Goal: Task Accomplishment & Management: Use online tool/utility

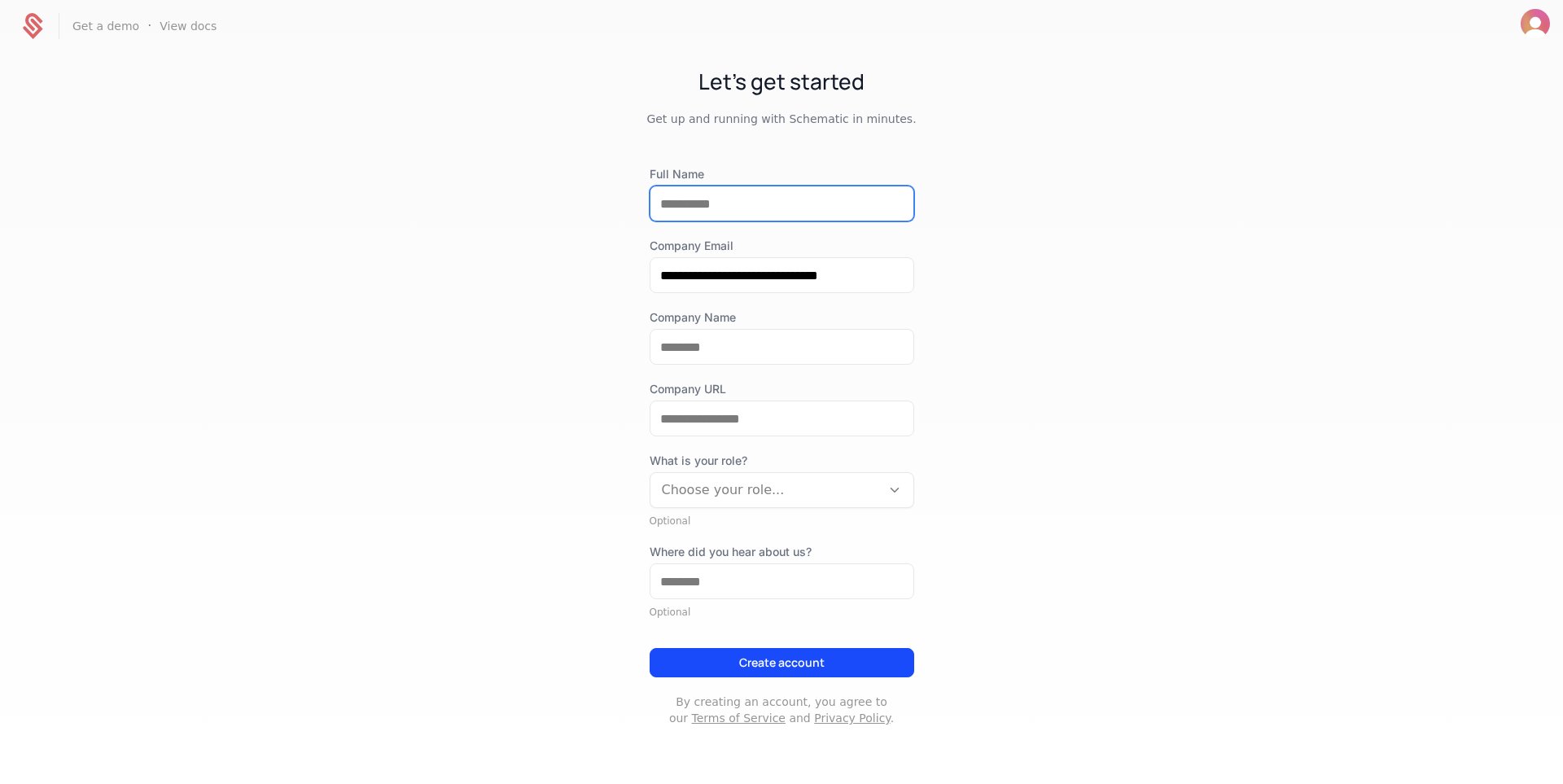
click at [766, 211] on input "Full Name" at bounding box center [782, 203] width 263 height 34
type input "**********"
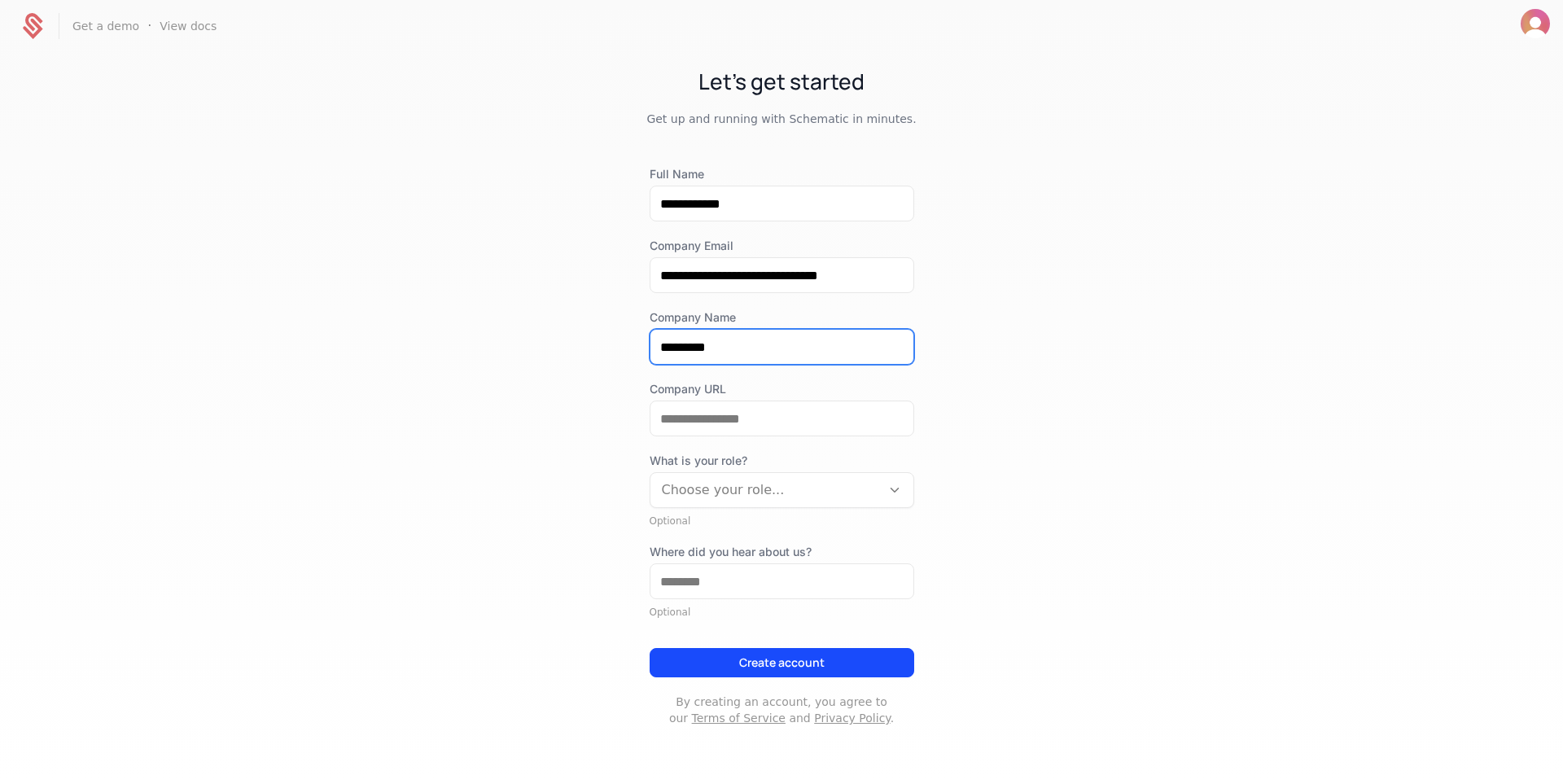
type input "*********"
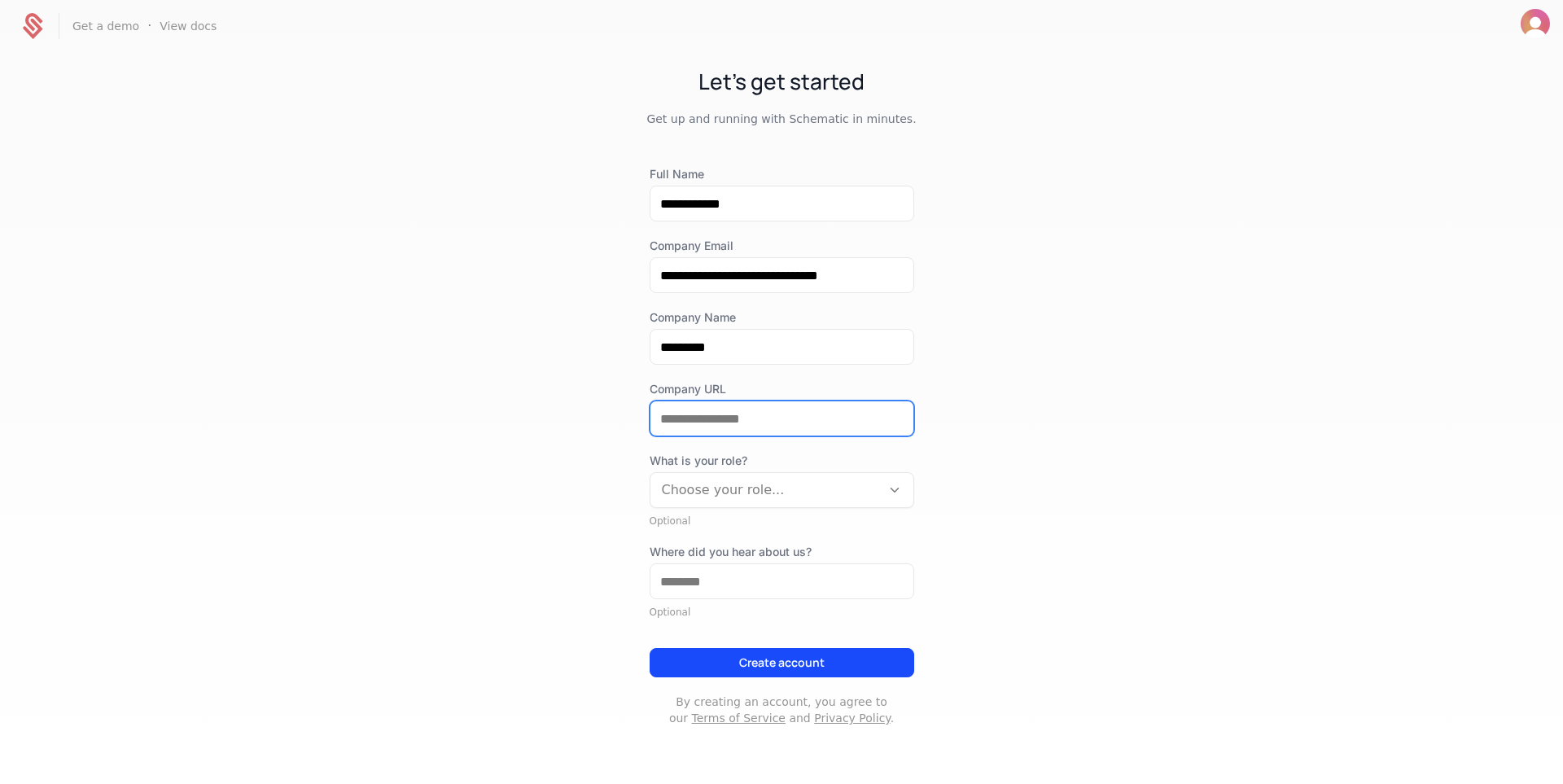
click at [712, 420] on input "Company URL" at bounding box center [782, 418] width 263 height 34
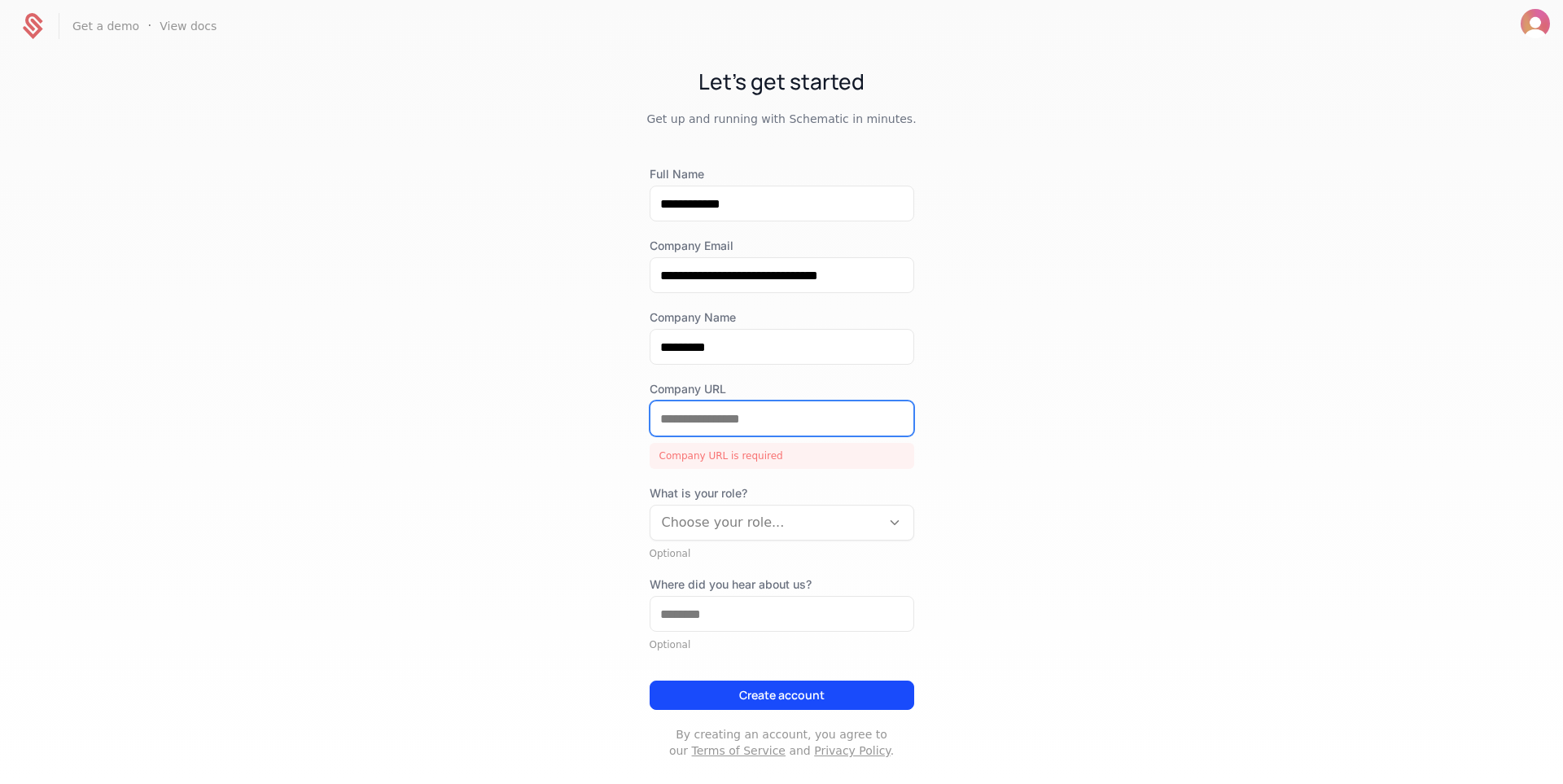
paste input "**********"
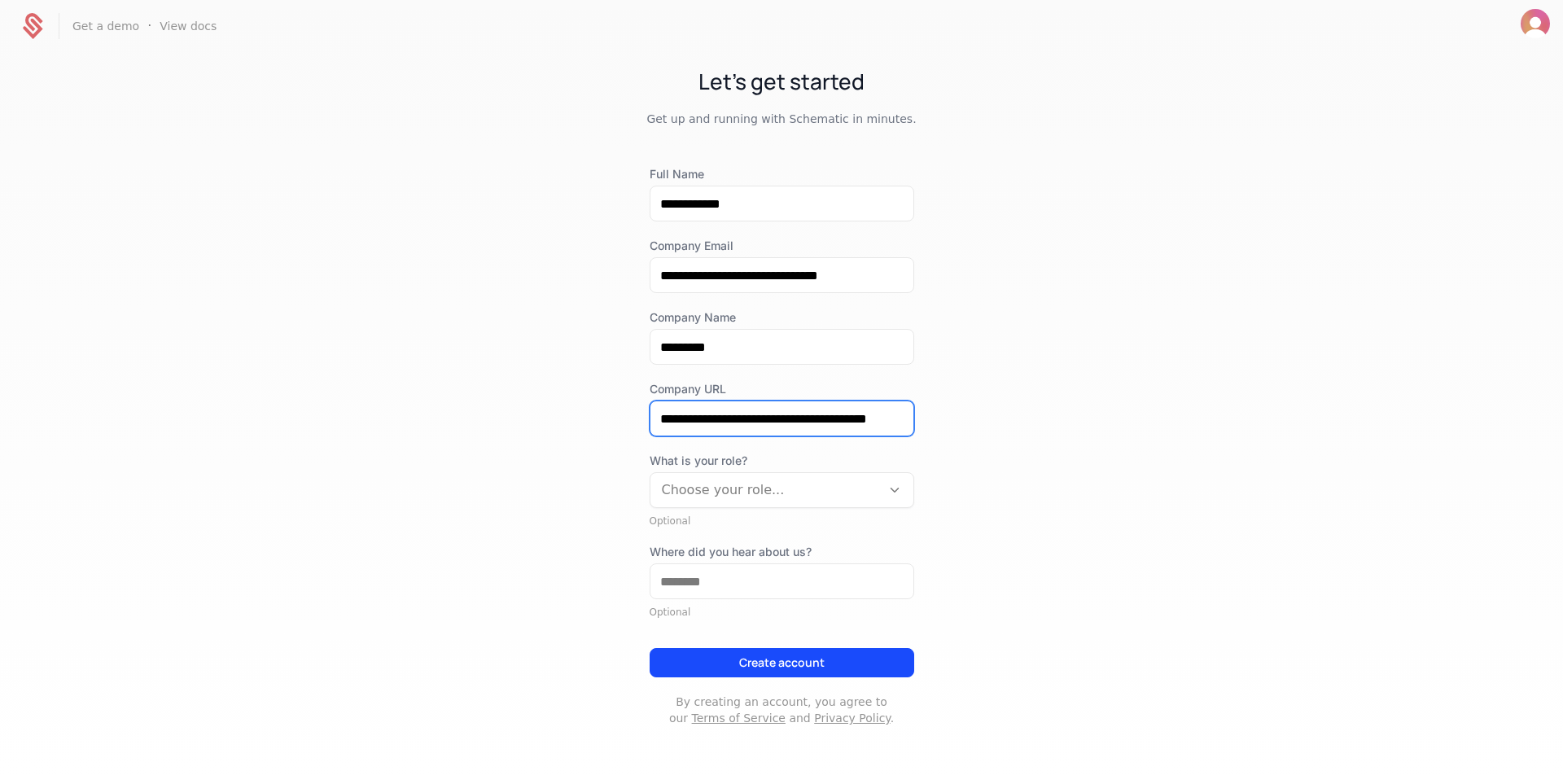
type input "**********"
click at [782, 494] on div at bounding box center [766, 490] width 208 height 23
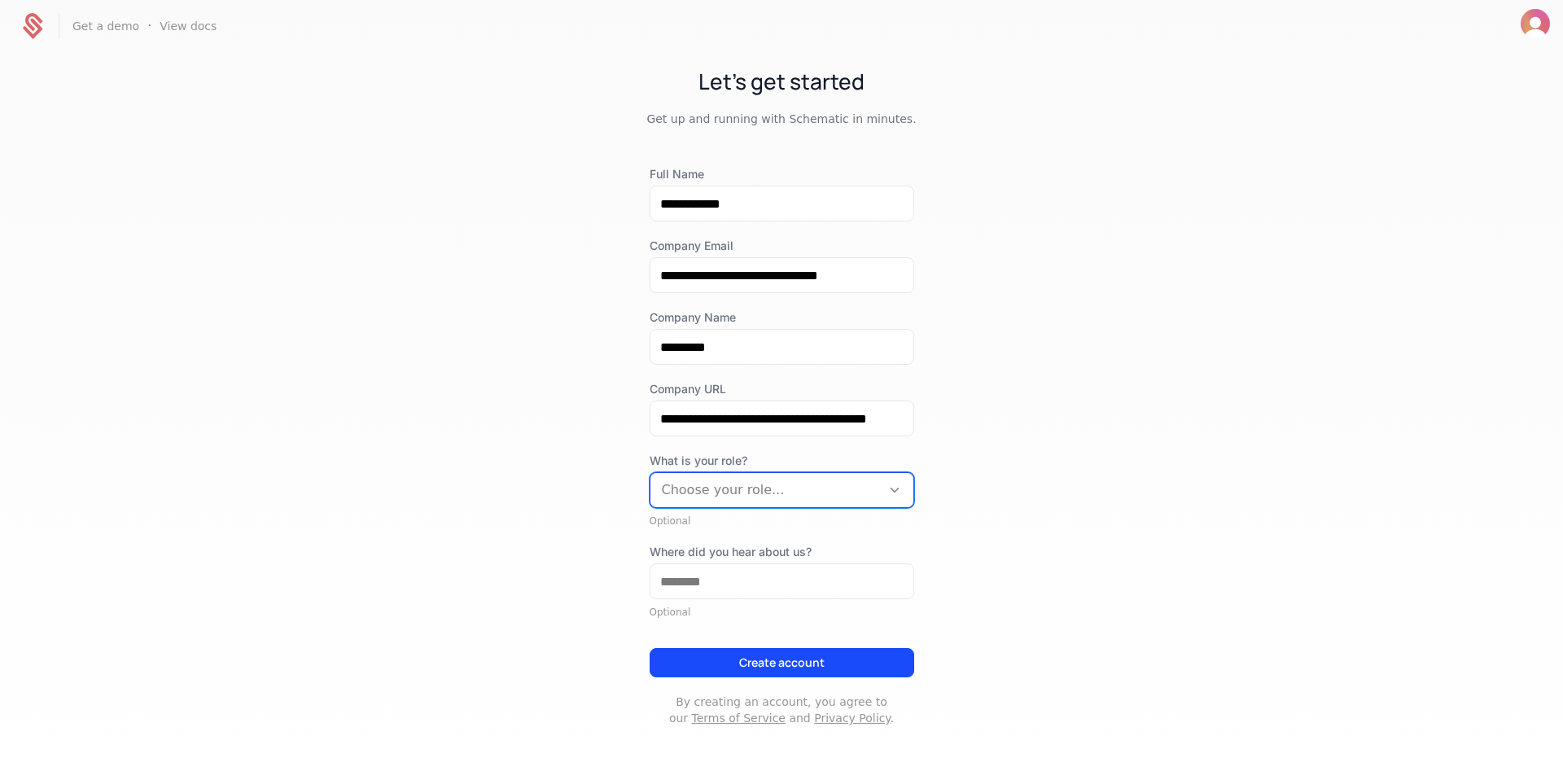
click at [717, 486] on div at bounding box center [766, 490] width 208 height 23
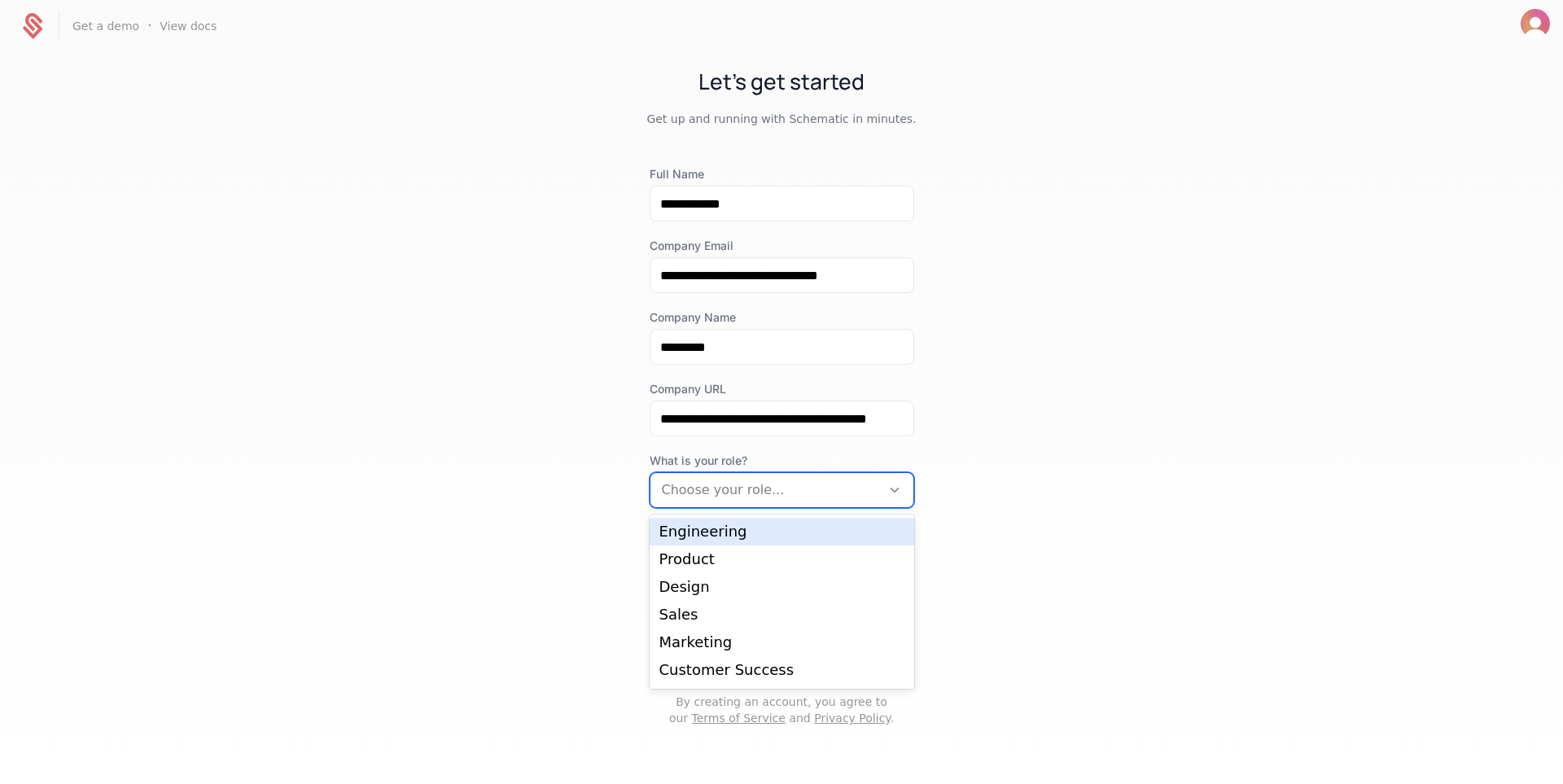
click at [713, 535] on div "Engineering" at bounding box center [782, 532] width 245 height 15
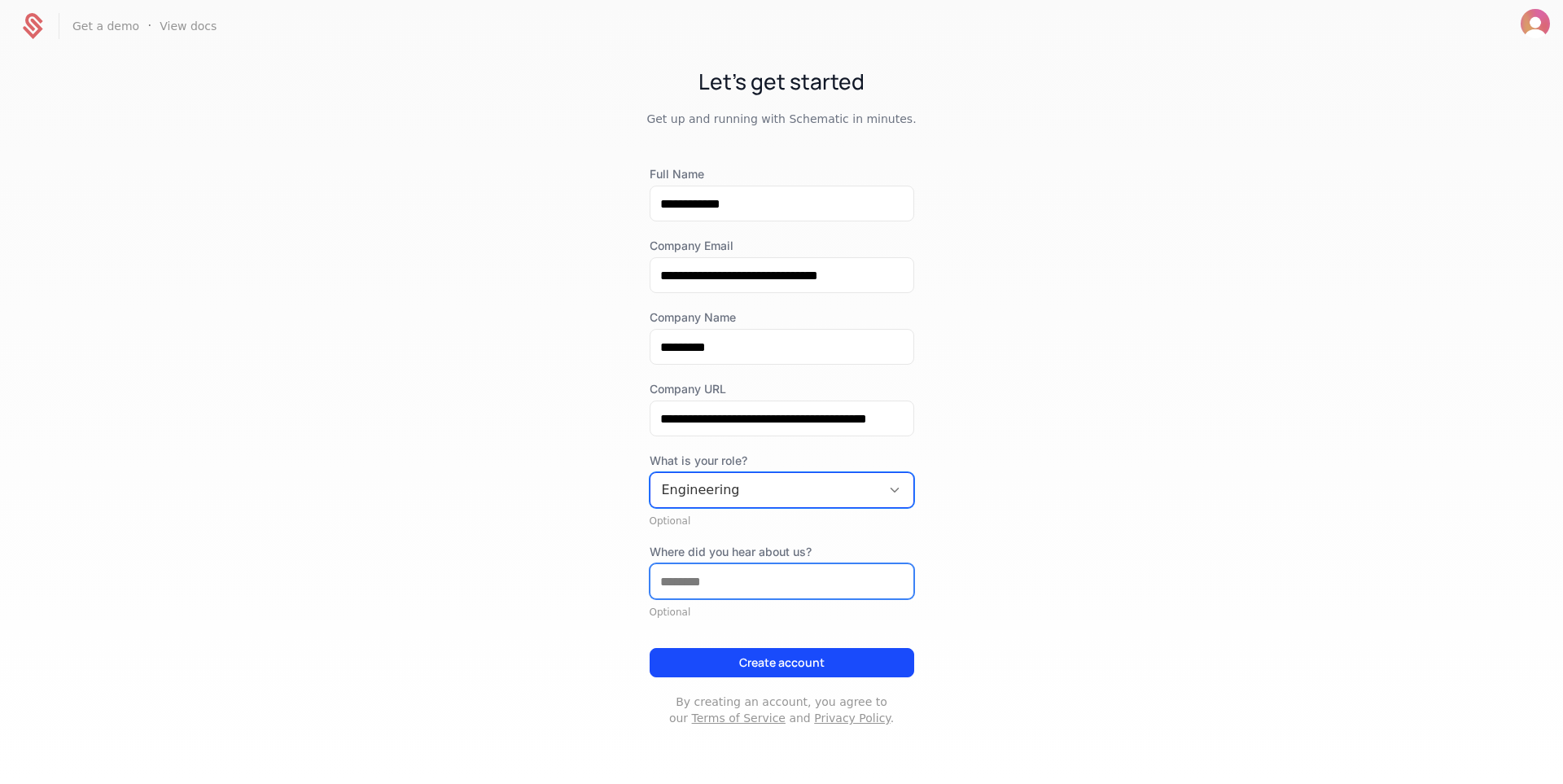
click at [726, 570] on input "Where did you hear about us?" at bounding box center [782, 581] width 263 height 34
click at [855, 597] on input "Where did you hear about us?" at bounding box center [782, 581] width 263 height 34
type input "*******"
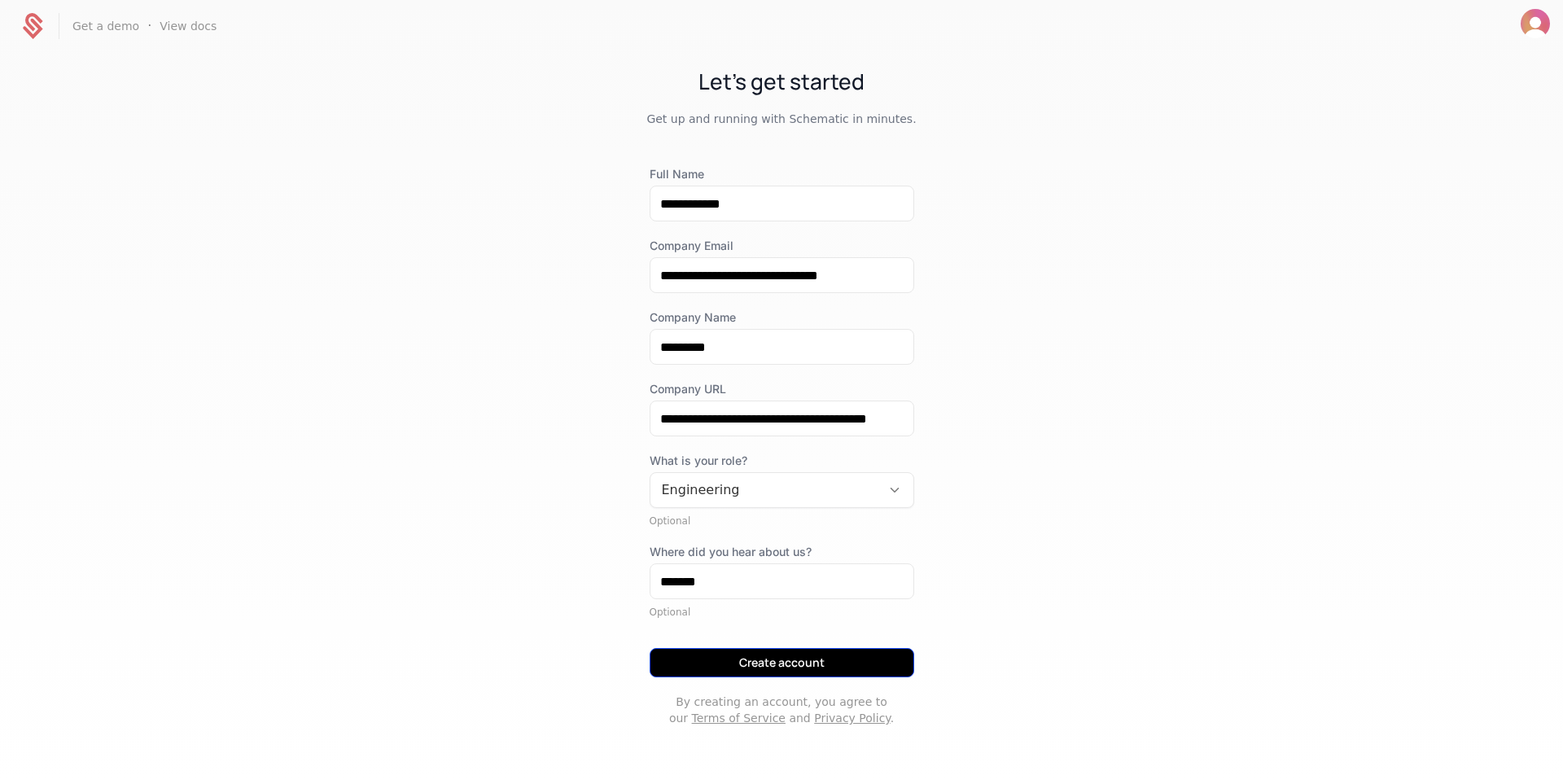
click at [766, 668] on button "Create account" at bounding box center [782, 662] width 265 height 29
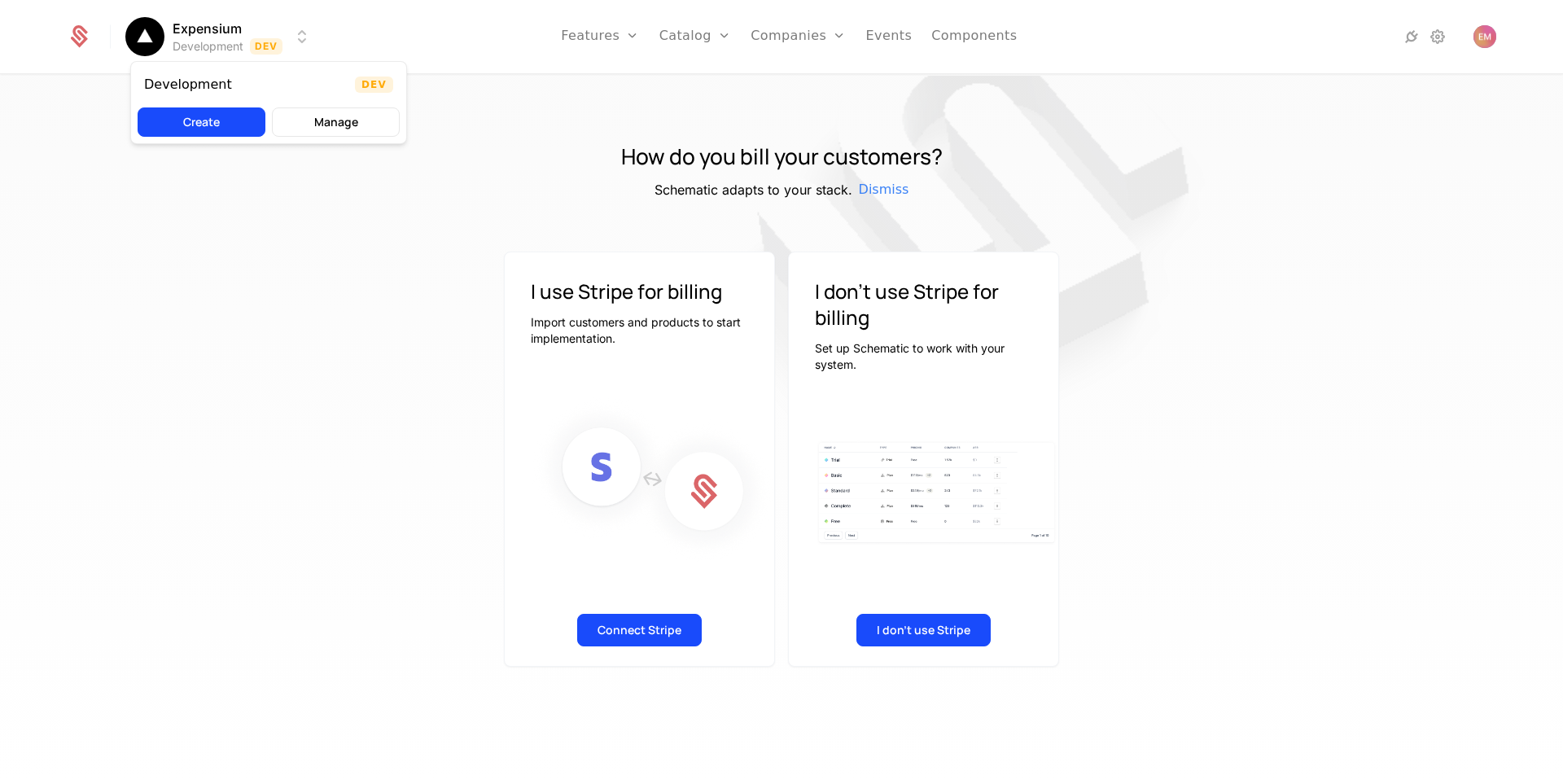
click at [232, 43] on html "Expensium Development Dev Features Features Flags Catalog Plans Add Ons Configu…" at bounding box center [781, 392] width 1563 height 784
click at [443, 38] on html "Expensium Development Dev Features Features Flags Catalog Plans Add Ons Configu…" at bounding box center [781, 392] width 1563 height 784
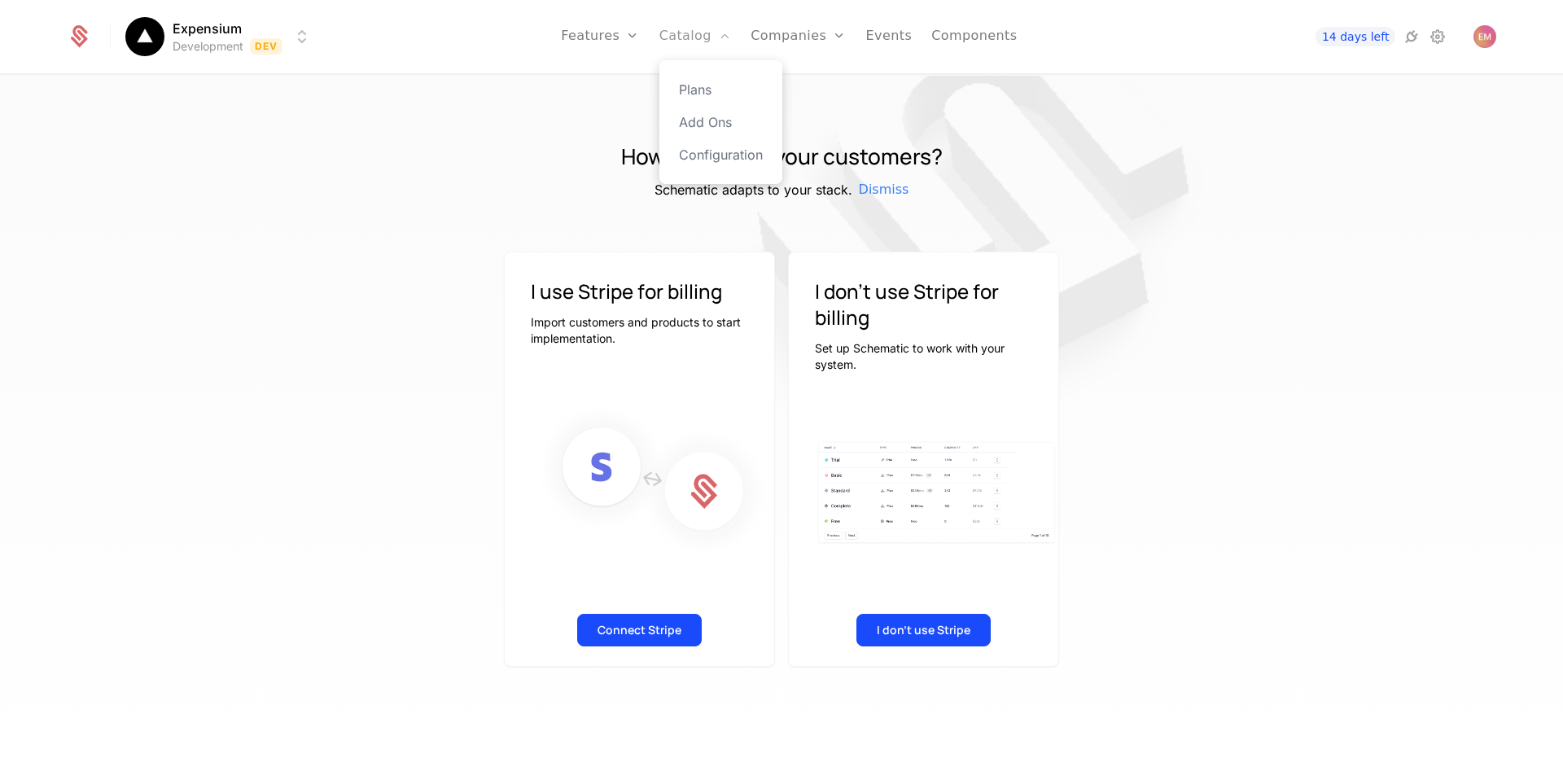
click at [720, 45] on link "Catalog" at bounding box center [695, 37] width 73 height 74
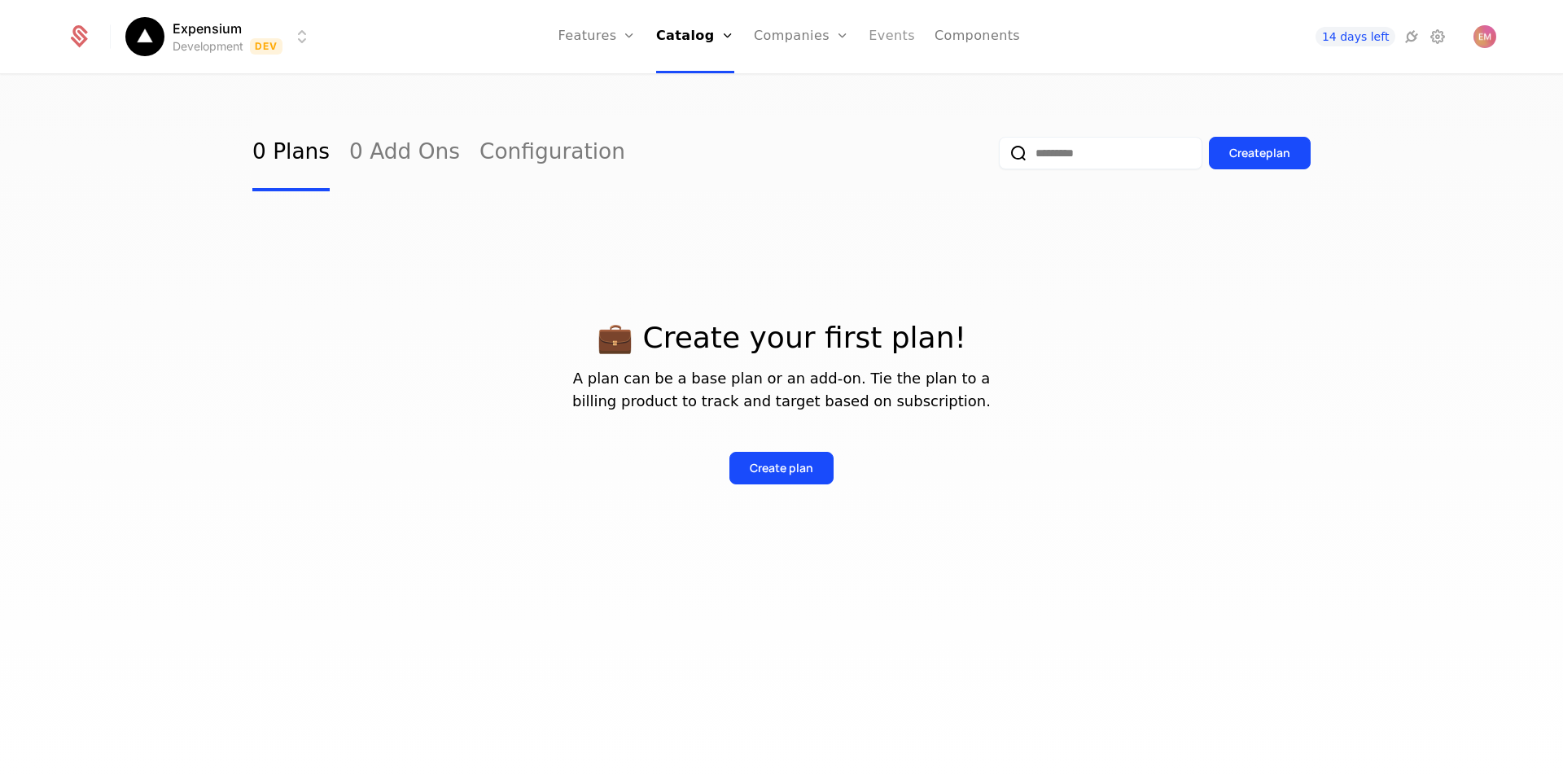
click at [900, 32] on link "Events" at bounding box center [891, 37] width 47 height 74
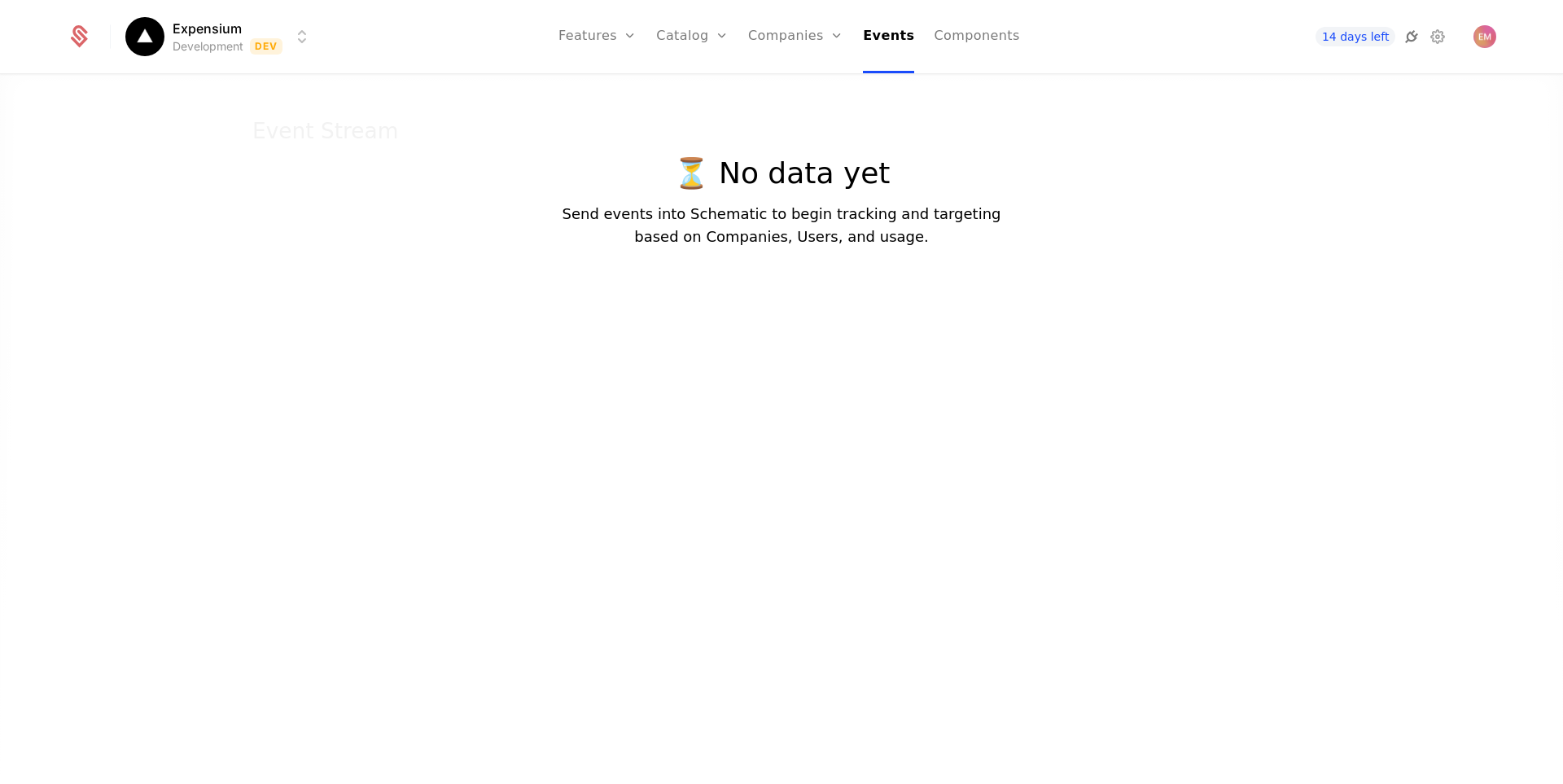
click at [1417, 37] on icon at bounding box center [1412, 37] width 20 height 20
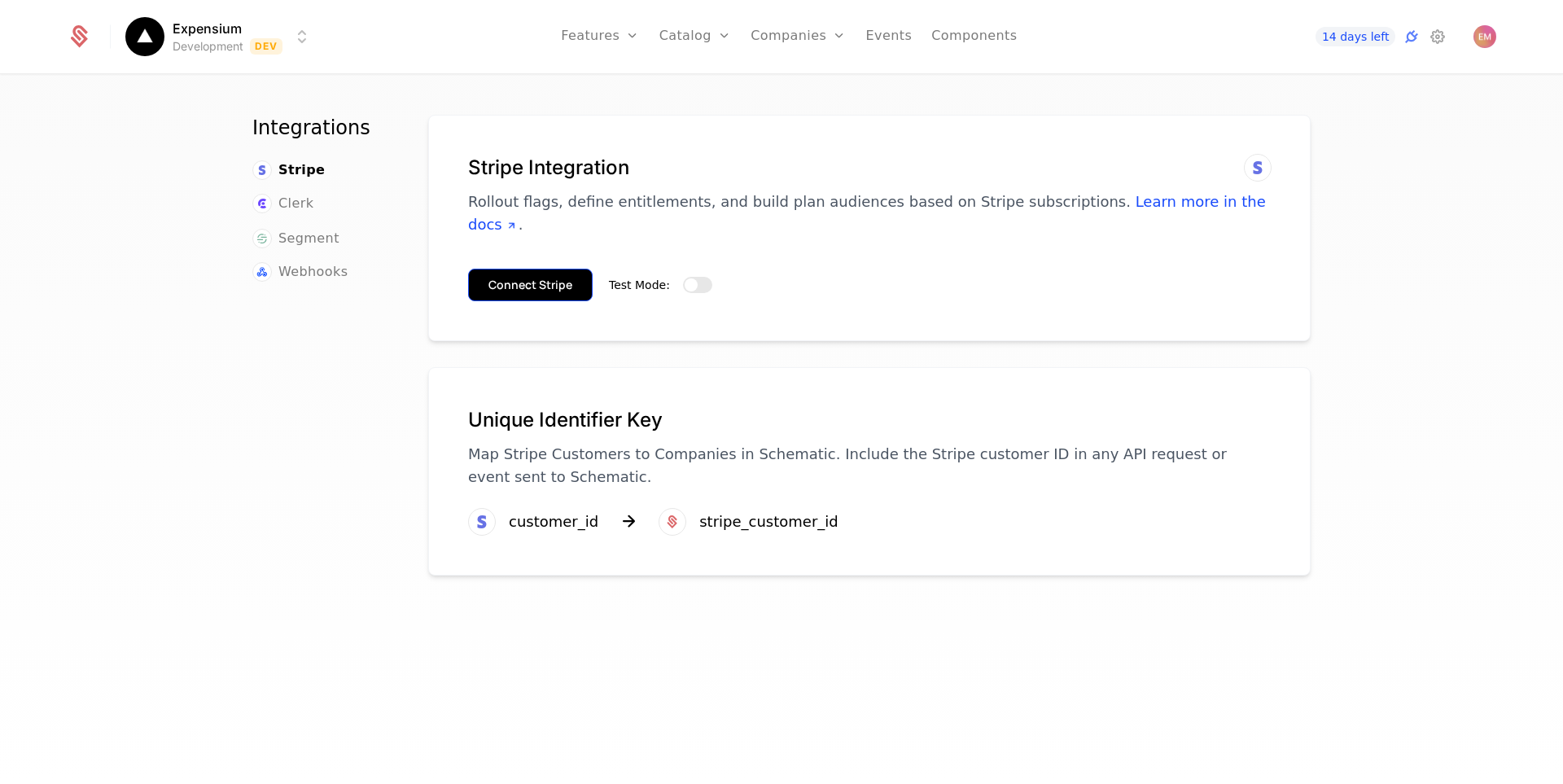
click at [547, 270] on button "Connect Stripe" at bounding box center [530, 285] width 124 height 33
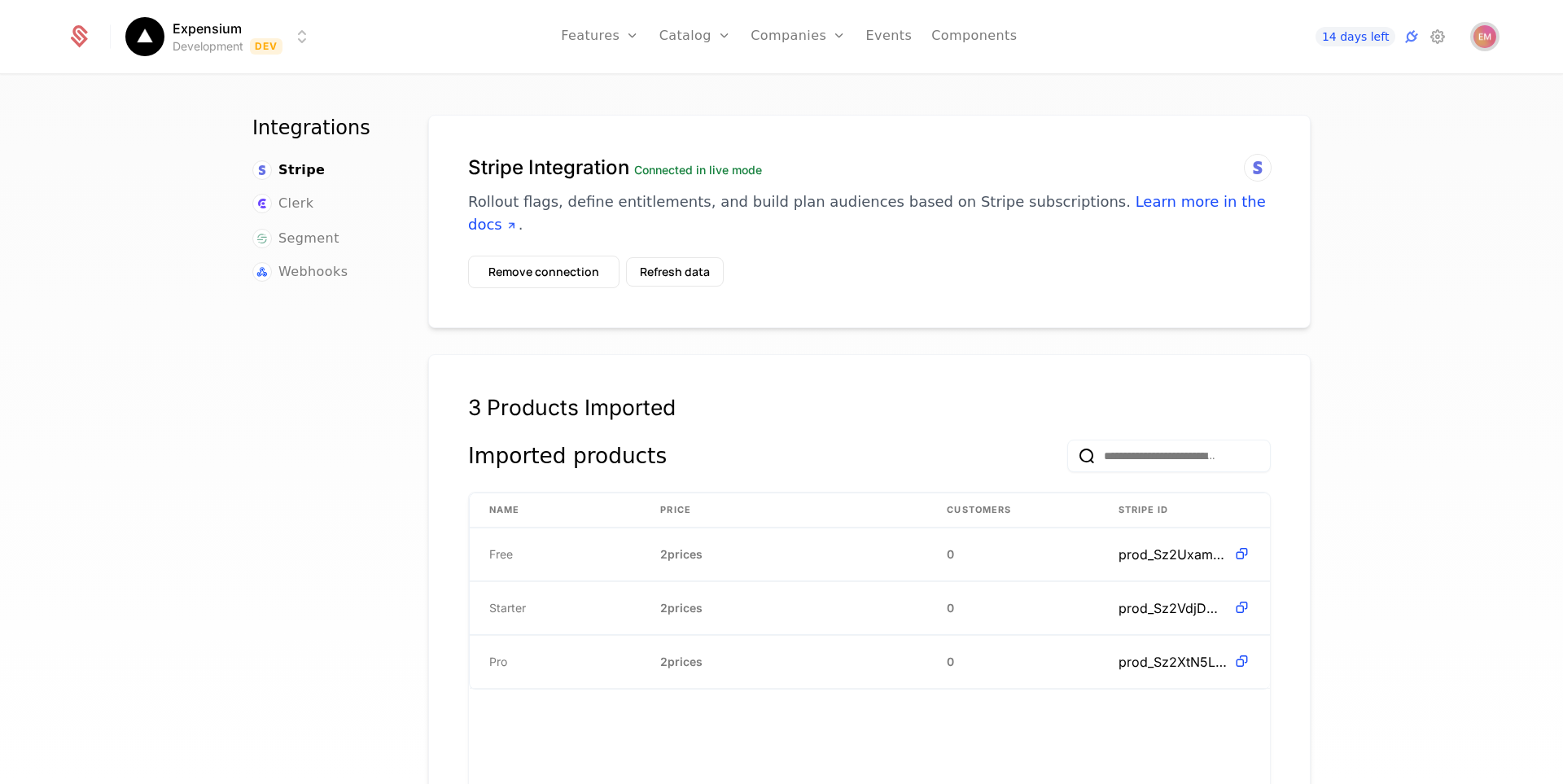
click at [1489, 36] on span "Open user button" at bounding box center [1485, 37] width 23 height 23
click at [1015, 34] on nav "Features Features Flags Catalog Plans Add Ons Configuration Companies Companies…" at bounding box center [789, 37] width 928 height 74
click at [1428, 38] on icon at bounding box center [1438, 37] width 20 height 20
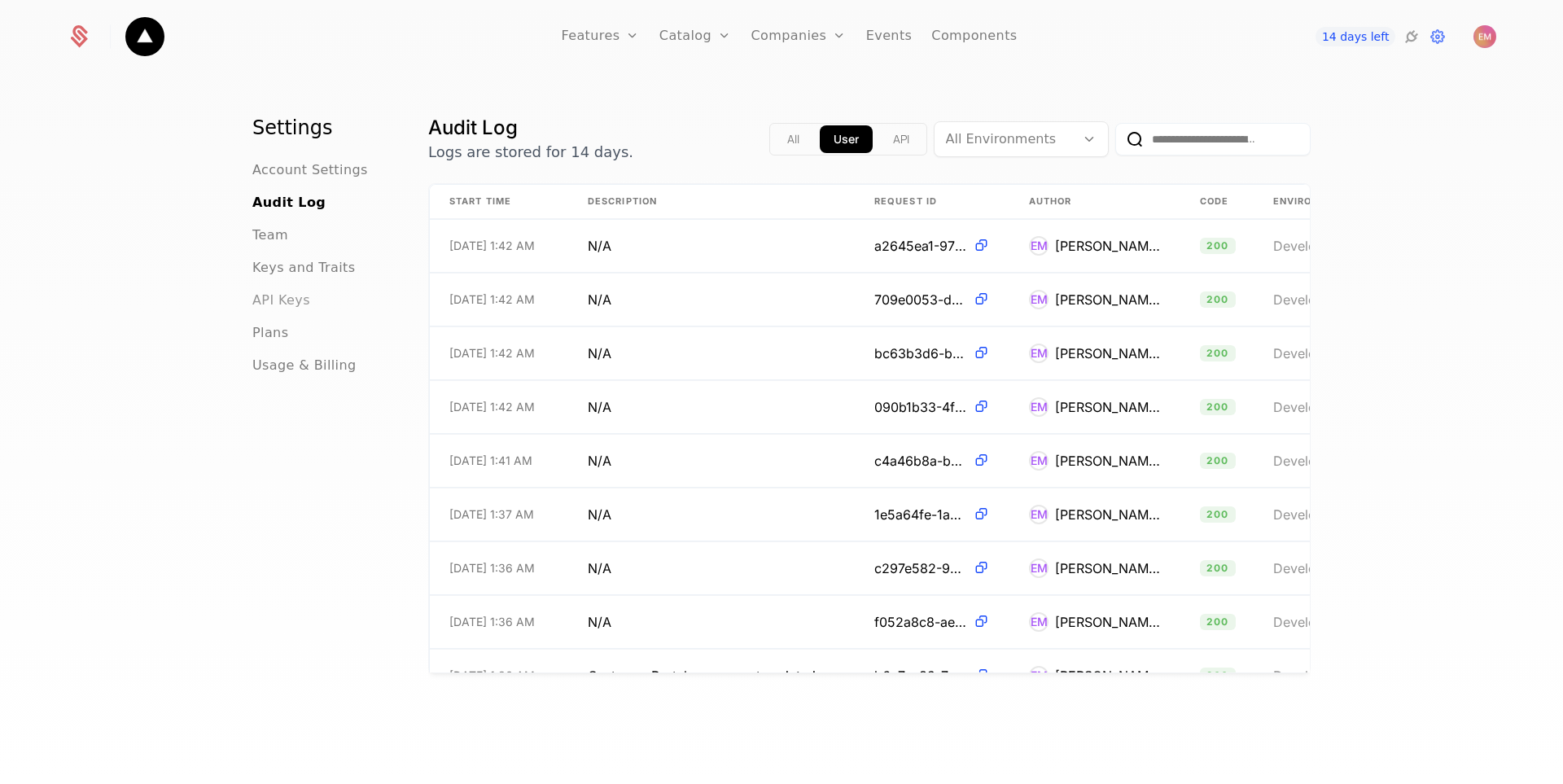
click at [295, 304] on span "API Keys" at bounding box center [281, 301] width 58 height 20
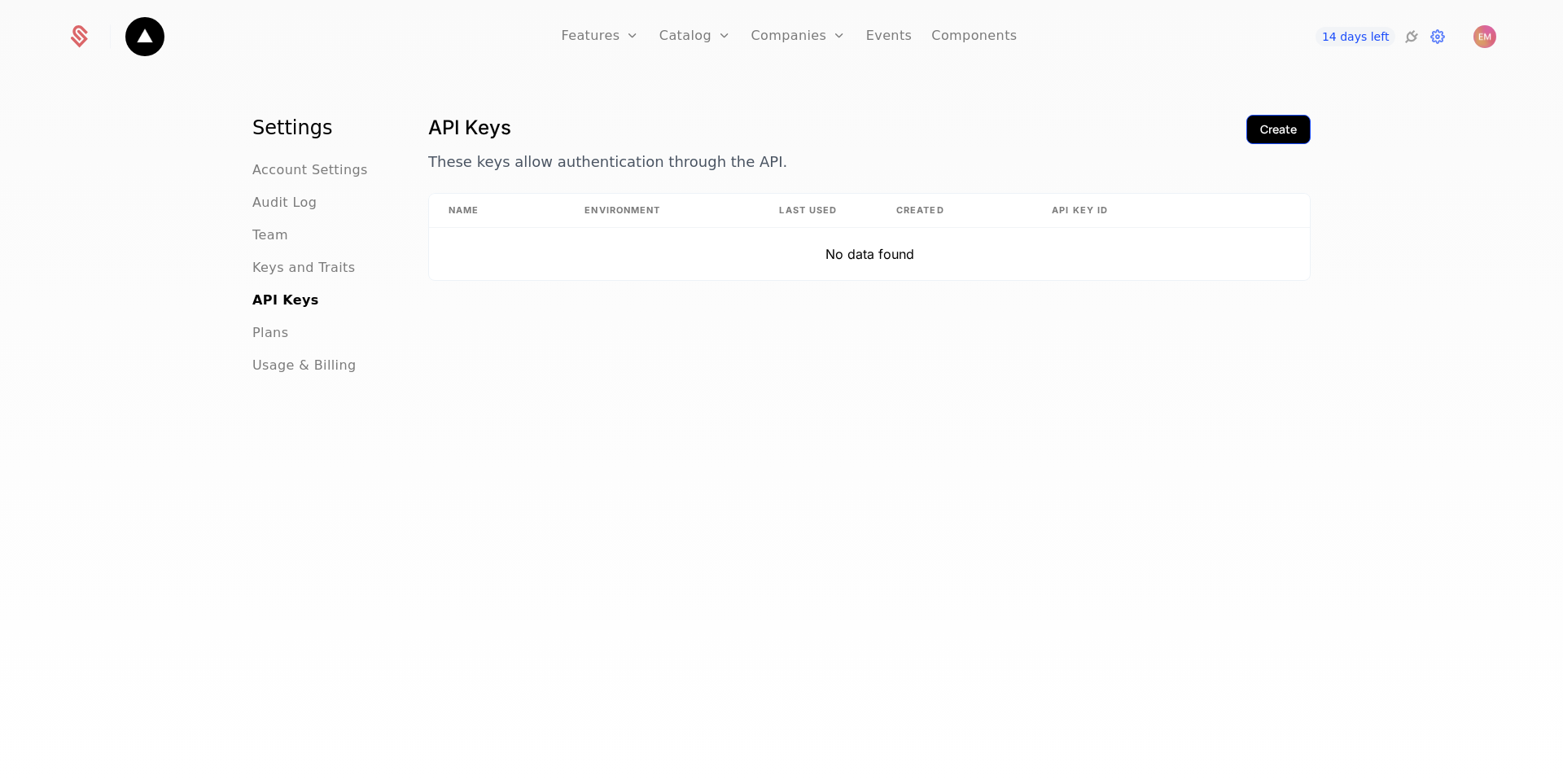
click at [1290, 130] on div "Create" at bounding box center [1278, 129] width 37 height 16
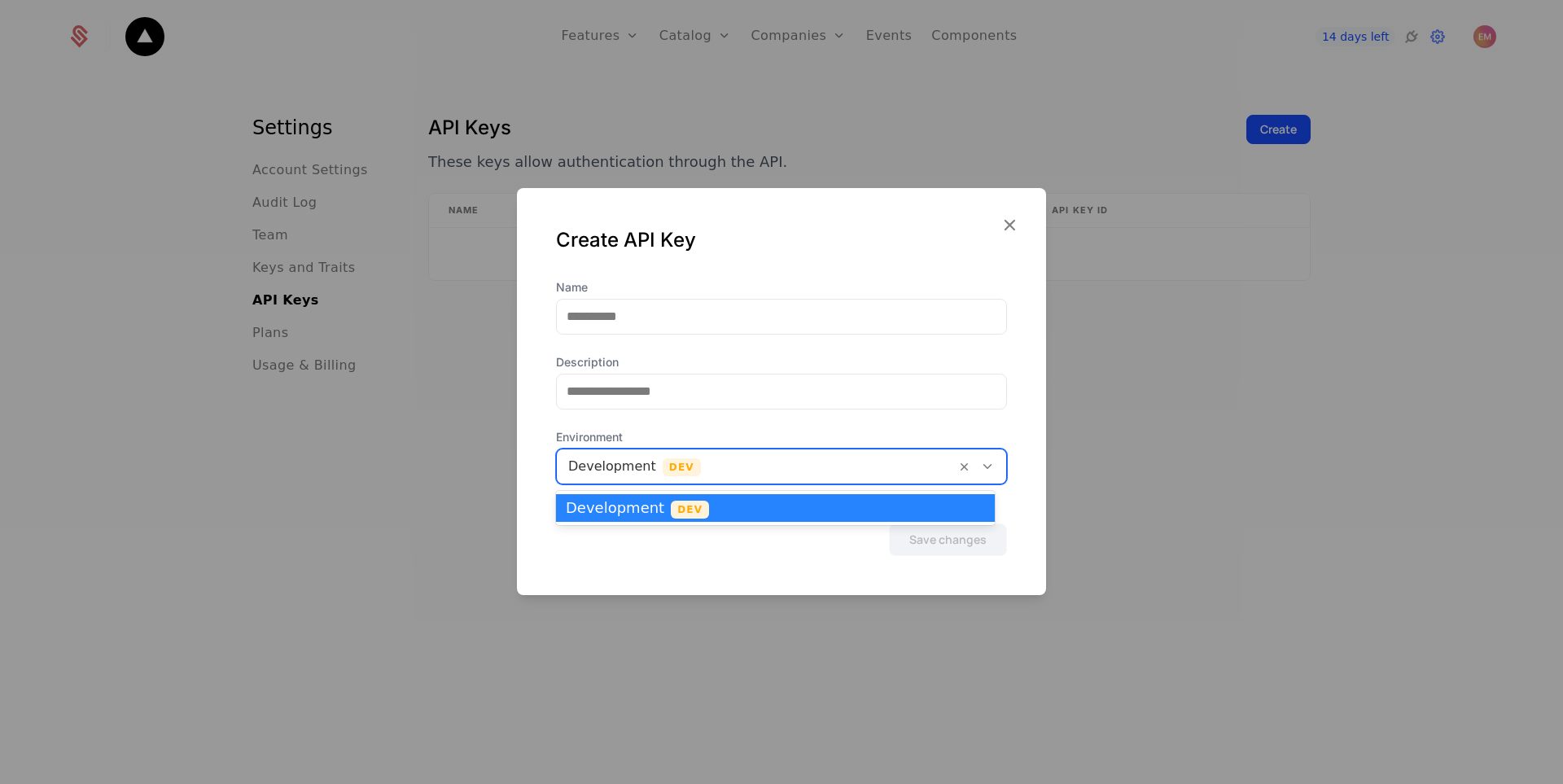
click at [723, 468] on div at bounding box center [756, 466] width 376 height 23
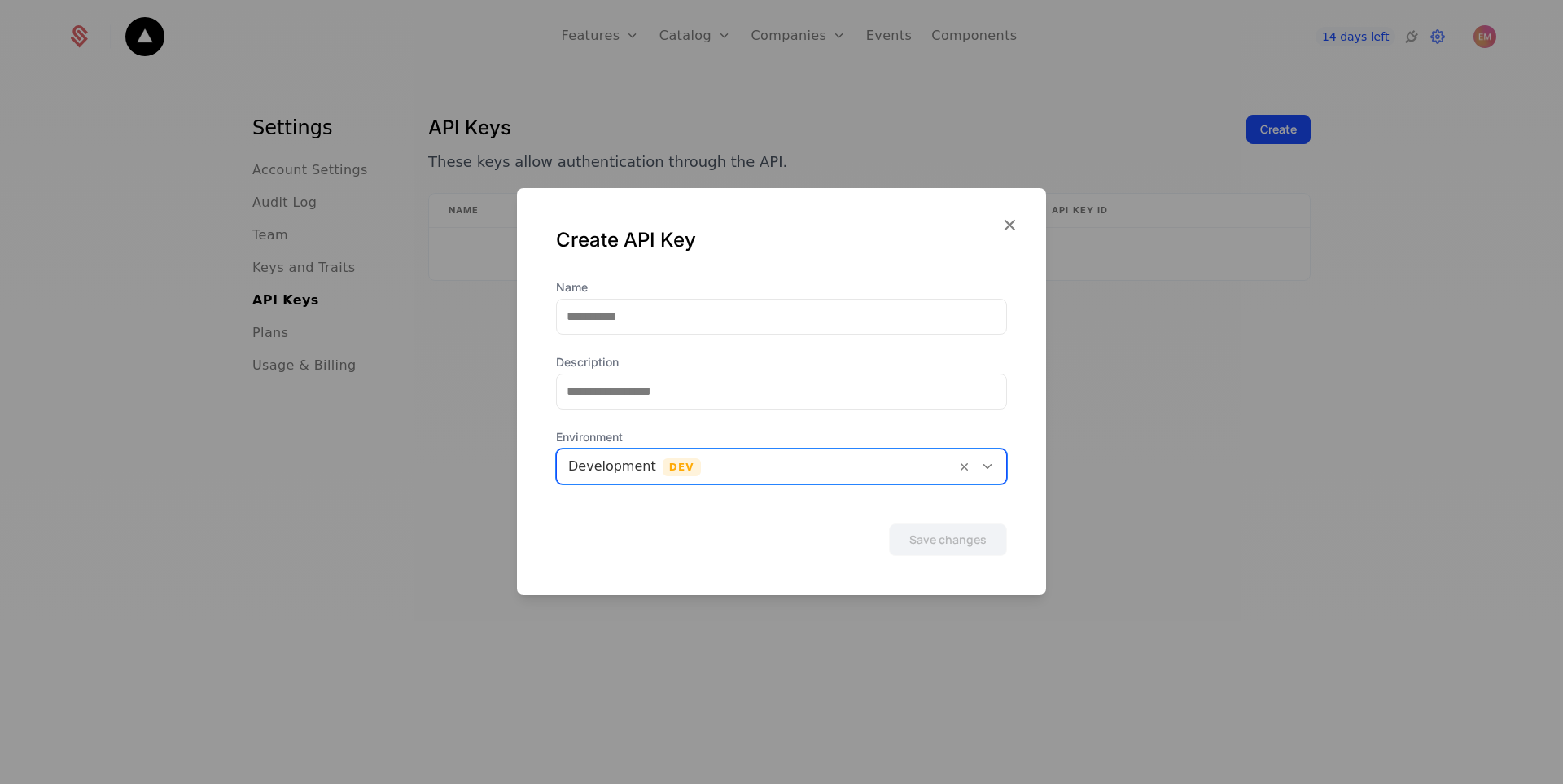
click at [721, 468] on div at bounding box center [756, 466] width 376 height 23
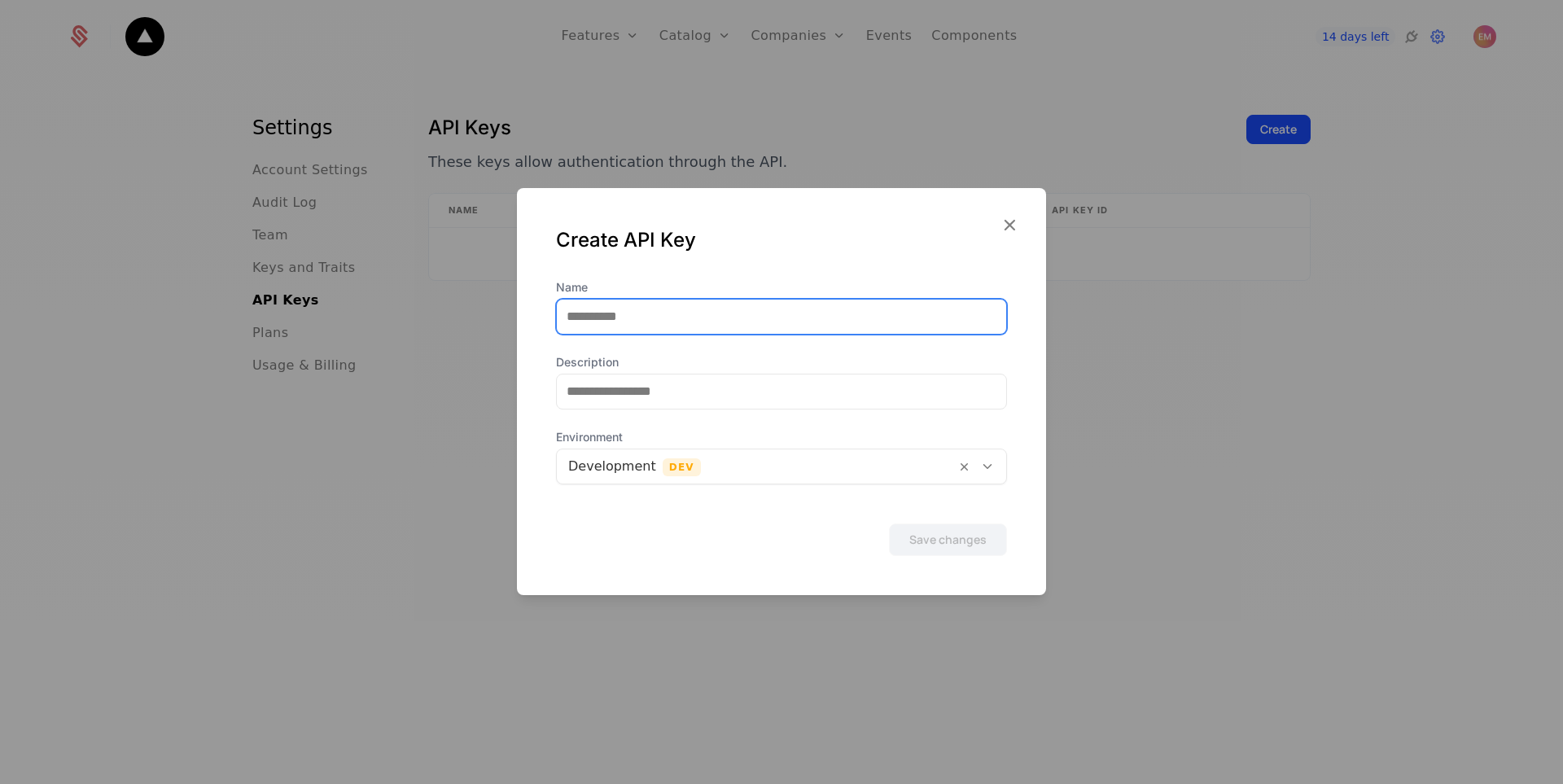
click at [596, 317] on input "Name" at bounding box center [782, 317] width 449 height 34
type input "*"
type input "******"
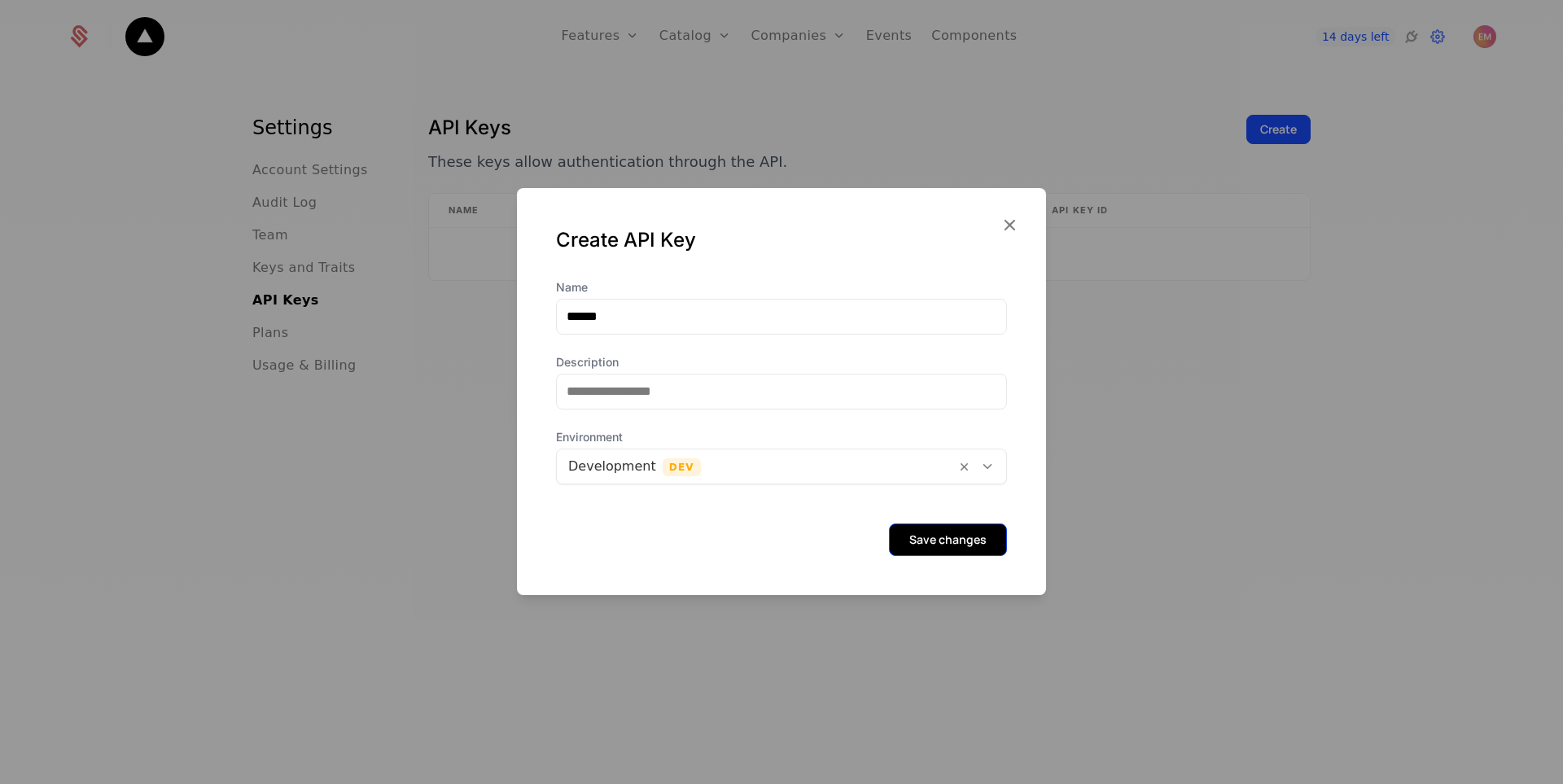
click at [911, 541] on button "Save changes" at bounding box center [948, 540] width 118 height 33
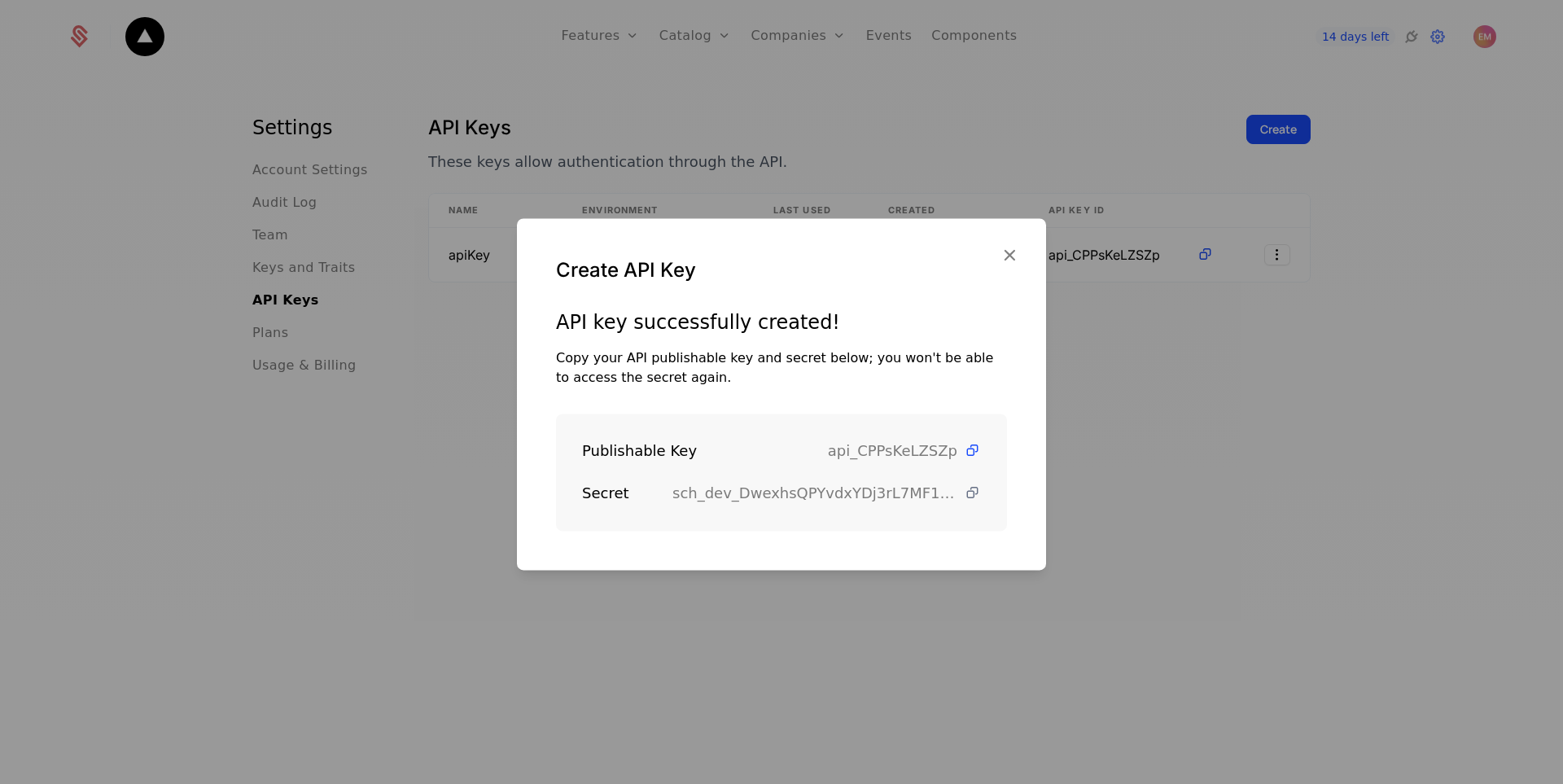
click at [964, 492] on icon at bounding box center [972, 492] width 17 height 17
click at [1014, 255] on icon "button" at bounding box center [1010, 255] width 21 height 21
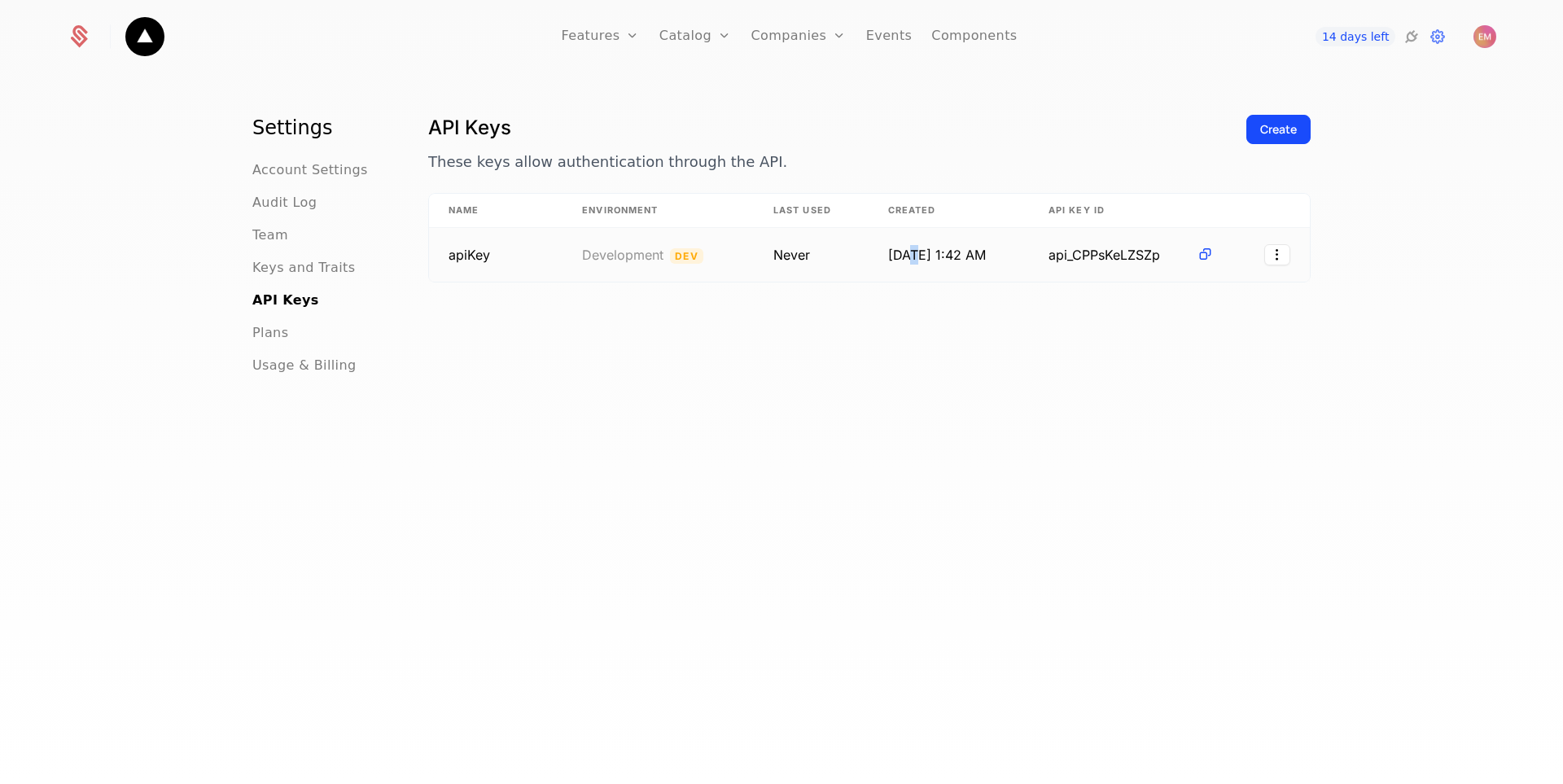
click at [904, 271] on td "9/3/25, 1:42 AM" at bounding box center [949, 255] width 160 height 54
click at [956, 272] on td "9/3/25, 1:42 AM" at bounding box center [949, 255] width 160 height 54
click at [1203, 258] on icon at bounding box center [1205, 254] width 17 height 17
click at [1278, 261] on html "Features Features Flags Catalog Plans Add Ons Configuration Companies Companies…" at bounding box center [781, 392] width 1563 height 784
click at [1163, 543] on html "Features Features Flags Catalog Plans Add Ons Configuration Companies Companies…" at bounding box center [781, 392] width 1563 height 784
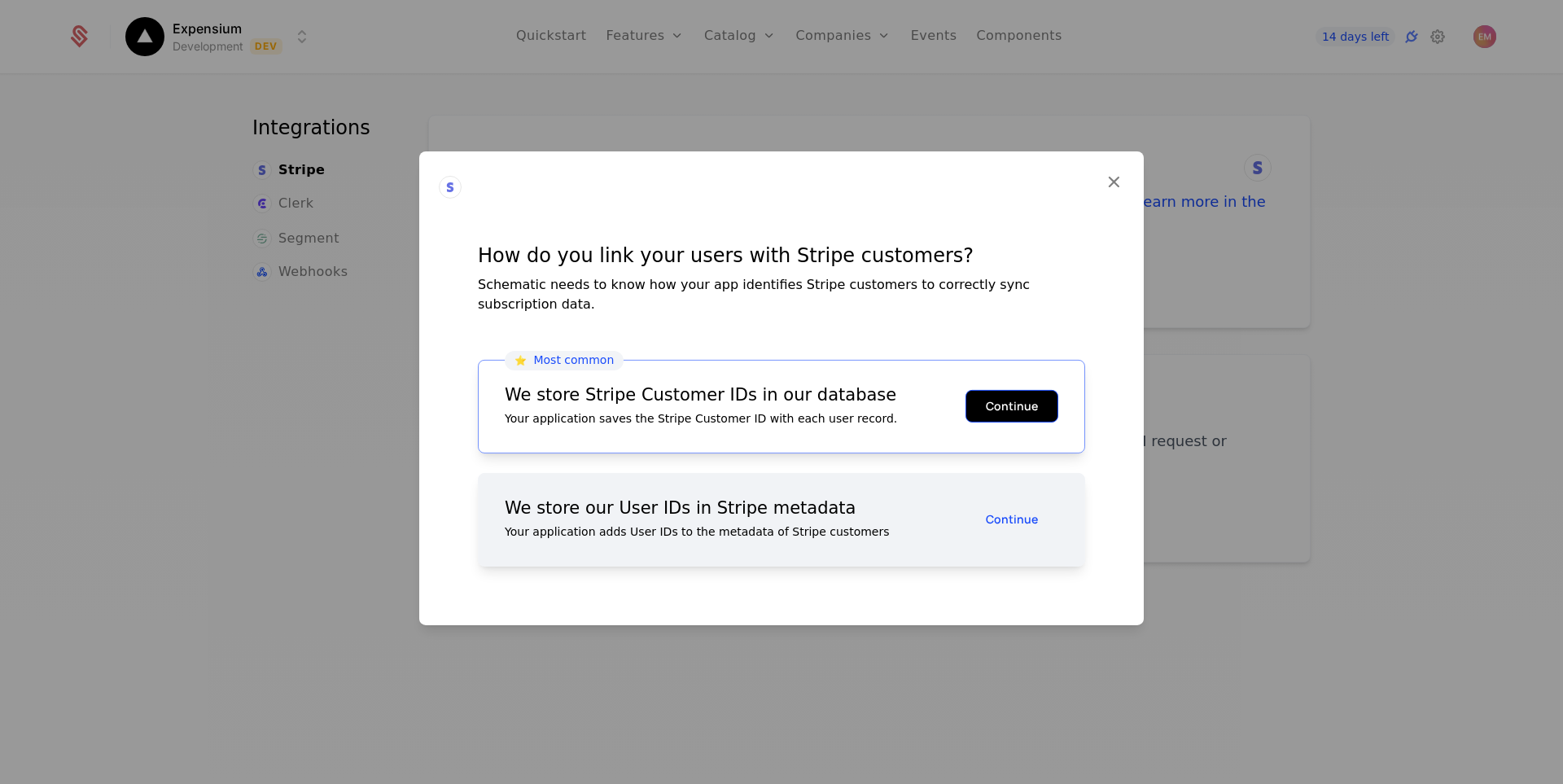
click at [1002, 400] on button "Continue" at bounding box center [1012, 406] width 93 height 33
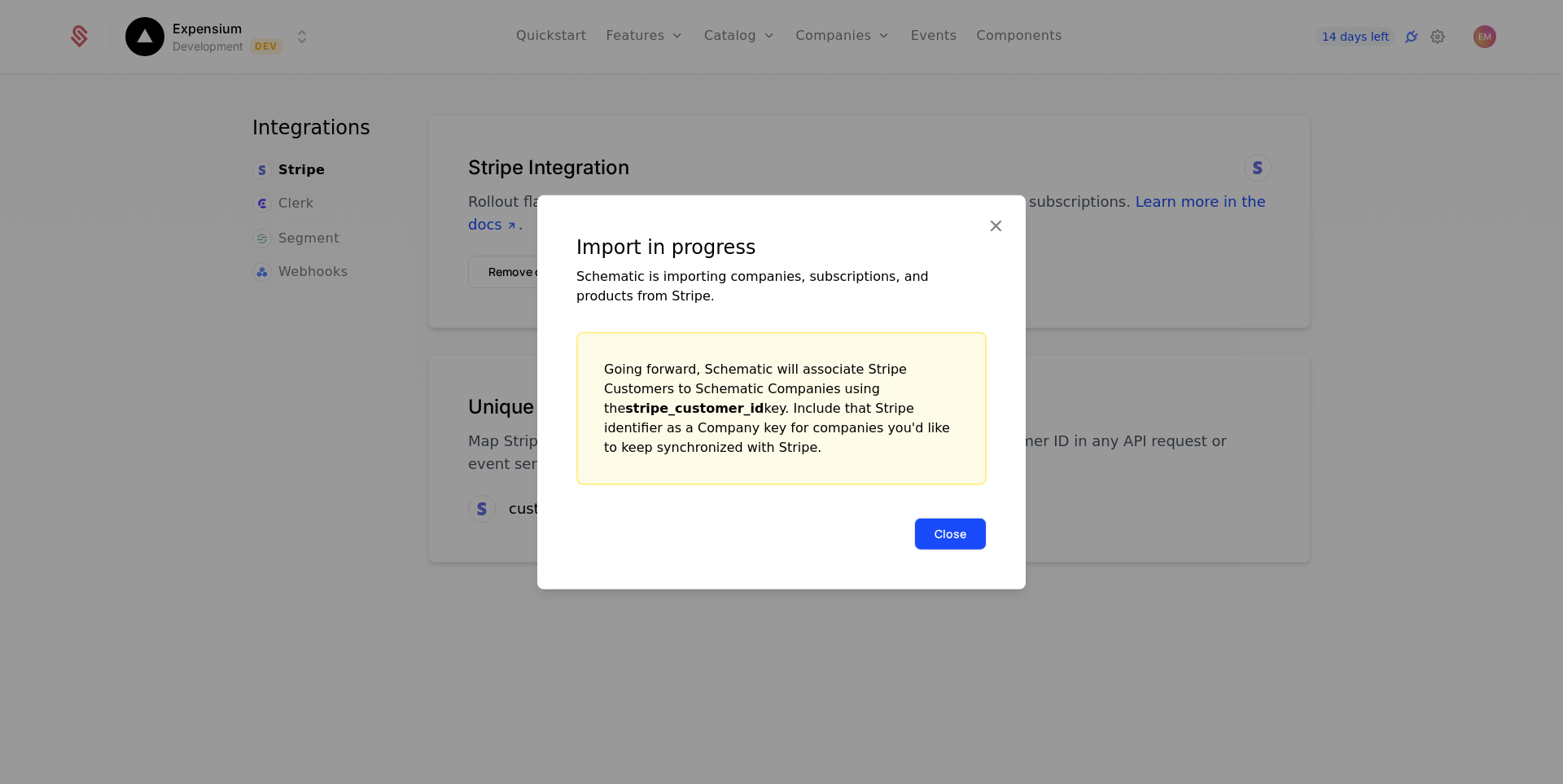
click at [961, 528] on button "Close" at bounding box center [950, 533] width 73 height 33
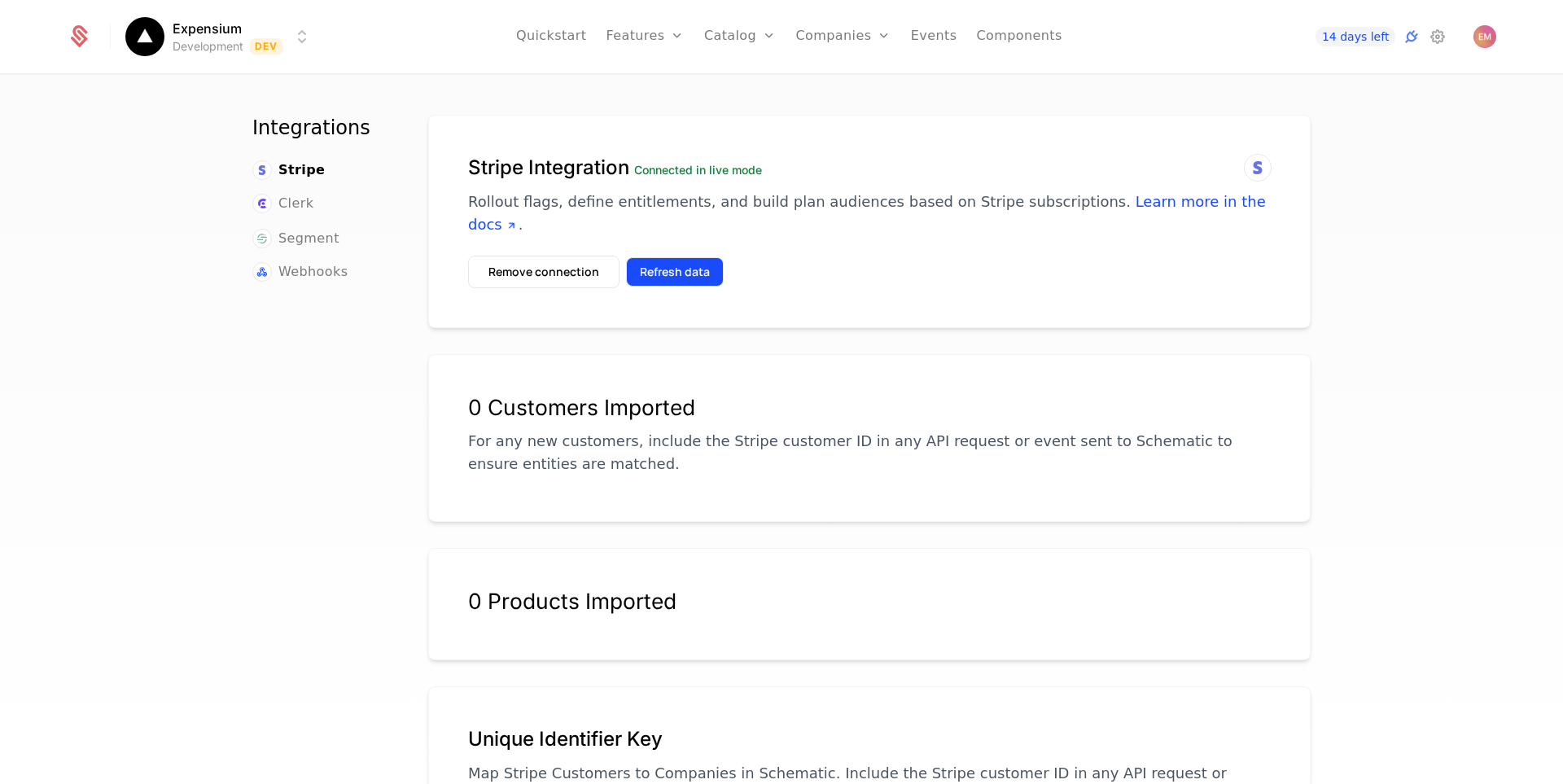
click at [681, 259] on button "Refresh data" at bounding box center [675, 272] width 98 height 29
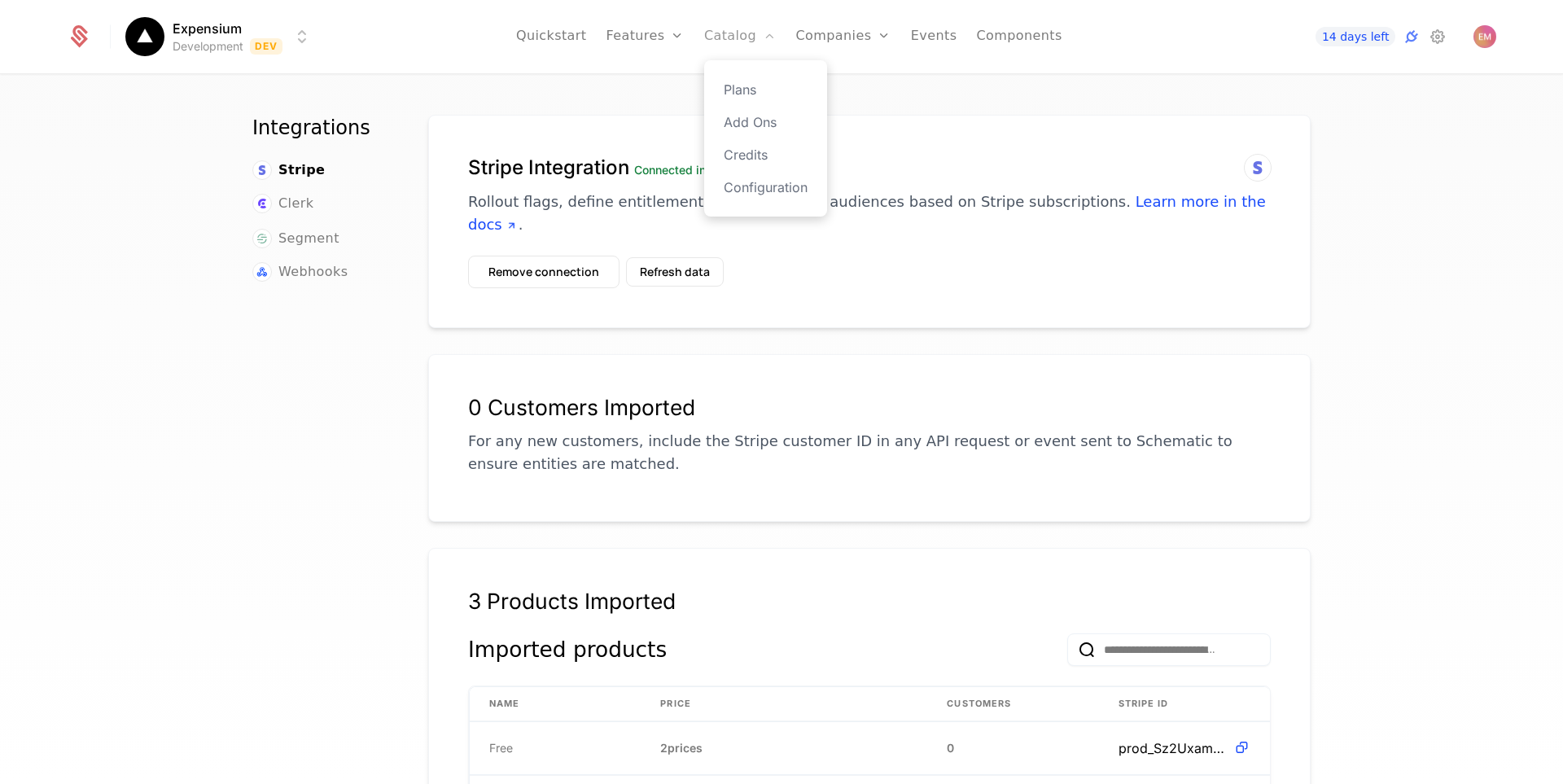
click at [772, 50] on link "Catalog" at bounding box center [740, 37] width 73 height 74
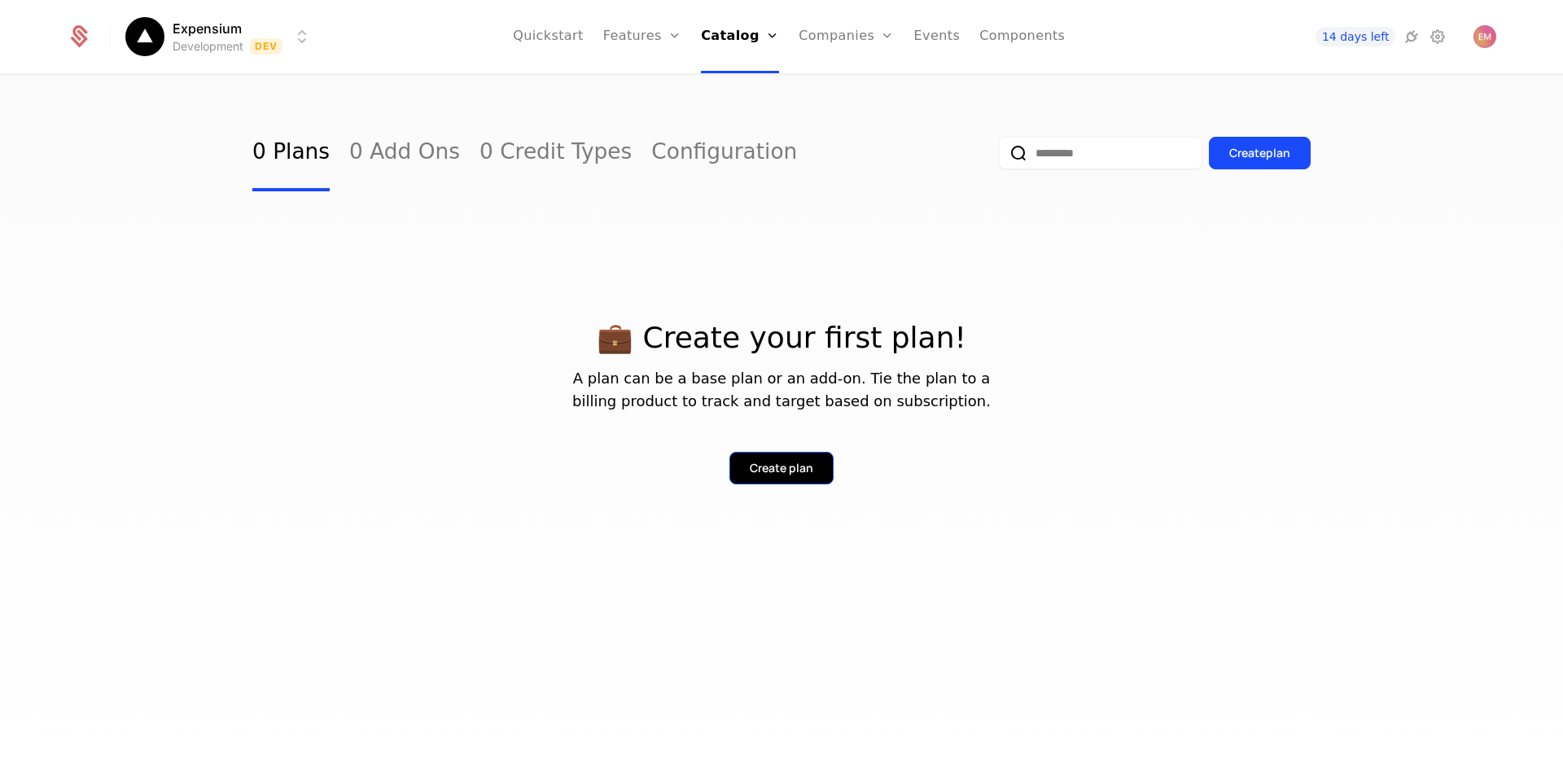
click at [784, 467] on div "Create plan" at bounding box center [782, 468] width 64 height 16
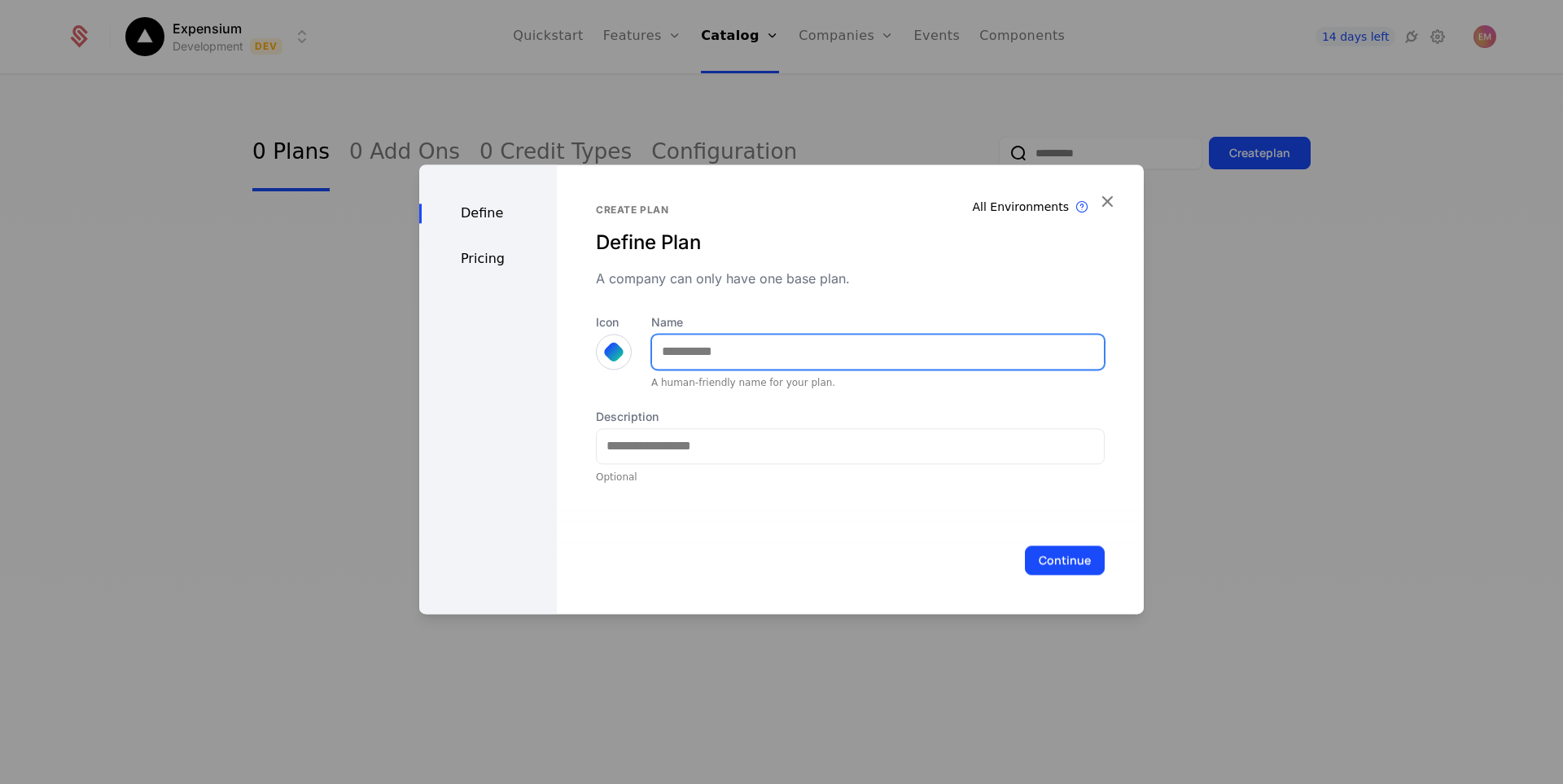
click at [684, 336] on input "Name" at bounding box center [878, 352] width 452 height 34
type input "****"
click at [618, 354] on div at bounding box center [614, 351] width 23 height 23
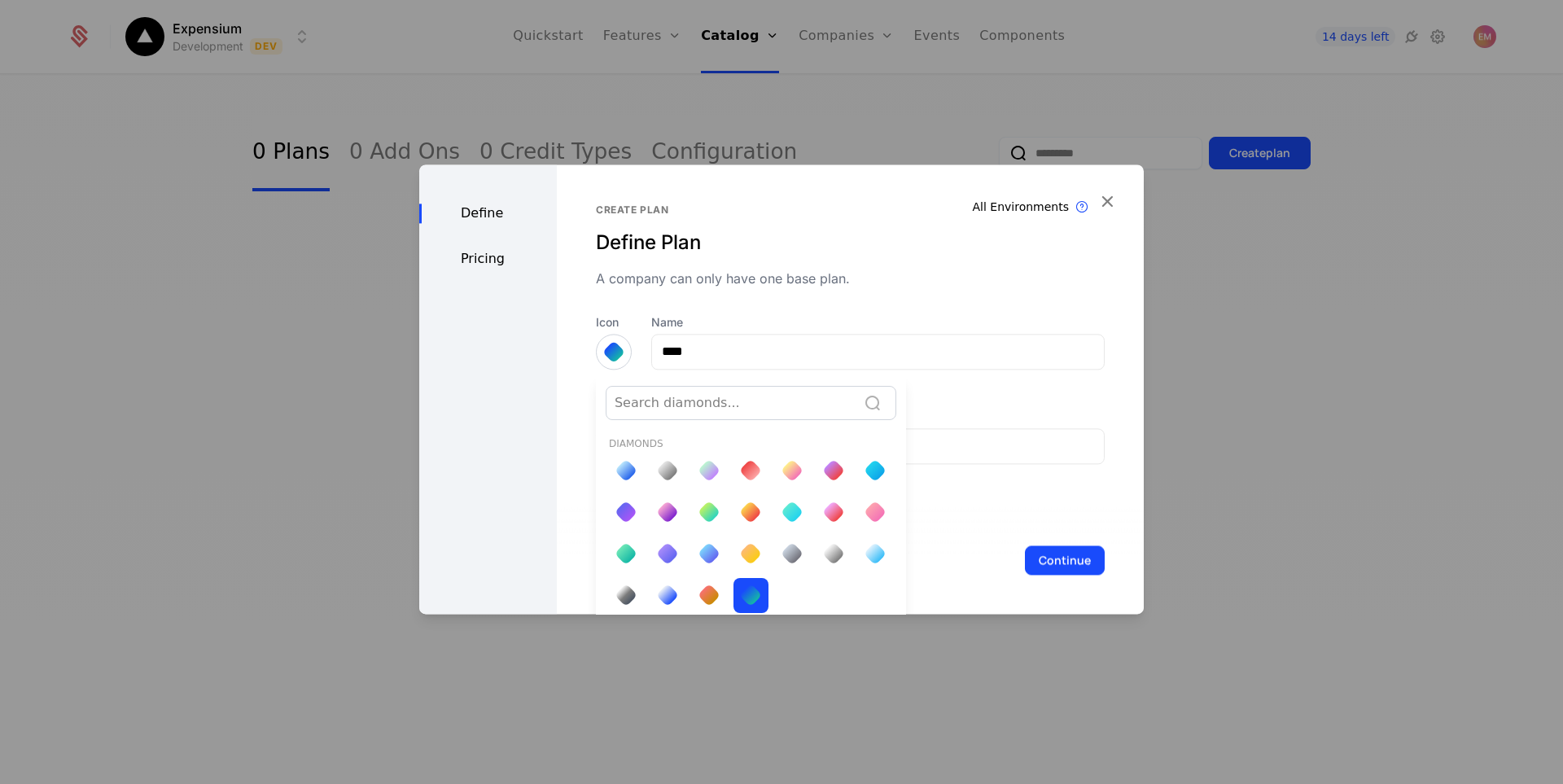
scroll to position [6, 0]
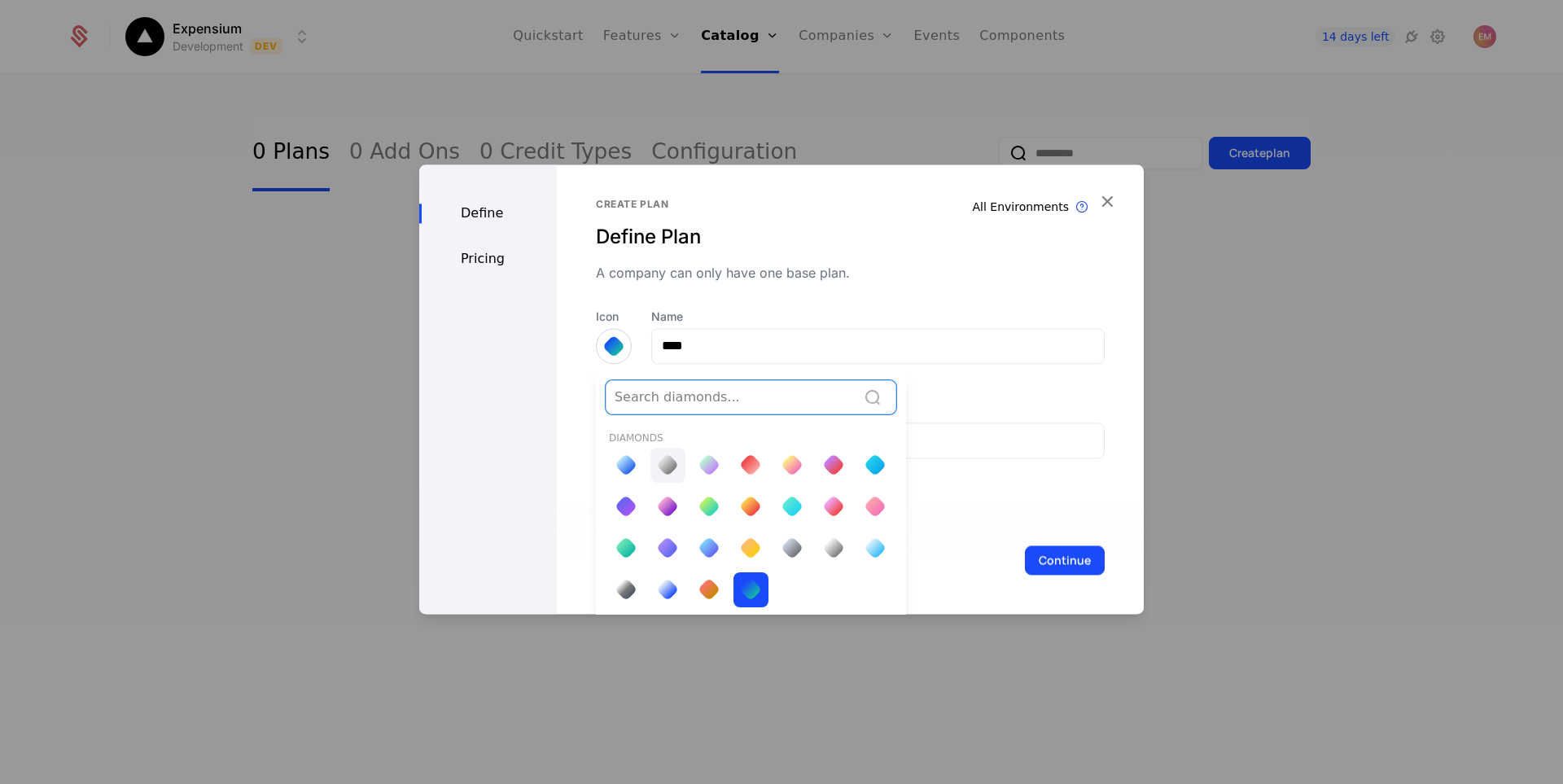
click at [669, 474] on div at bounding box center [668, 465] width 16 height 22
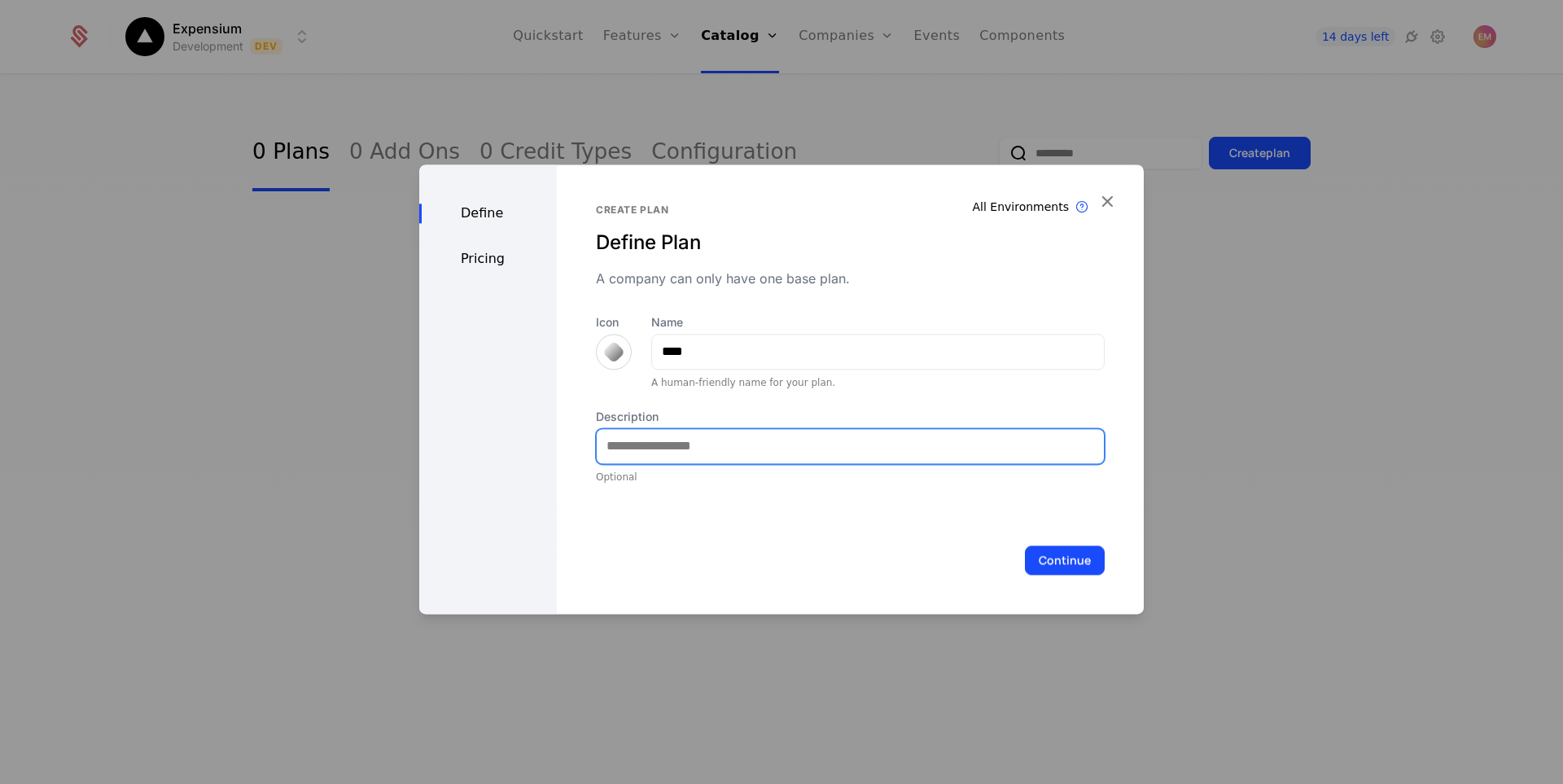
click at [764, 457] on input "Description" at bounding box center [850, 446] width 507 height 34
type input "**********"
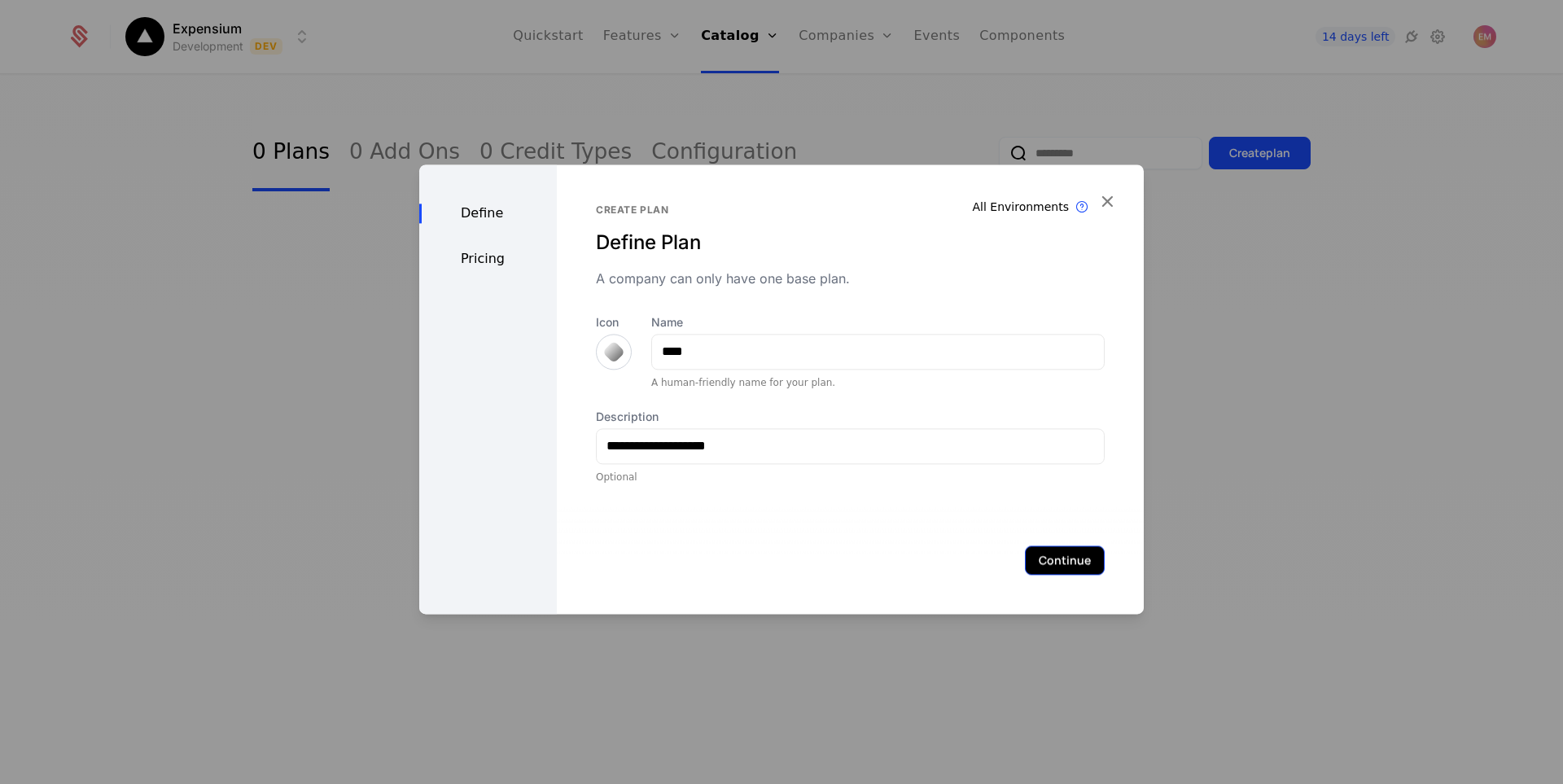
click at [1049, 561] on button "Continue" at bounding box center [1065, 560] width 80 height 29
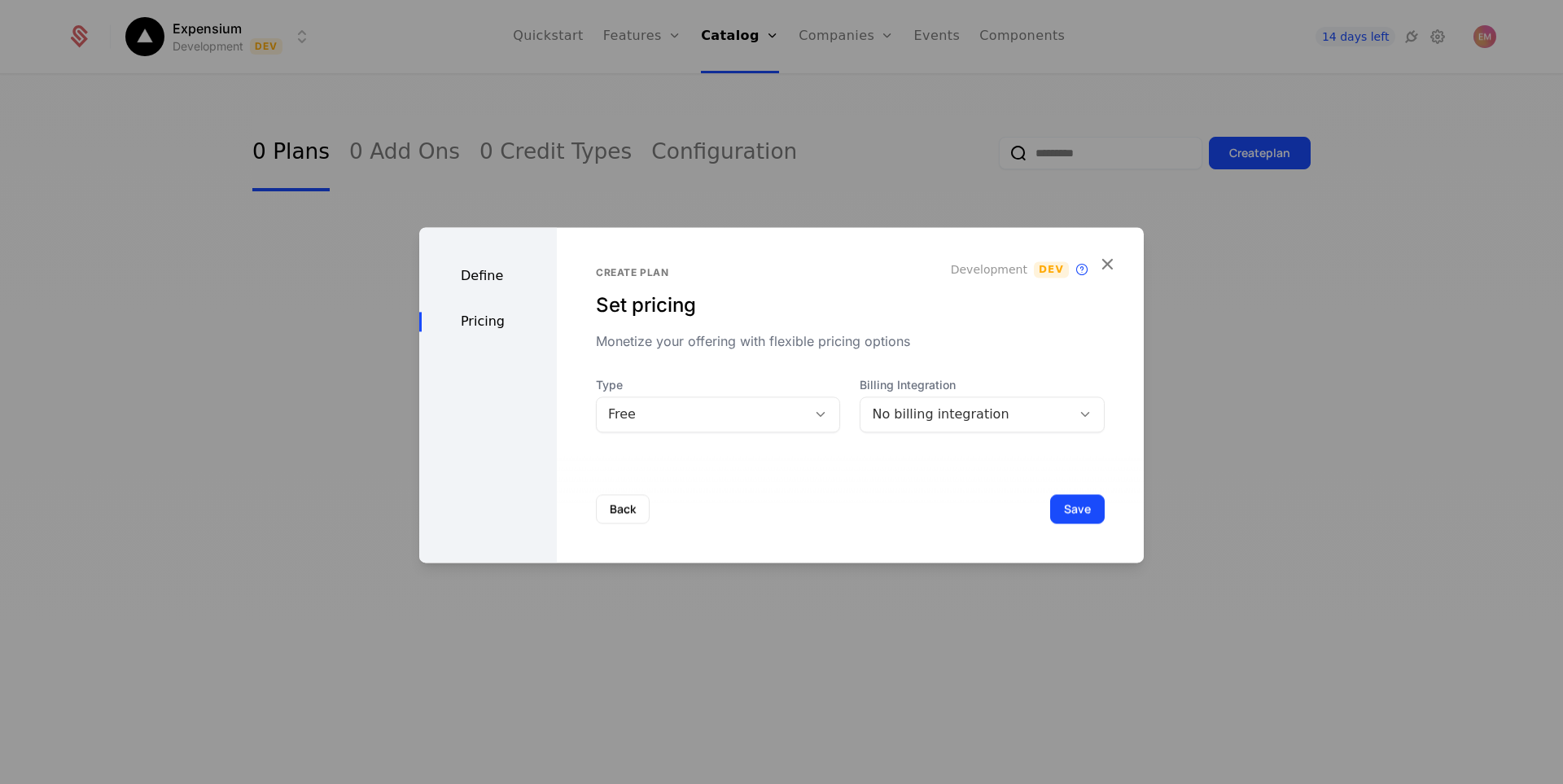
click at [1016, 419] on div "No billing integration" at bounding box center [966, 414] width 188 height 20
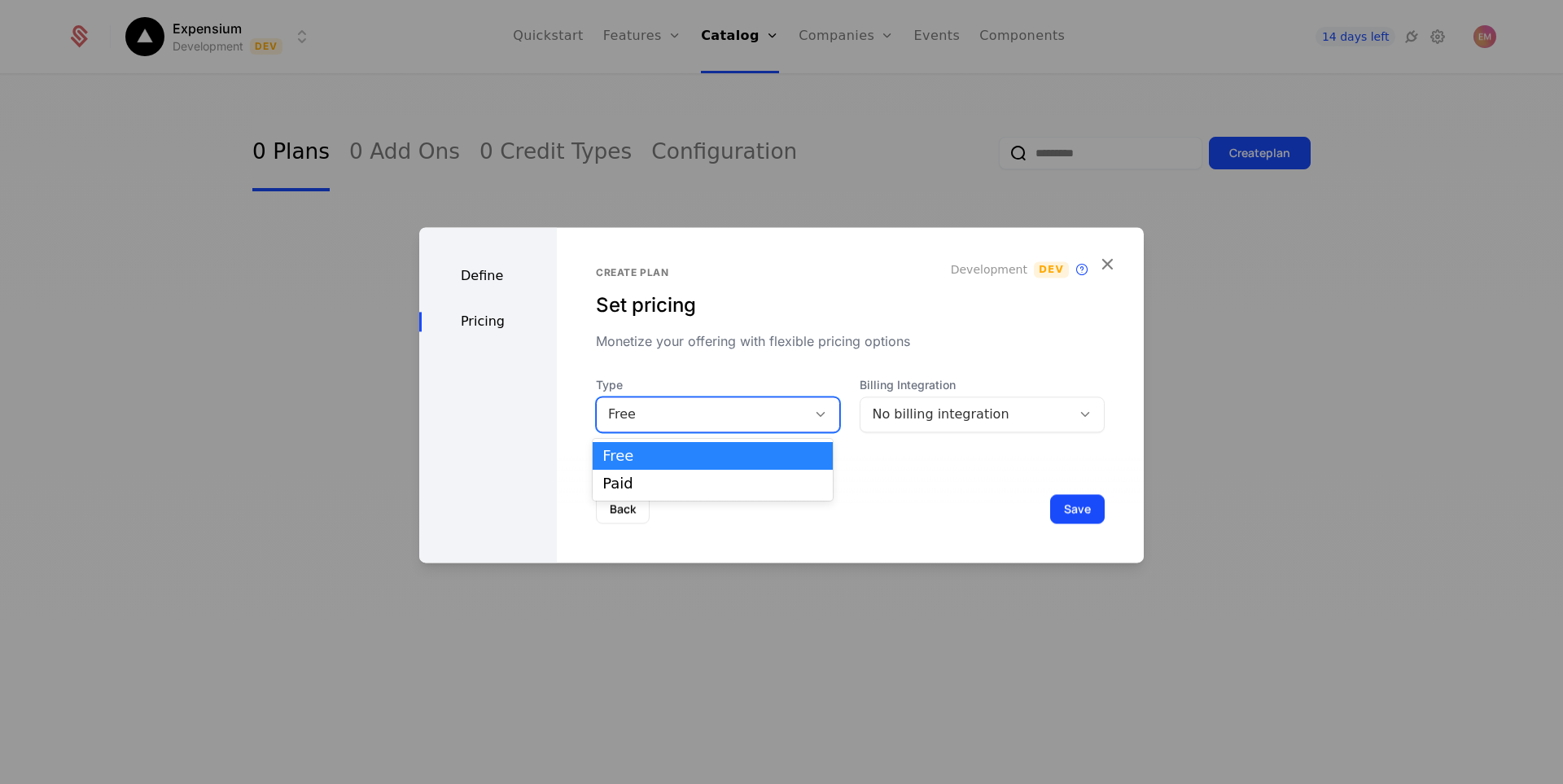
click at [775, 430] on div "Free" at bounding box center [718, 414] width 245 height 36
click at [707, 458] on div "Free" at bounding box center [712, 456] width 221 height 15
click at [975, 424] on div "No billing integration" at bounding box center [966, 414] width 211 height 23
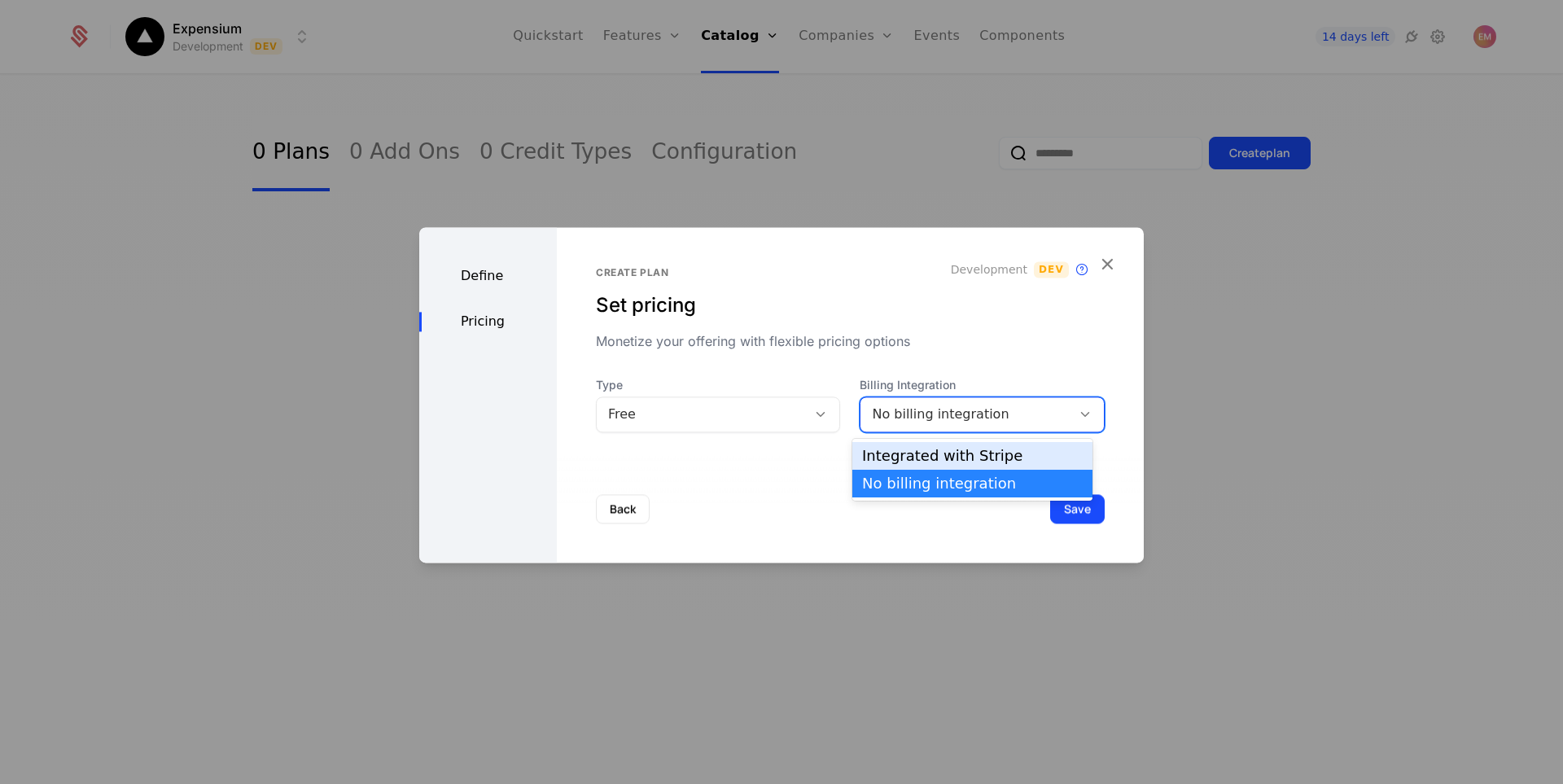
click at [974, 463] on div "Integrated with Stripe" at bounding box center [972, 456] width 221 height 15
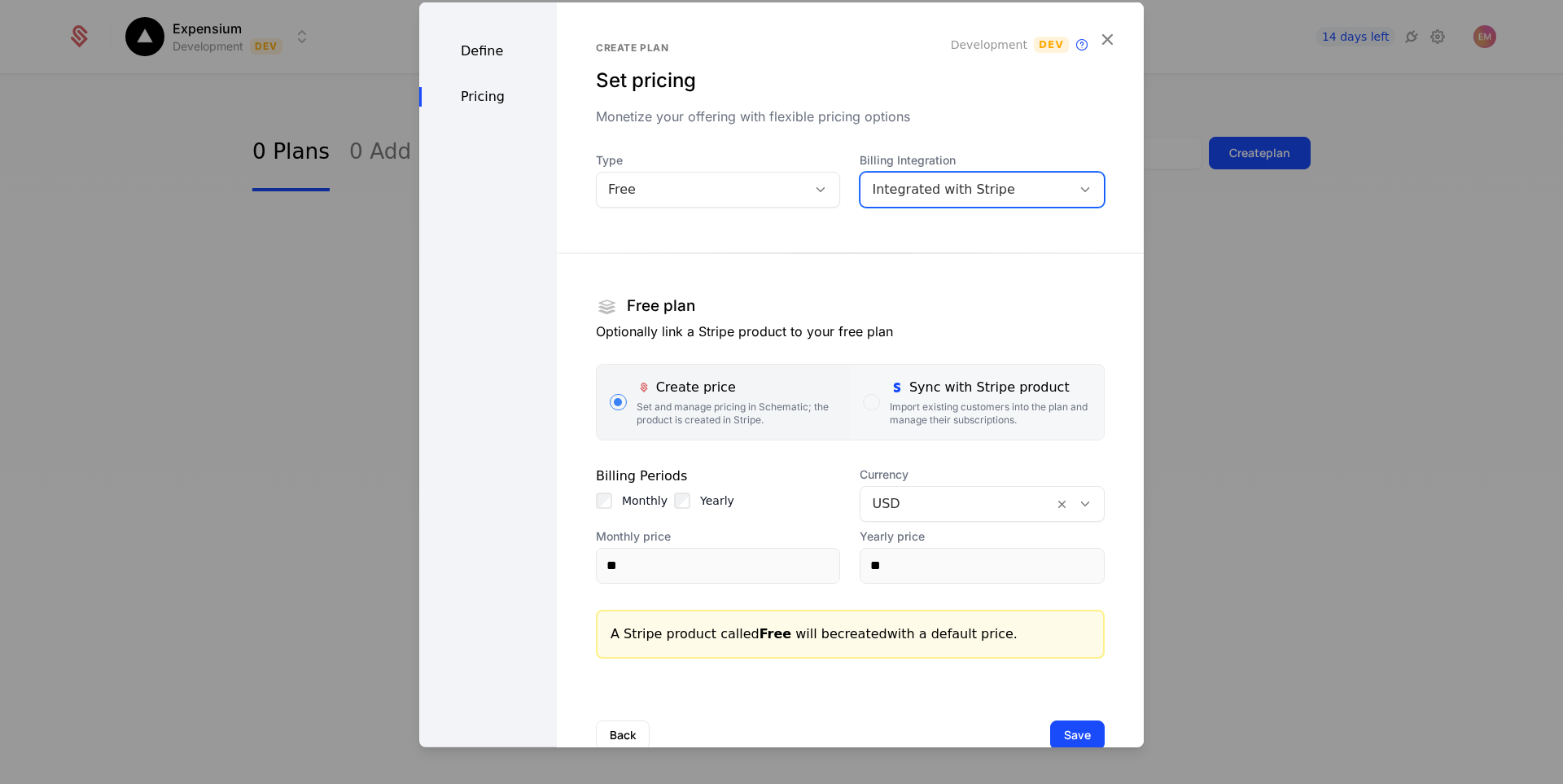
click at [903, 409] on div "Import existing customers into the plan and manage their subscriptions." at bounding box center [990, 412] width 201 height 26
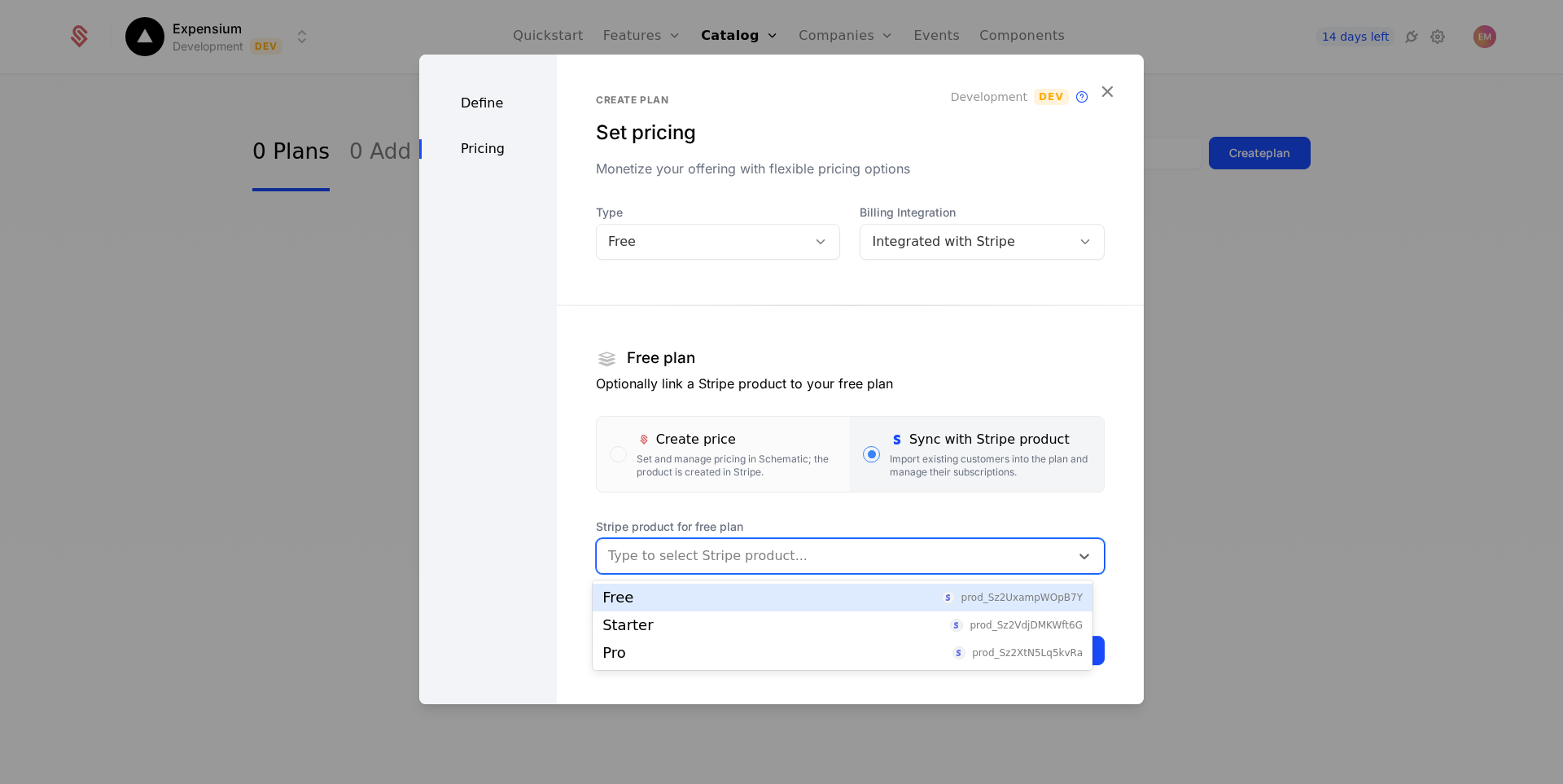
click at [771, 551] on div at bounding box center [833, 556] width 450 height 23
click at [682, 597] on div "Free prod_Sz2UxampWOpB7Y" at bounding box center [842, 597] width 480 height 15
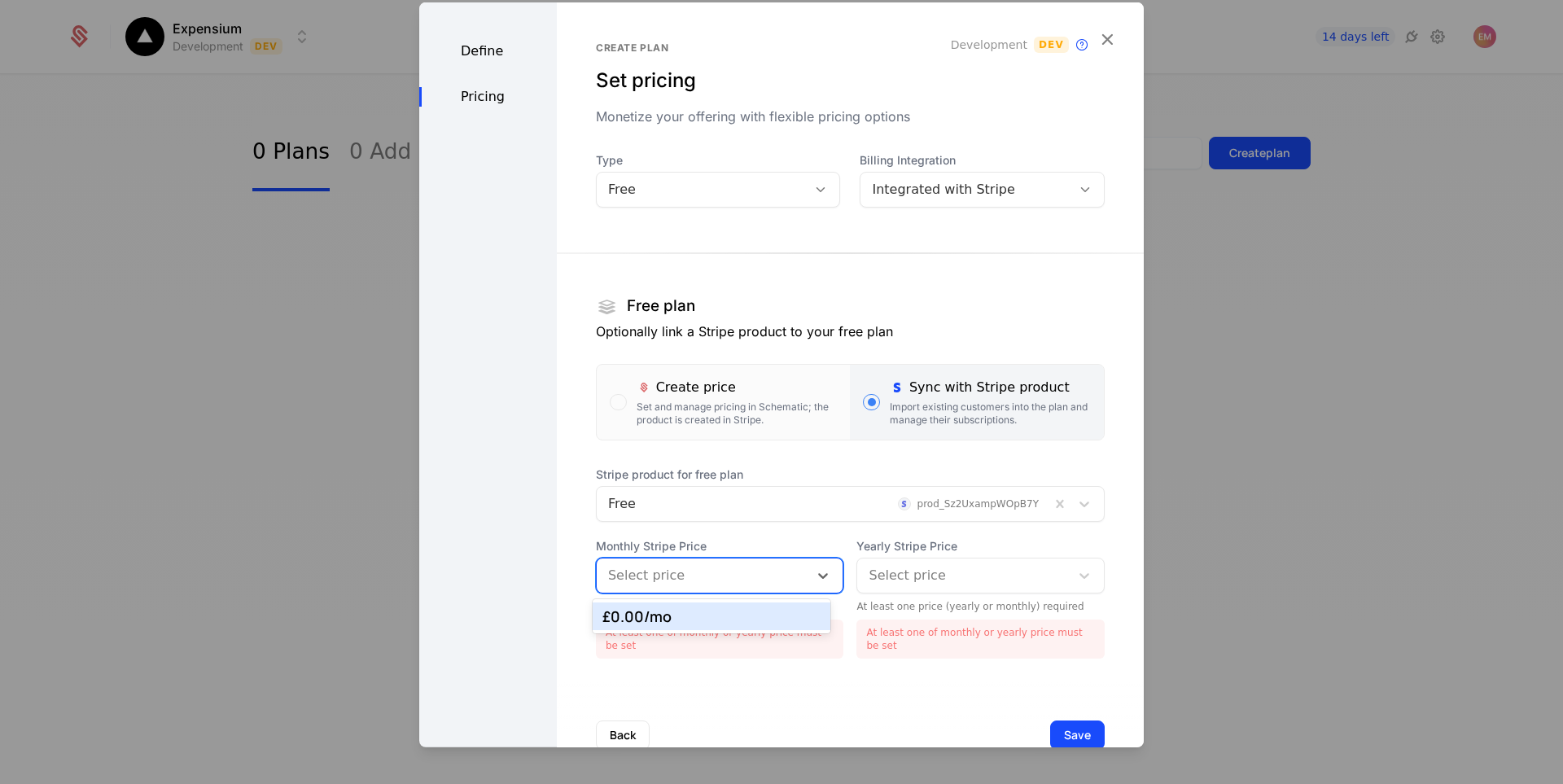
click at [754, 569] on div at bounding box center [703, 575] width 190 height 23
click at [728, 622] on div "£0.00 /mo" at bounding box center [711, 616] width 217 height 15
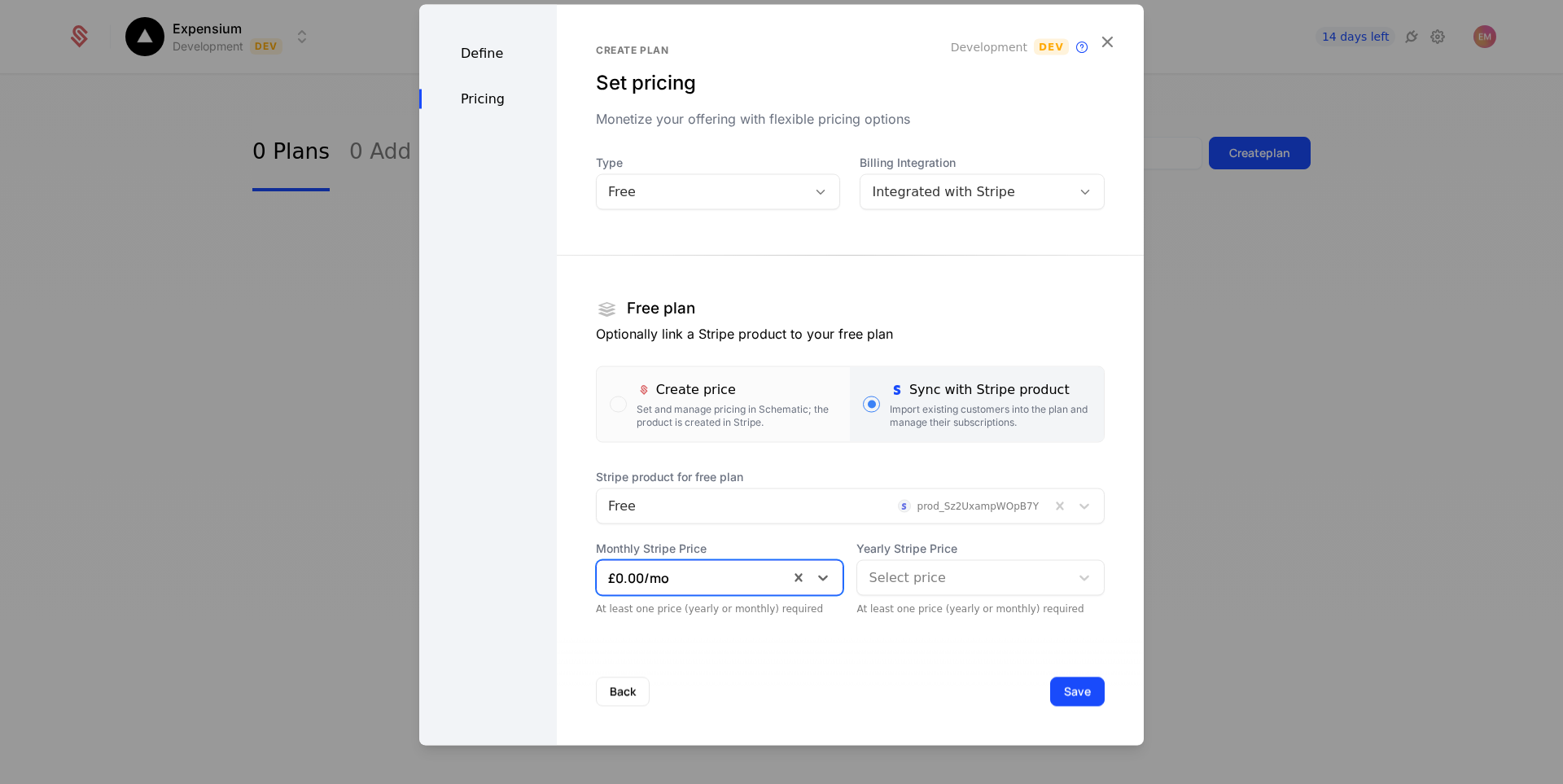
click at [940, 596] on div "Yearly Stripe Price Select price At least one price (yearly or monthly) required" at bounding box center [980, 577] width 248 height 75
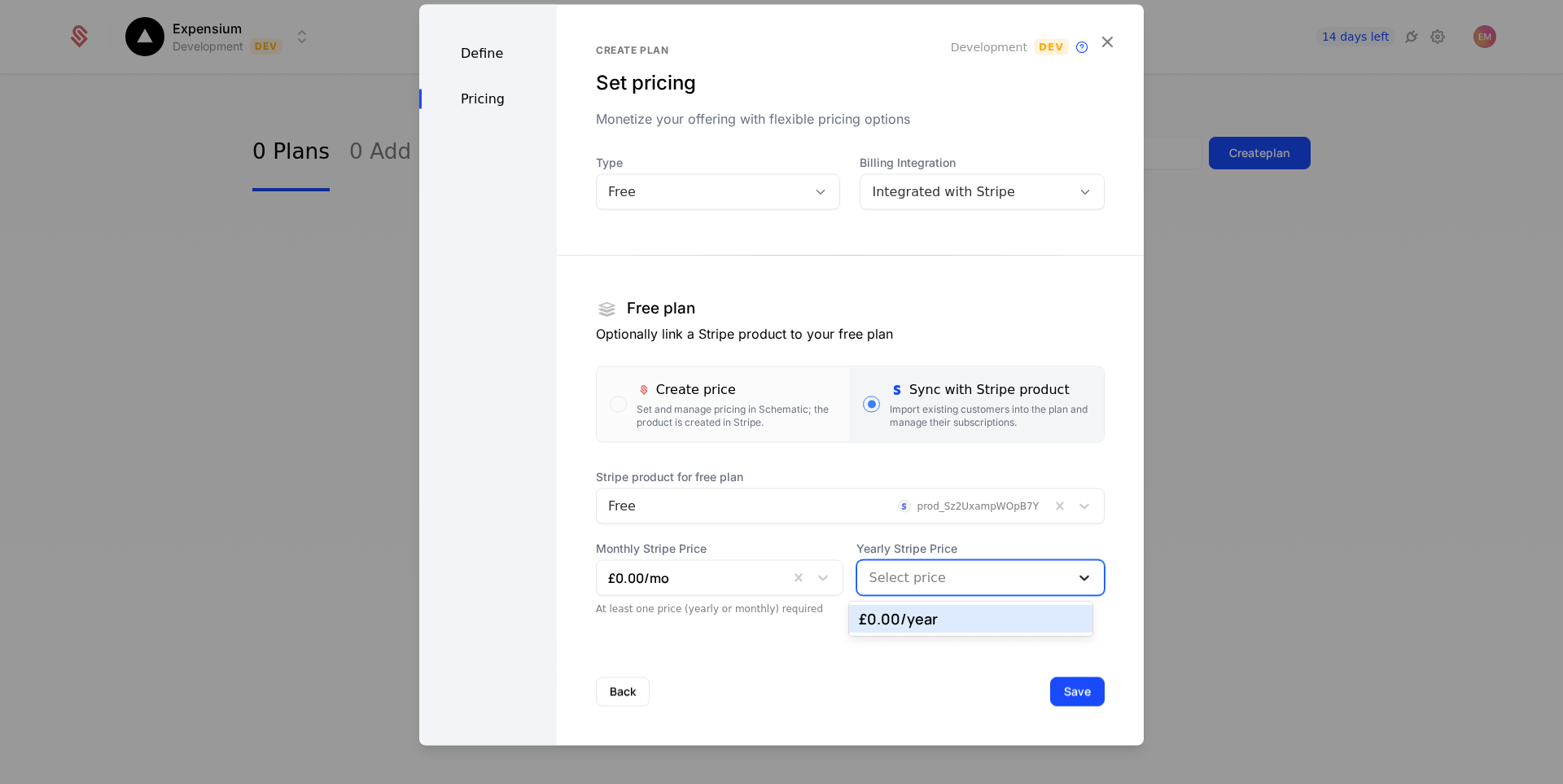
click at [1074, 572] on div at bounding box center [1084, 577] width 29 height 20
click at [1004, 621] on div "£0.00 /year" at bounding box center [971, 618] width 224 height 15
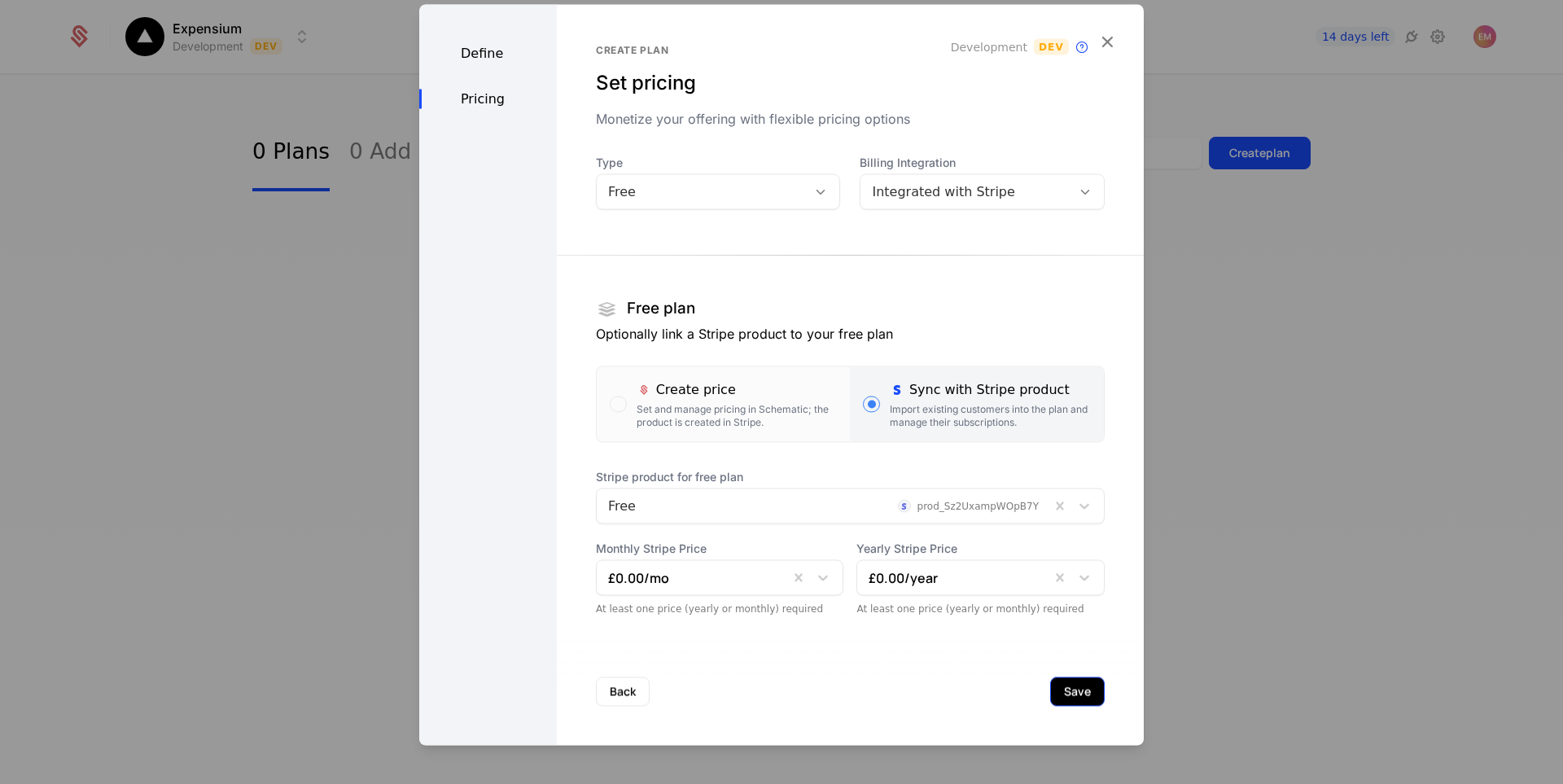
click at [1078, 700] on button "Save" at bounding box center [1077, 691] width 55 height 29
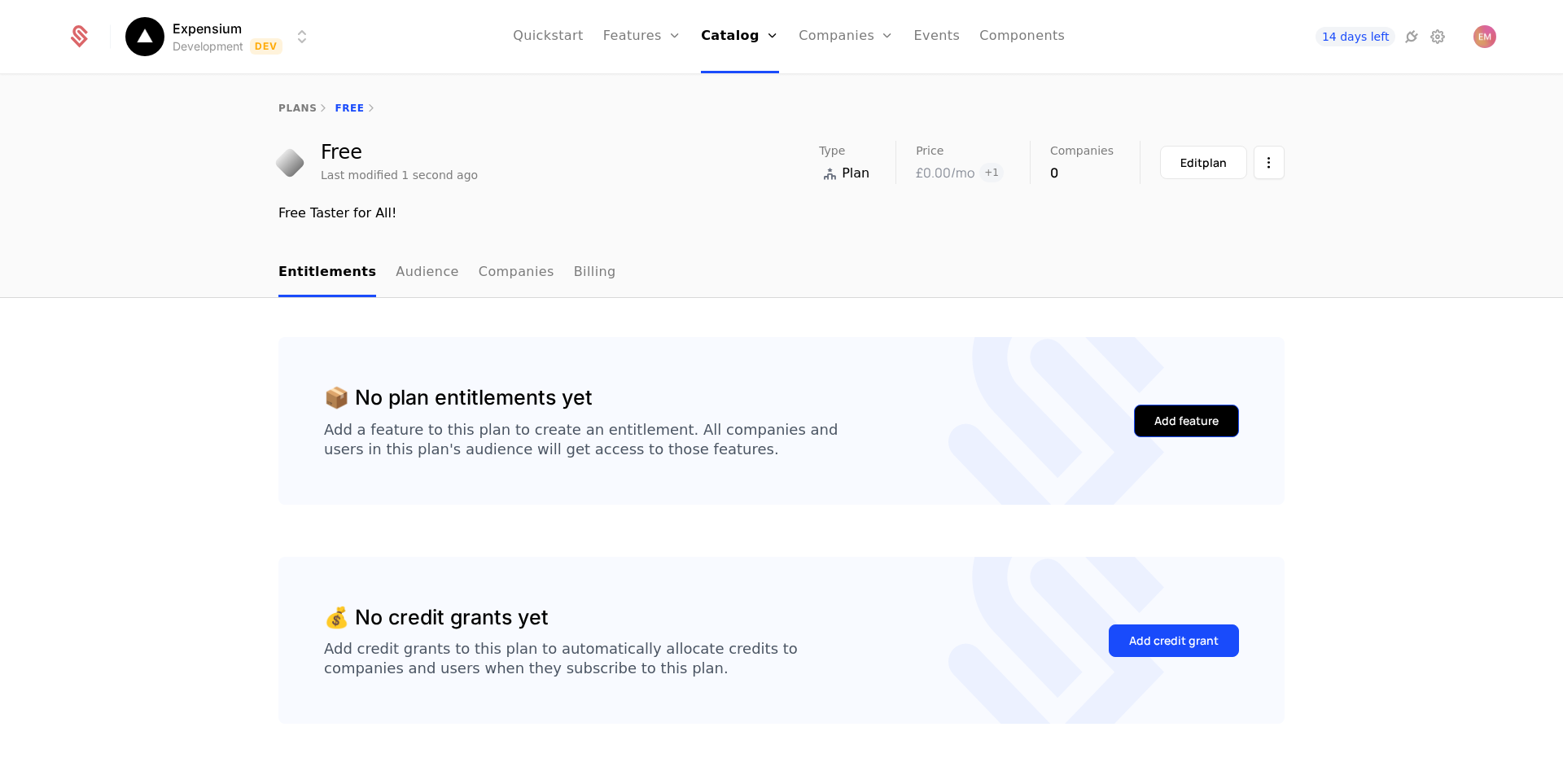
click at [1154, 422] on div "Add feature" at bounding box center [1186, 421] width 65 height 16
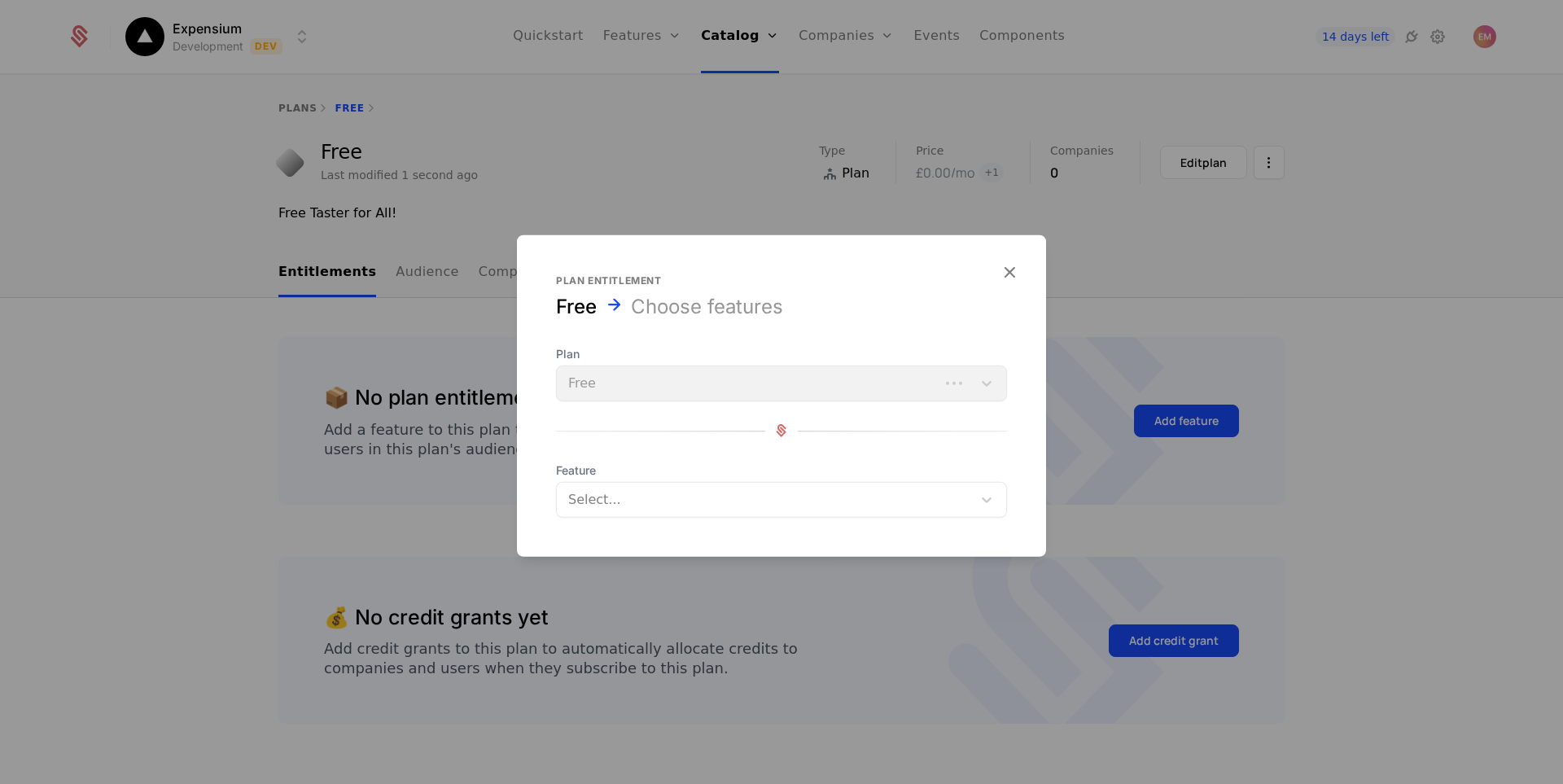
click at [960, 379] on div "Plan Free" at bounding box center [782, 372] width 451 height 56
click at [1003, 279] on icon "button" at bounding box center [1010, 271] width 21 height 21
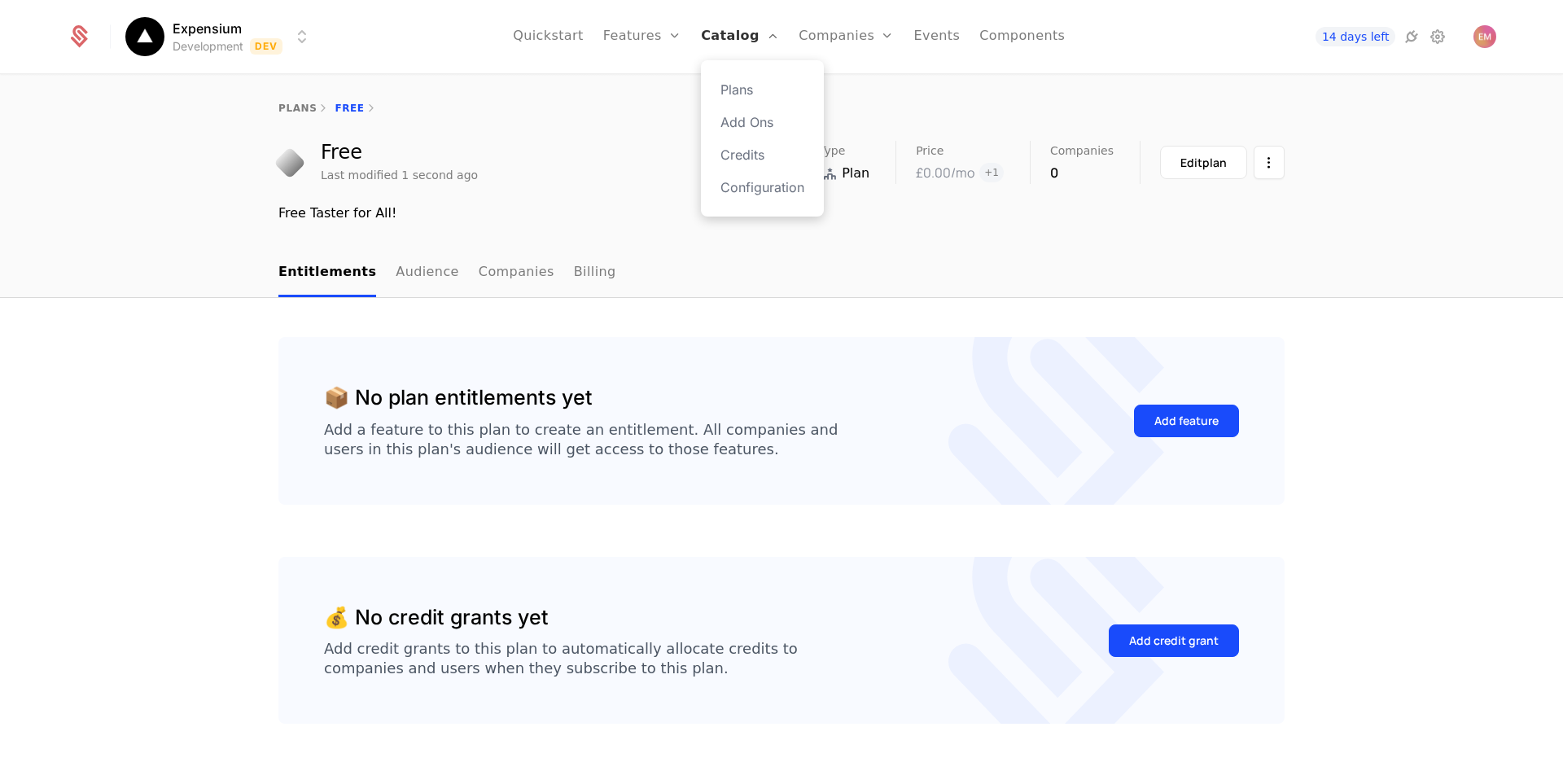
click at [754, 50] on link "Catalog" at bounding box center [740, 37] width 78 height 74
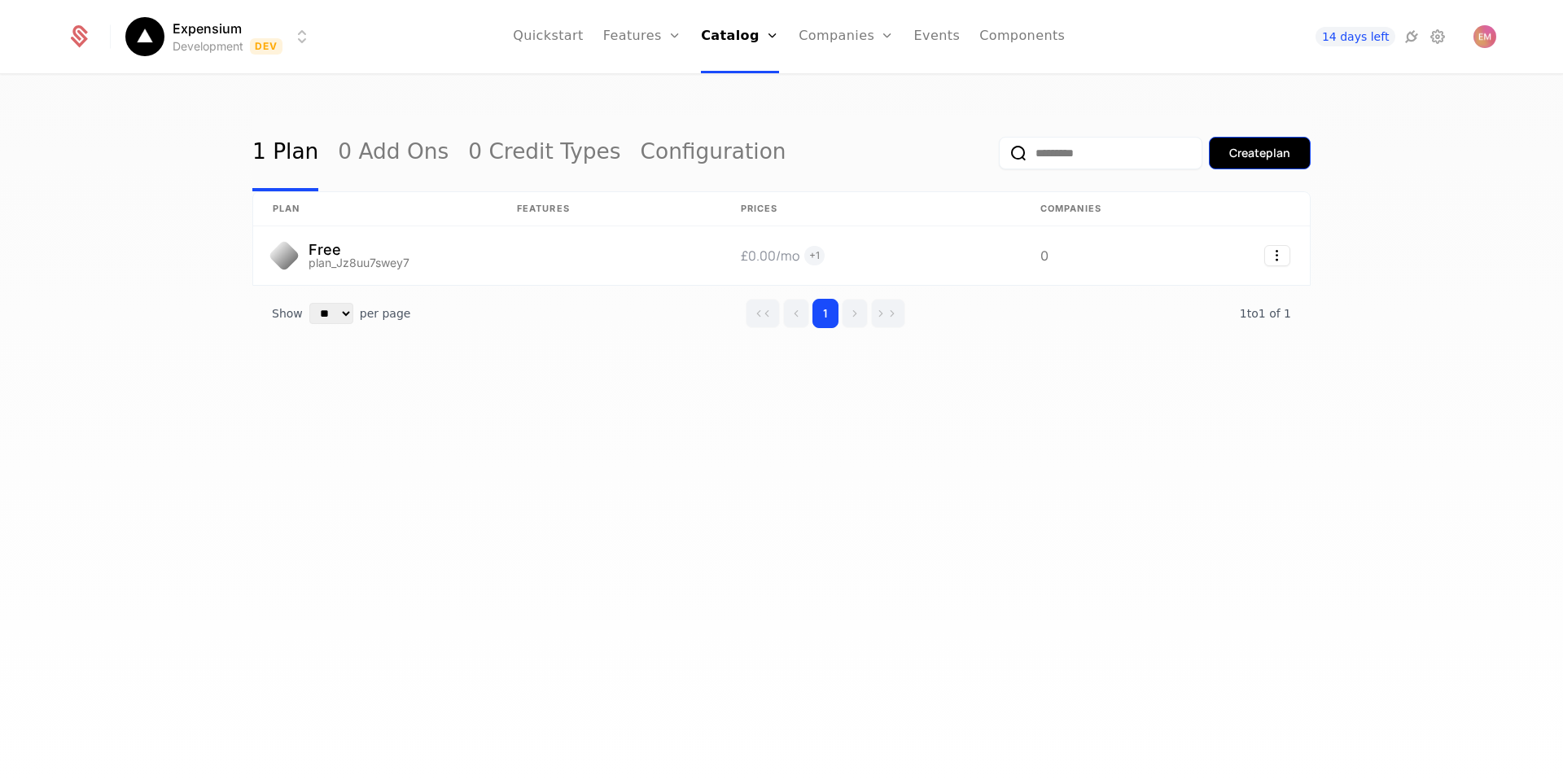
click at [1245, 144] on button "Create plan" at bounding box center [1260, 153] width 102 height 33
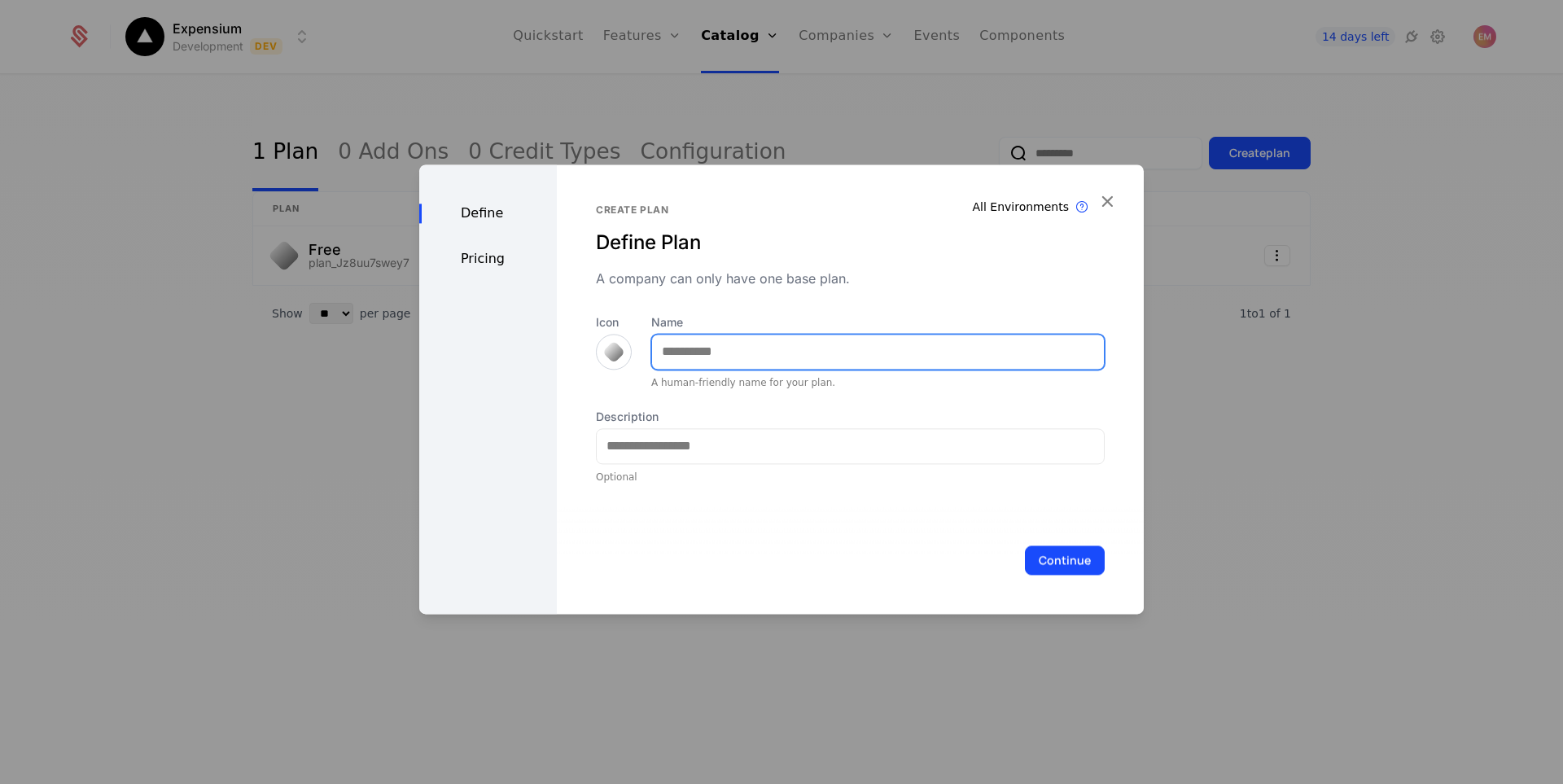
click at [708, 348] on input "Name" at bounding box center [878, 352] width 452 height 34
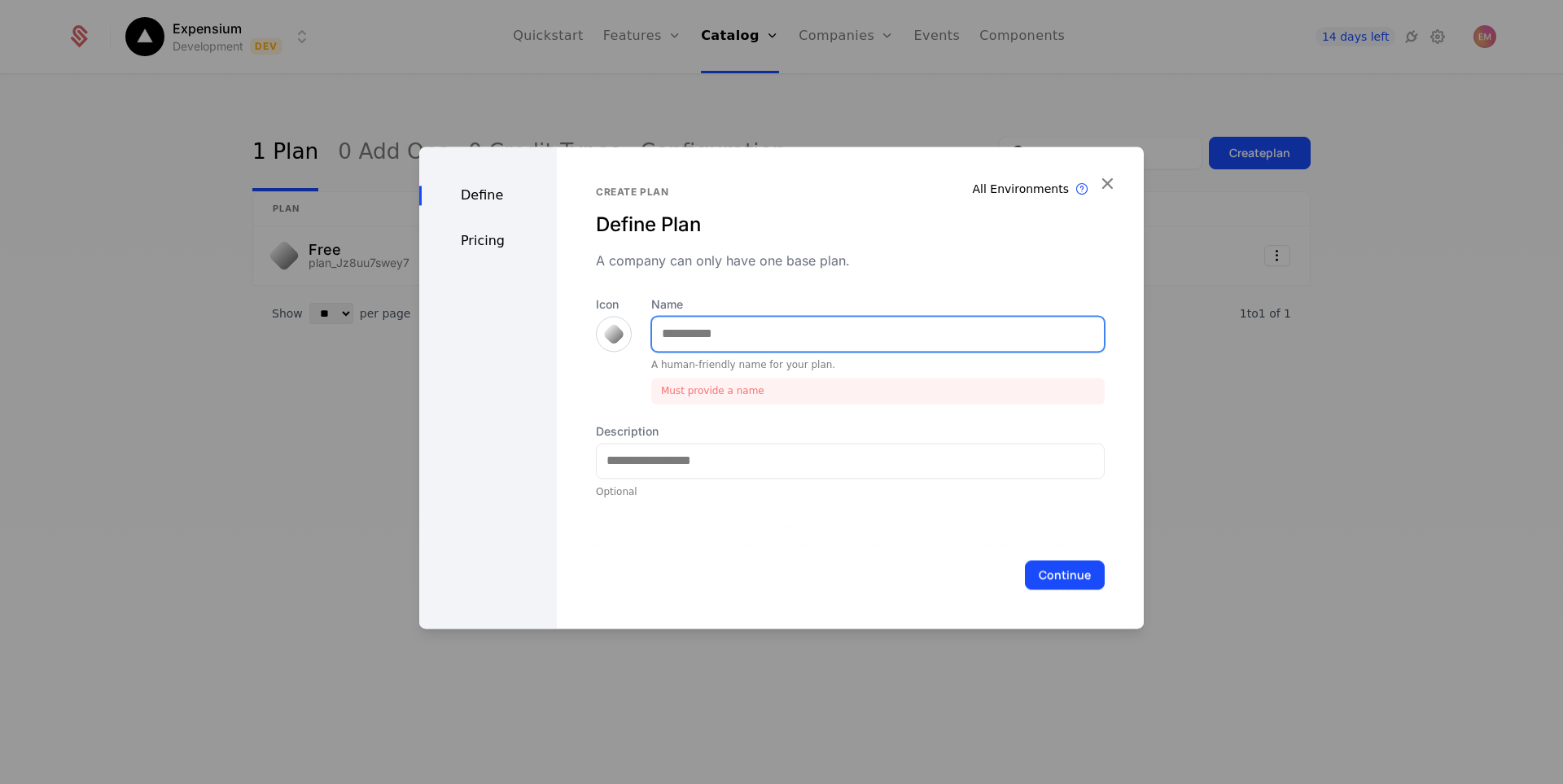
click at [824, 334] on input "Name" at bounding box center [878, 334] width 452 height 34
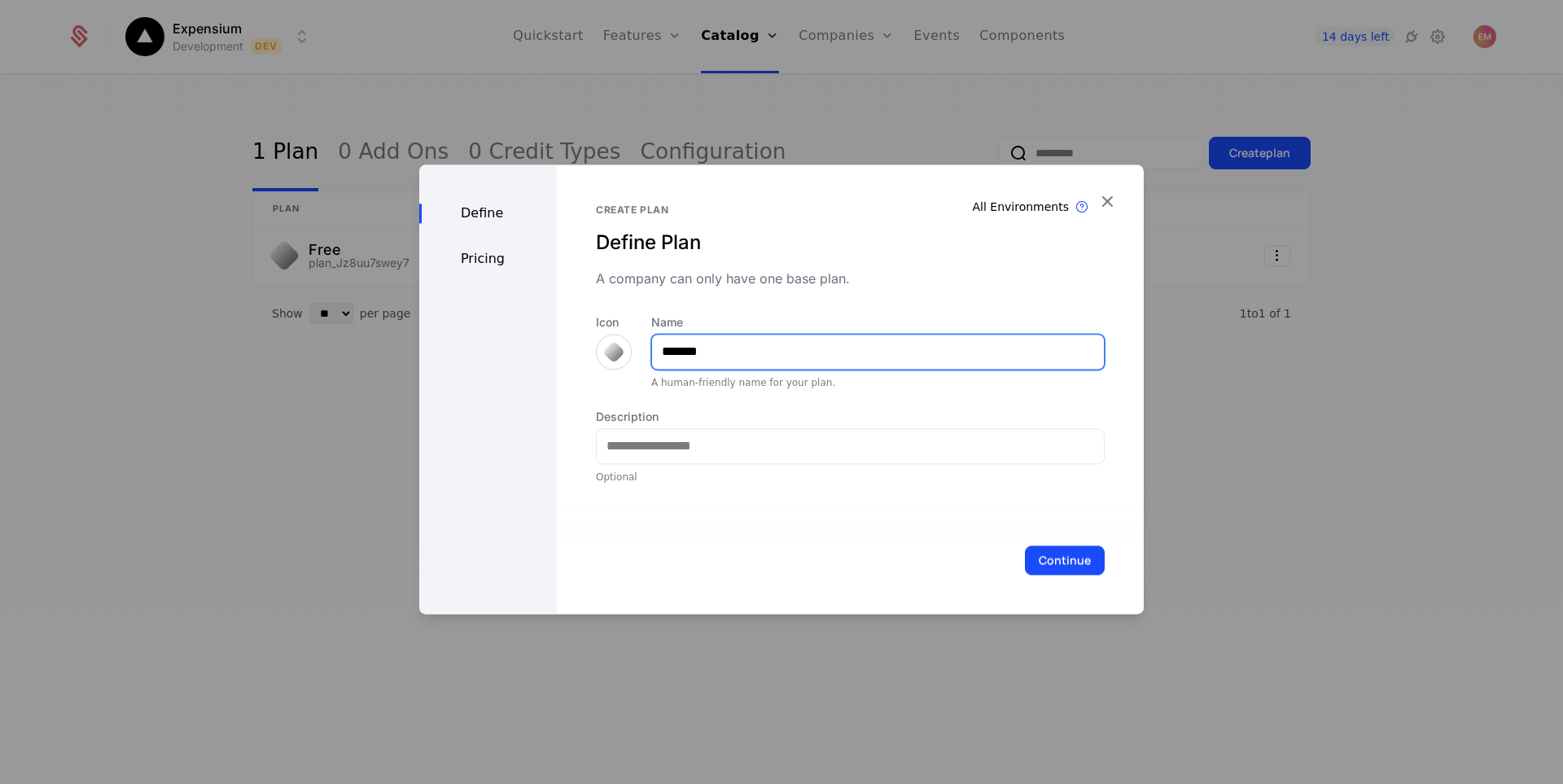
type input "*******"
click at [610, 350] on div at bounding box center [614, 351] width 23 height 23
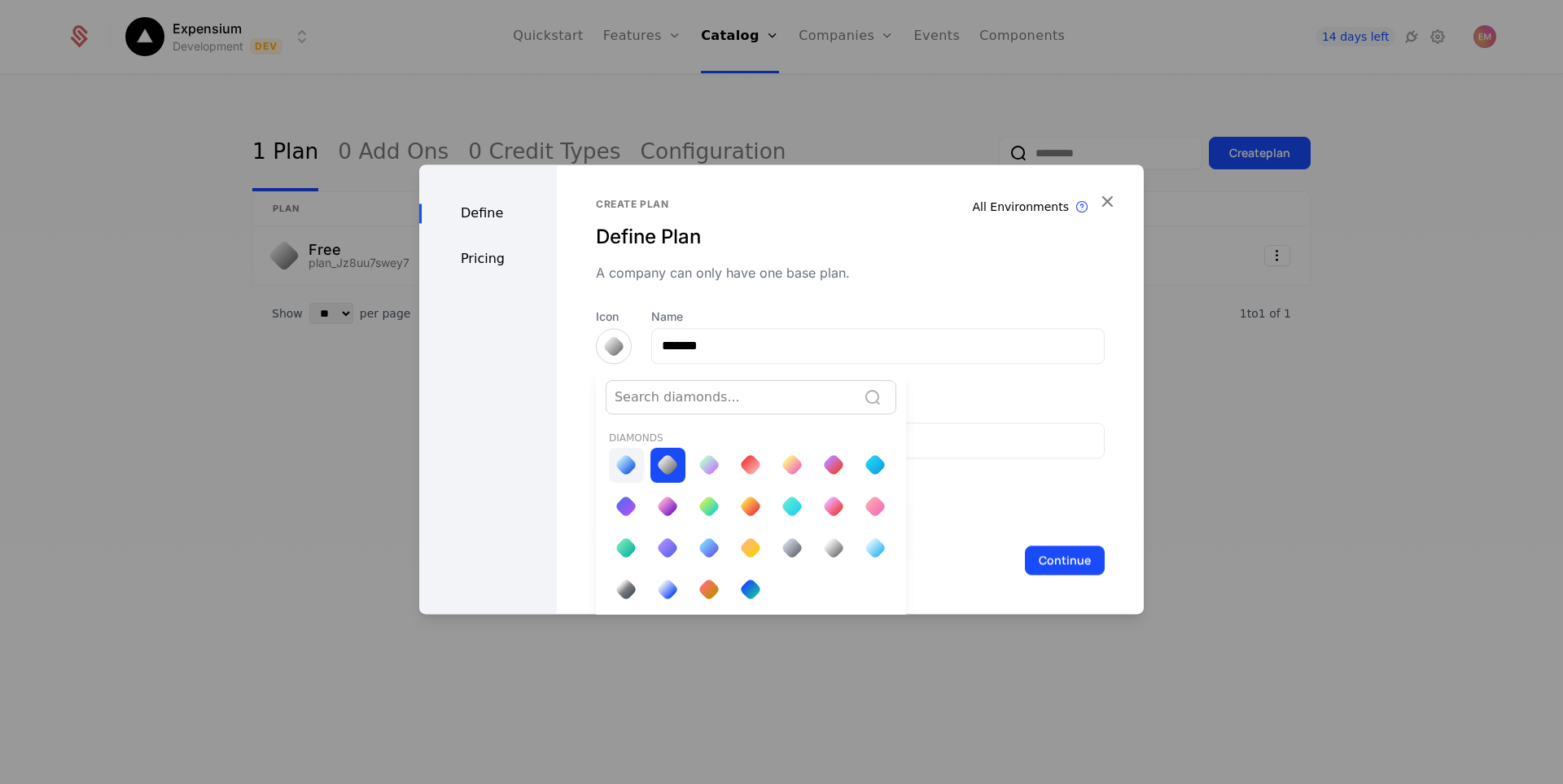
click at [629, 471] on div at bounding box center [626, 465] width 16 height 16
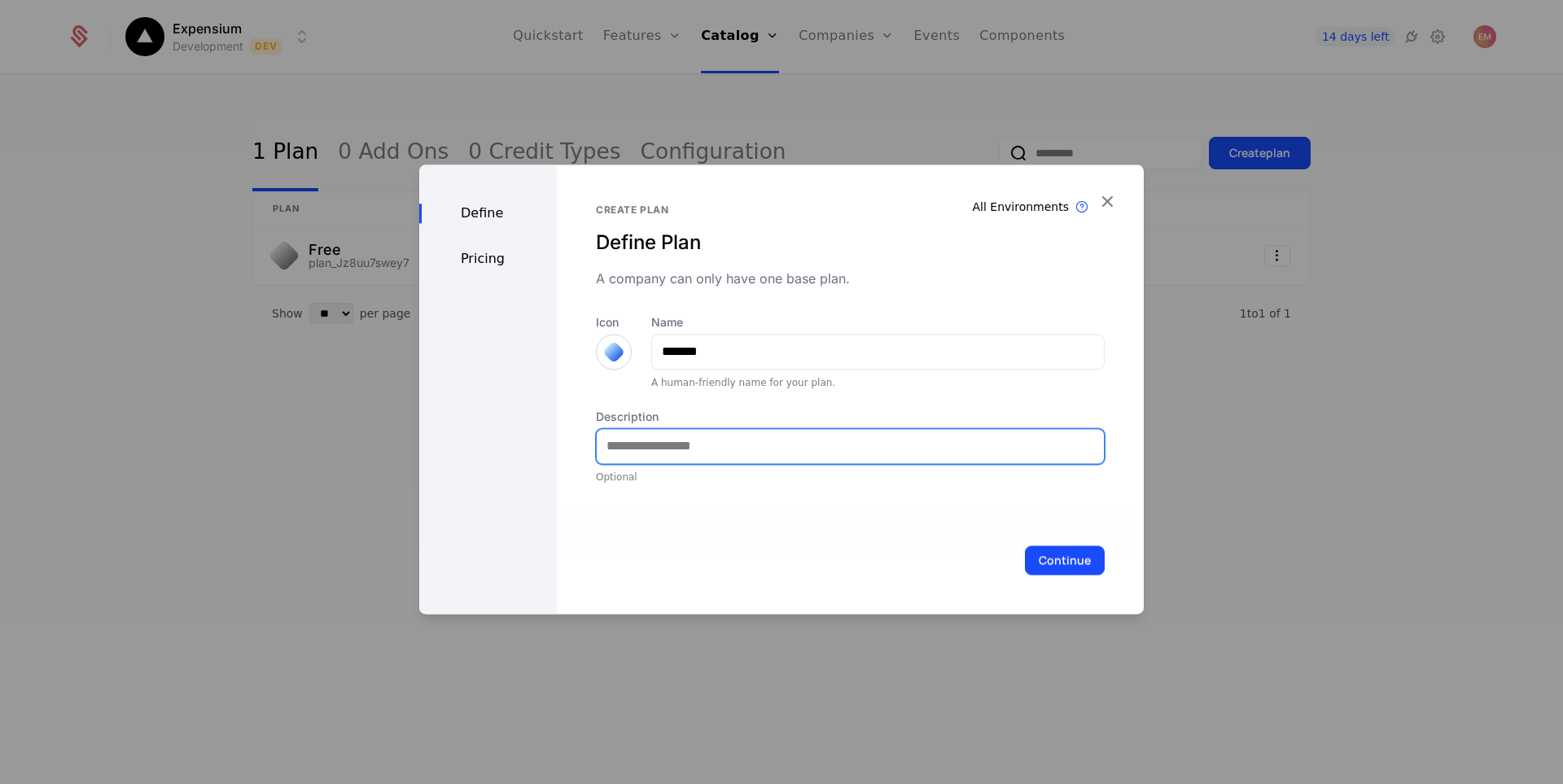
click at [761, 443] on input "Description" at bounding box center [850, 446] width 507 height 34
type input "**********"
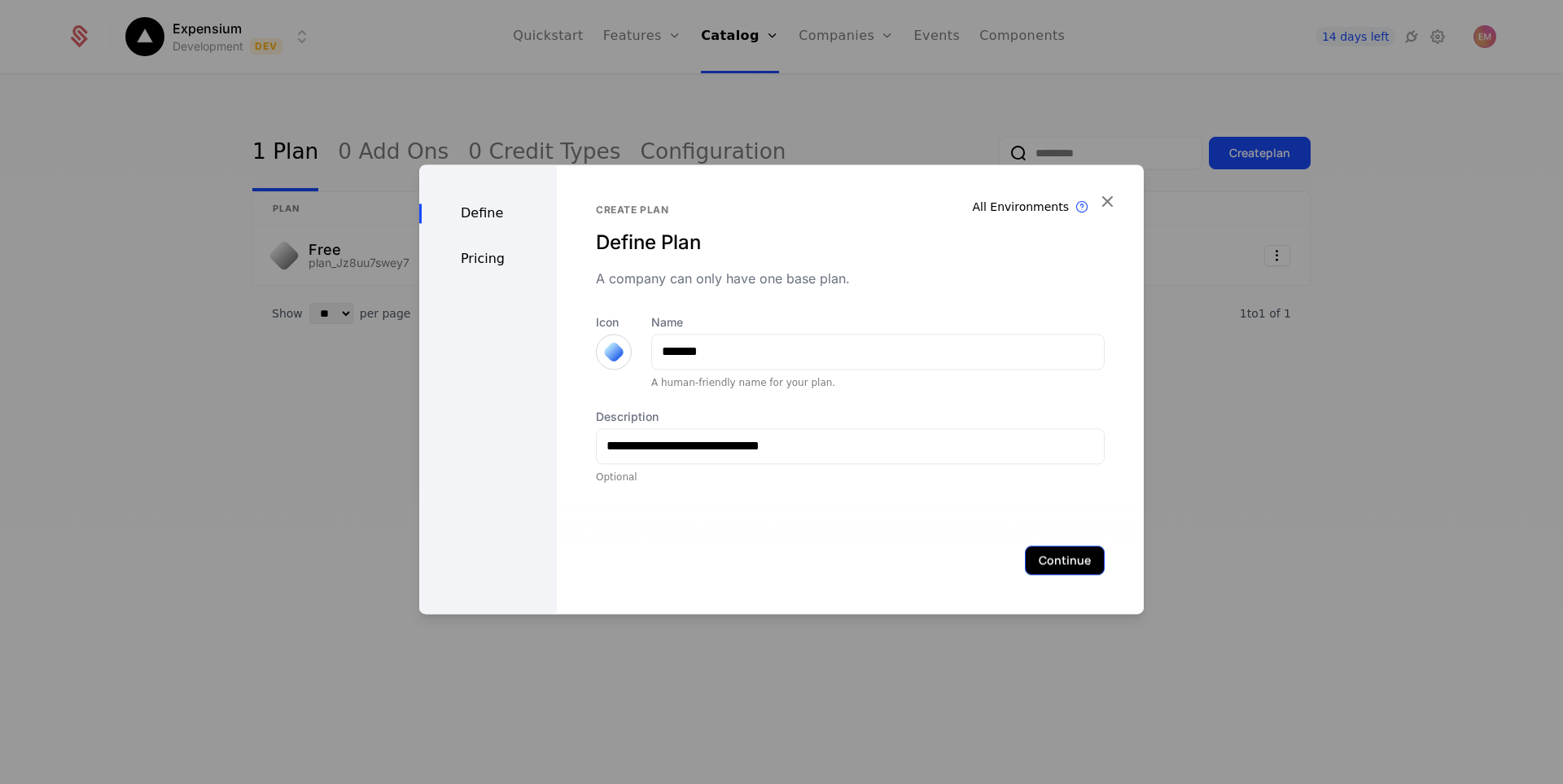
click at [1067, 567] on button "Continue" at bounding box center [1065, 560] width 80 height 29
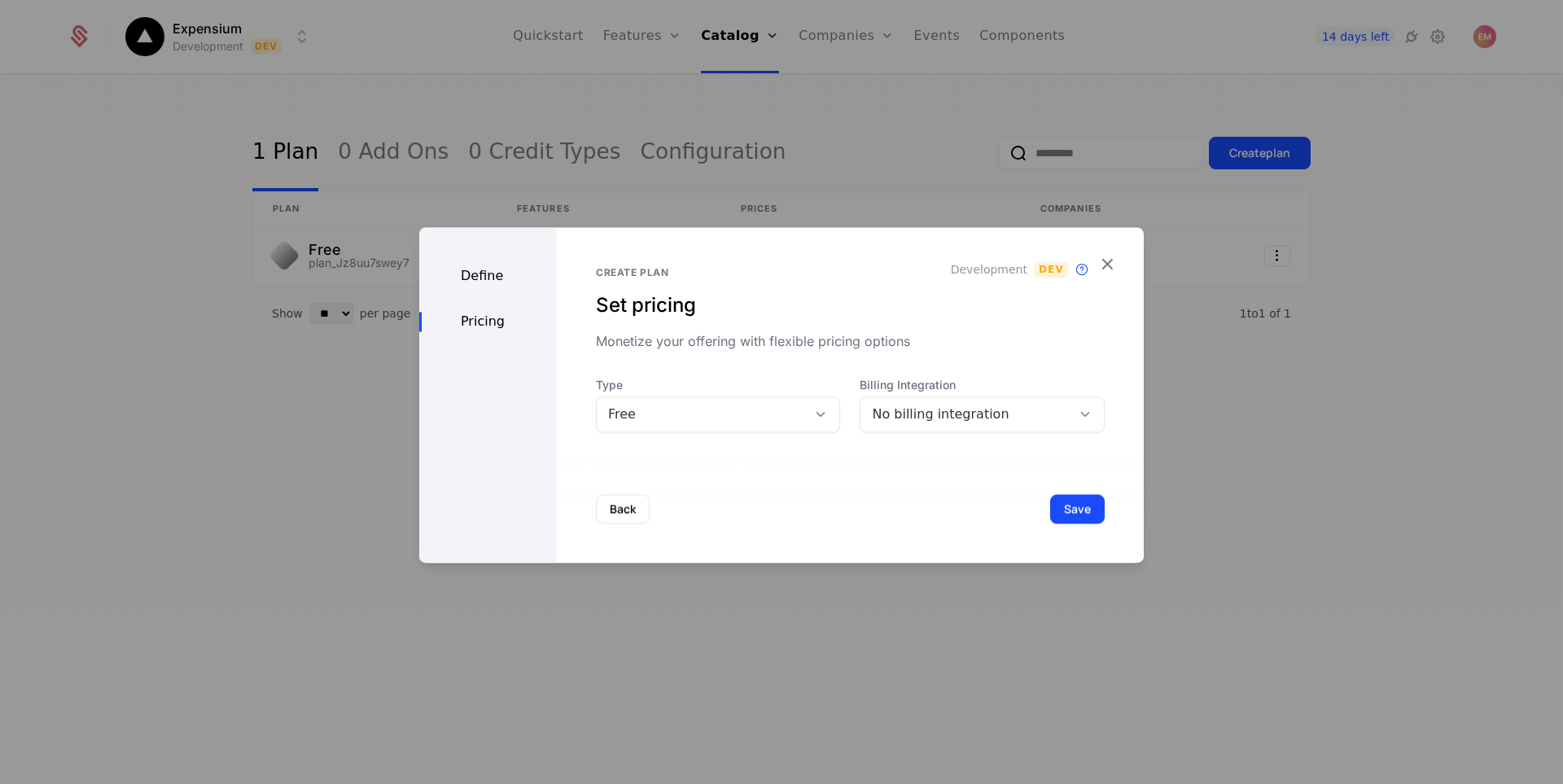
click at [688, 415] on div "Free" at bounding box center [702, 414] width 188 height 20
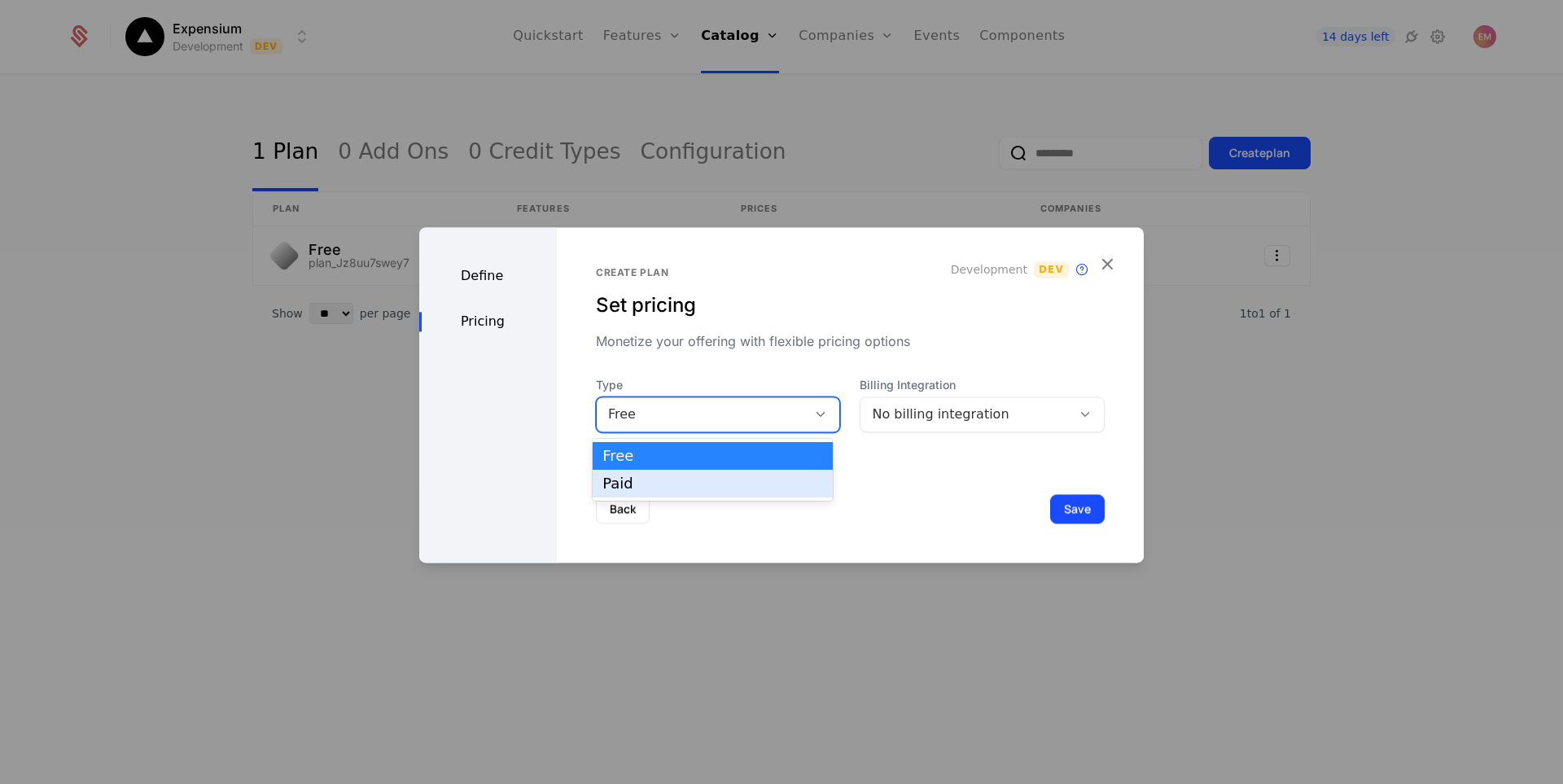
click at [660, 483] on div "Paid" at bounding box center [712, 483] width 221 height 15
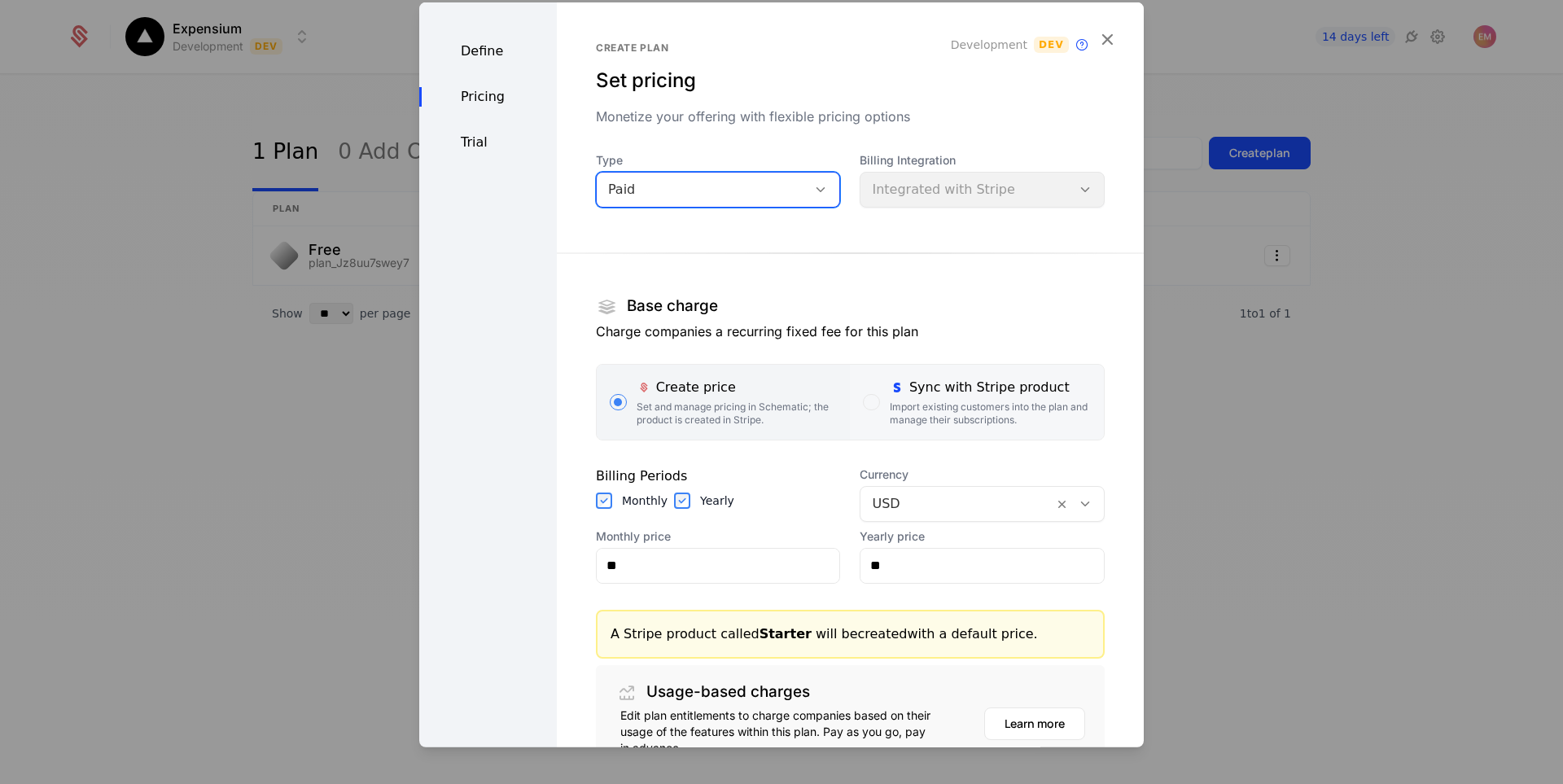
click at [962, 414] on div "Import existing customers into the plan and manage their subscriptions." at bounding box center [990, 412] width 201 height 26
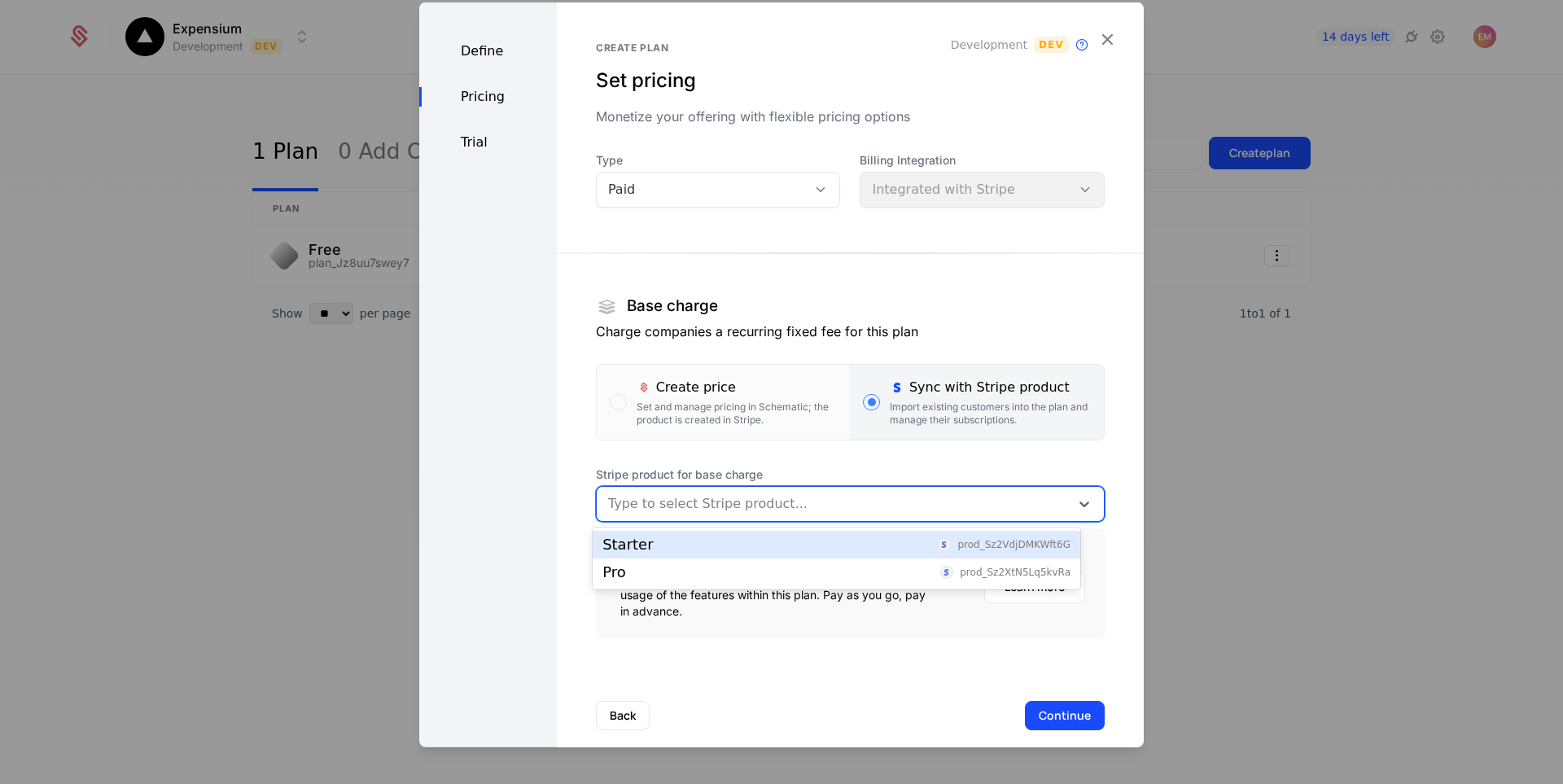
click at [801, 503] on div at bounding box center [833, 503] width 450 height 23
click at [683, 548] on div "Starter prod_Sz2VdjDMKWft6G" at bounding box center [836, 545] width 468 height 15
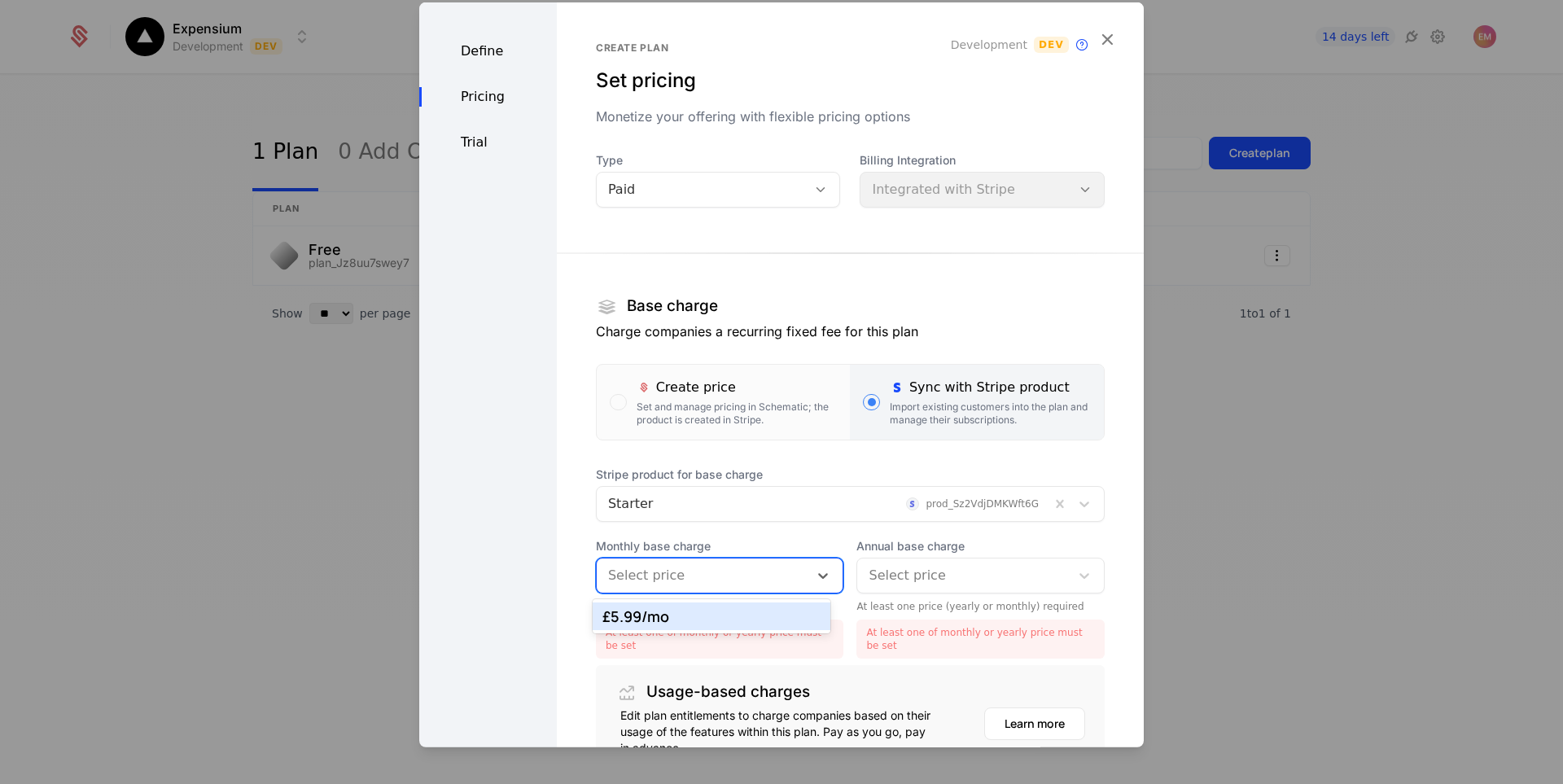
click at [705, 571] on div at bounding box center [703, 575] width 190 height 23
click at [700, 613] on div "£5.99 /mo" at bounding box center [711, 616] width 217 height 15
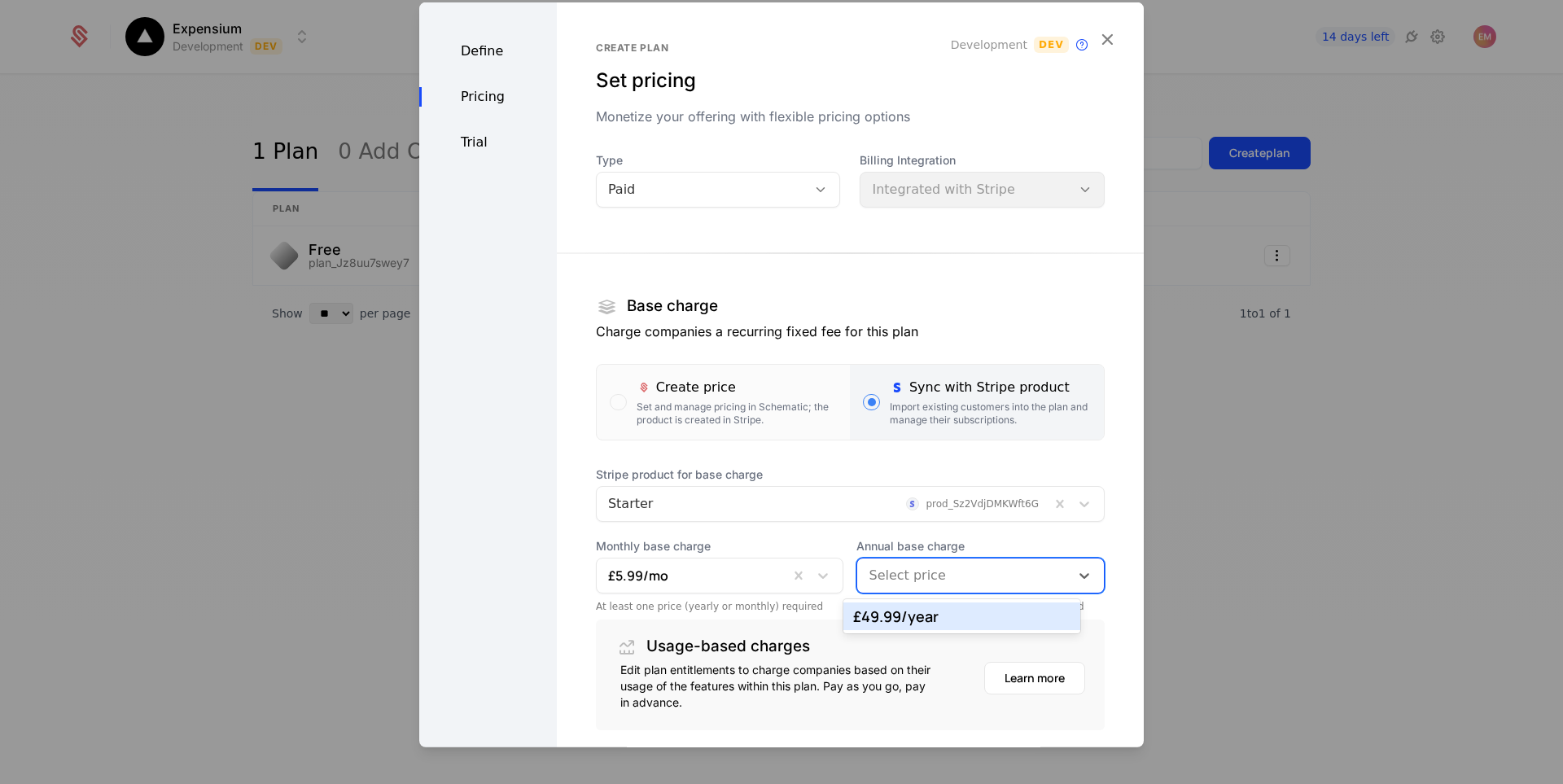
click at [900, 580] on div at bounding box center [963, 575] width 190 height 23
click at [886, 614] on div "£49.99 /year" at bounding box center [962, 616] width 217 height 15
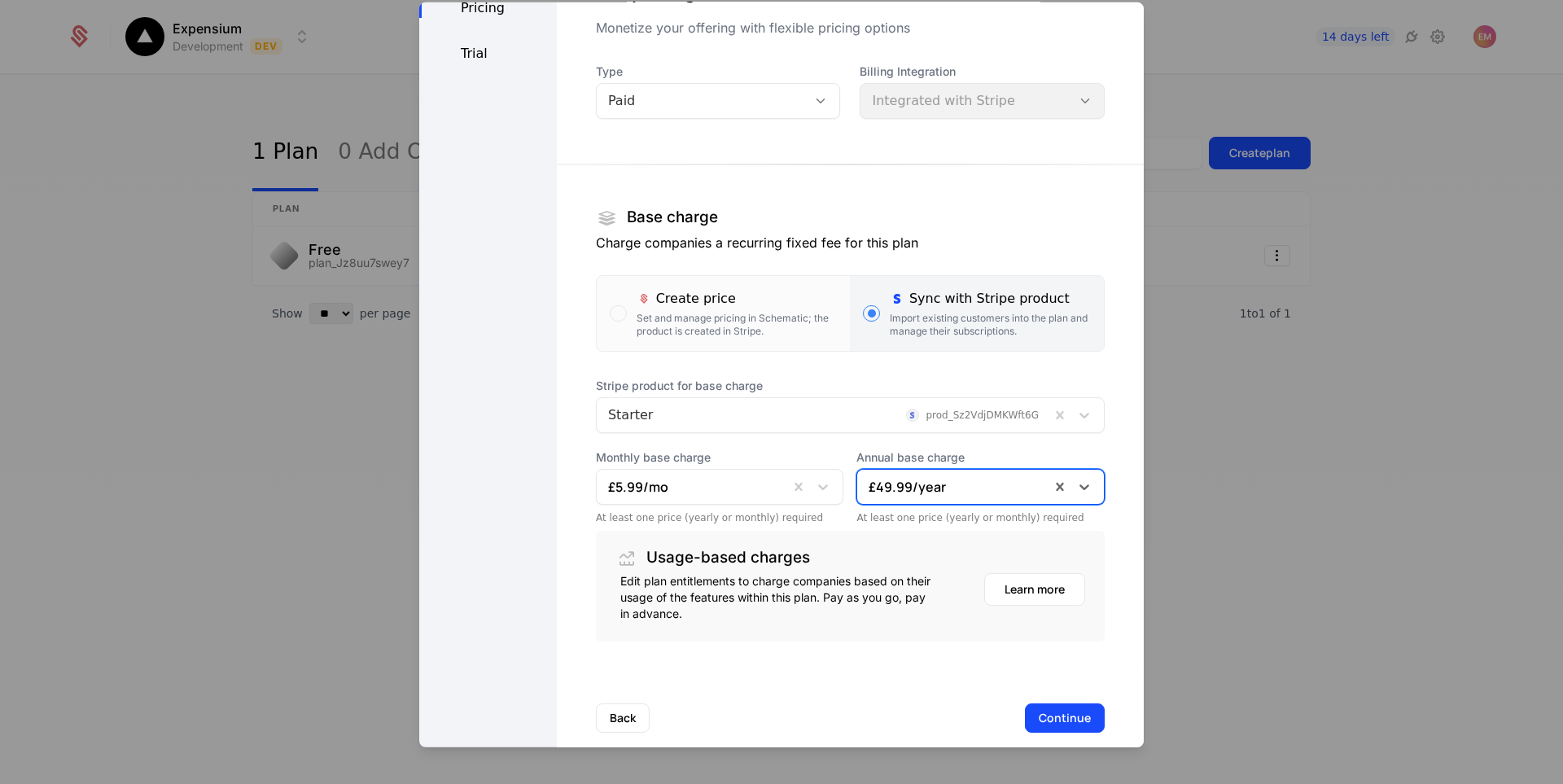
scroll to position [114, 0]
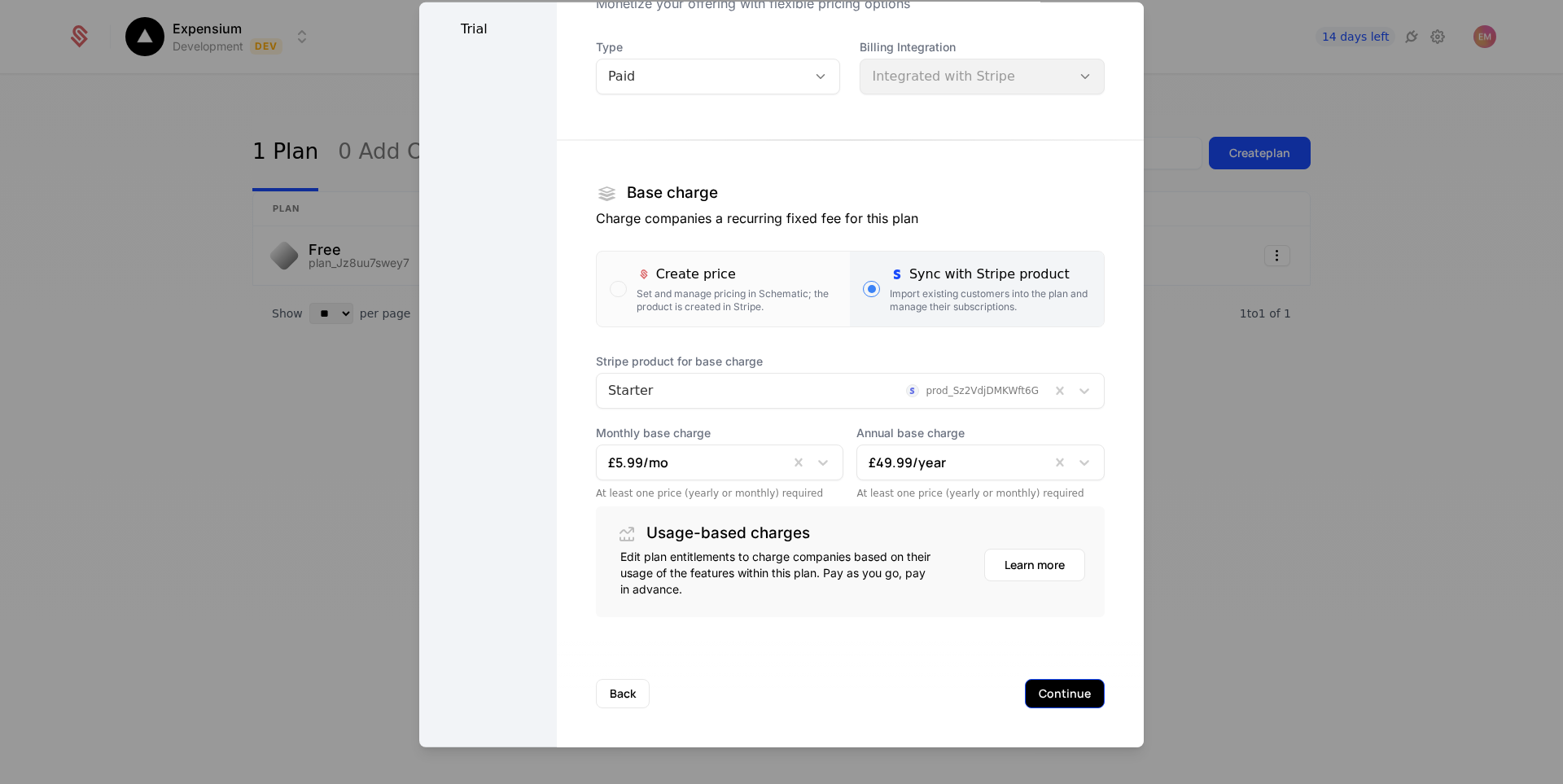
click at [1062, 679] on button "Continue" at bounding box center [1065, 693] width 80 height 29
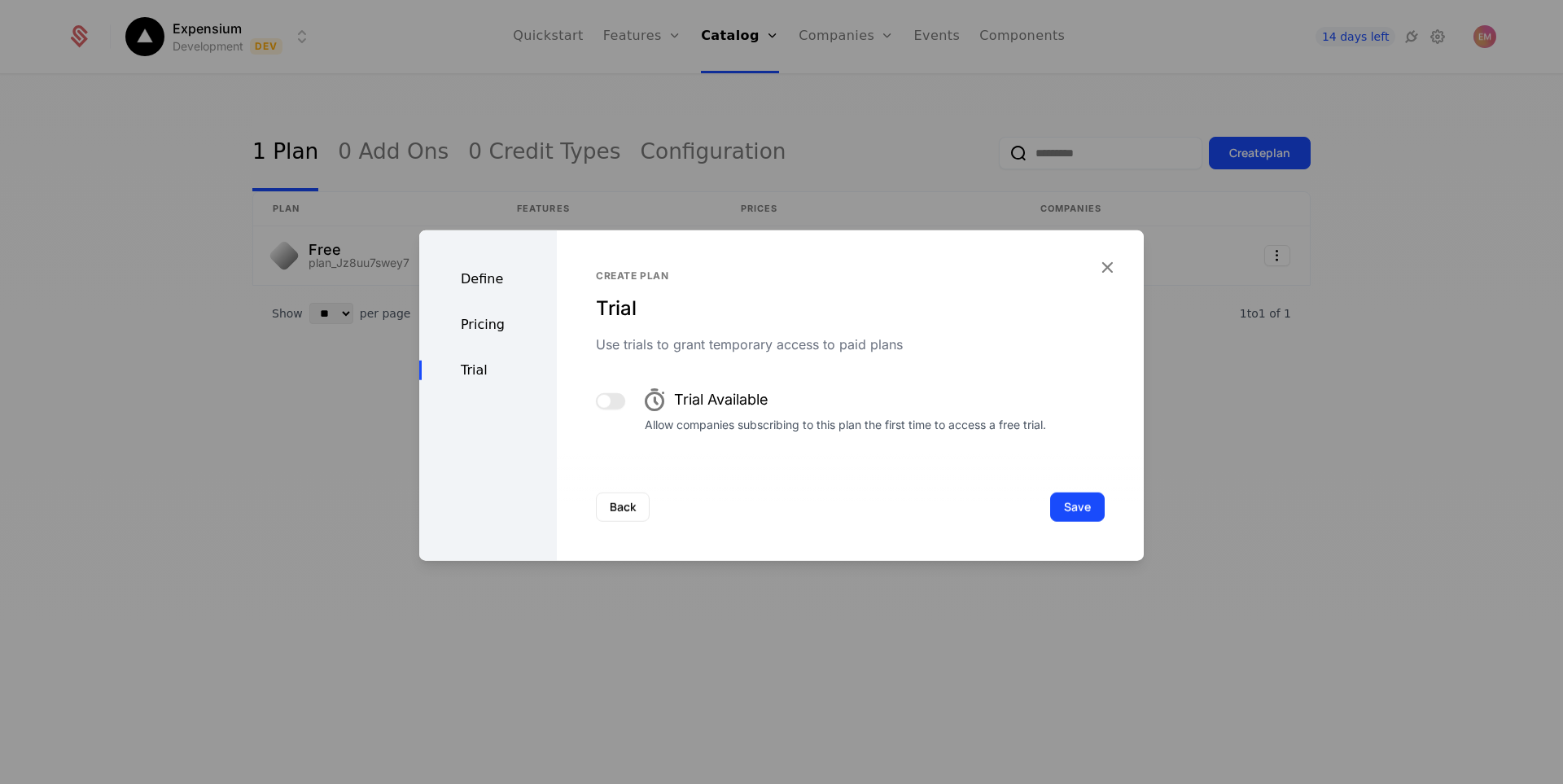
click at [605, 404] on span "button" at bounding box center [604, 400] width 13 height 13
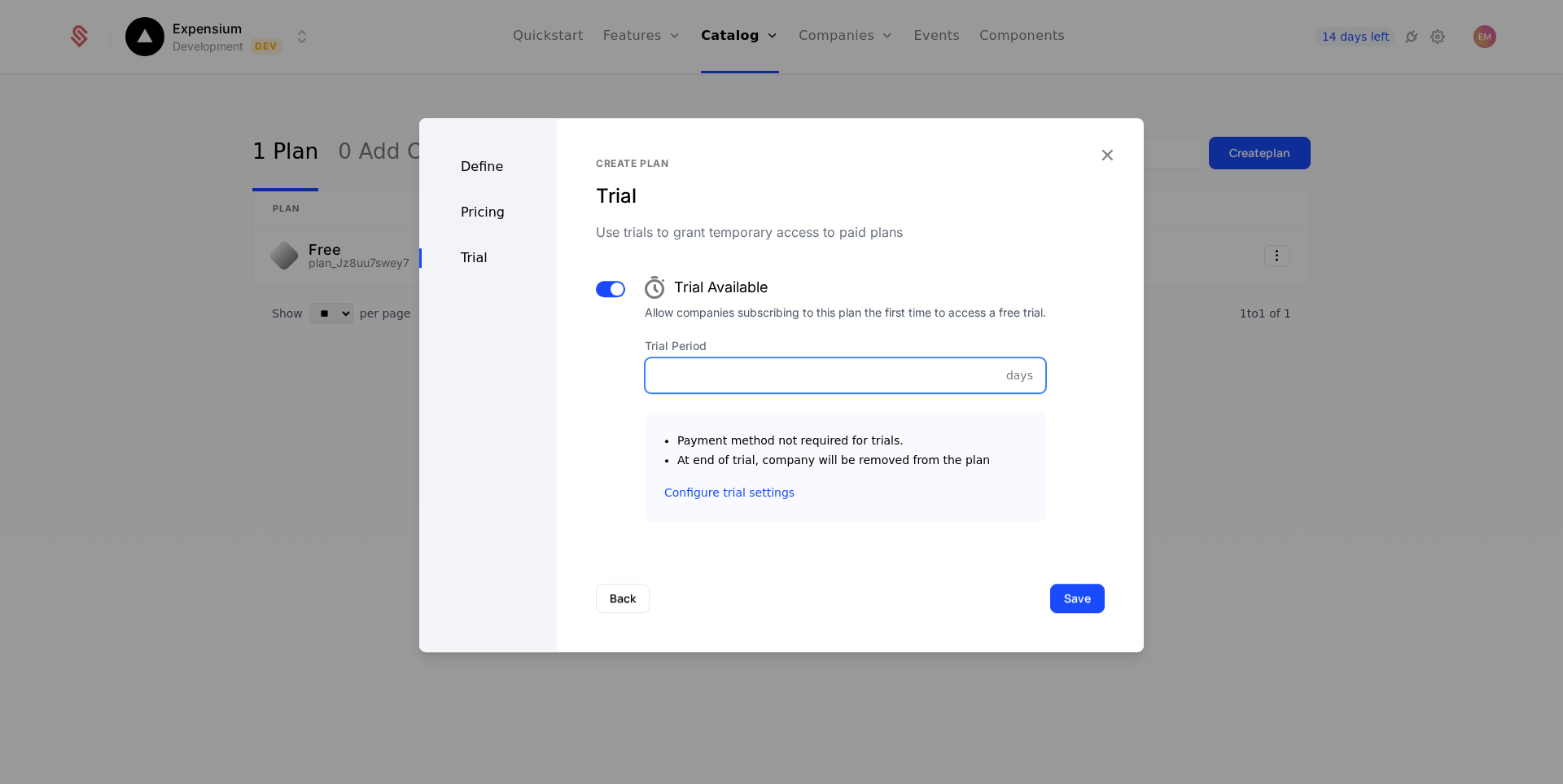
click at [751, 385] on input "Trial Period" at bounding box center [845, 375] width 400 height 34
type input "*"
click at [1070, 599] on button "Save" at bounding box center [1077, 598] width 55 height 29
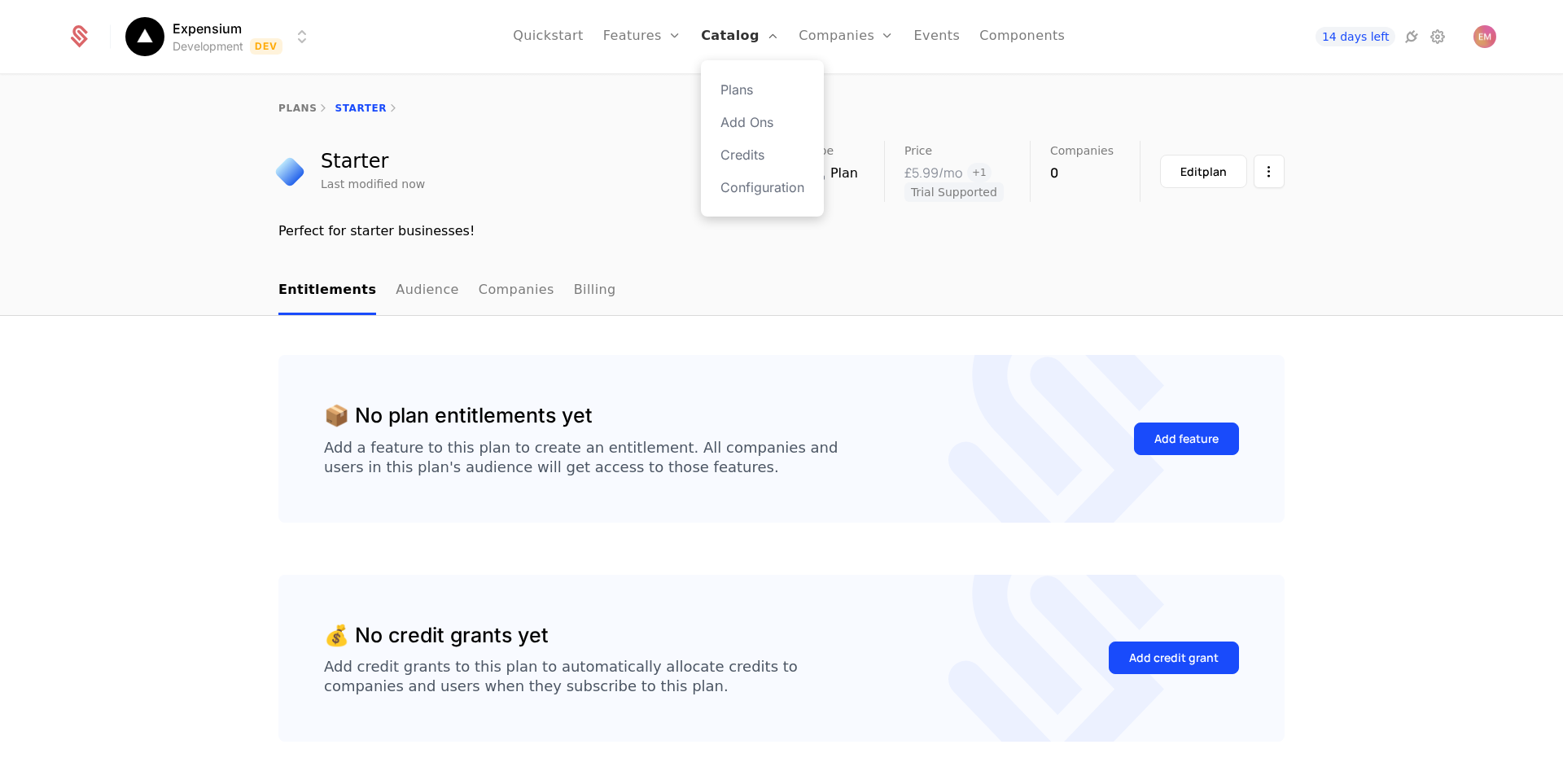
click at [747, 32] on link "Catalog" at bounding box center [740, 37] width 78 height 74
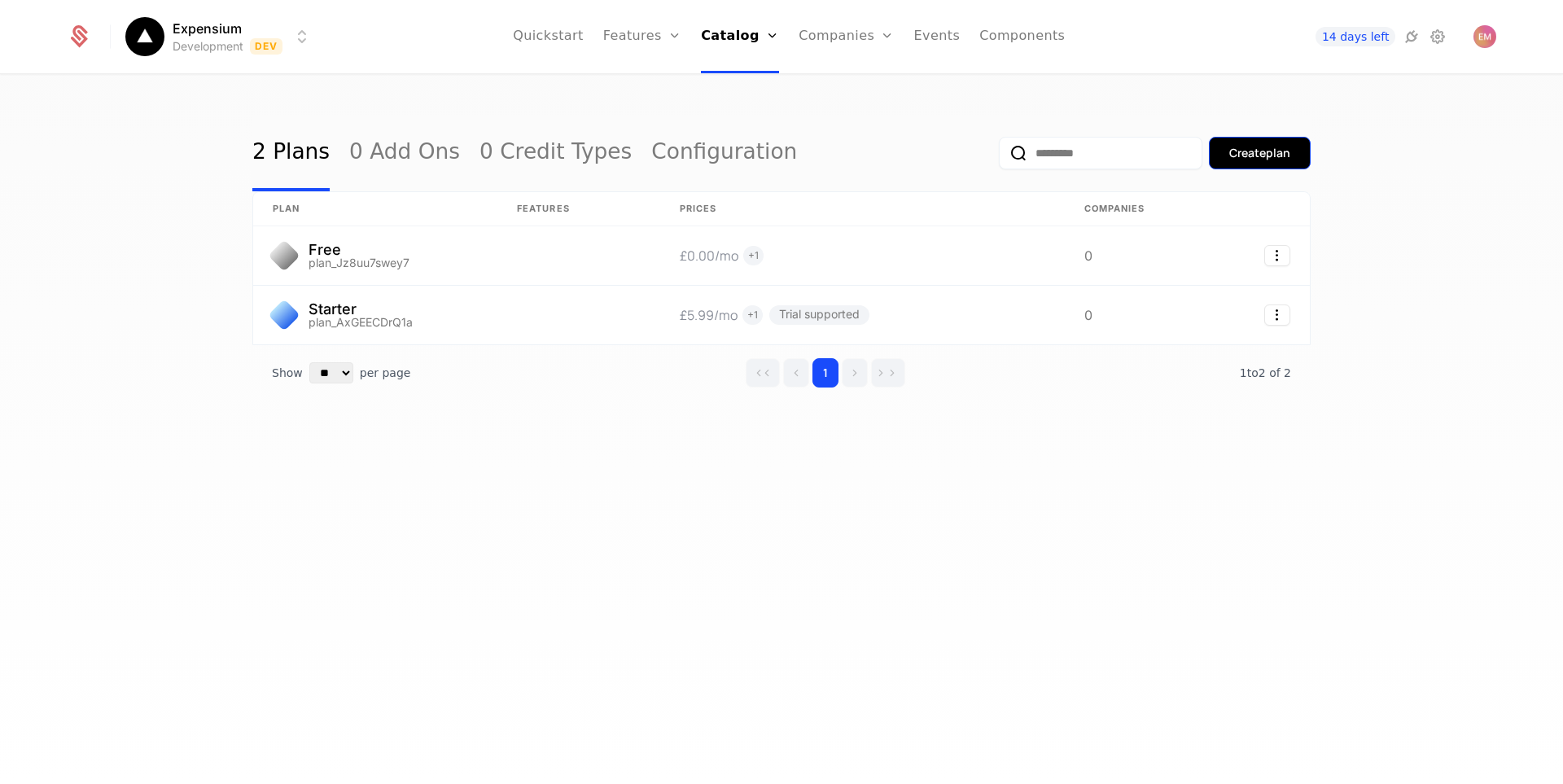
click at [1245, 155] on div "Create plan" at bounding box center [1260, 153] width 61 height 16
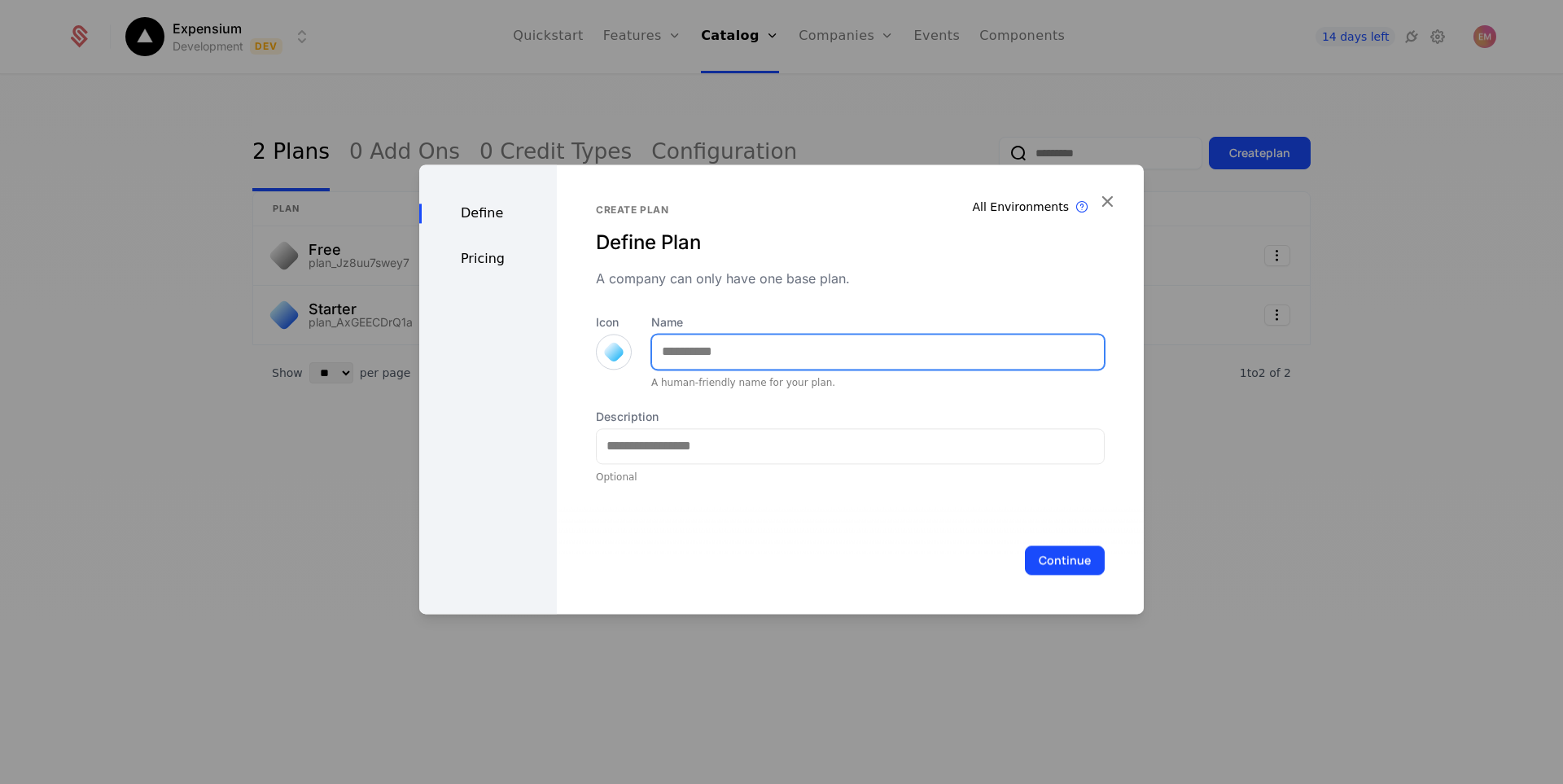
click at [725, 360] on input "Name" at bounding box center [878, 352] width 452 height 34
type input "***"
click at [603, 351] on div at bounding box center [614, 351] width 23 height 23
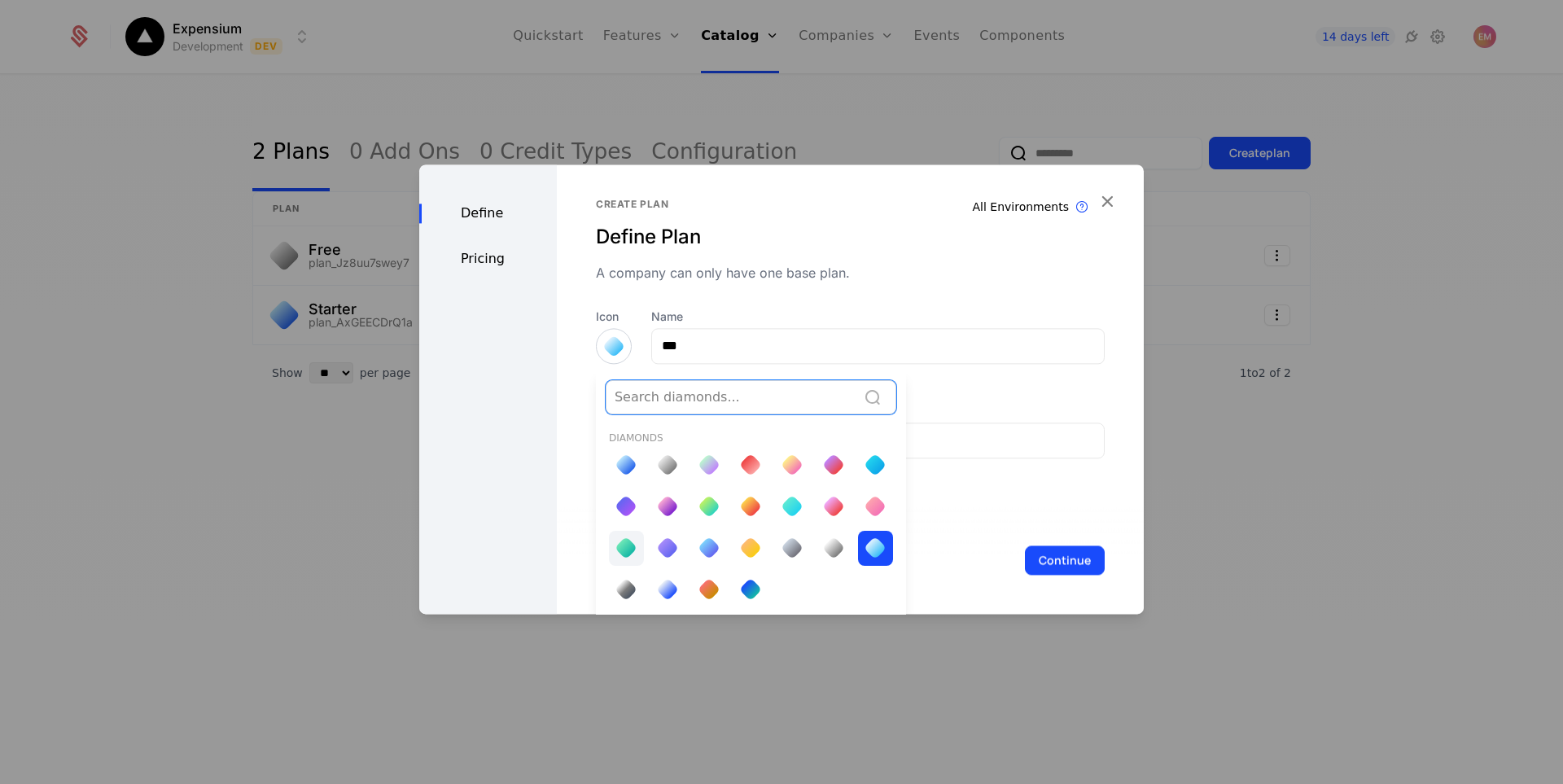
click at [627, 548] on div at bounding box center [626, 548] width 23 height 23
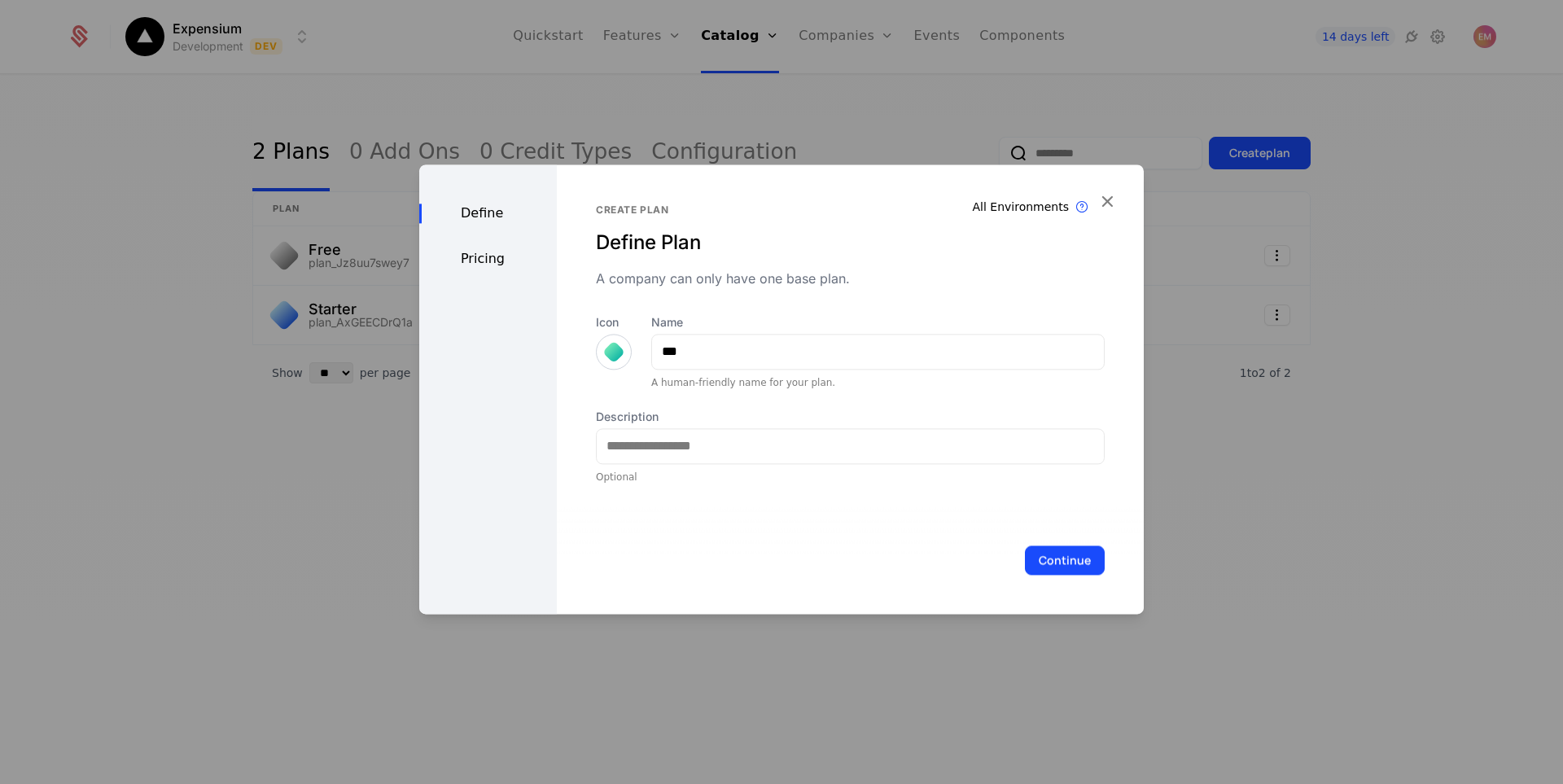
click at [605, 352] on div at bounding box center [614, 351] width 23 height 23
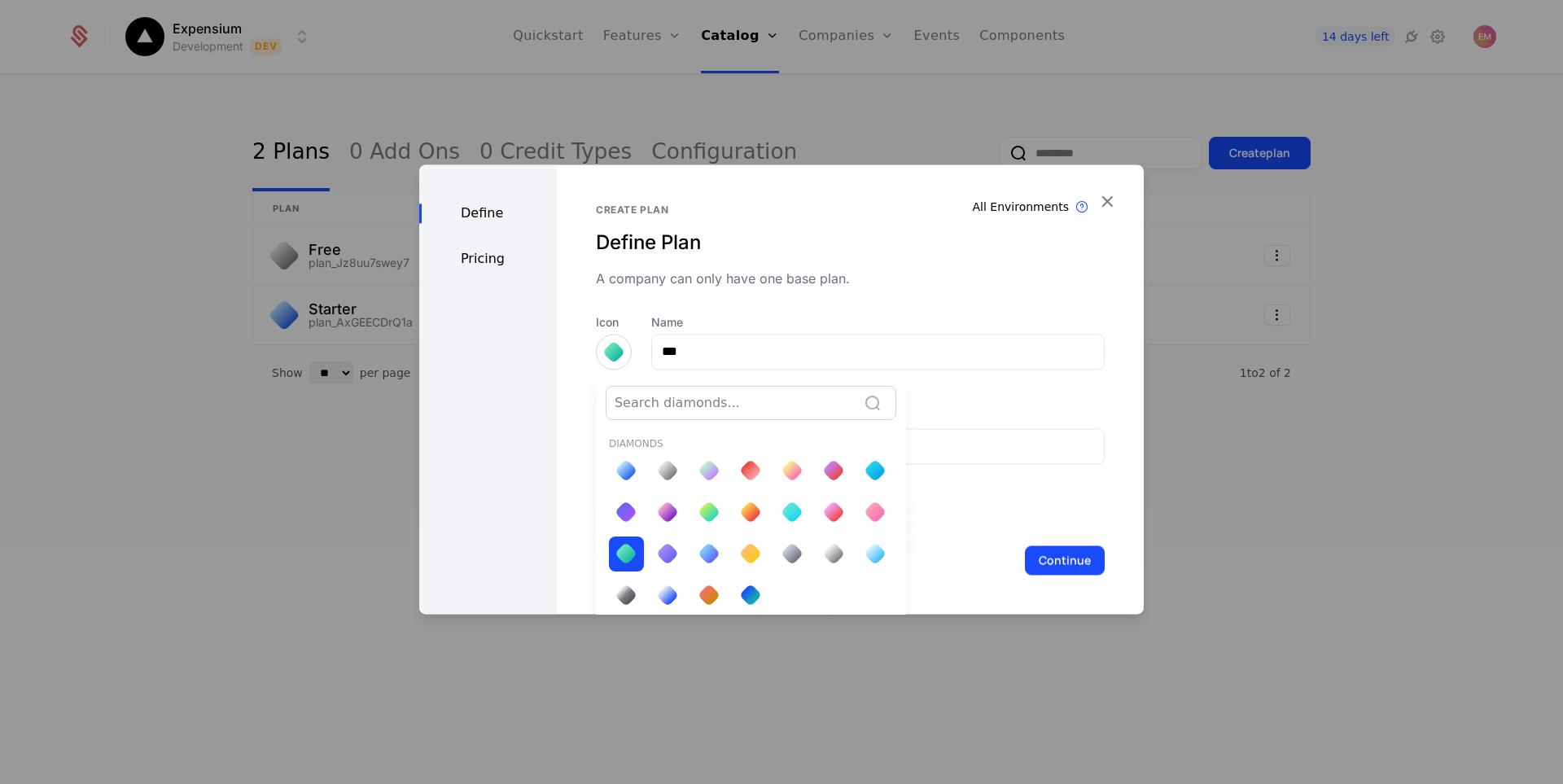
scroll to position [6, 0]
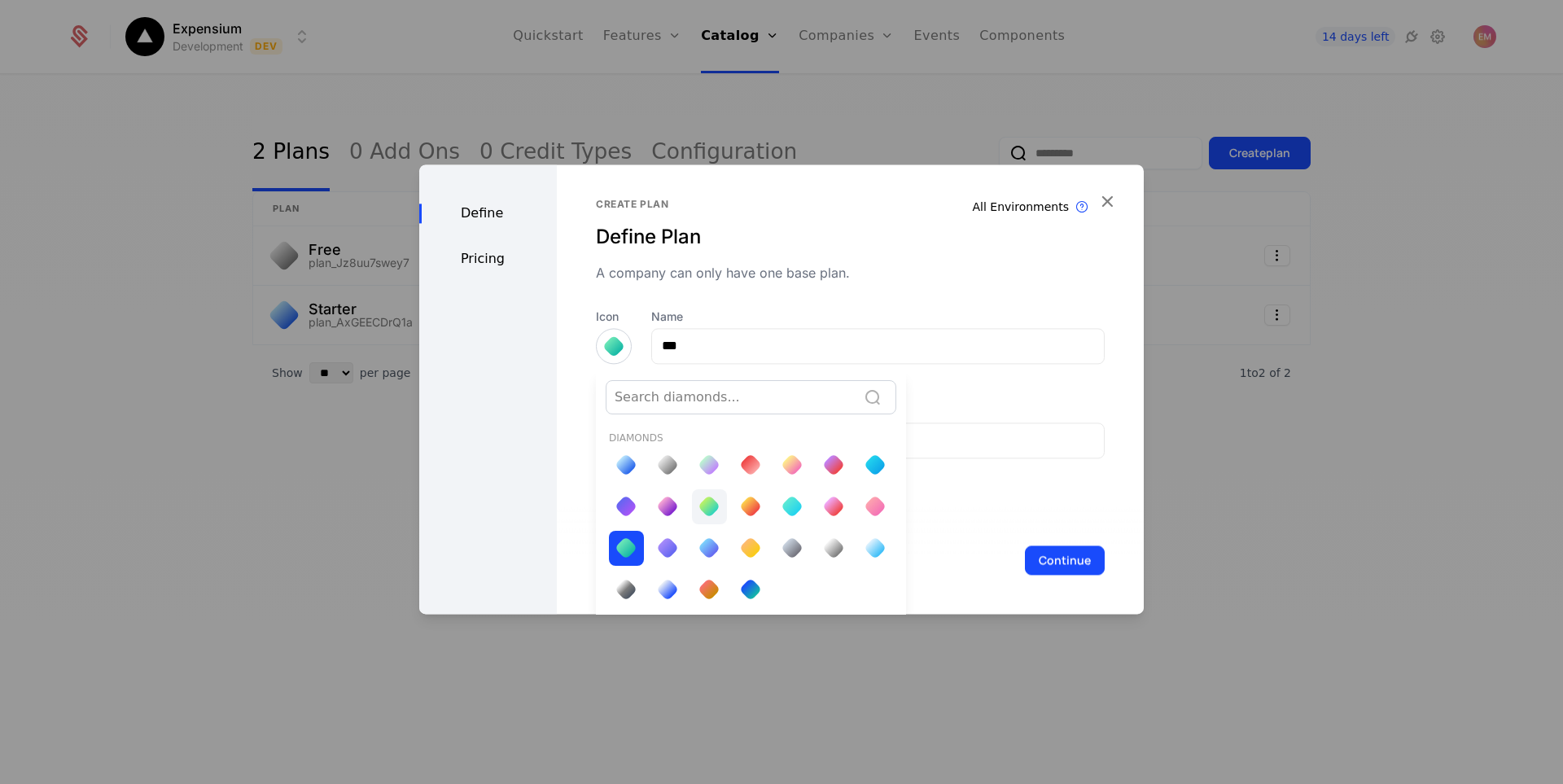
click at [704, 516] on div at bounding box center [709, 506] width 35 height 35
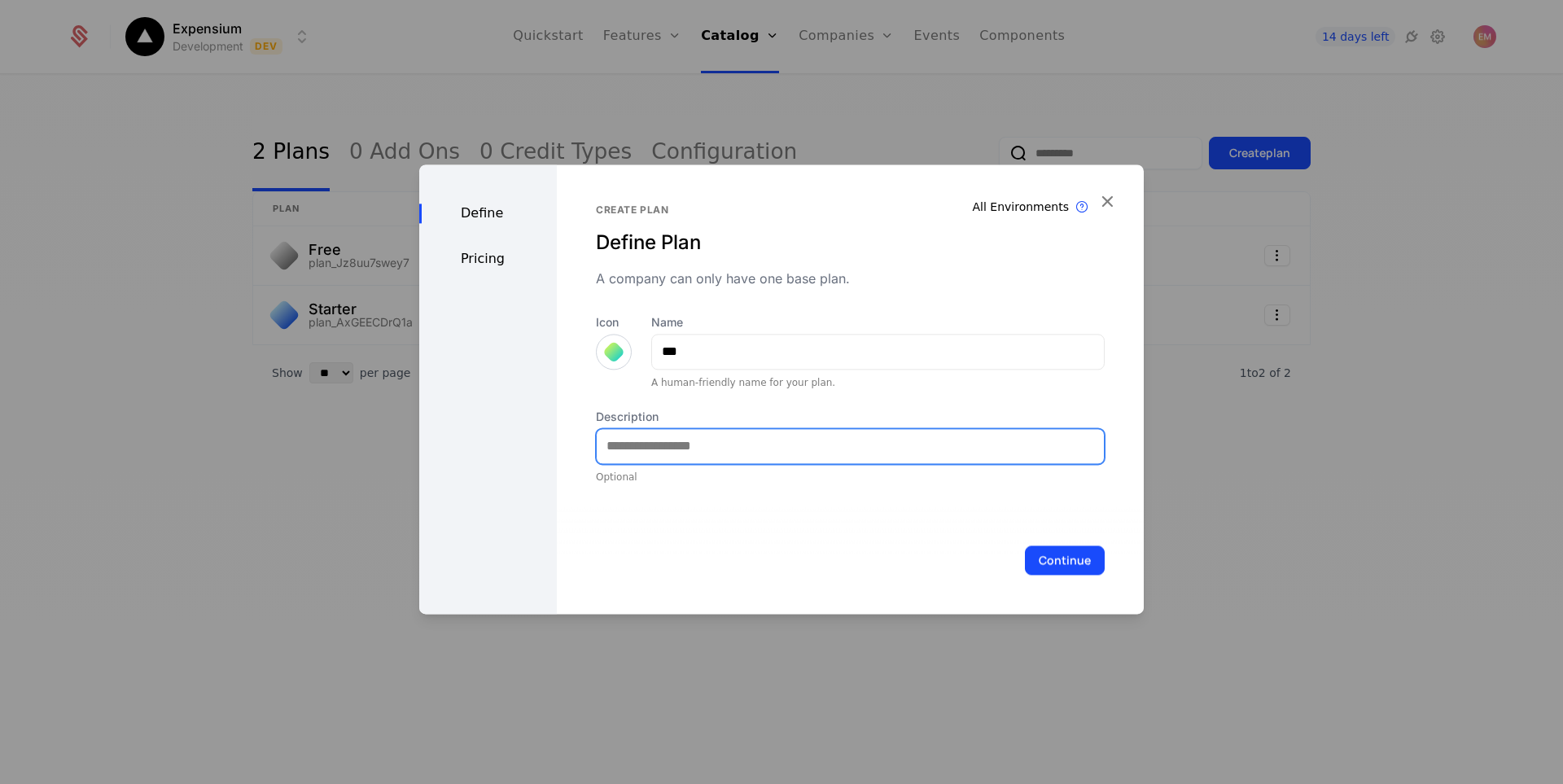
click at [748, 443] on input "Description" at bounding box center [850, 446] width 507 height 34
click at [771, 443] on input "**********" at bounding box center [850, 446] width 507 height 34
click at [793, 446] on input "**********" at bounding box center [850, 446] width 507 height 34
type input "**********"
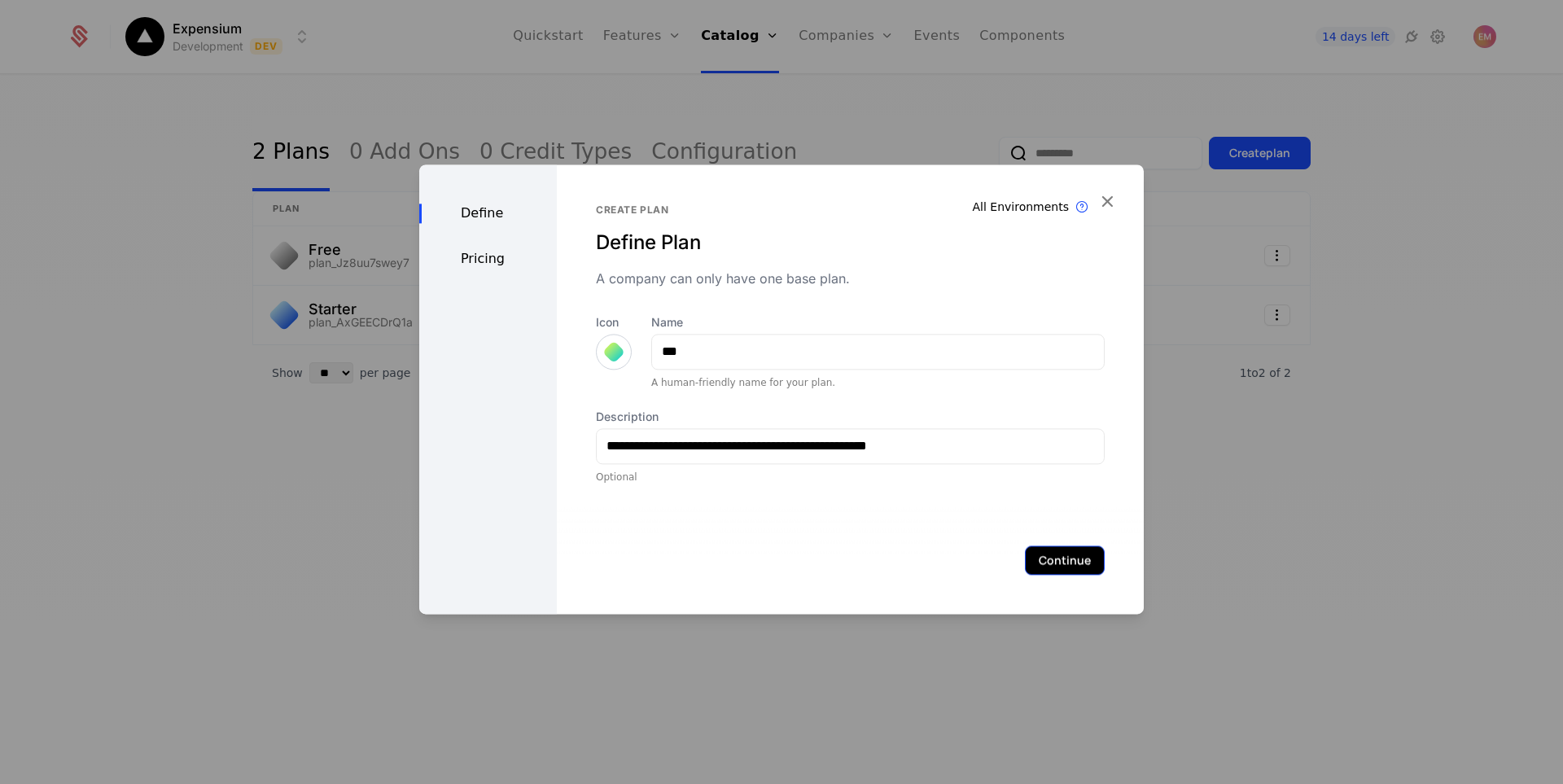
click at [1034, 559] on button "Continue" at bounding box center [1065, 560] width 80 height 29
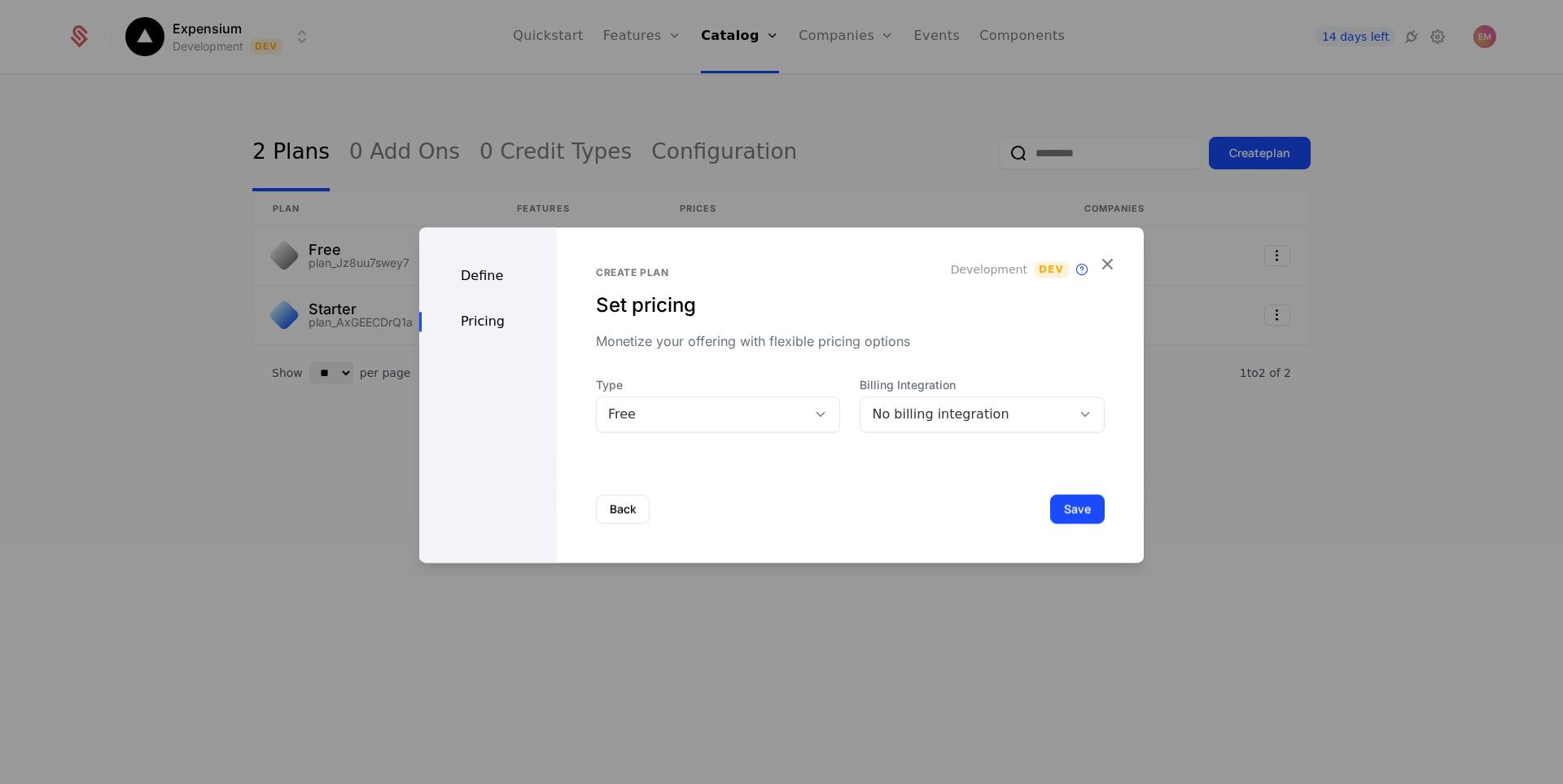
click at [909, 412] on div "No billing integration" at bounding box center [966, 414] width 188 height 20
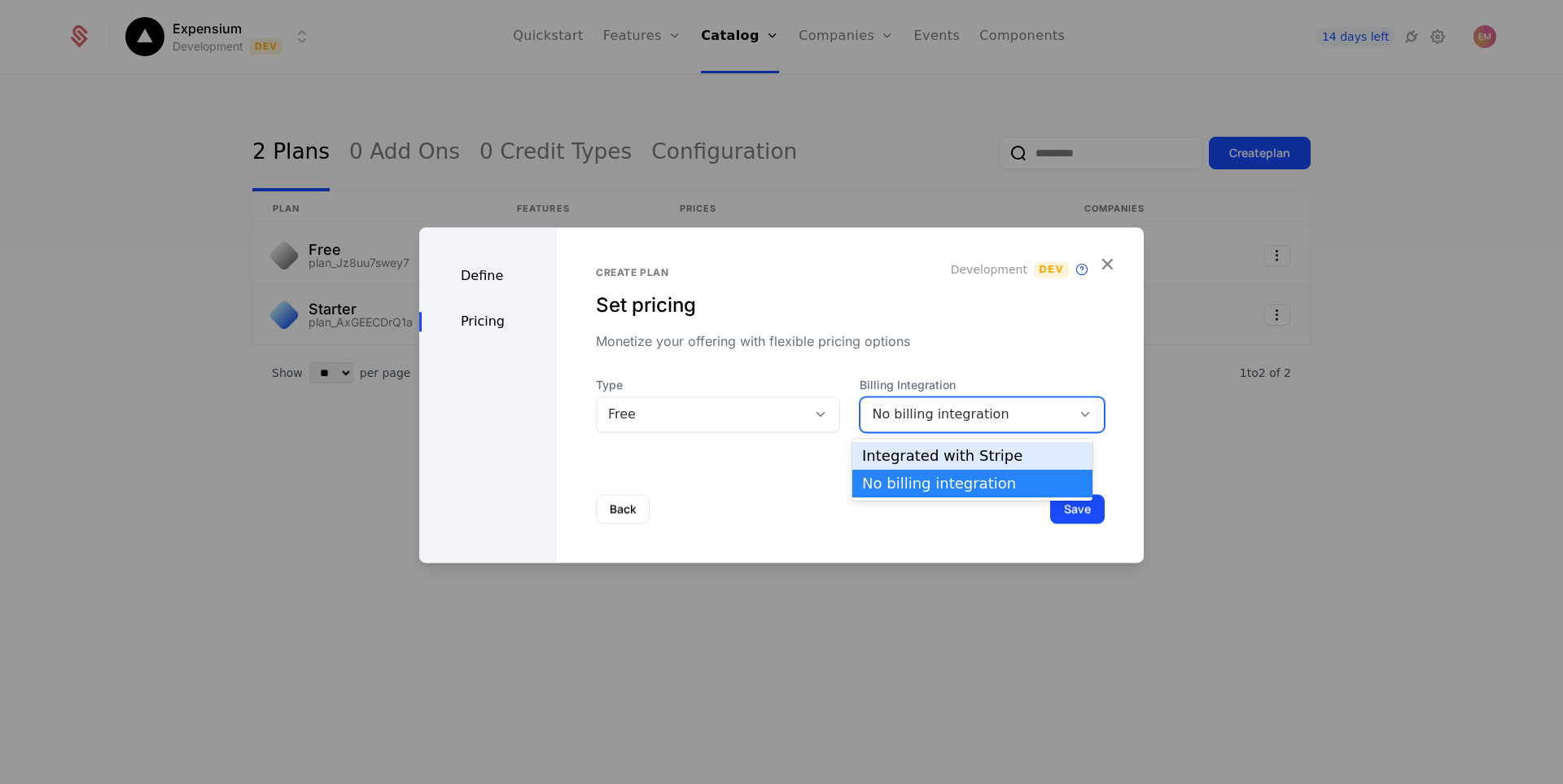
click at [724, 428] on div "Free" at bounding box center [718, 414] width 245 height 36
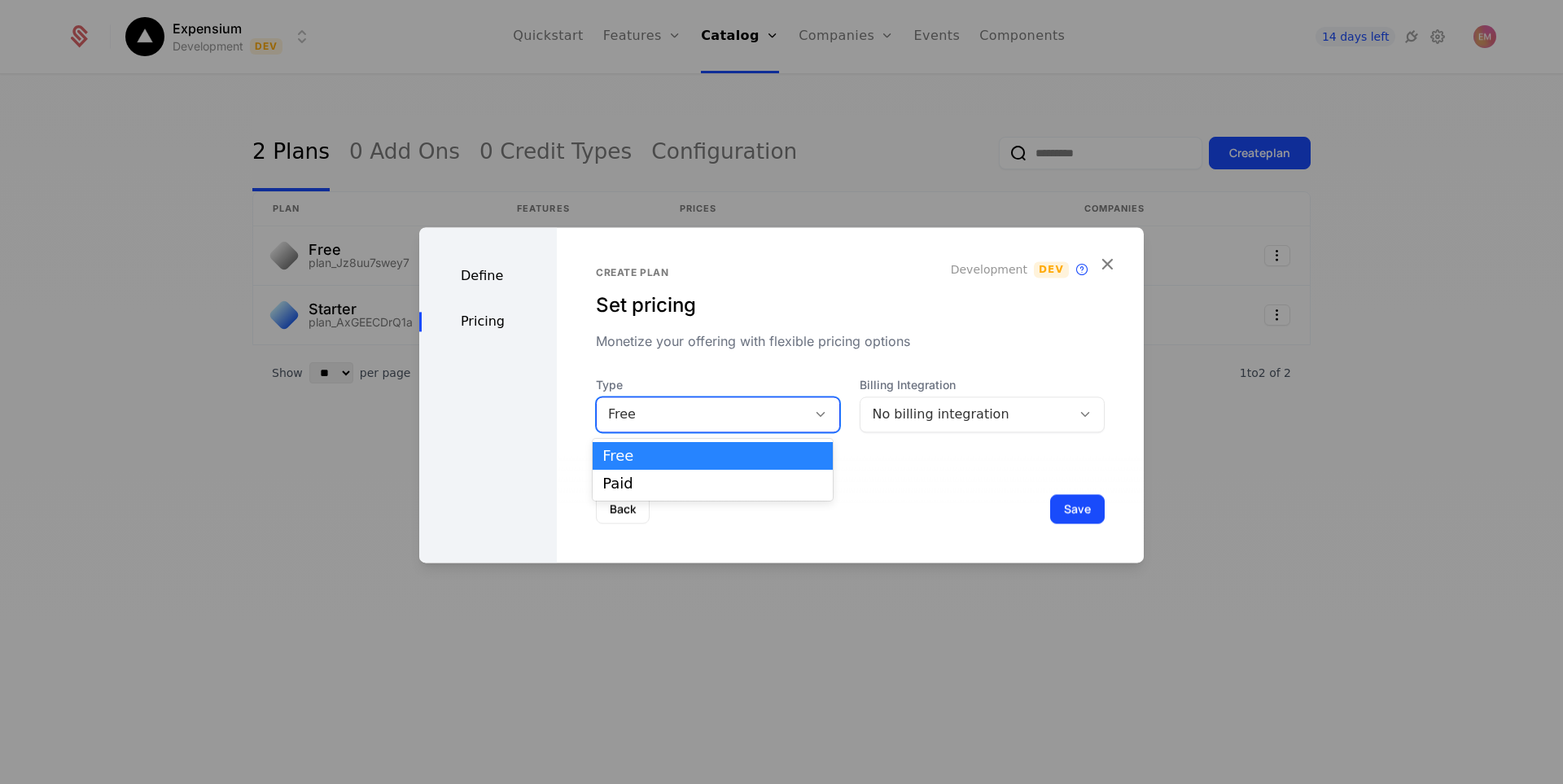
click at [701, 462] on div "Free" at bounding box center [712, 456] width 221 height 15
click at [699, 414] on div "Free" at bounding box center [702, 414] width 188 height 20
click at [715, 479] on div "Paid" at bounding box center [712, 483] width 221 height 15
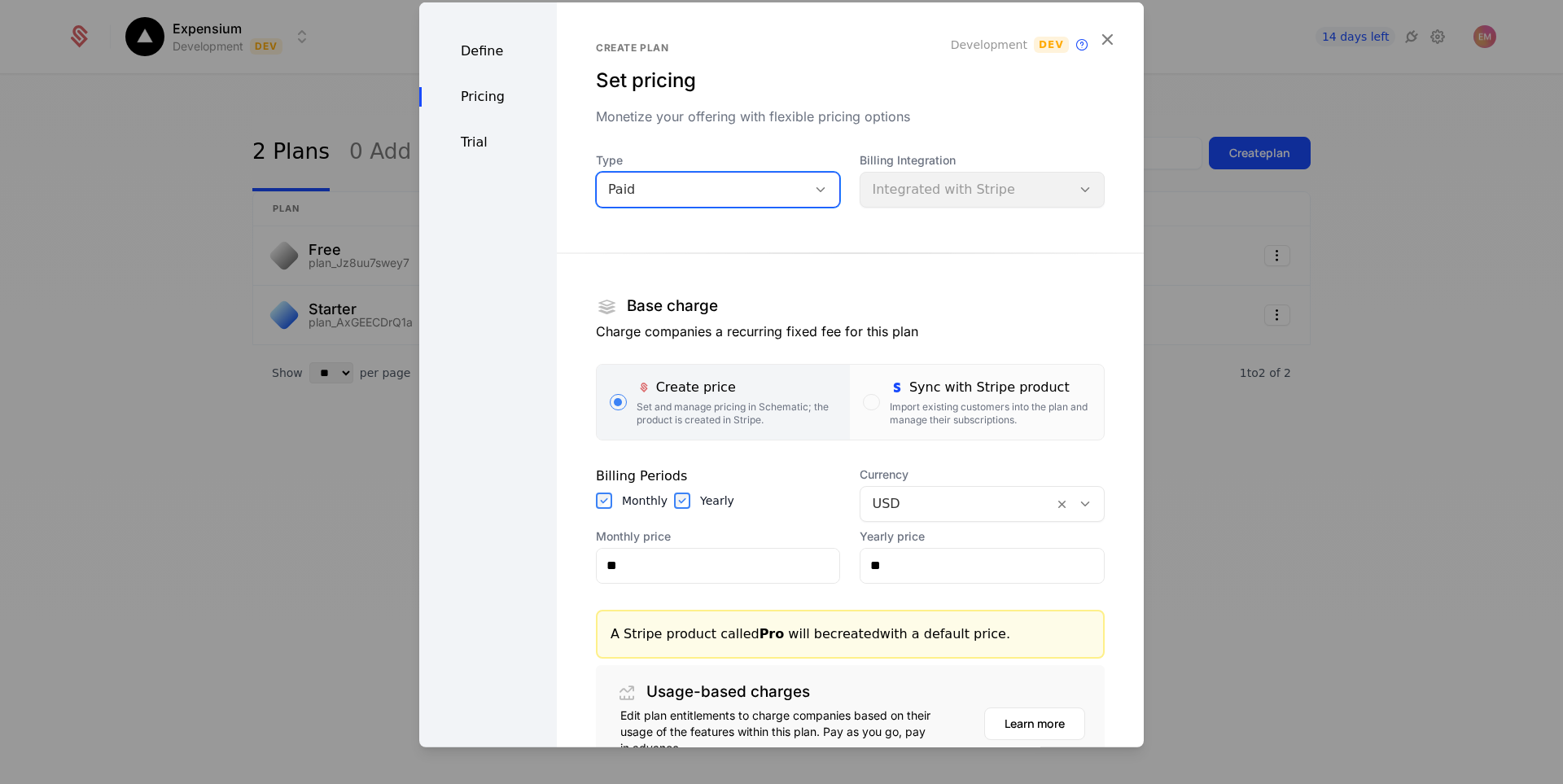
click at [900, 507] on div at bounding box center [957, 503] width 170 height 23
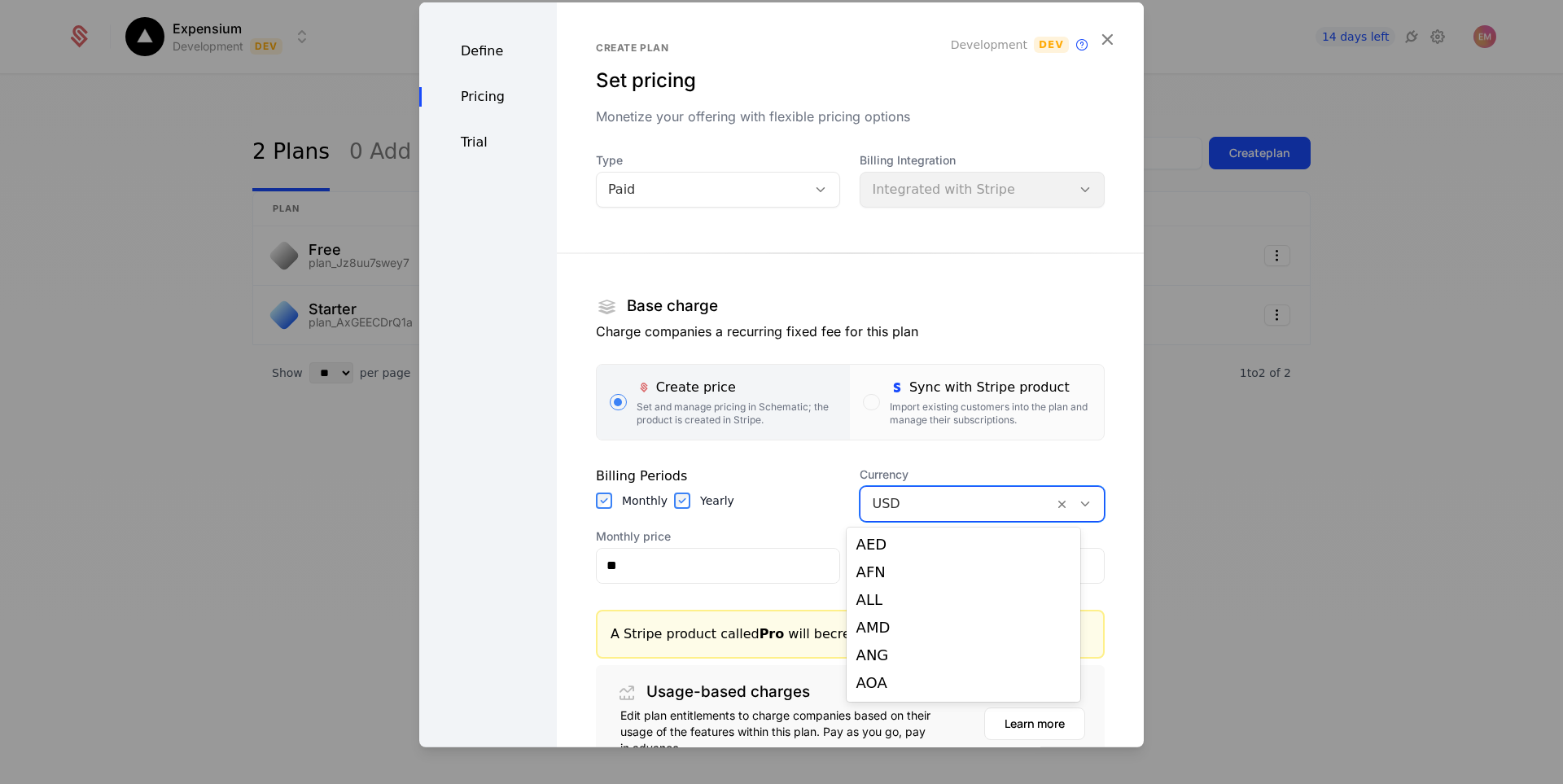
scroll to position [3324, 0]
click at [900, 499] on div at bounding box center [957, 503] width 170 height 23
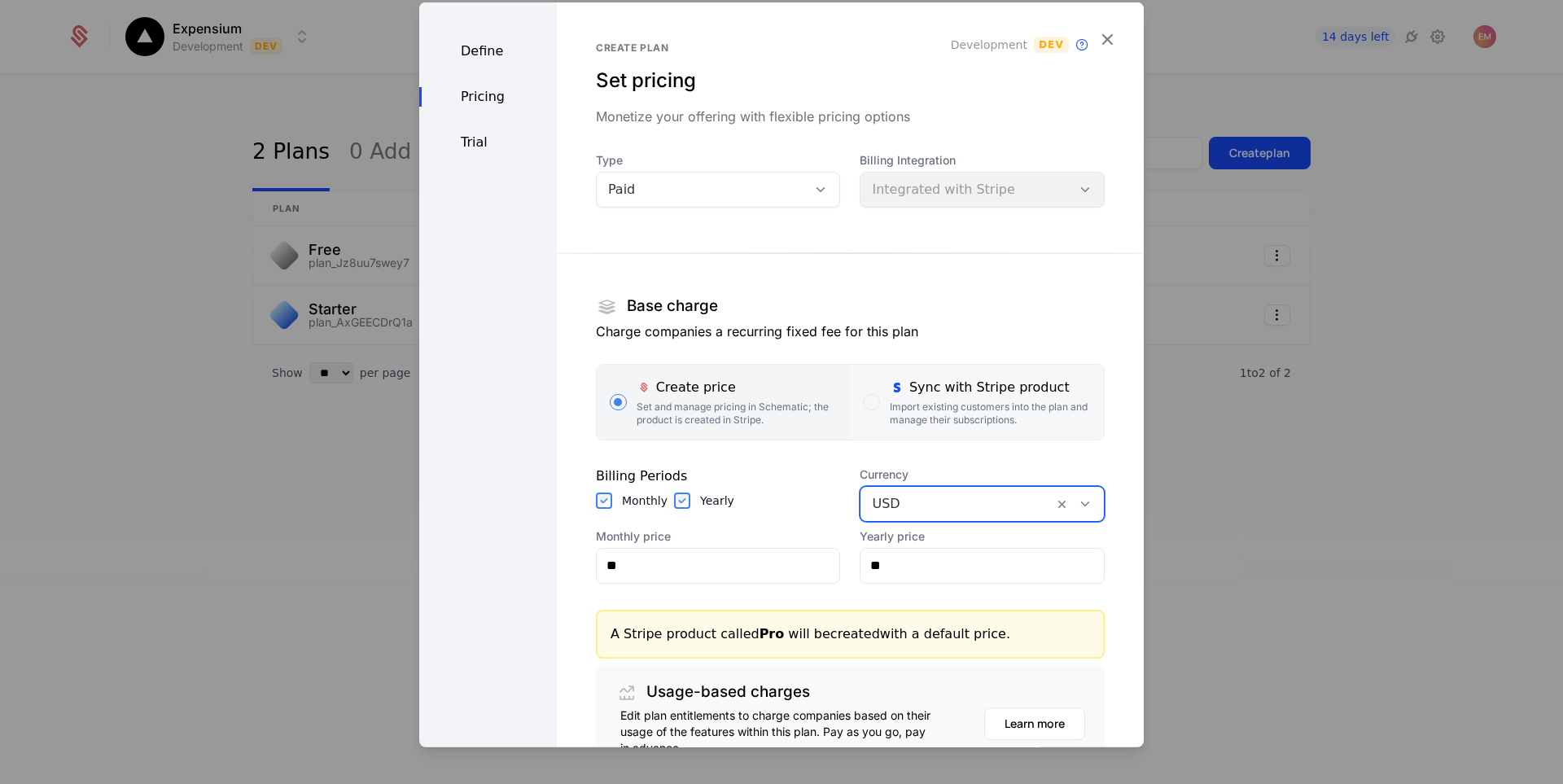
click at [948, 408] on div "Import existing customers into the plan and manage their subscriptions." at bounding box center [990, 412] width 201 height 26
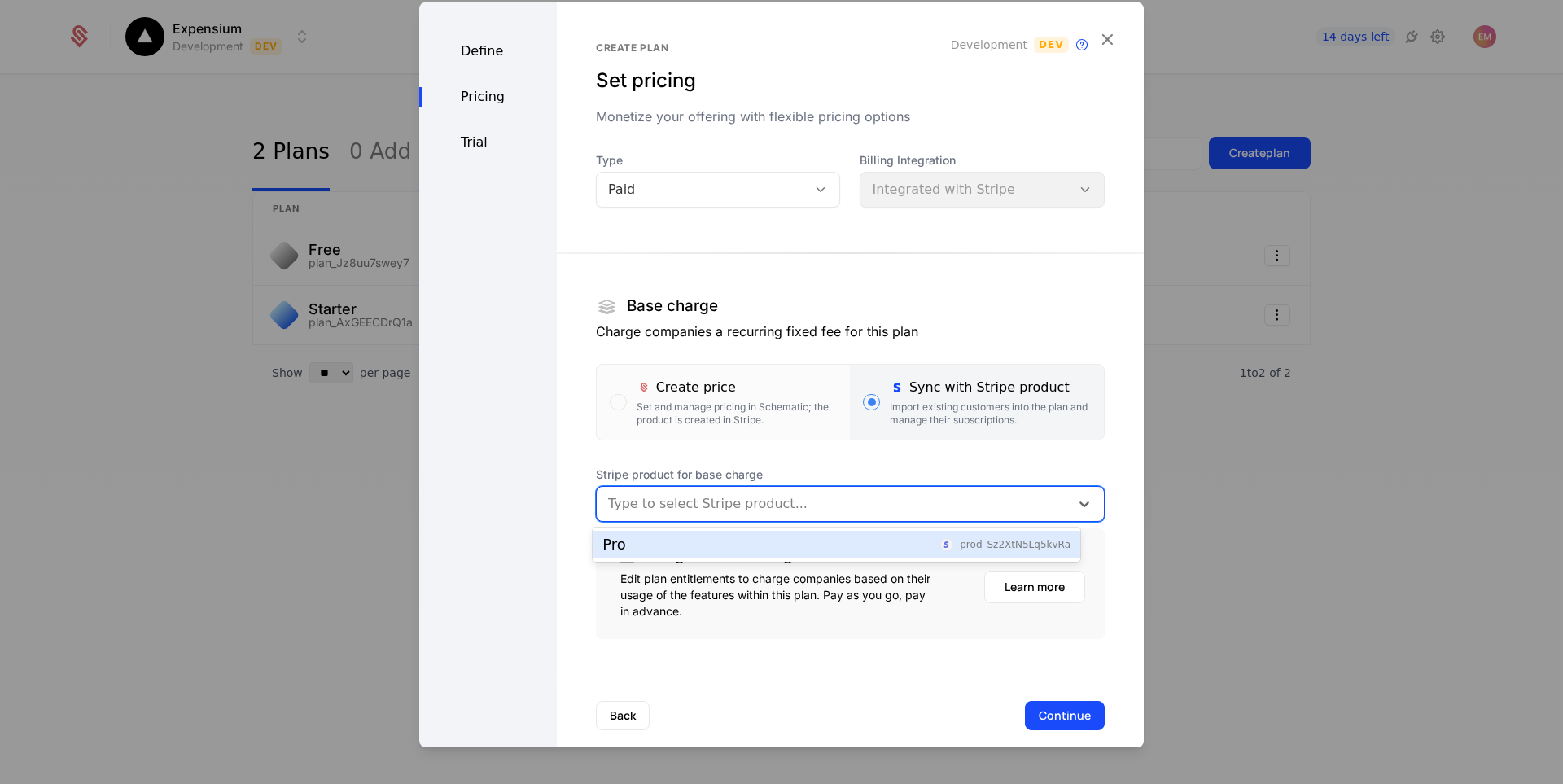
click at [727, 508] on div at bounding box center [833, 503] width 450 height 23
click at [685, 548] on div "Pro prod_Sz2XtN5Lq5kvRa" at bounding box center [836, 545] width 468 height 15
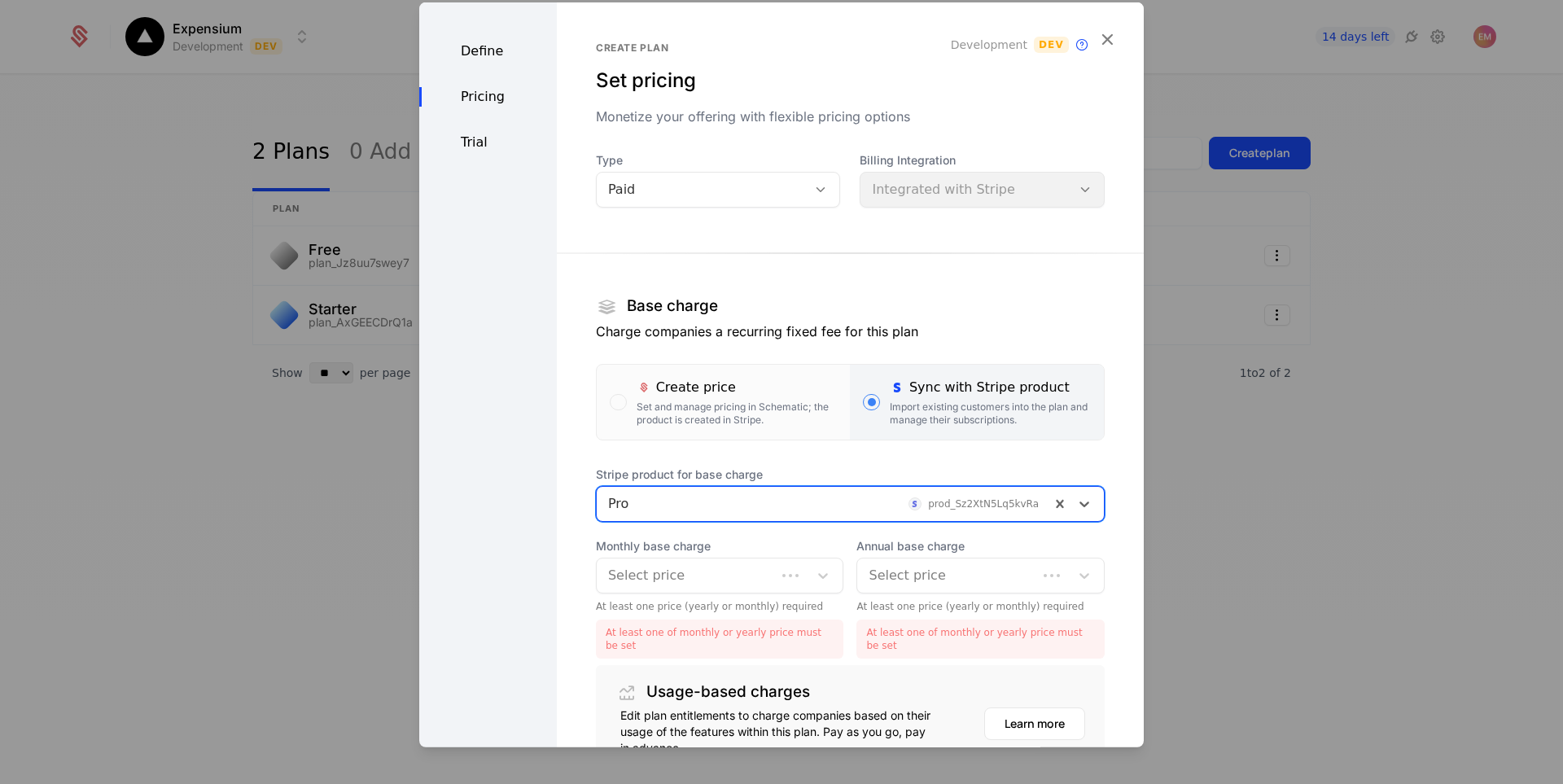
click at [692, 566] on div at bounding box center [686, 575] width 157 height 23
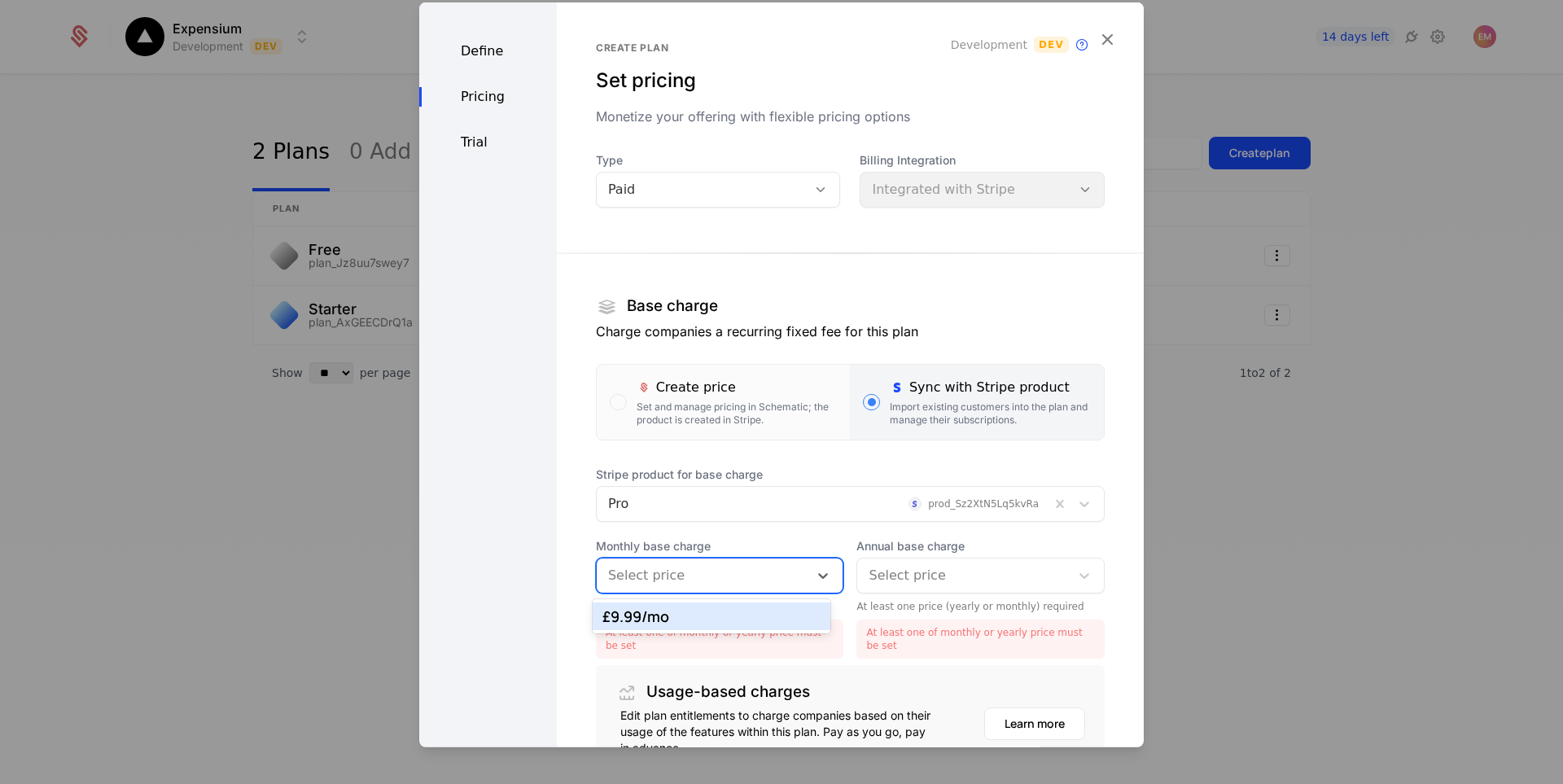
click at [735, 626] on div "£9.99 /mo" at bounding box center [711, 616] width 237 height 28
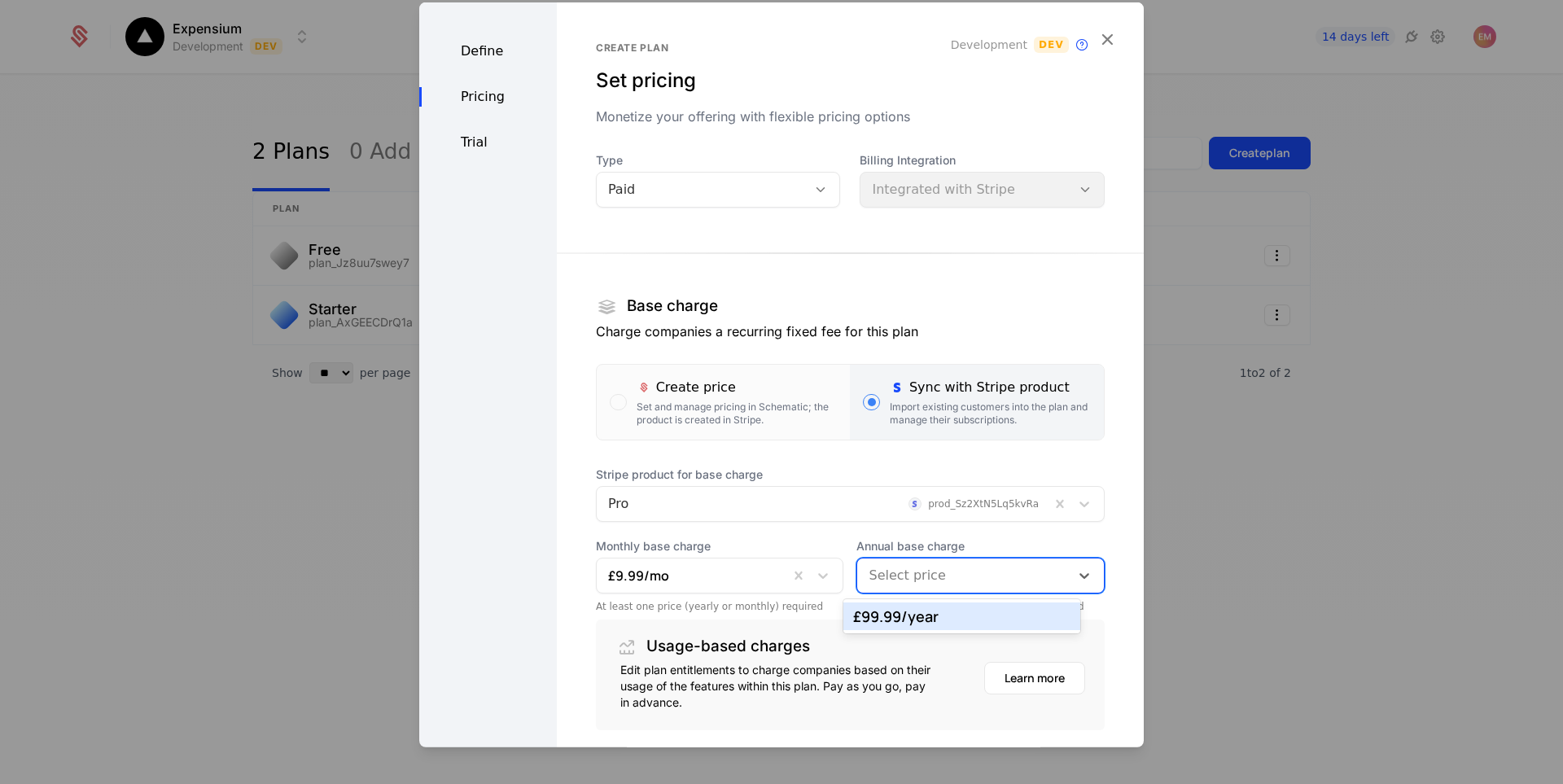
click at [920, 578] on div at bounding box center [963, 575] width 190 height 23
click at [922, 623] on div "£99.99 /year" at bounding box center [962, 616] width 217 height 15
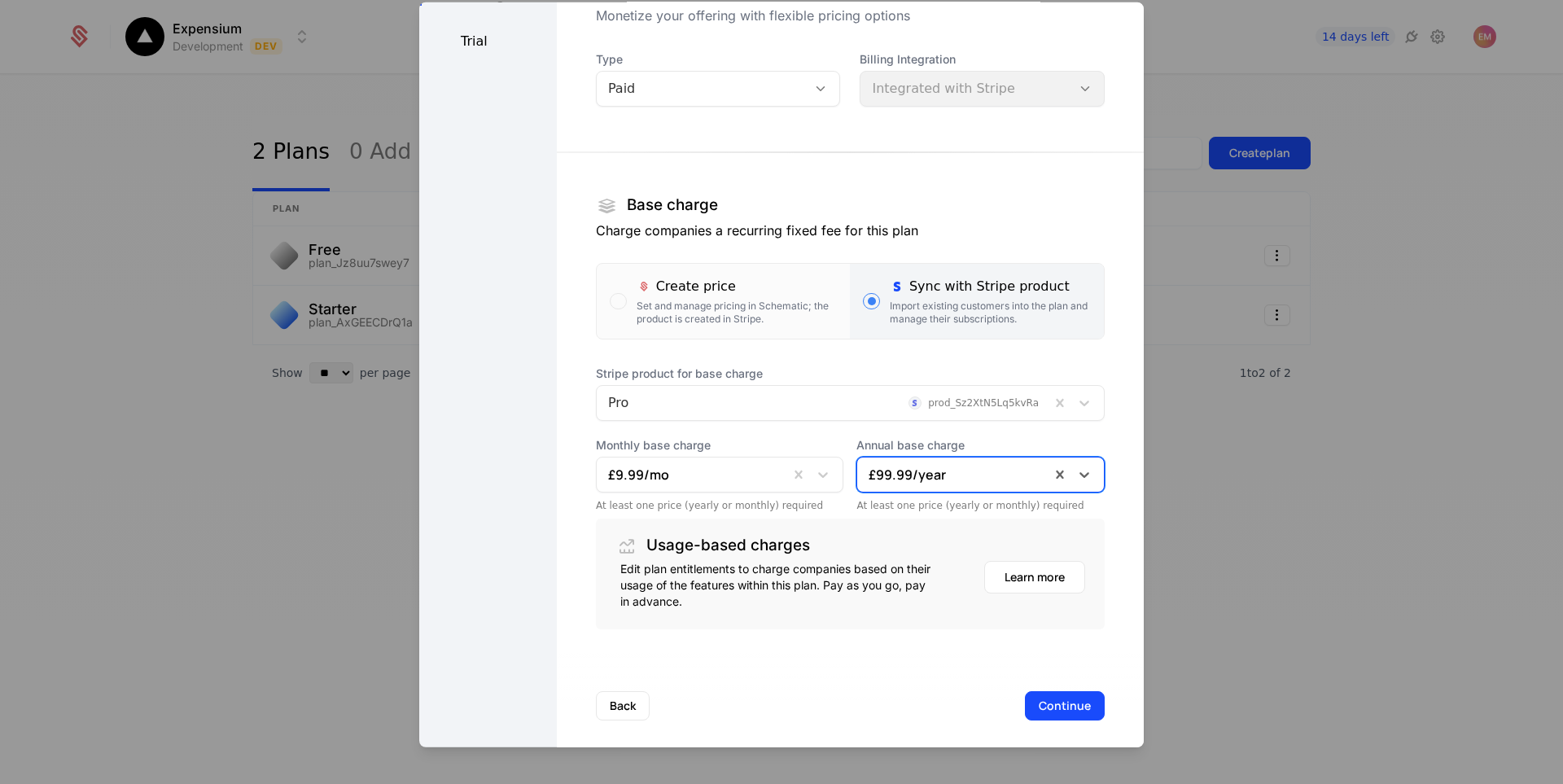
scroll to position [114, 0]
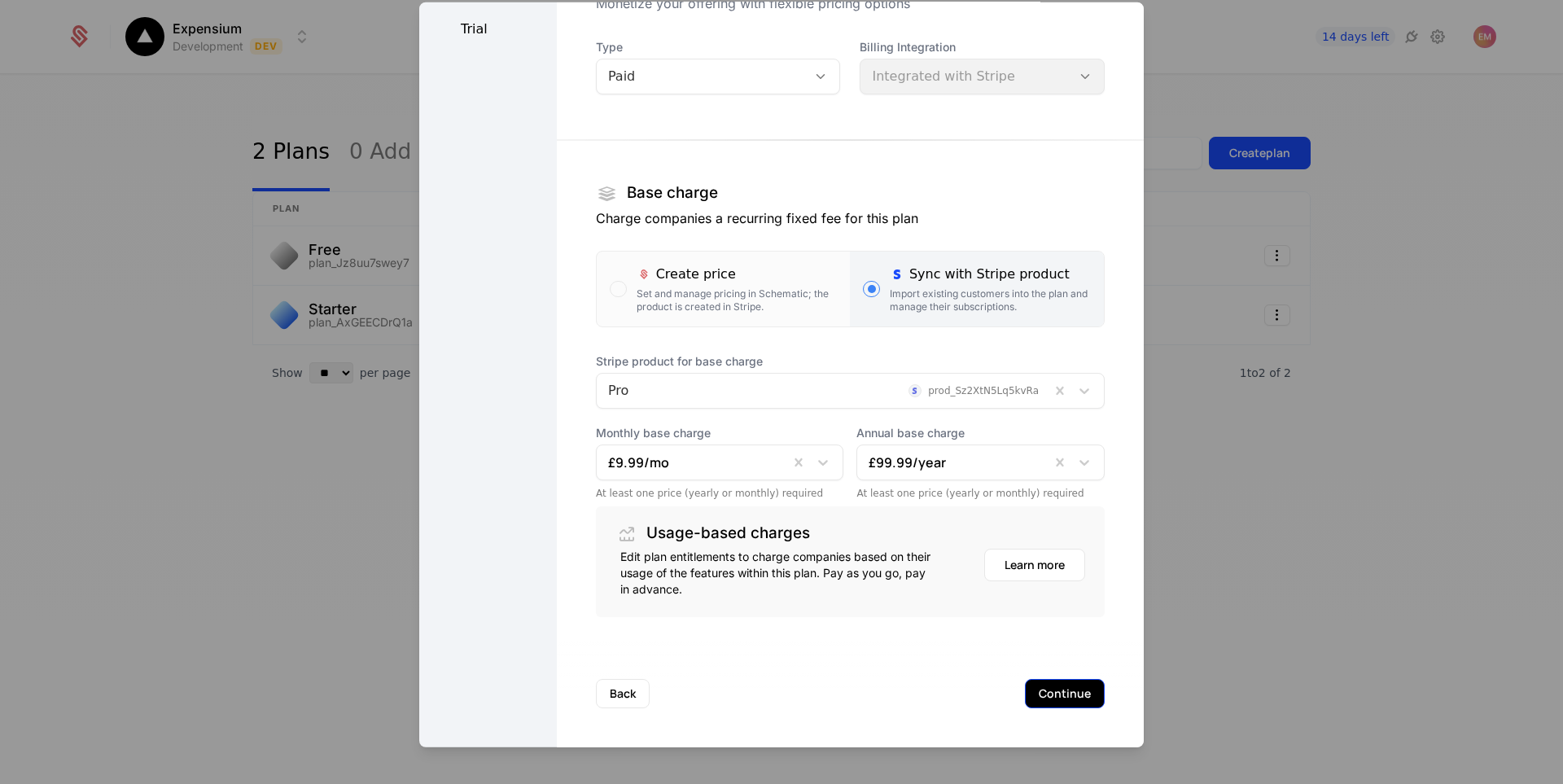
click at [1046, 697] on button "Continue" at bounding box center [1065, 693] width 80 height 29
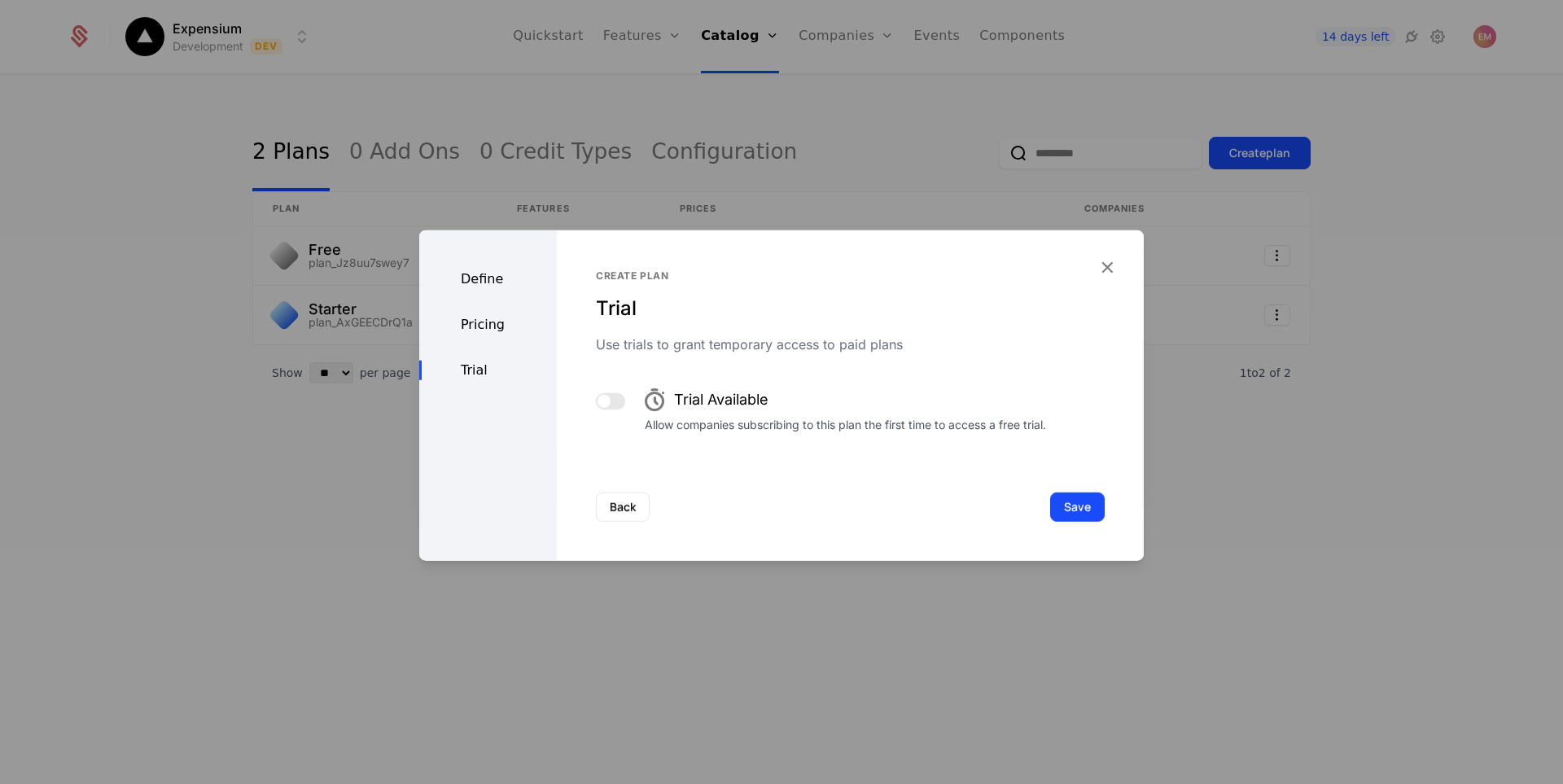
click at [610, 394] on button "button" at bounding box center [610, 400] width 29 height 16
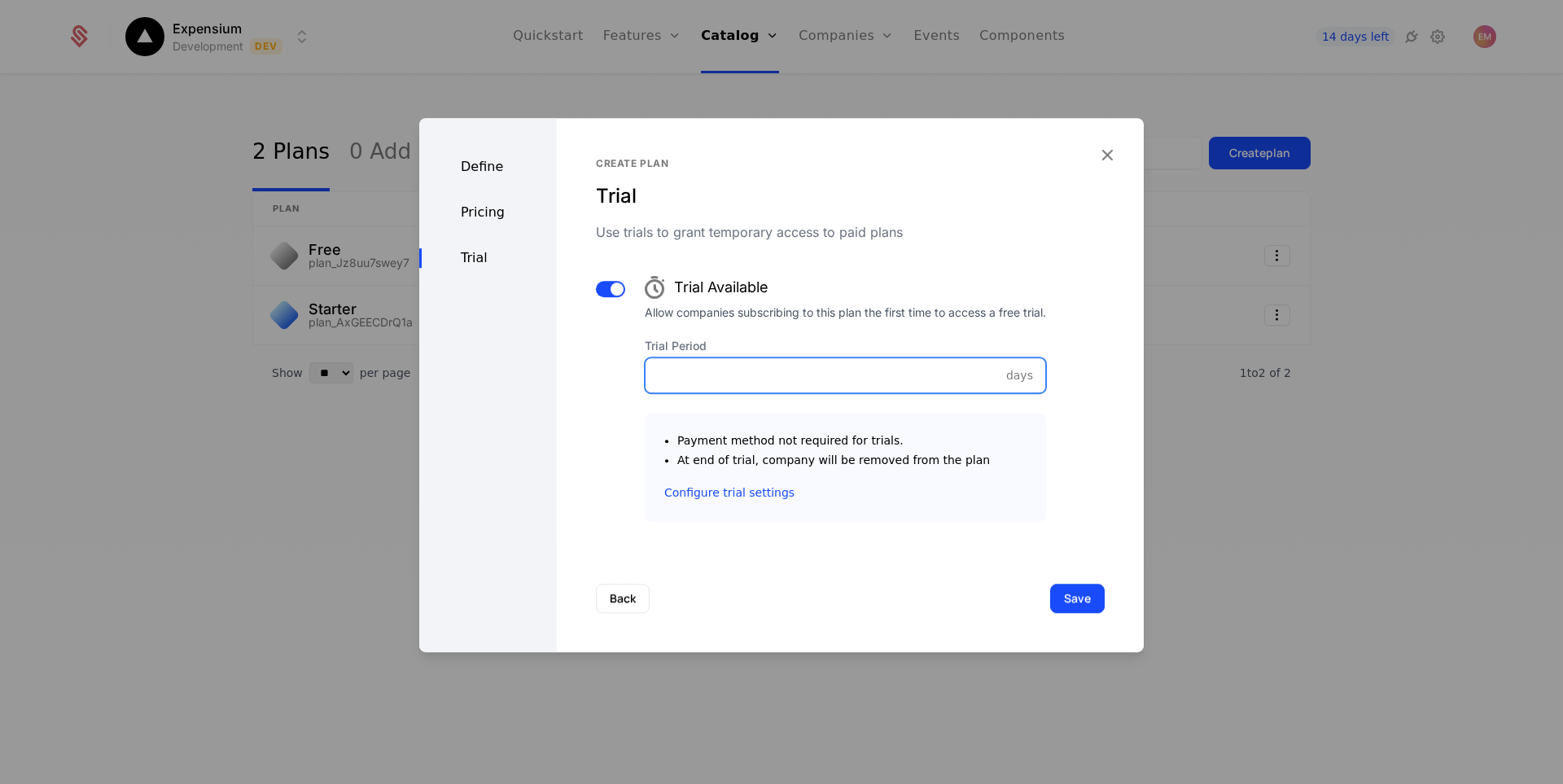
click at [826, 387] on input "Trial Period" at bounding box center [845, 375] width 400 height 34
type input "*"
click at [1076, 606] on button "Save" at bounding box center [1077, 598] width 55 height 29
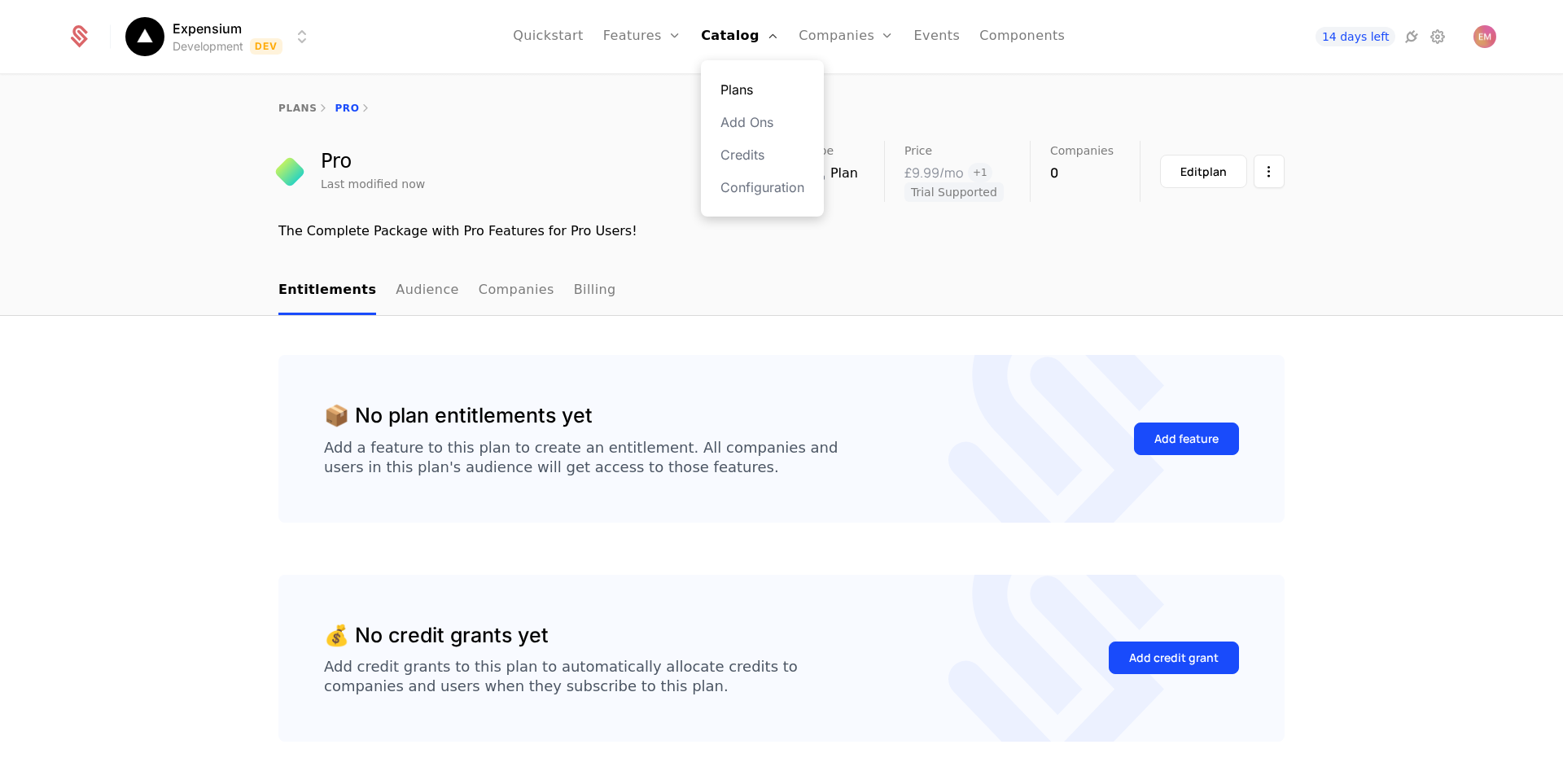
click at [754, 87] on link "Plans" at bounding box center [762, 90] width 84 height 20
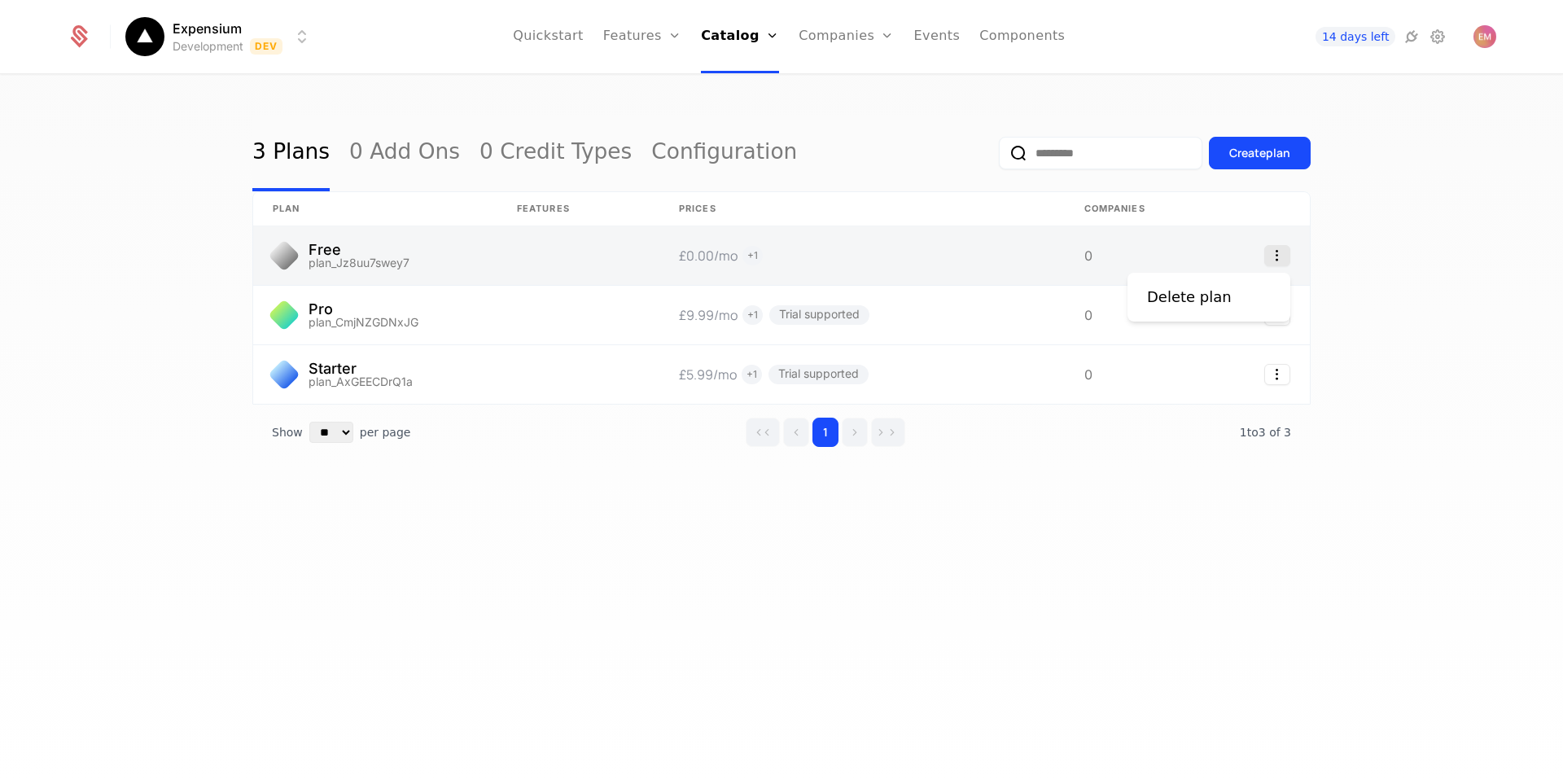
click at [1274, 257] on icon "Select action" at bounding box center [1277, 256] width 26 height 21
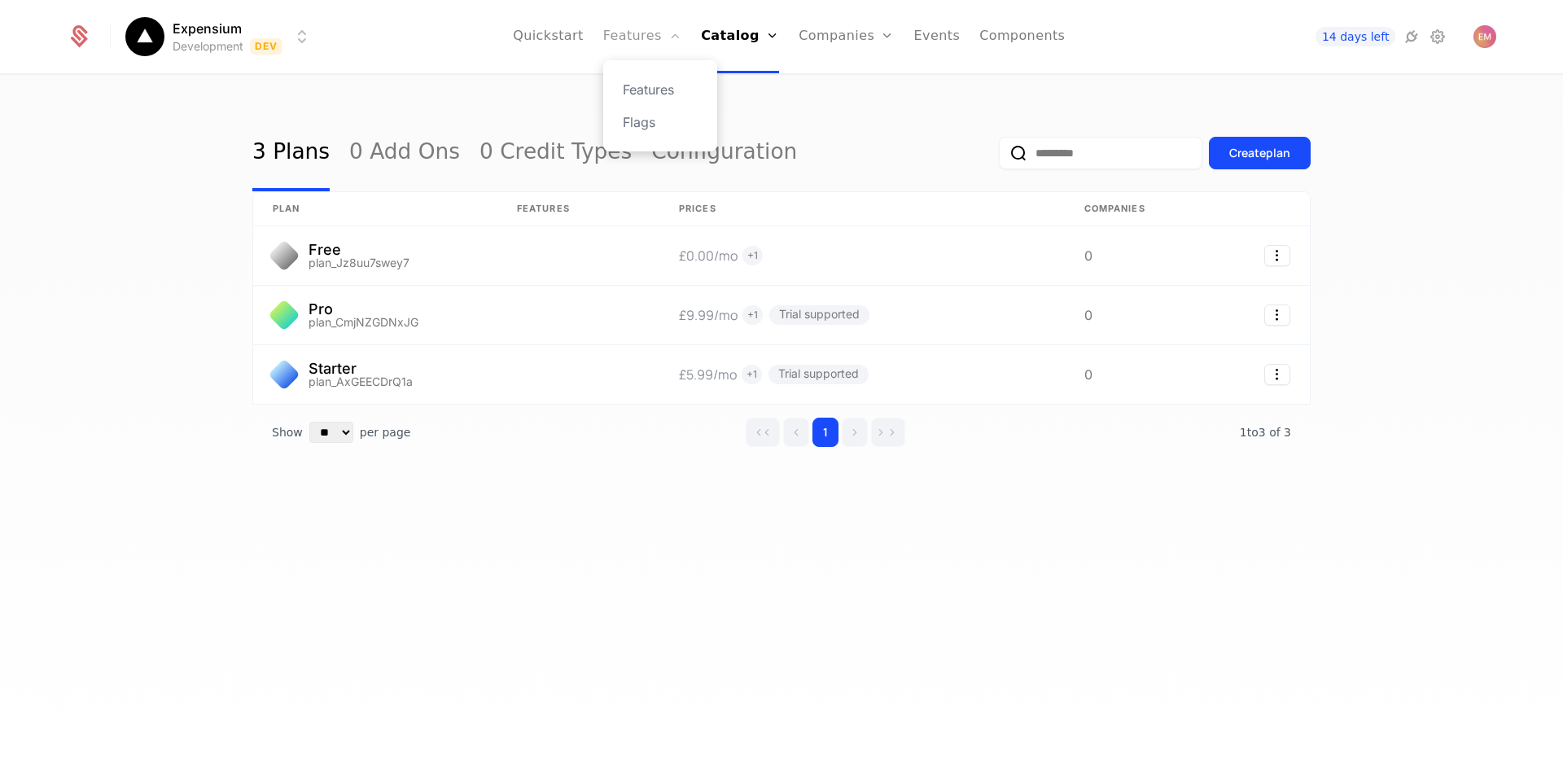
click at [642, 24] on link "Features" at bounding box center [642, 37] width 78 height 74
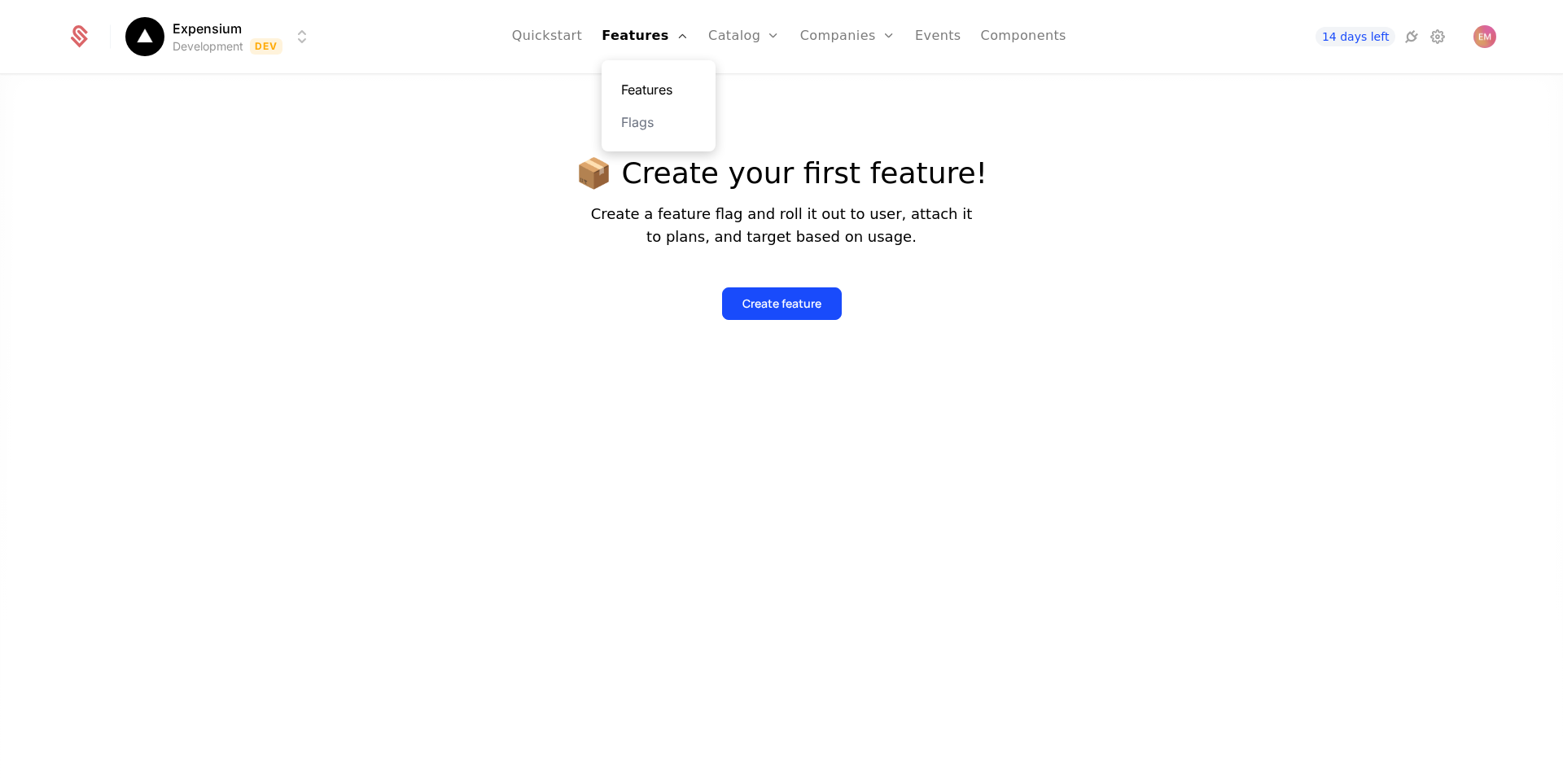
click at [663, 89] on link "Features" at bounding box center [659, 90] width 75 height 20
click at [770, 307] on div "Create feature" at bounding box center [782, 304] width 79 height 16
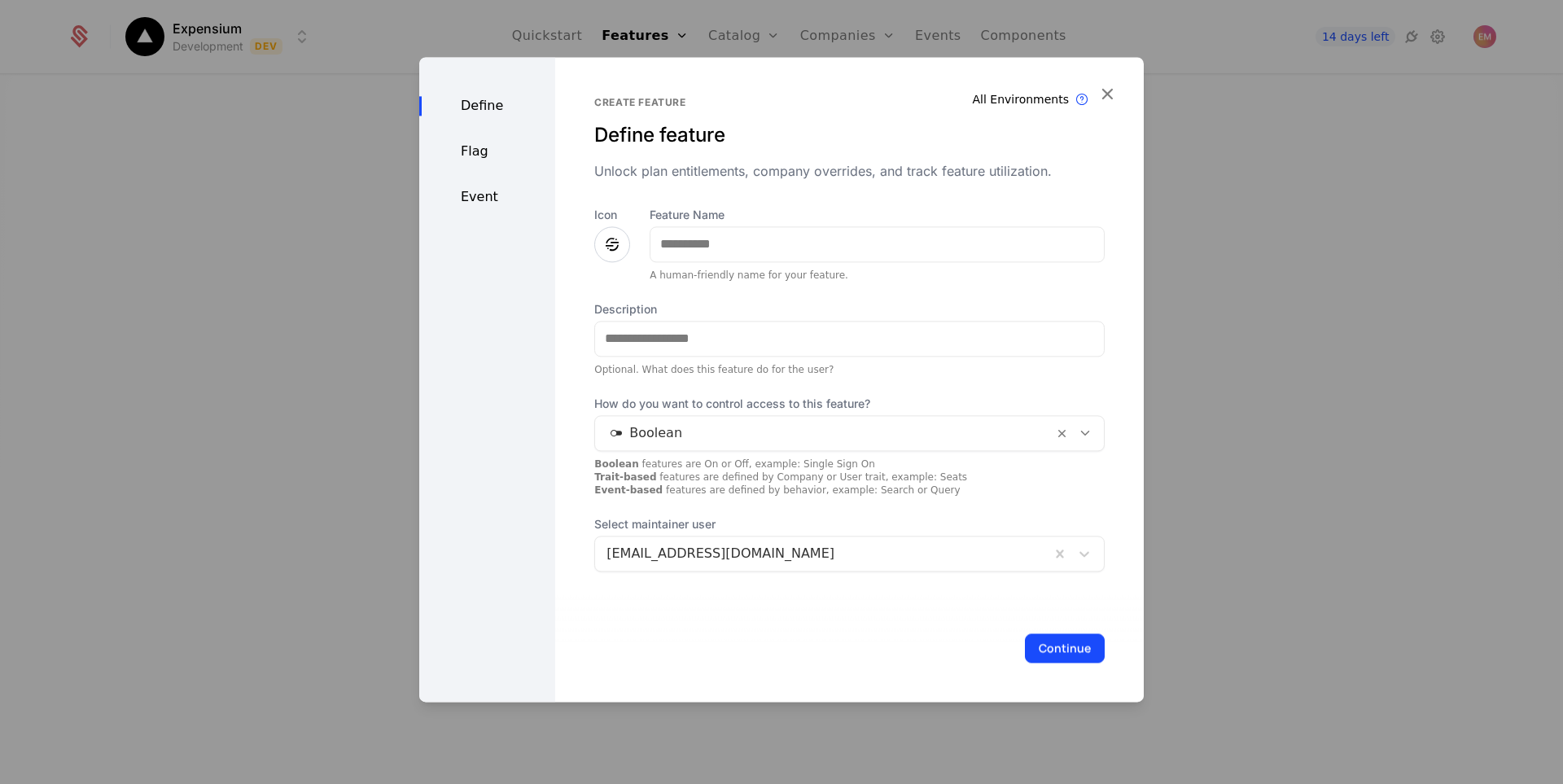
click at [609, 249] on icon at bounding box center [612, 244] width 20 height 20
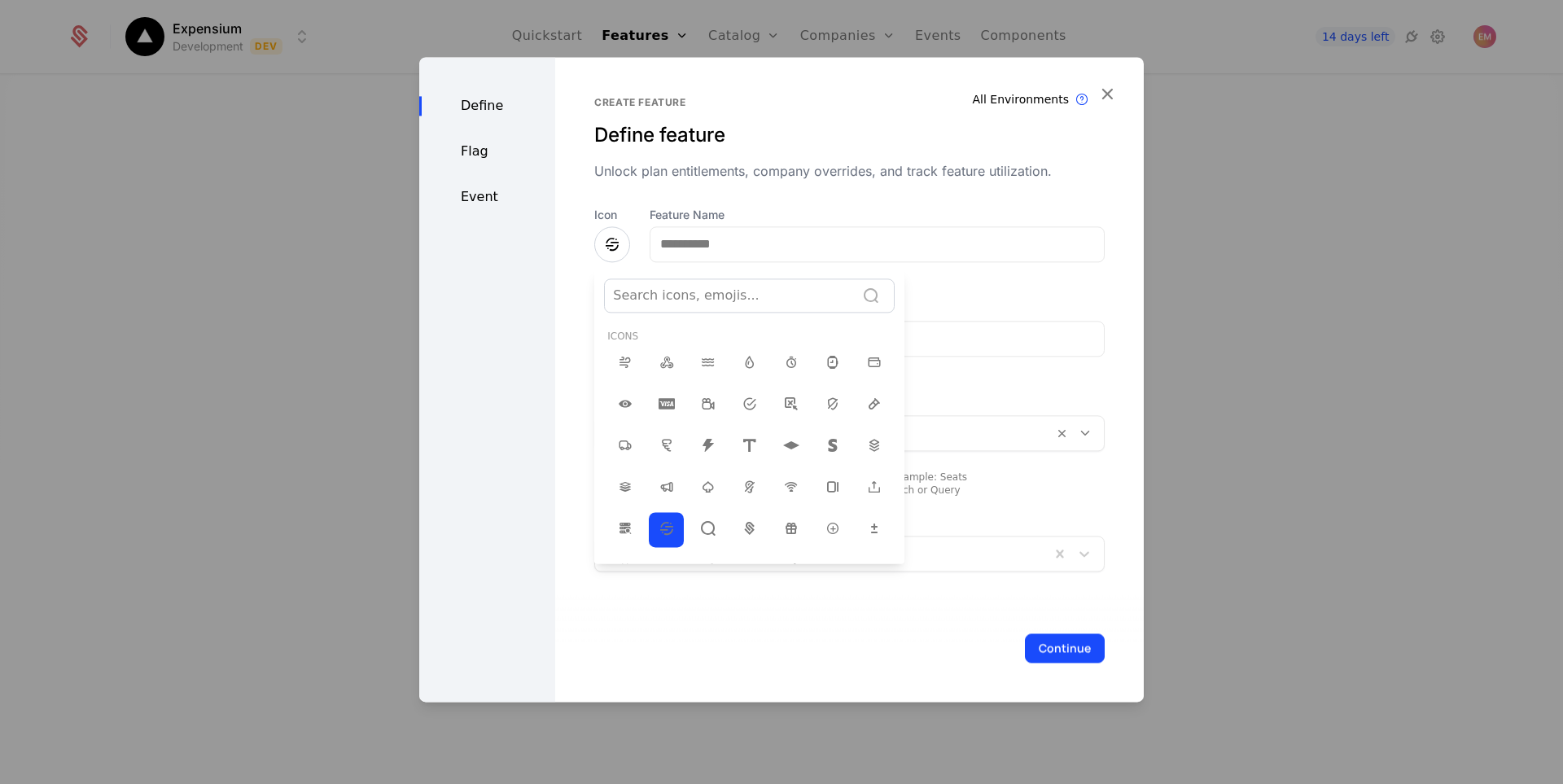
click at [609, 241] on div at bounding box center [781, 379] width 725 height 644
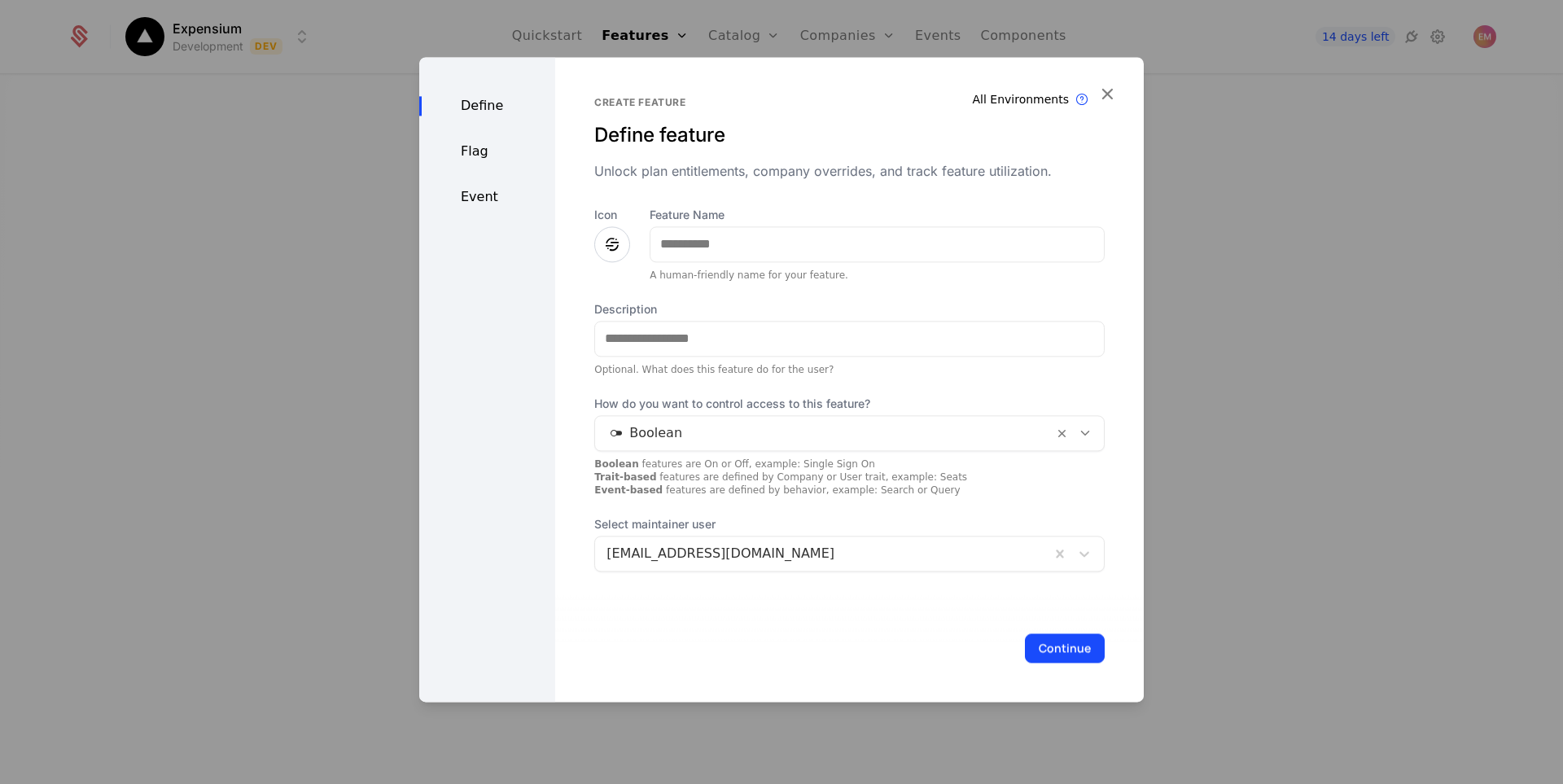
click at [609, 241] on icon at bounding box center [612, 244] width 20 height 20
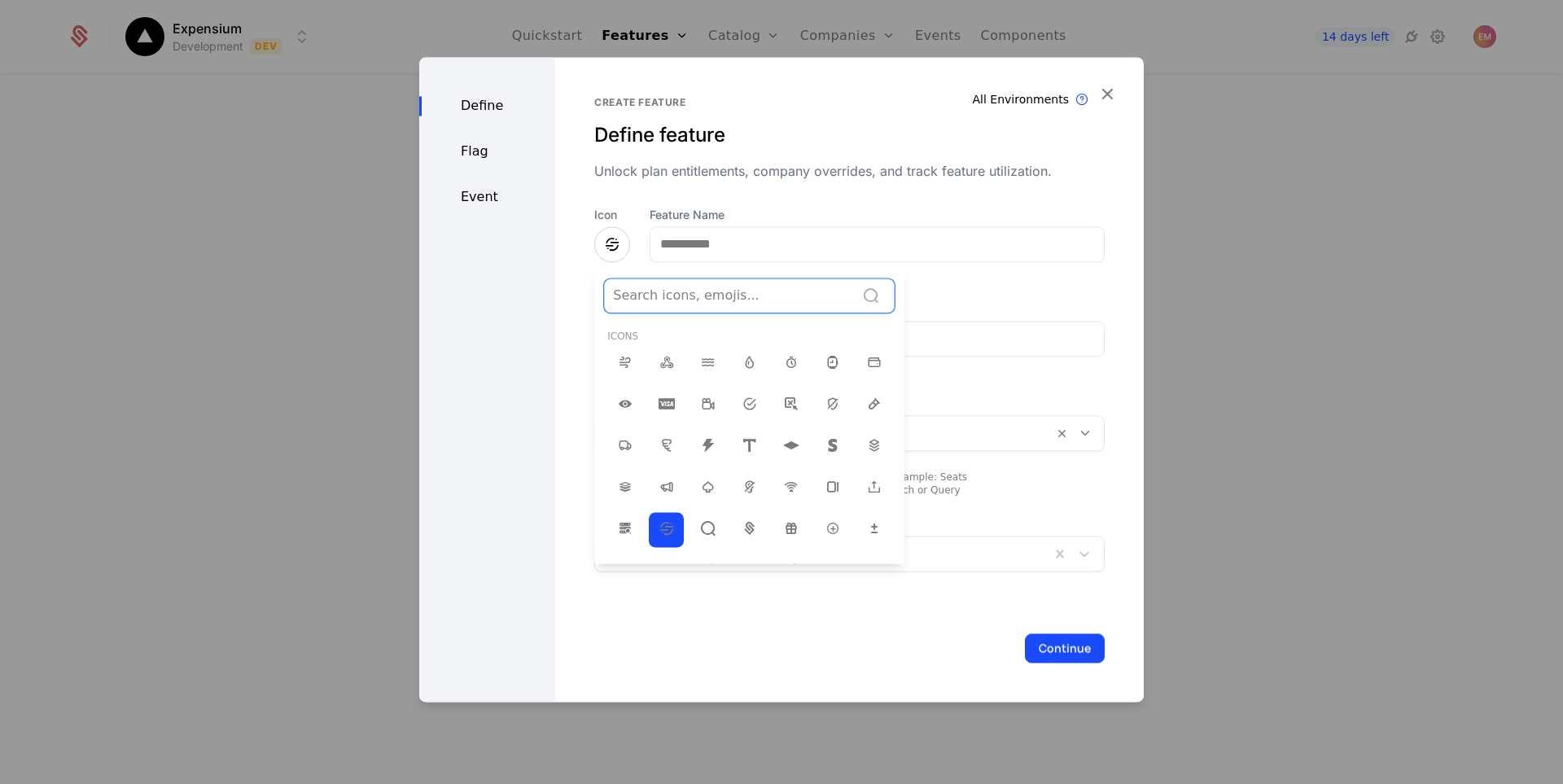
click at [648, 301] on div at bounding box center [730, 296] width 234 height 23
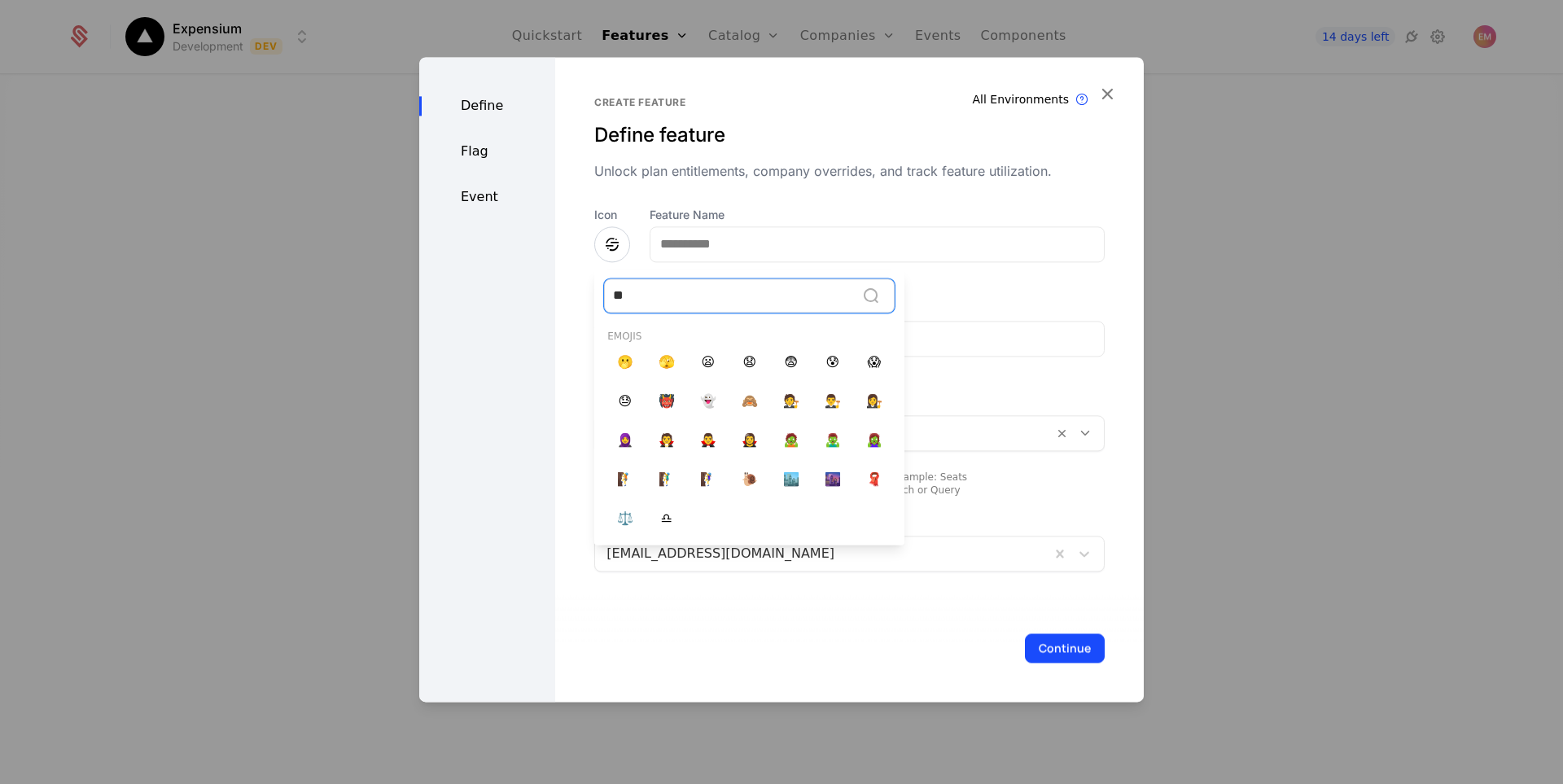
type input "*"
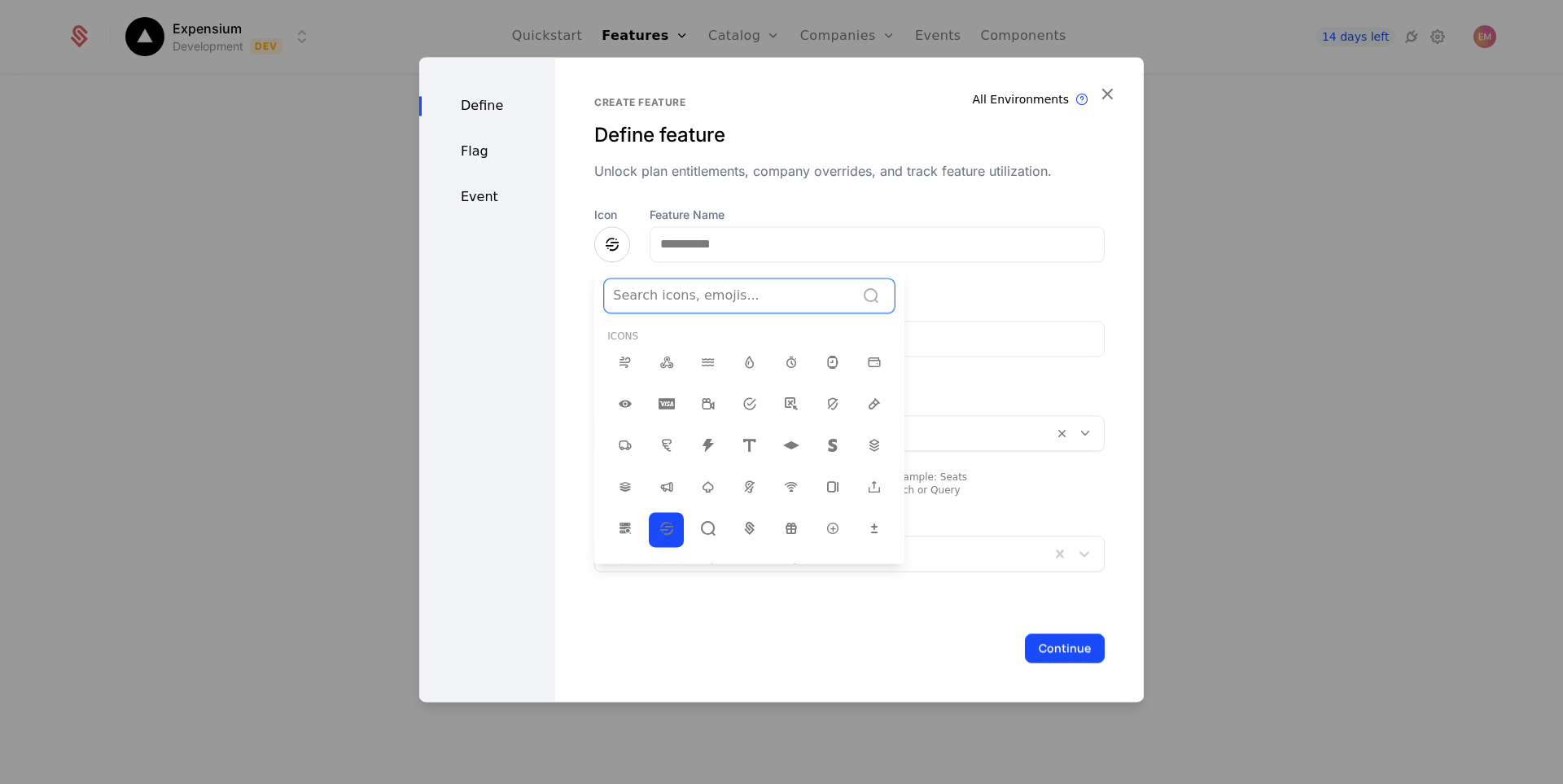
click at [654, 303] on div at bounding box center [730, 296] width 234 height 23
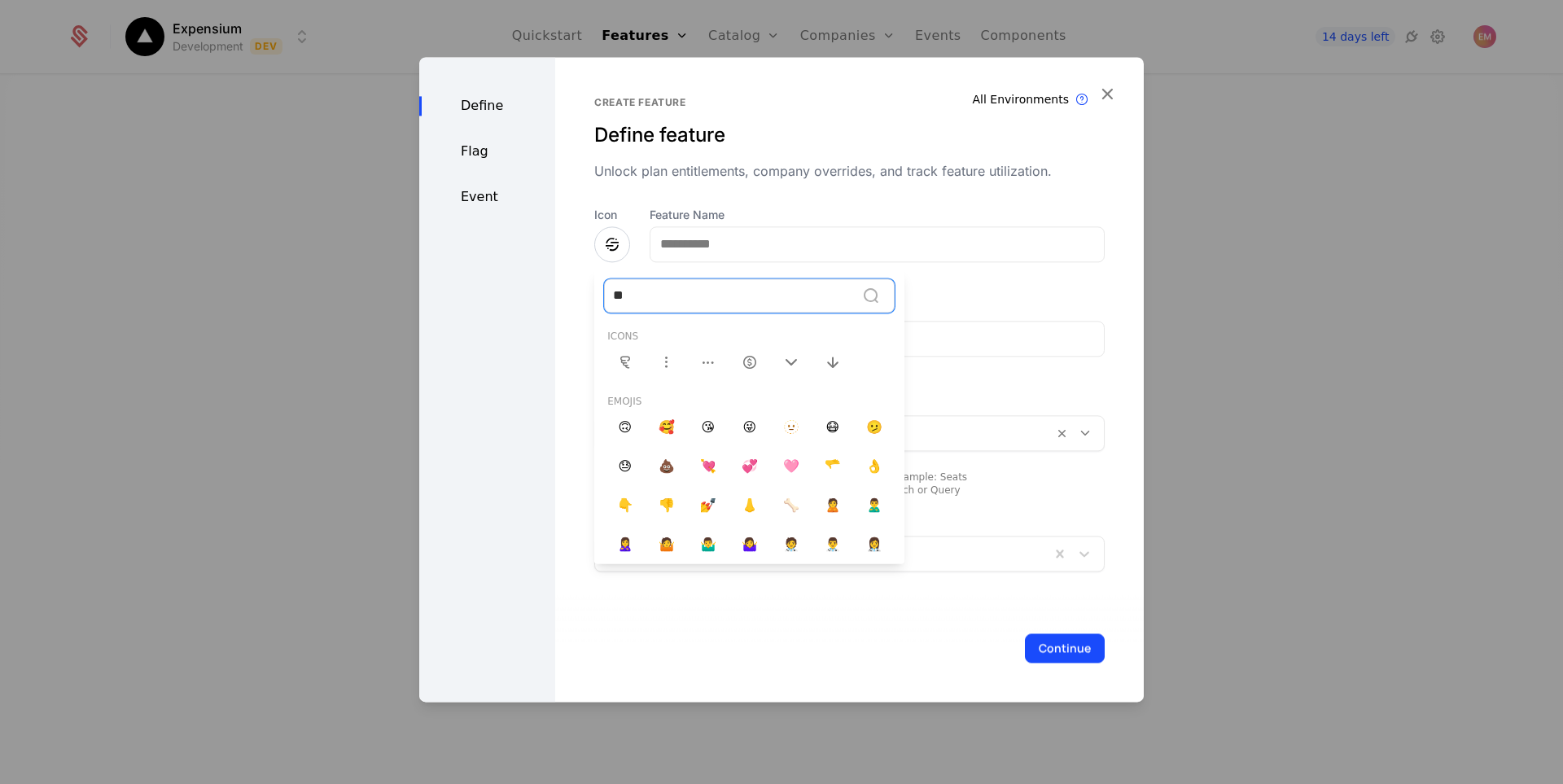
type input "*"
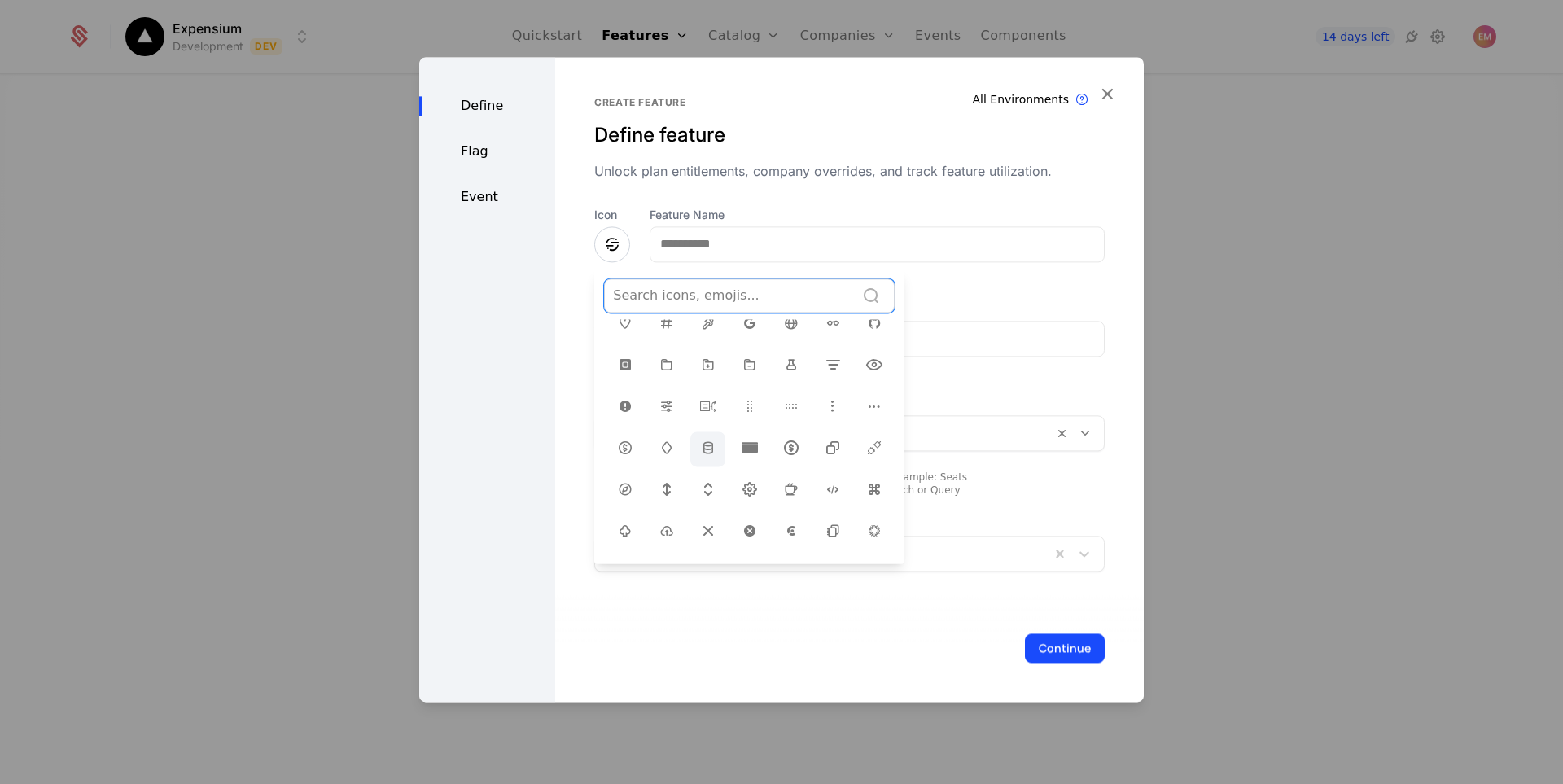
scroll to position [326, 0]
click at [702, 442] on icon at bounding box center [708, 452] width 20 height 20
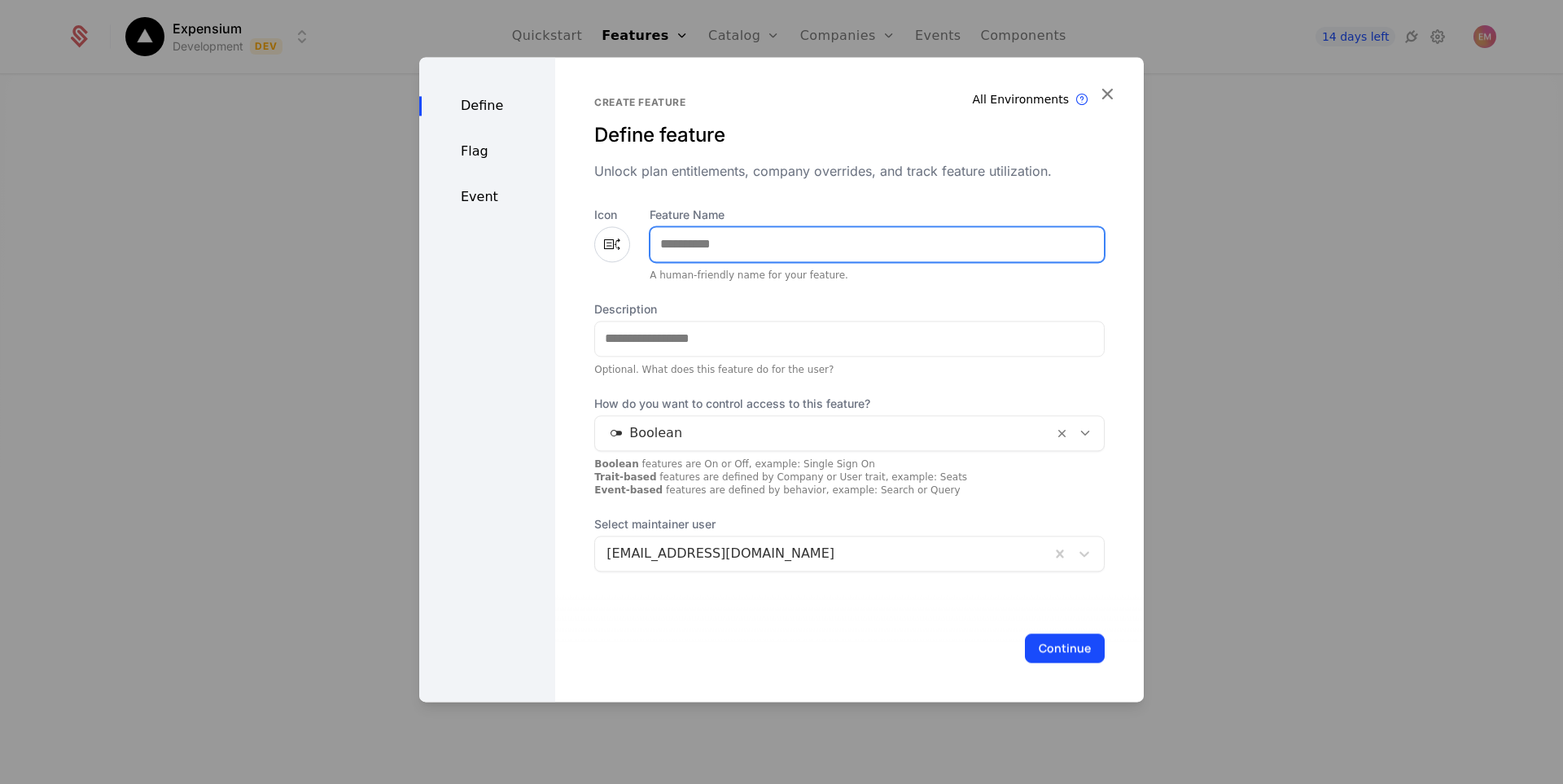
click at [773, 247] on input "Feature Name" at bounding box center [877, 244] width 453 height 34
type input "*****"
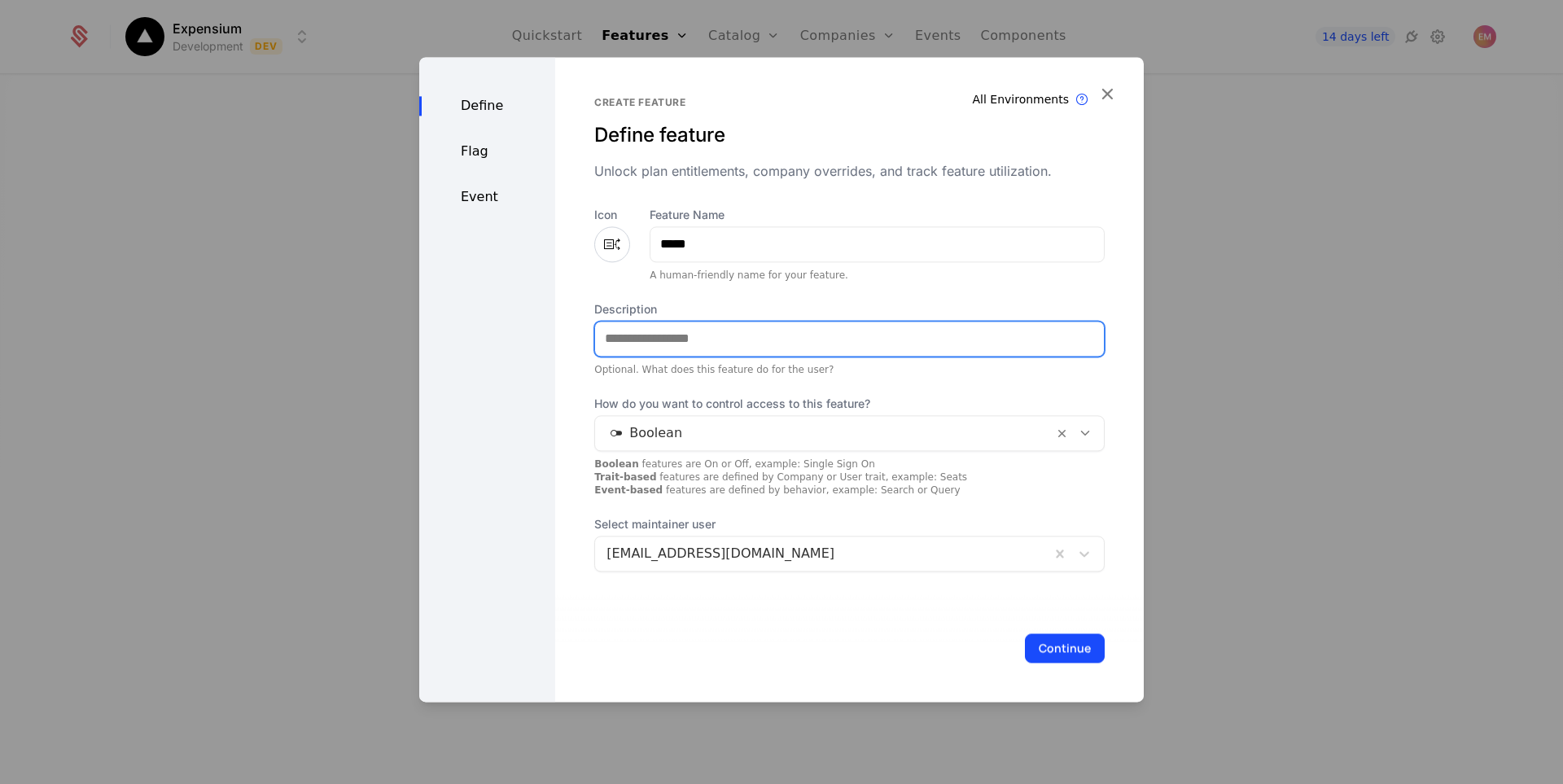
click at [685, 349] on input "Description" at bounding box center [849, 339] width 509 height 34
click at [681, 329] on input "Description" at bounding box center [849, 339] width 509 height 34
type input "**********"
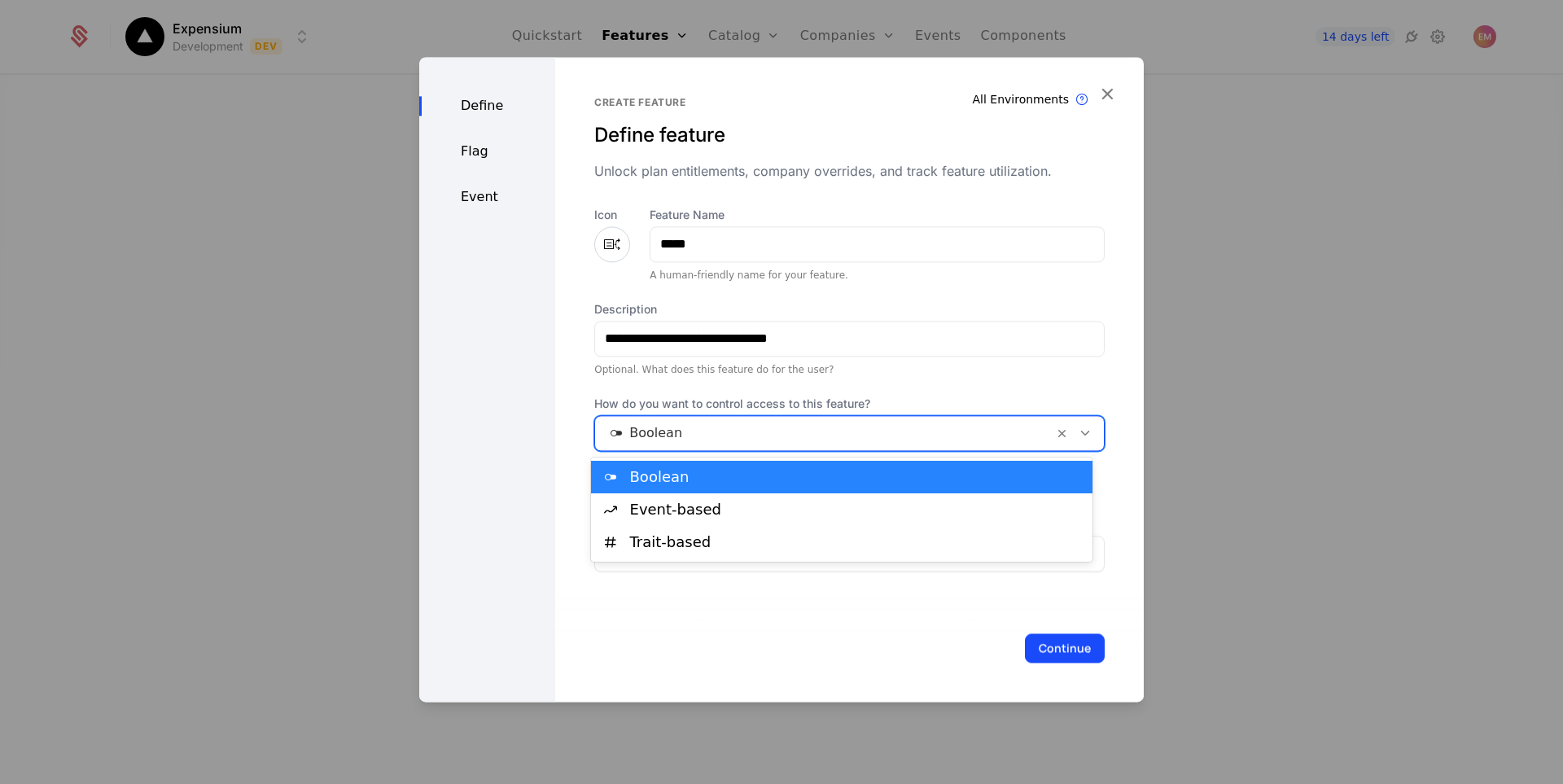
click at [687, 440] on div at bounding box center [824, 433] width 435 height 23
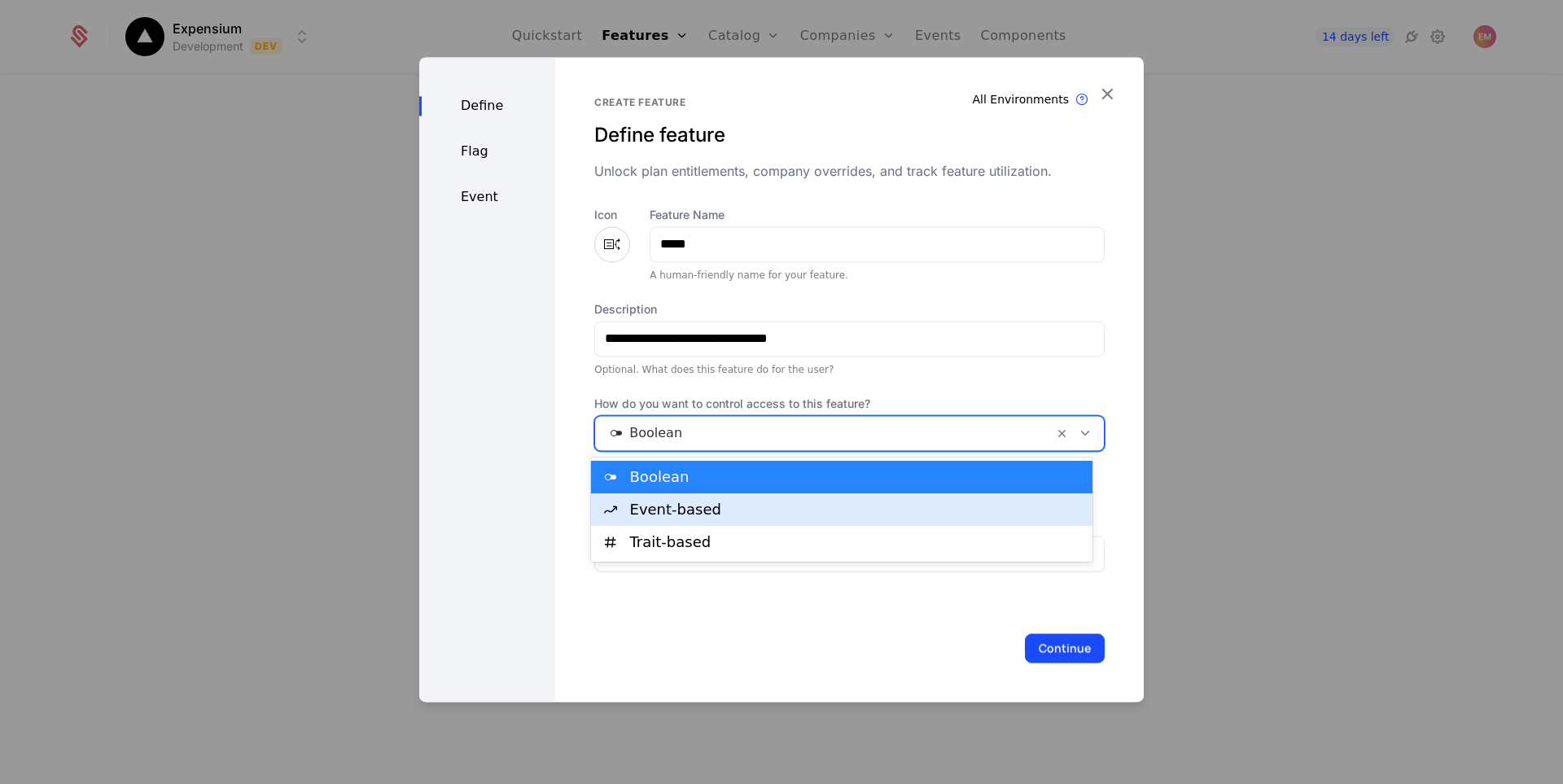
click at [688, 512] on div "Event-based" at bounding box center [856, 510] width 453 height 15
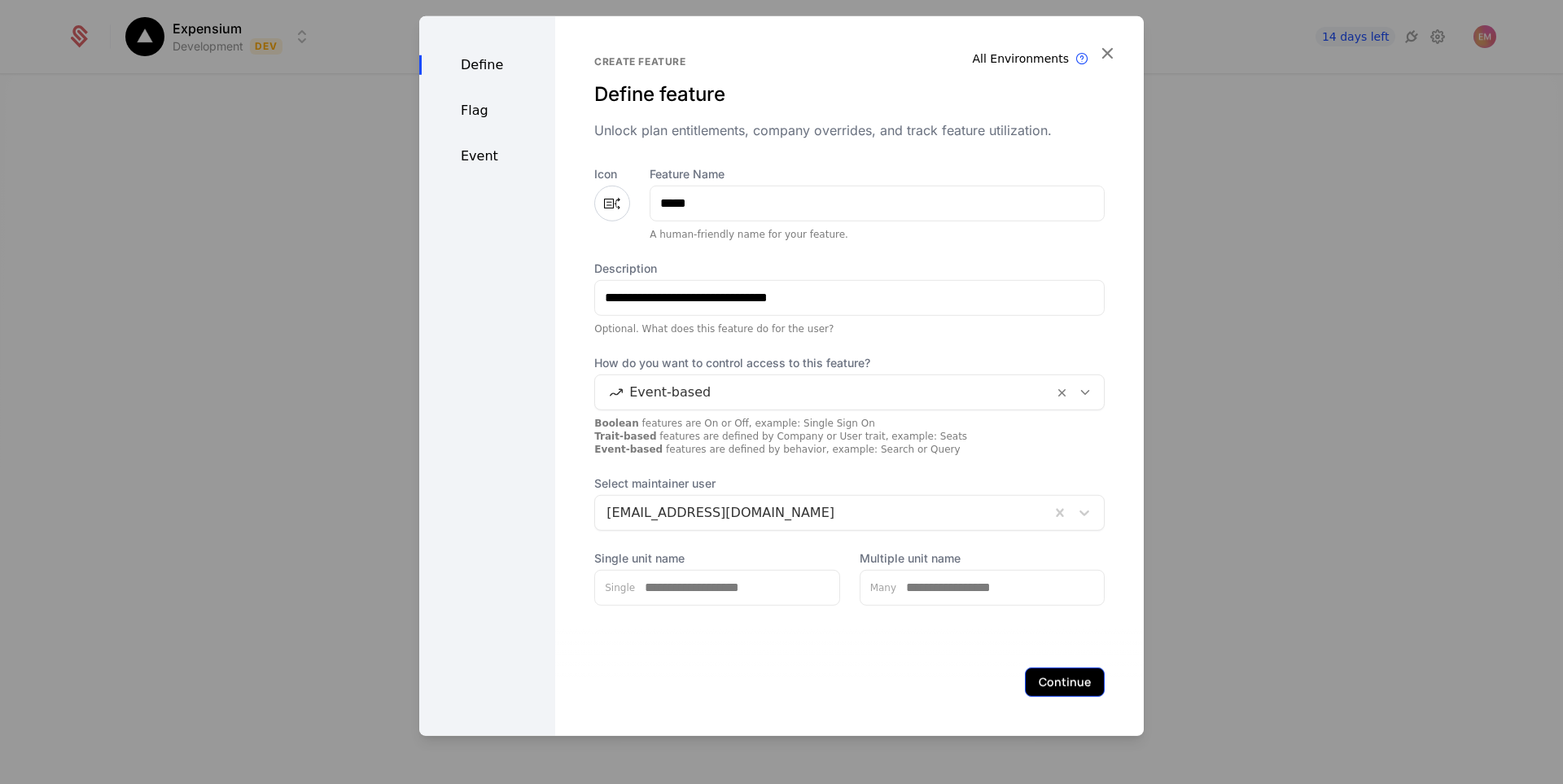
click at [1044, 684] on button "Continue" at bounding box center [1065, 681] width 80 height 29
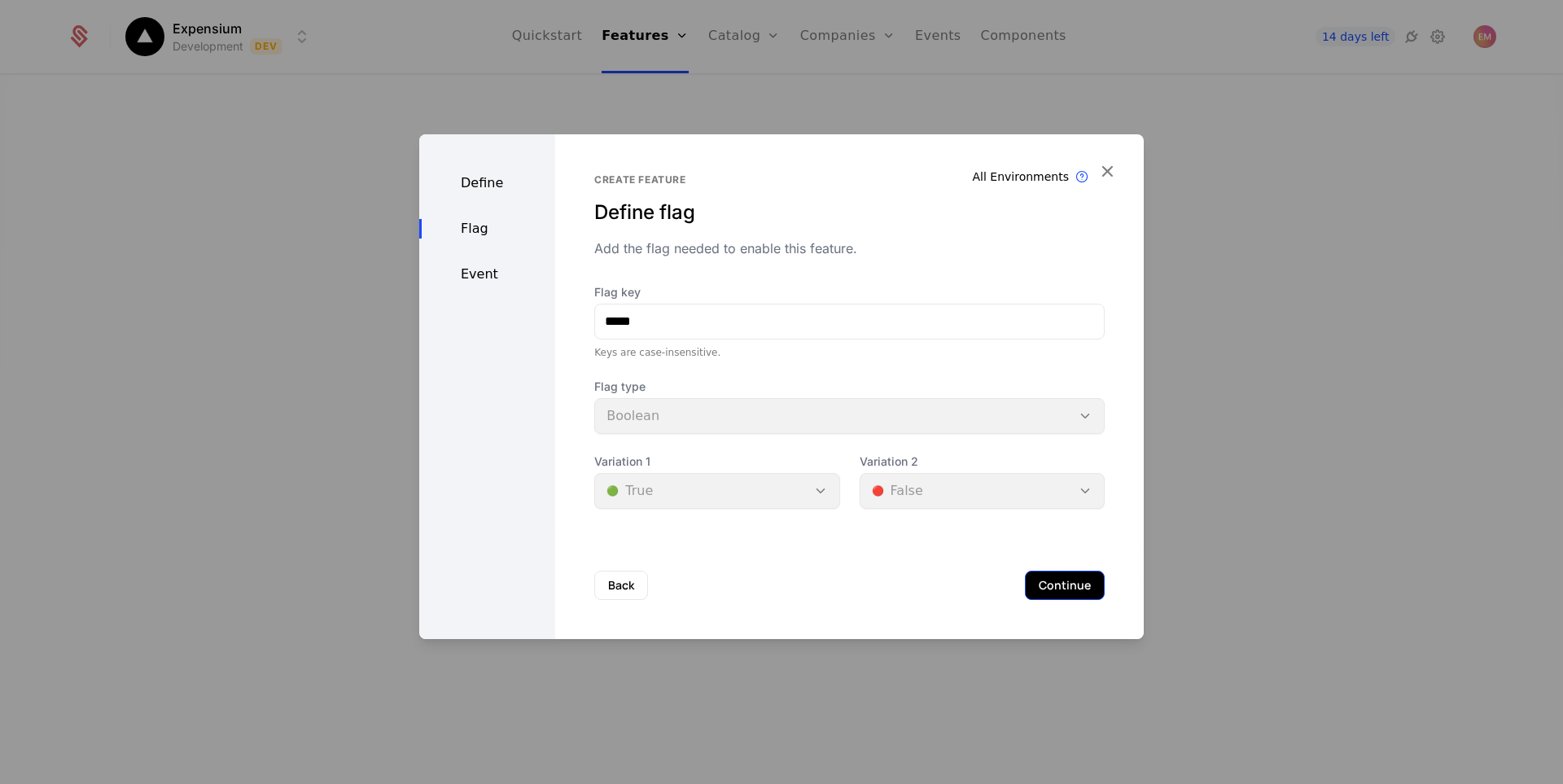
click at [1080, 592] on button "Continue" at bounding box center [1065, 585] width 80 height 29
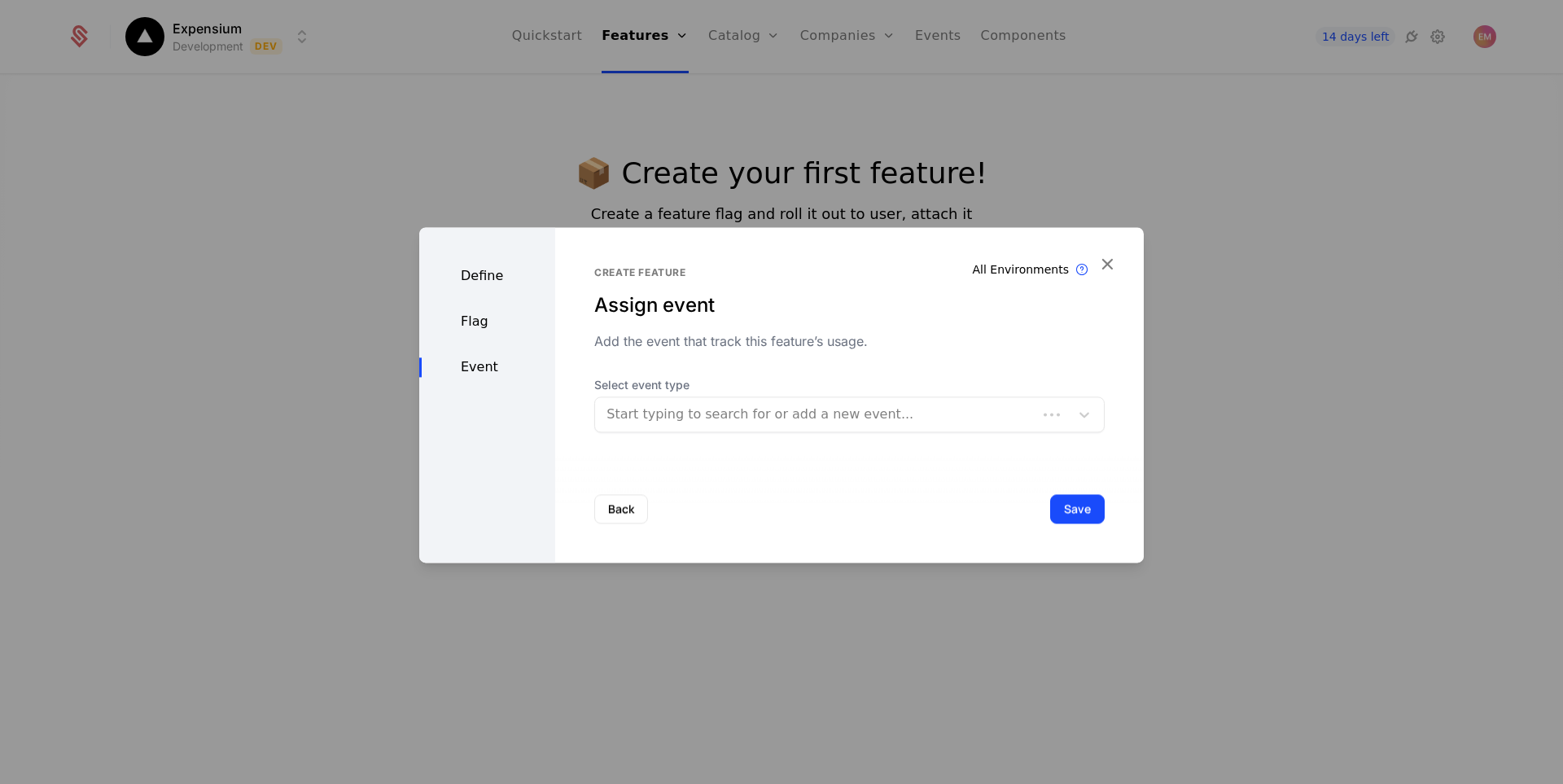
click at [714, 430] on div "Start typing to search for or add a new event..." at bounding box center [849, 414] width 511 height 36
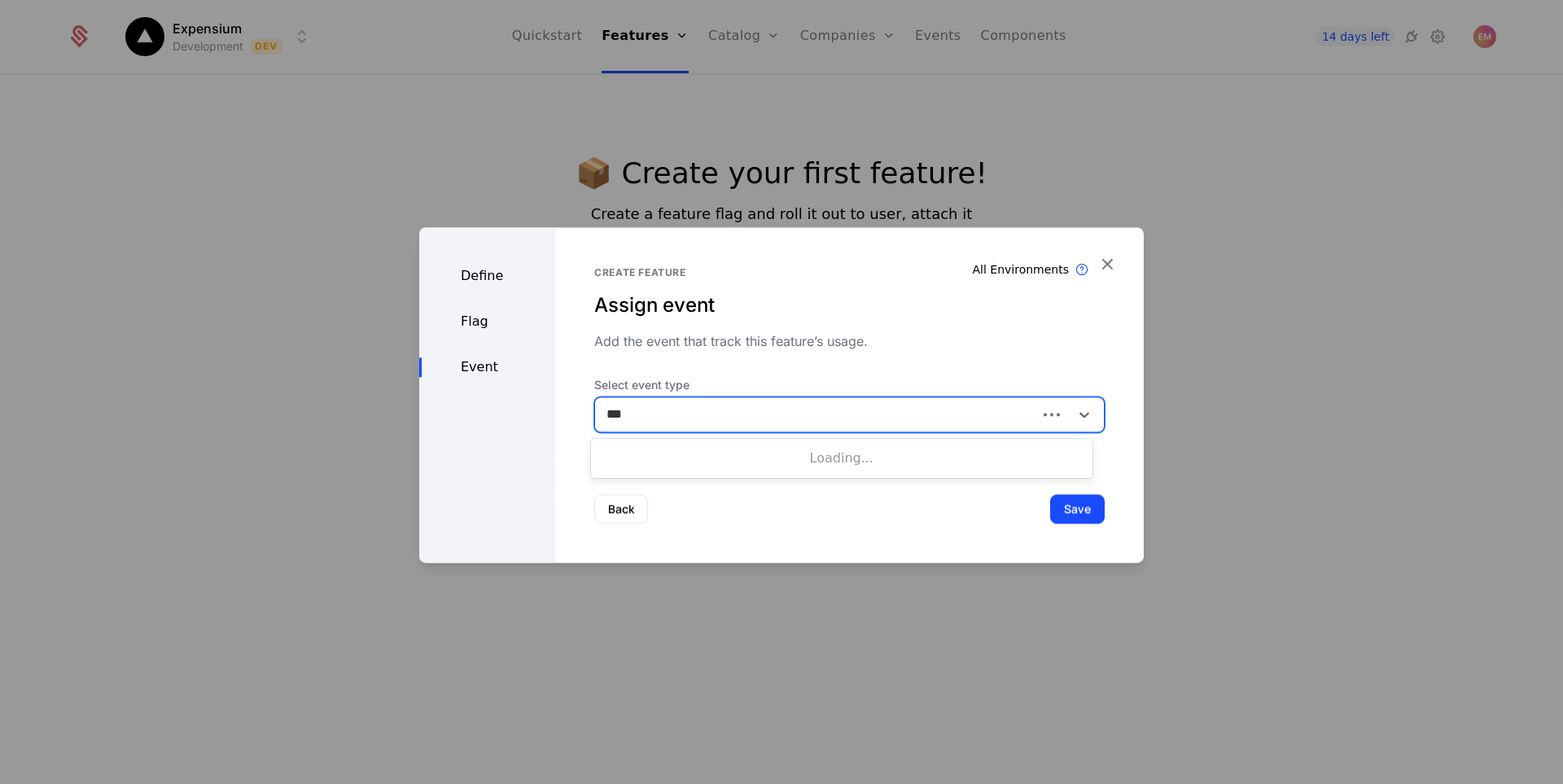
type input "****"
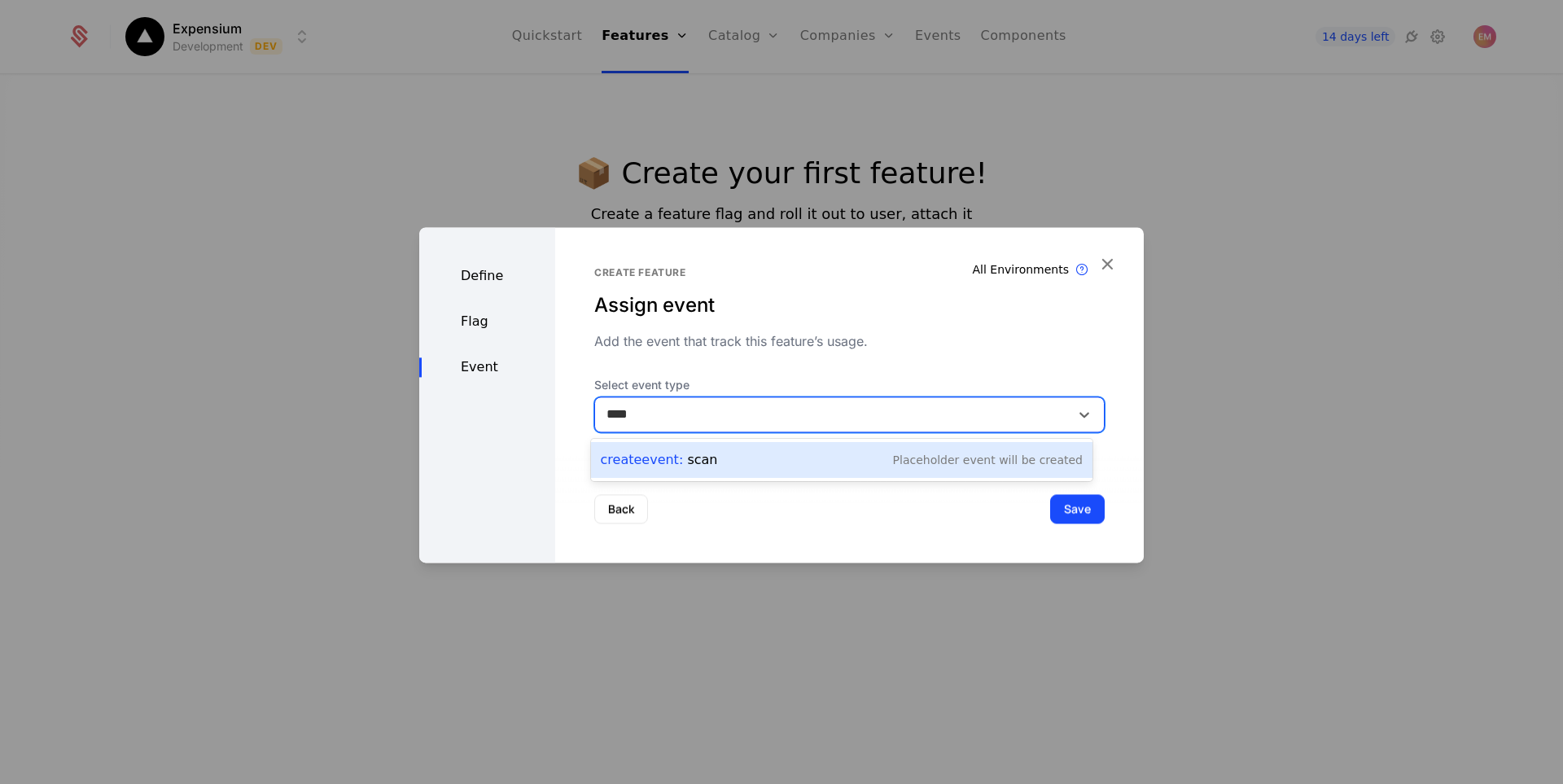
click at [738, 457] on div "Create Event : scan Placeholder Event will be created" at bounding box center [842, 460] width 482 height 23
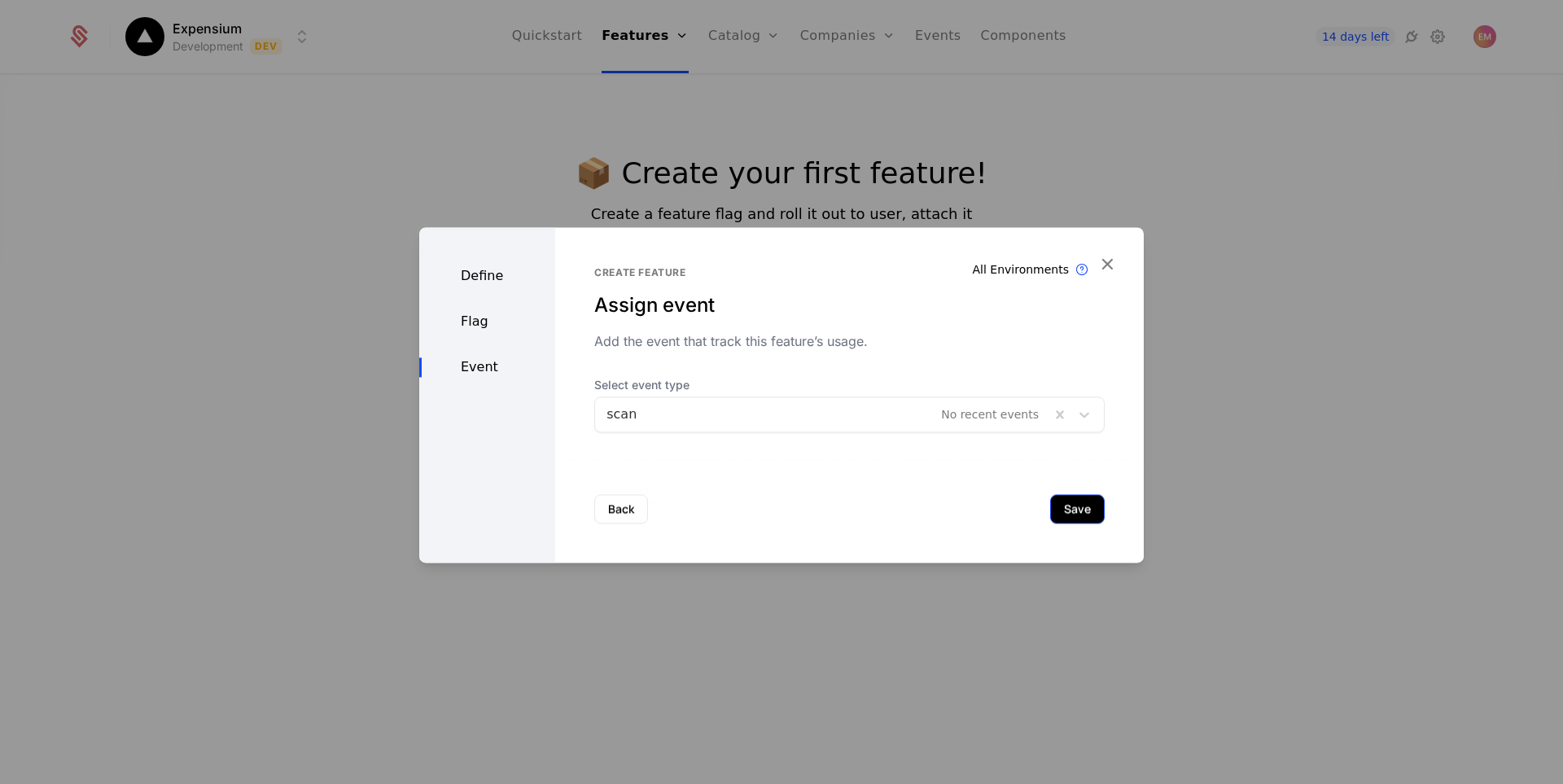
click at [1055, 505] on button "Save" at bounding box center [1077, 509] width 55 height 29
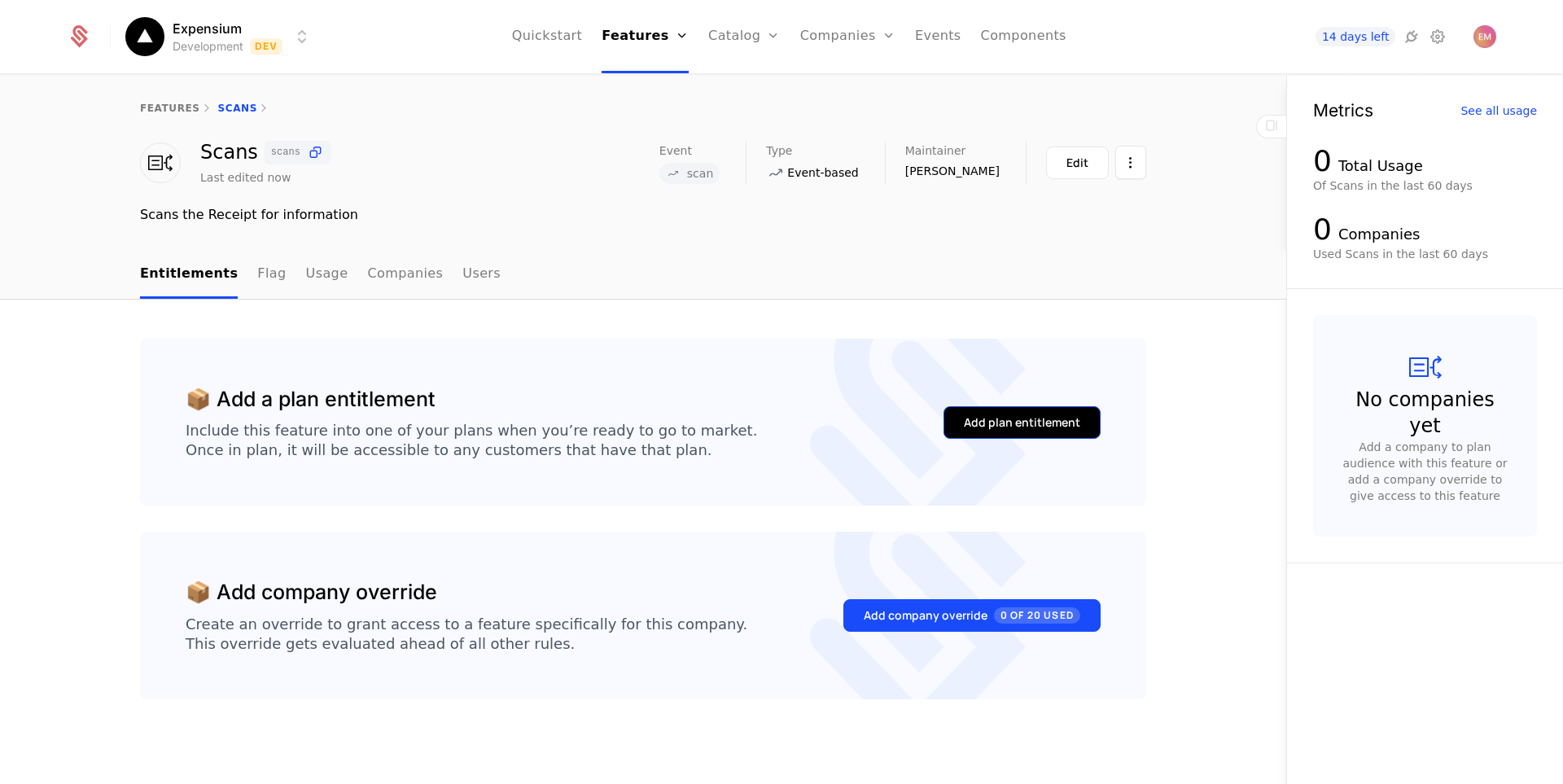
click at [1010, 427] on div "Add plan entitlement" at bounding box center [1022, 422] width 116 height 16
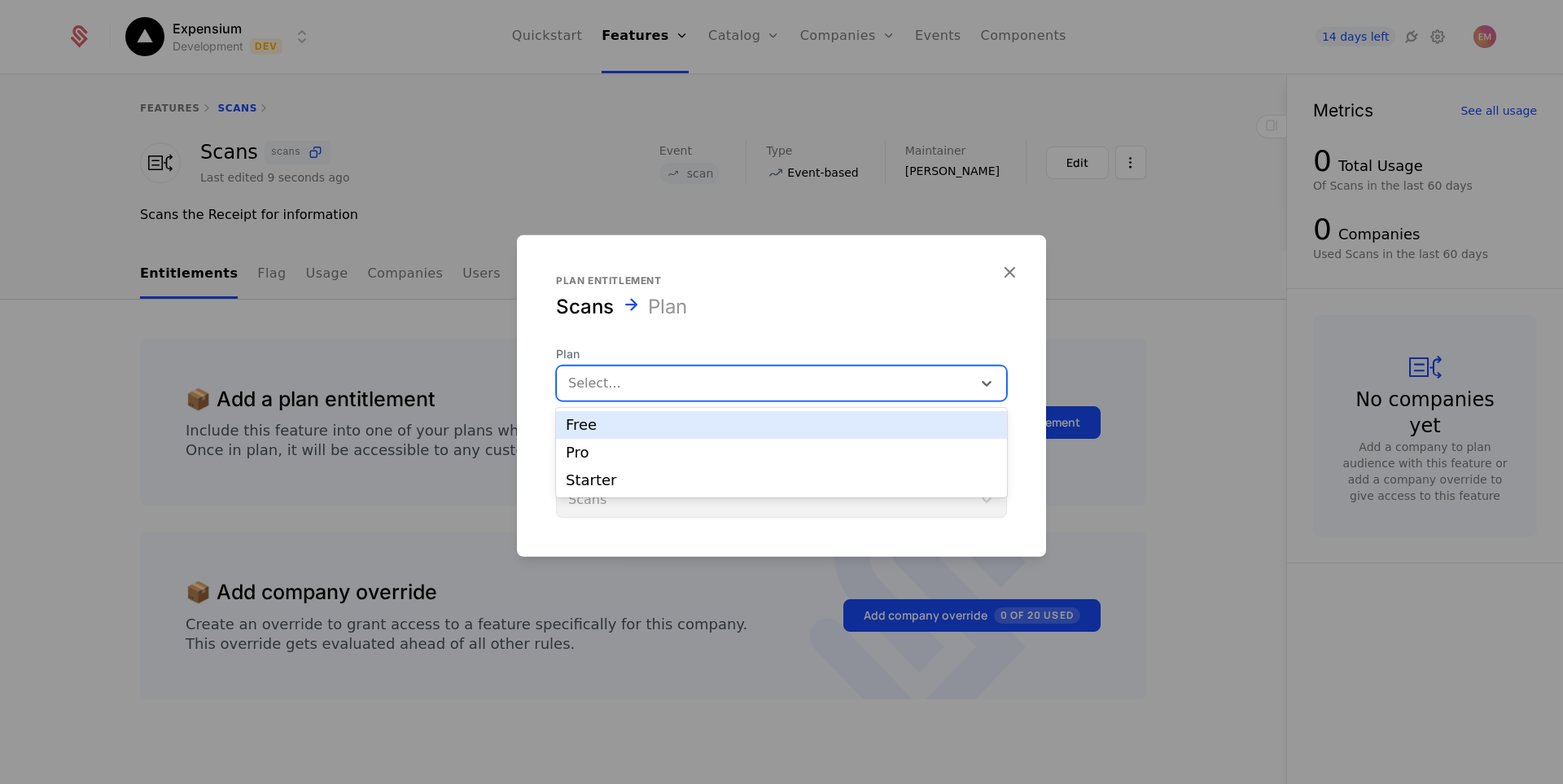
click at [600, 382] on div at bounding box center [764, 382] width 392 height 23
click at [615, 419] on div "Free" at bounding box center [782, 425] width 431 height 15
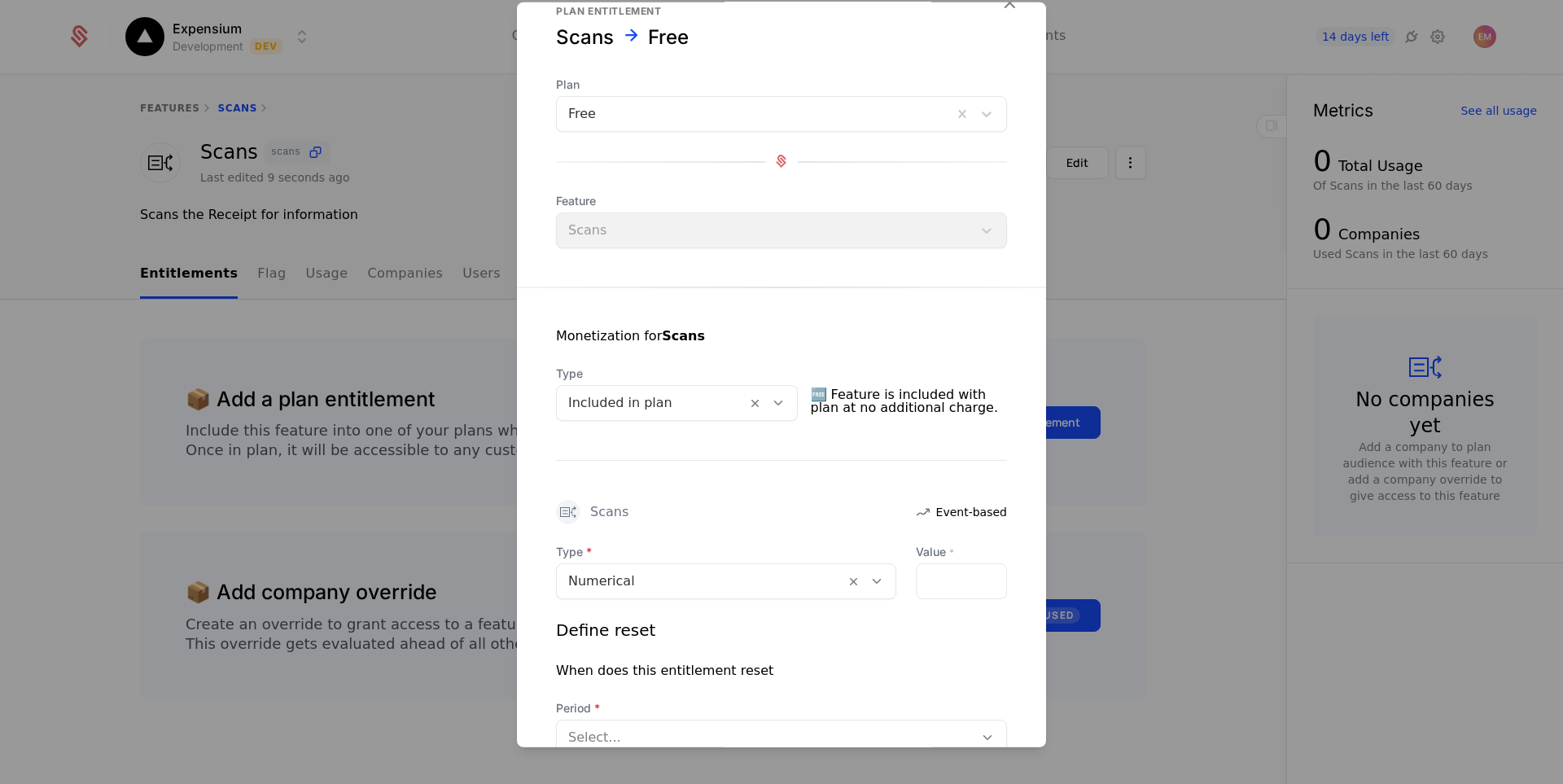
scroll to position [229, 0]
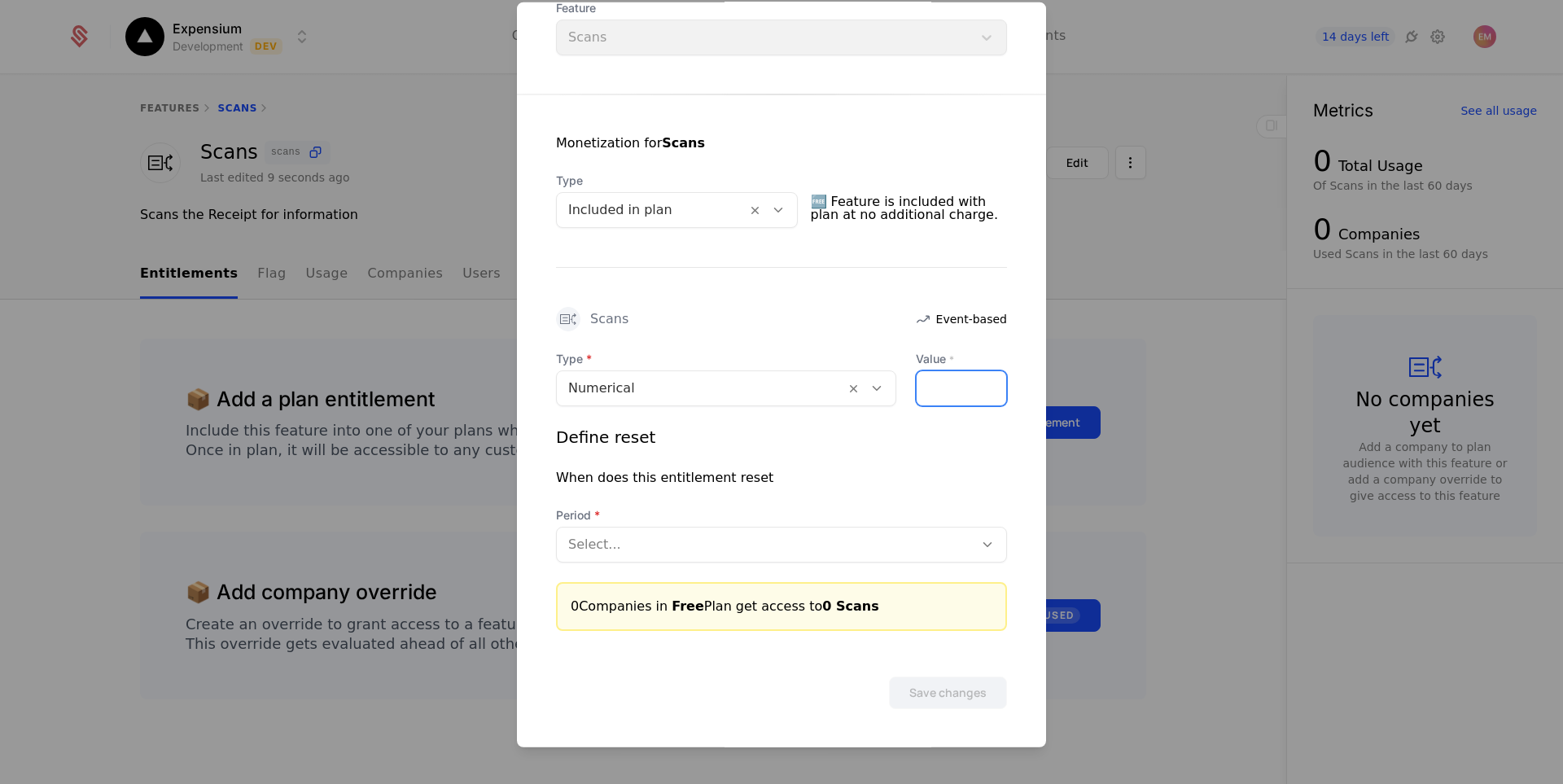
click at [946, 402] on input "Value *" at bounding box center [962, 387] width 90 height 34
type input "*"
click at [744, 544] on div at bounding box center [765, 544] width 394 height 23
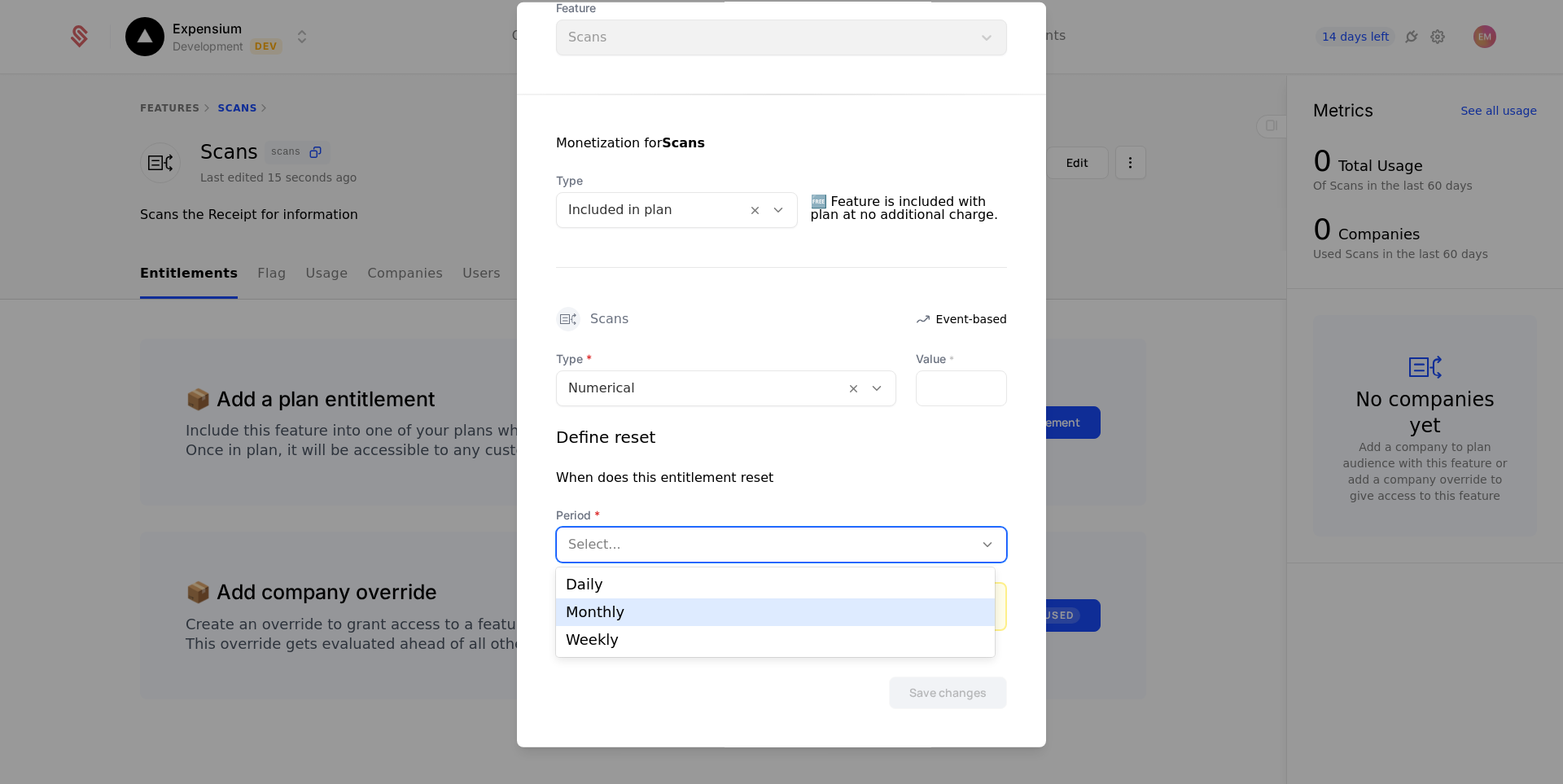
click at [632, 608] on div "Monthly" at bounding box center [775, 612] width 419 height 15
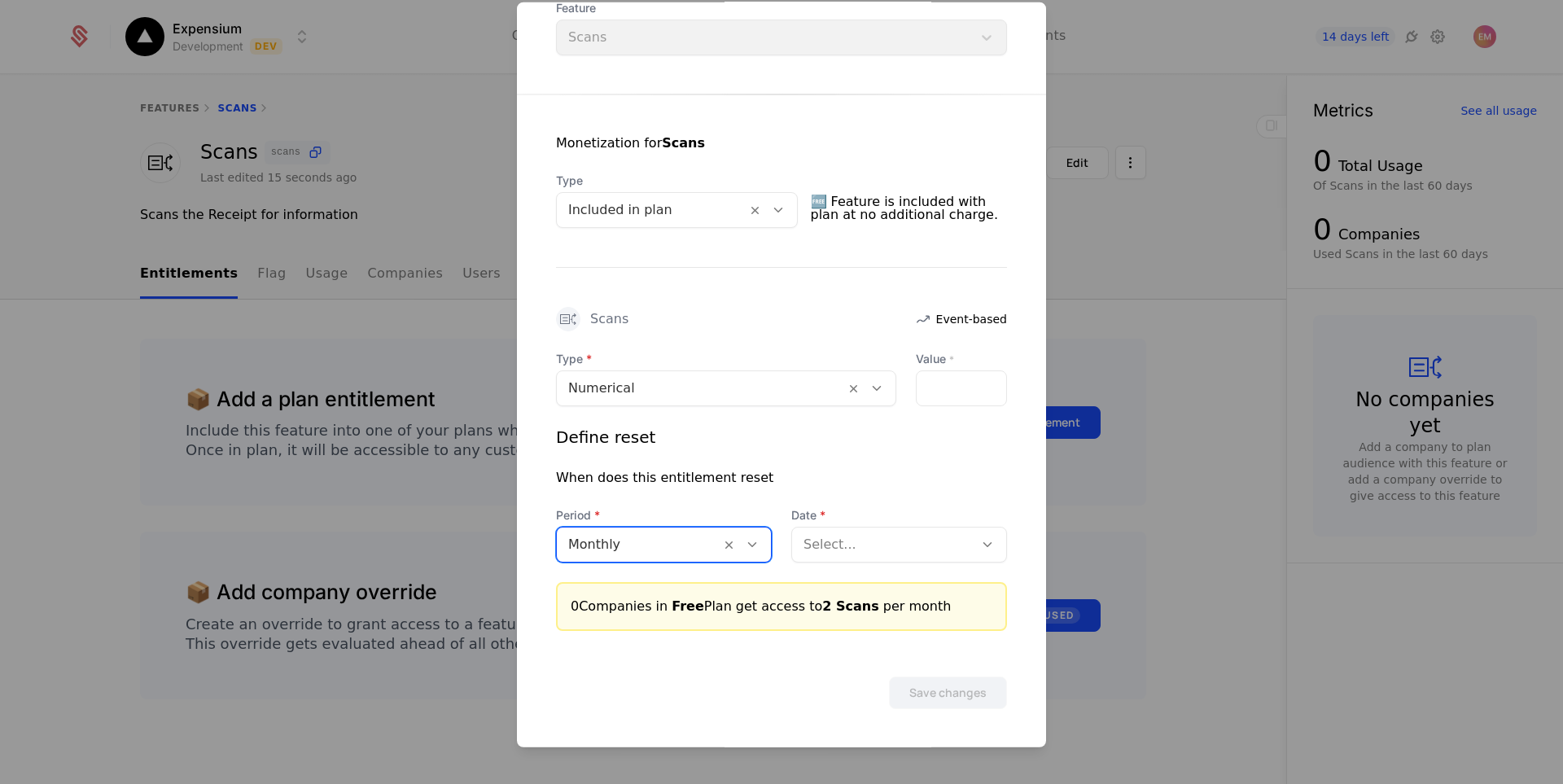
click at [904, 551] on div at bounding box center [882, 544] width 159 height 23
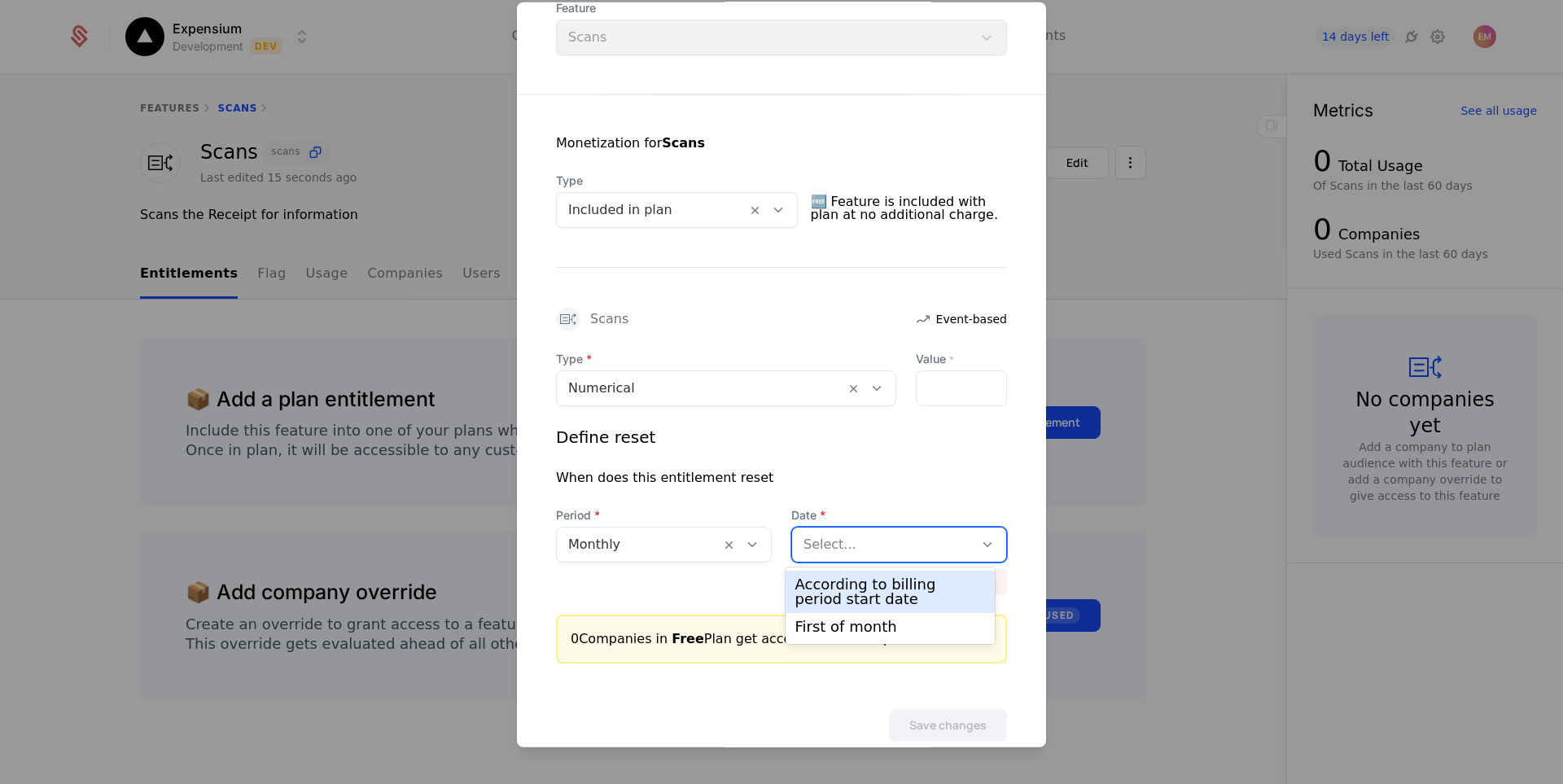
click at [867, 549] on div at bounding box center [882, 544] width 159 height 23
click at [877, 591] on div "According to billing period start date" at bounding box center [890, 591] width 190 height 29
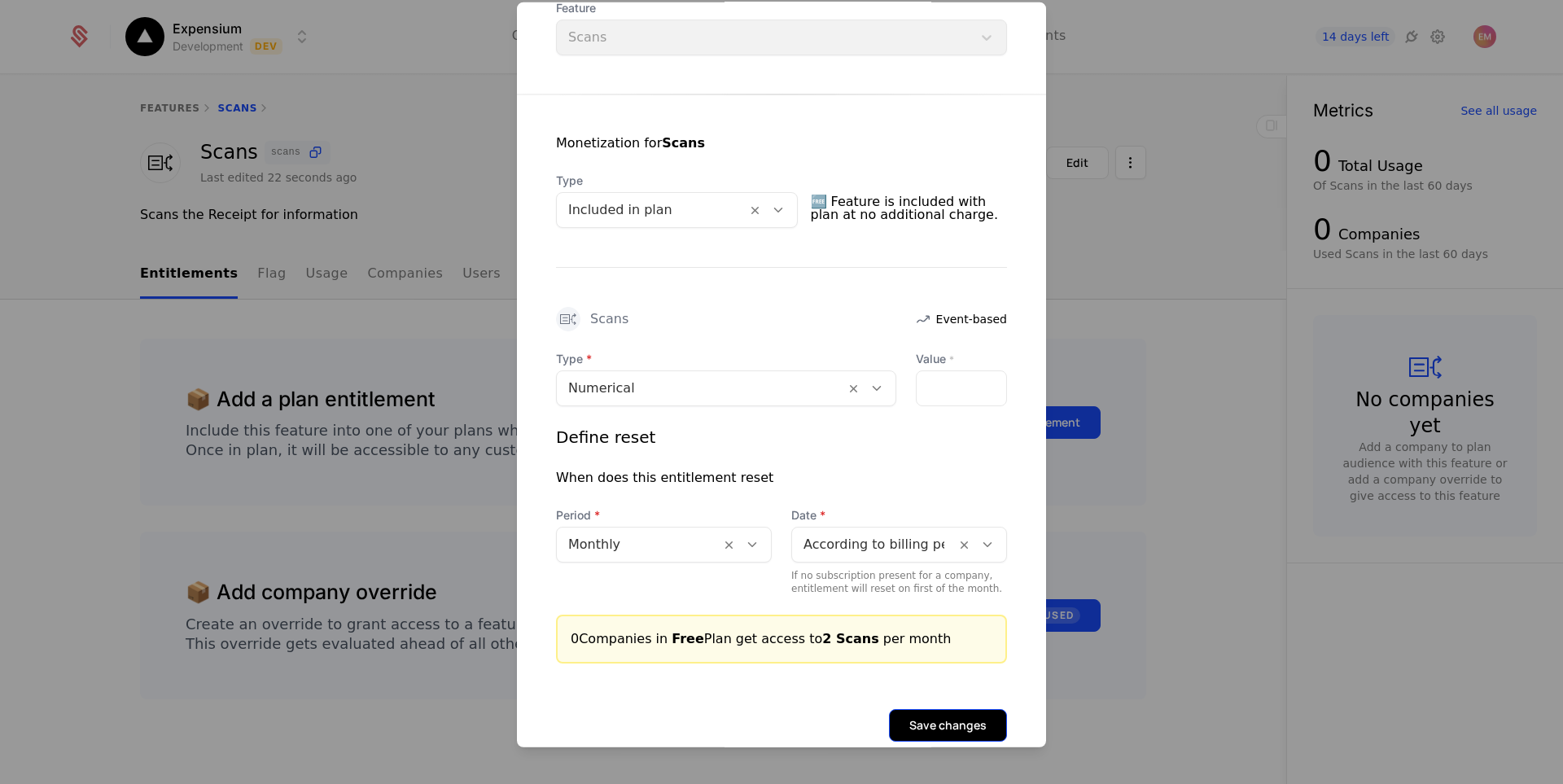
click at [946, 719] on button "Save changes" at bounding box center [948, 724] width 118 height 33
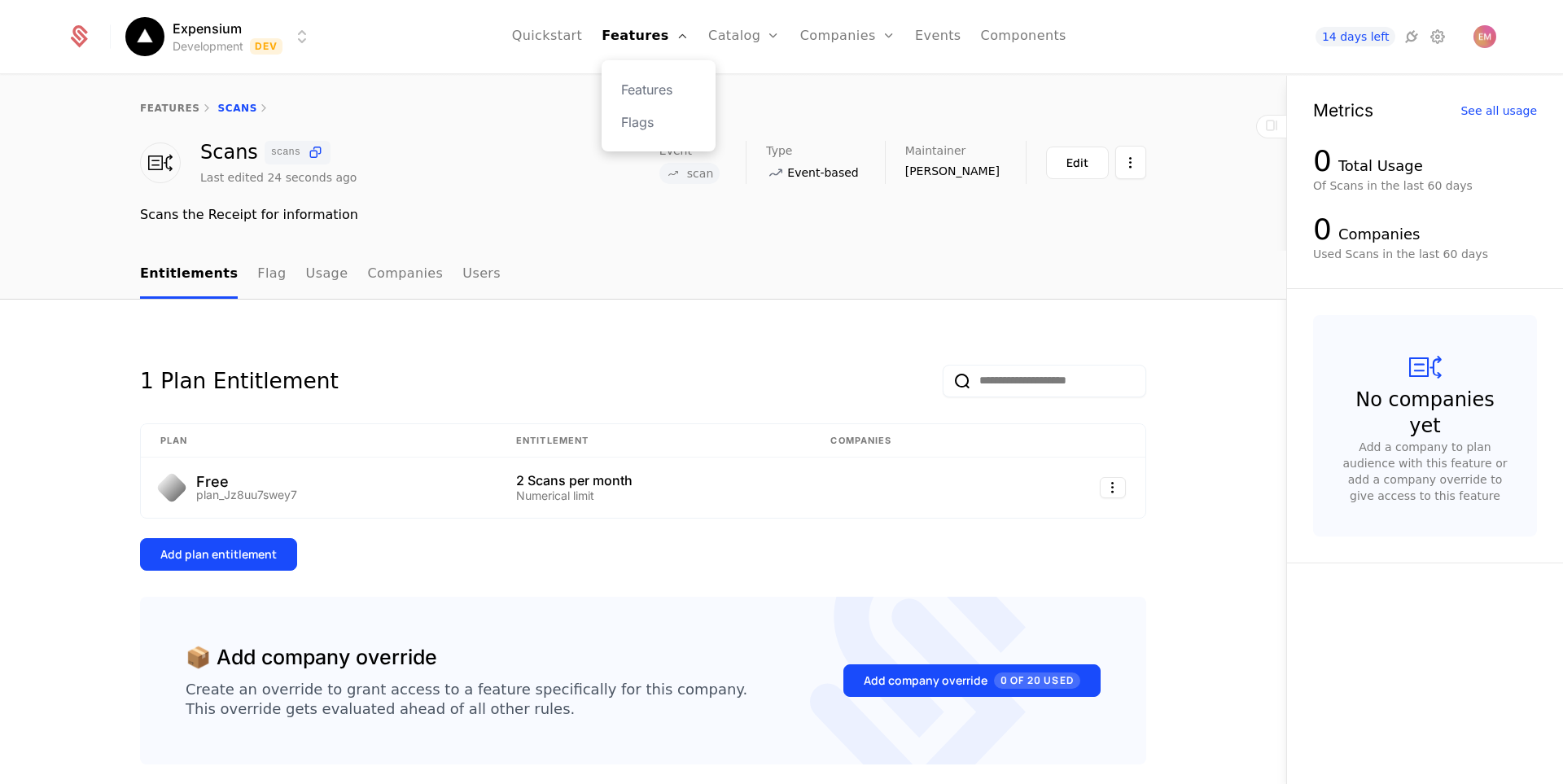
click at [665, 102] on div "Features Flags" at bounding box center [658, 106] width 114 height 91
click at [666, 93] on div "features Scans" at bounding box center [643, 109] width 1286 height 65
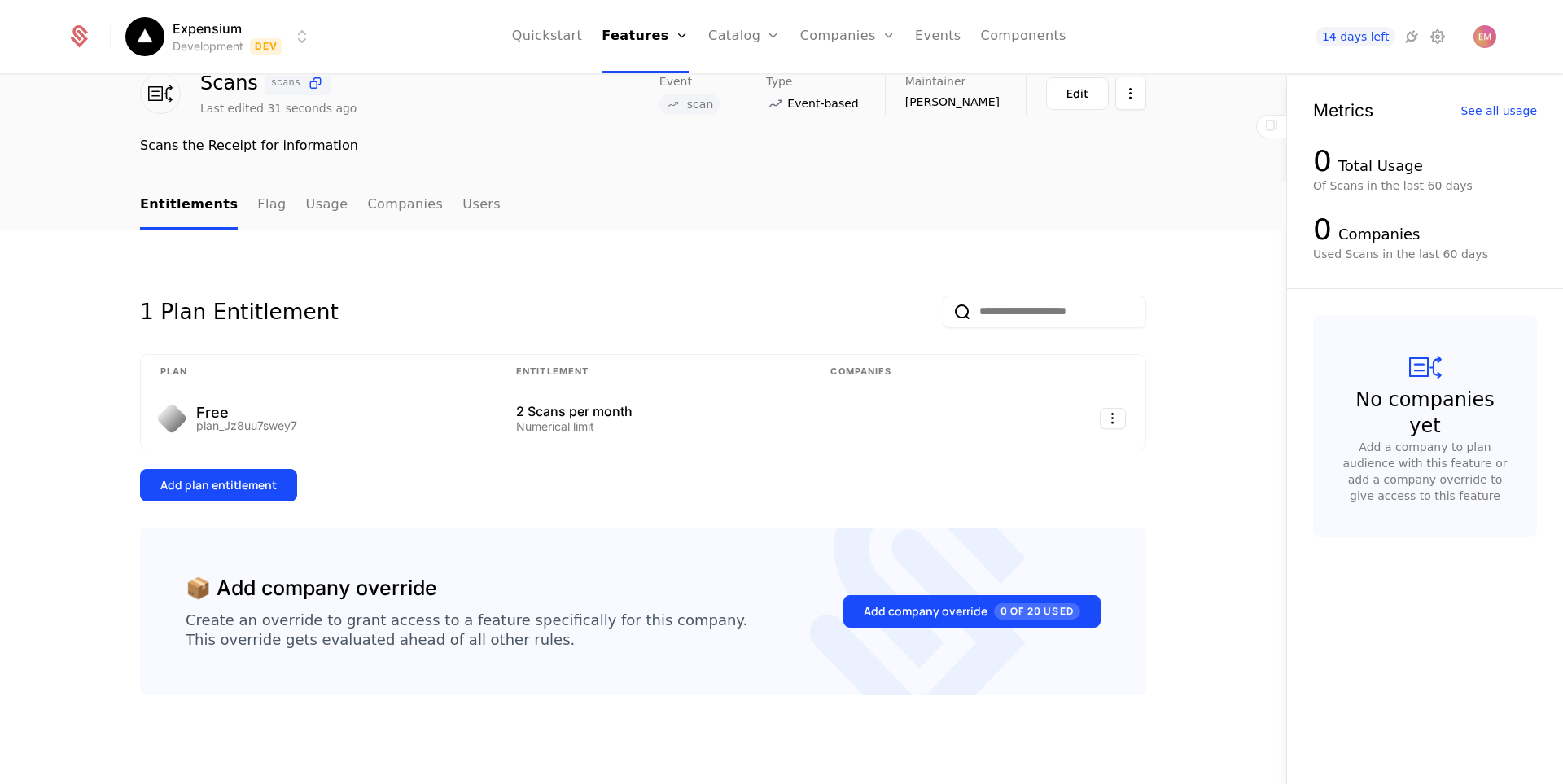
scroll to position [71, 0]
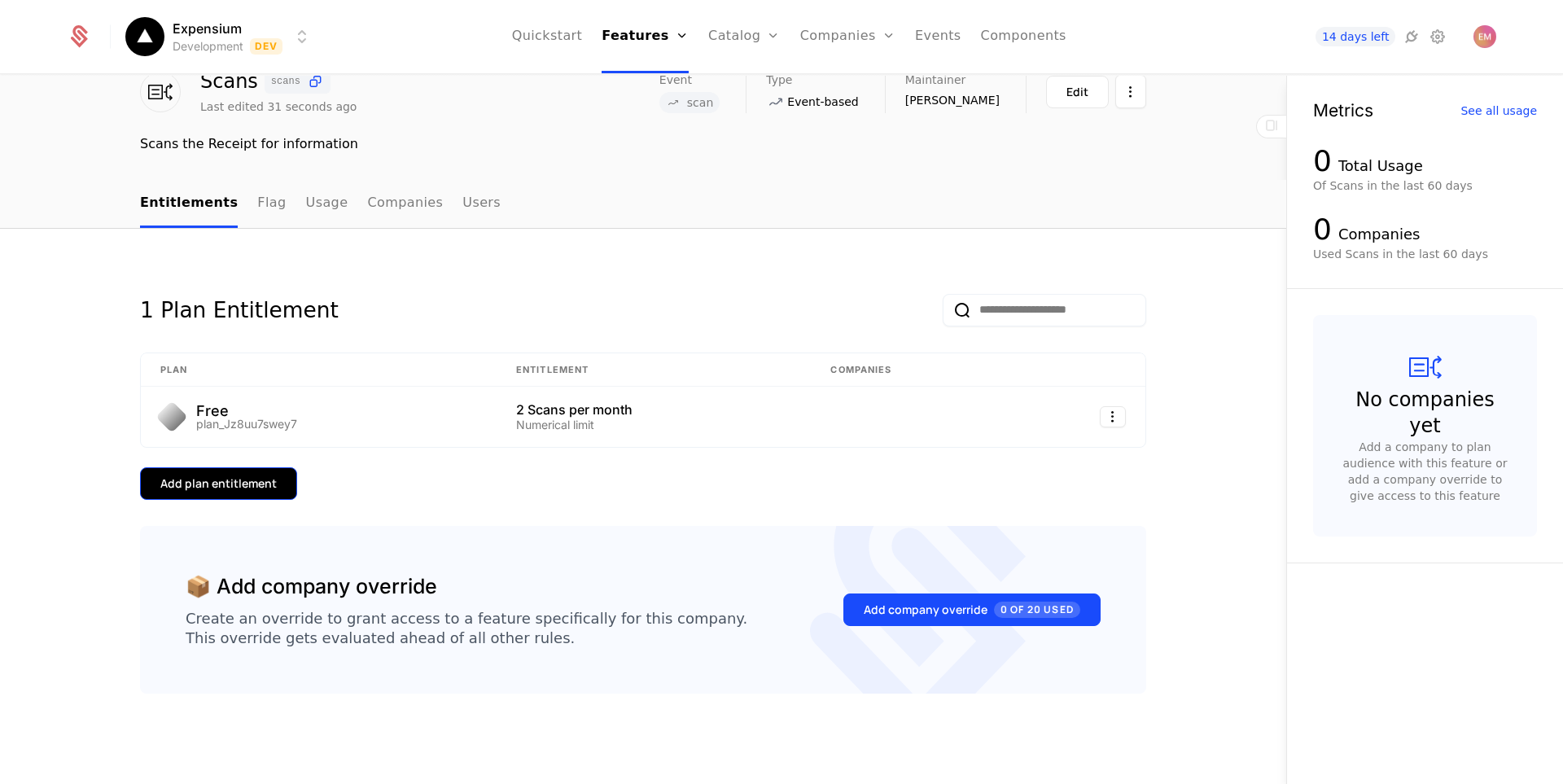
click at [236, 479] on div "Add plan entitlement" at bounding box center [218, 483] width 116 height 16
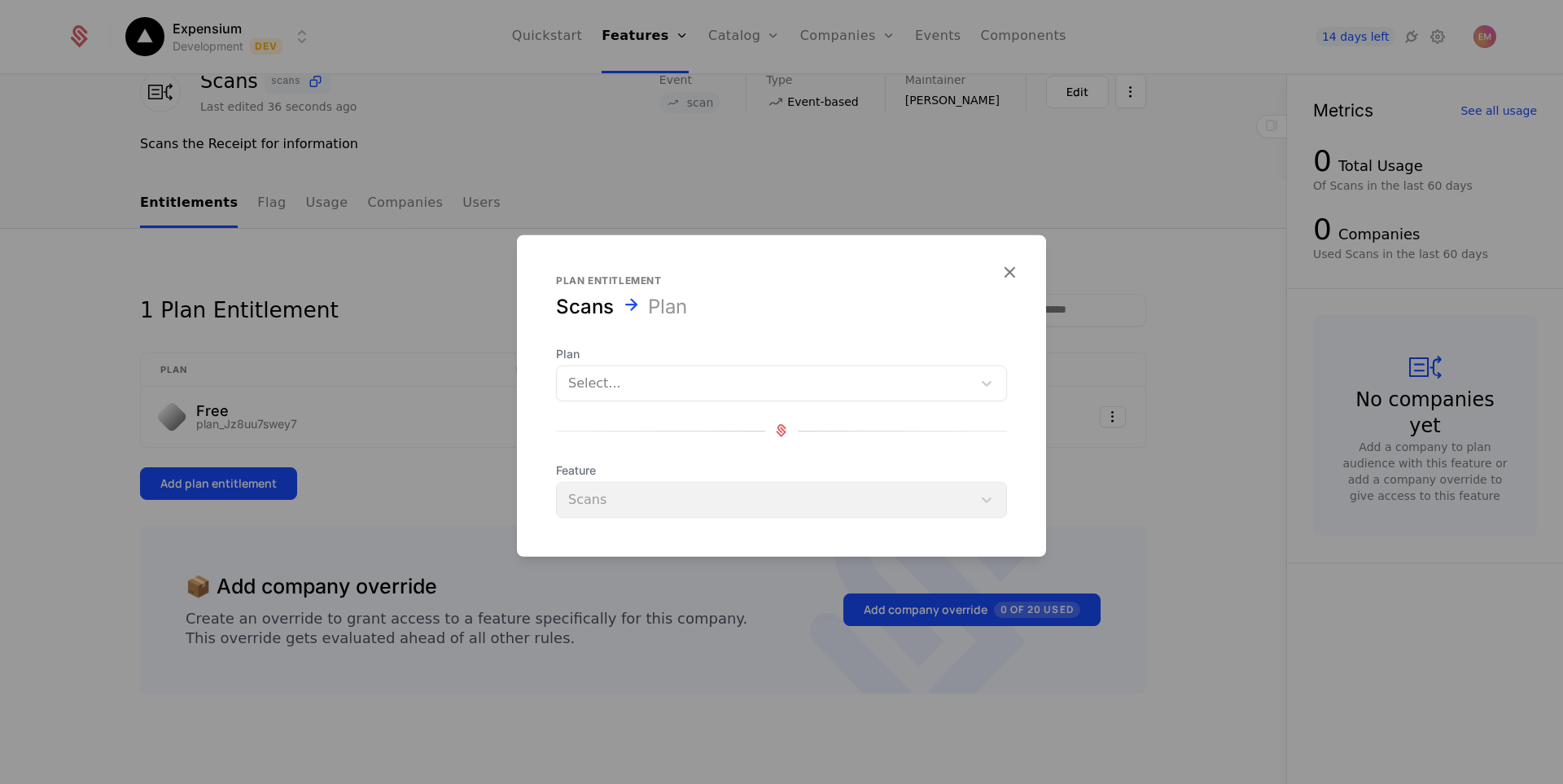
click at [645, 399] on div "Select..." at bounding box center [782, 382] width 451 height 36
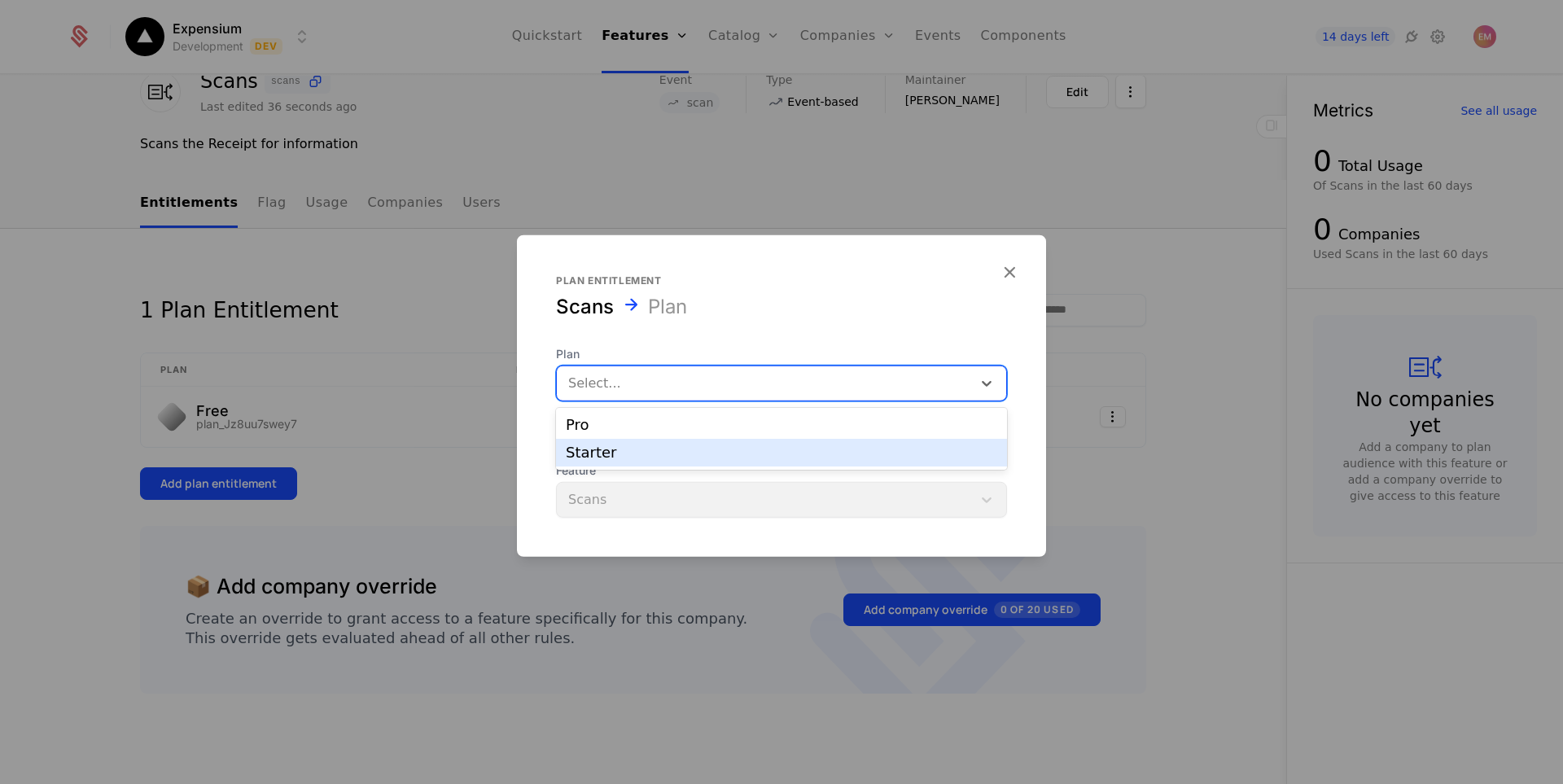
click at [611, 458] on div "Starter" at bounding box center [782, 452] width 431 height 15
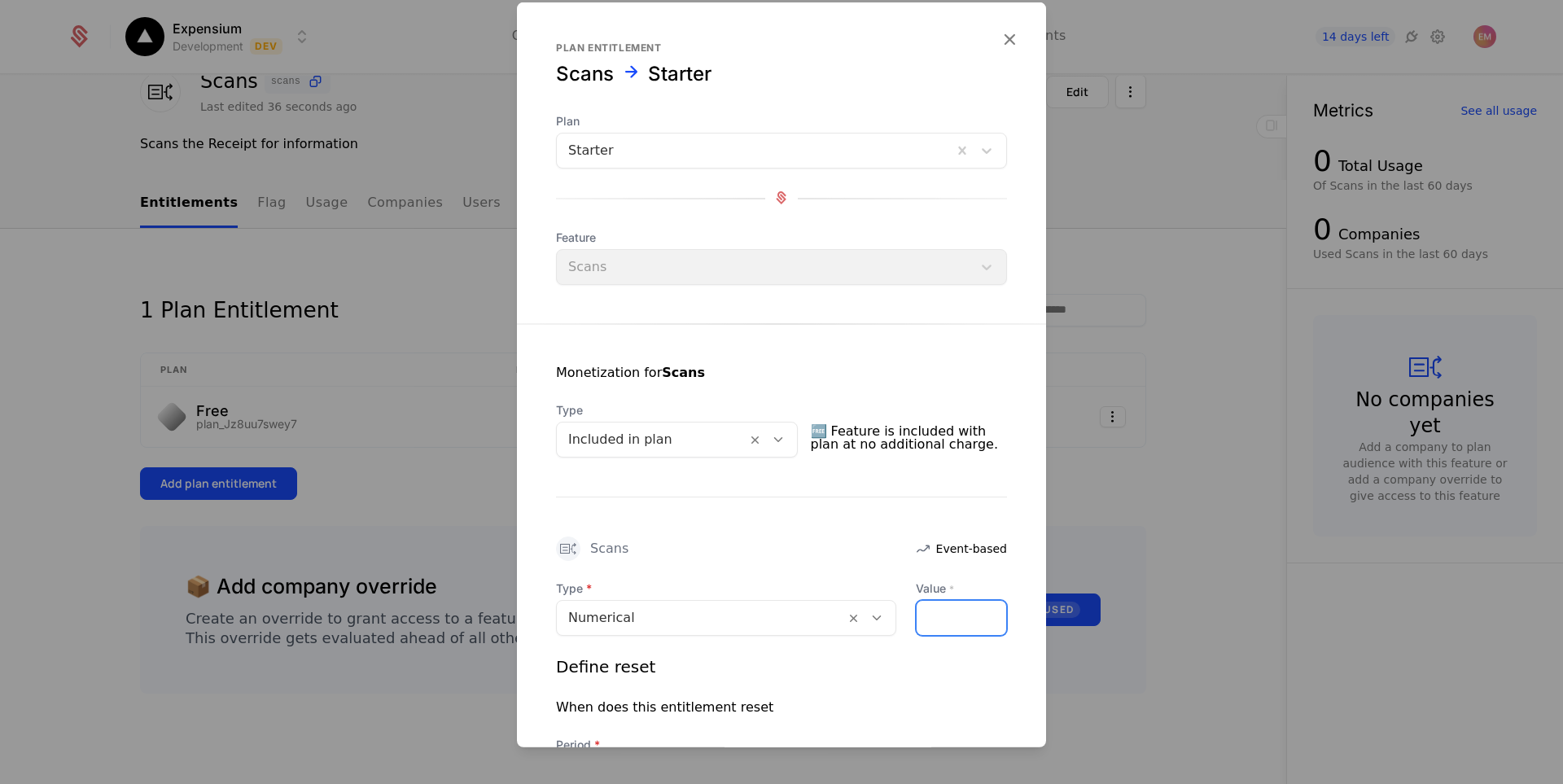
click at [930, 618] on input "Value *" at bounding box center [962, 617] width 90 height 34
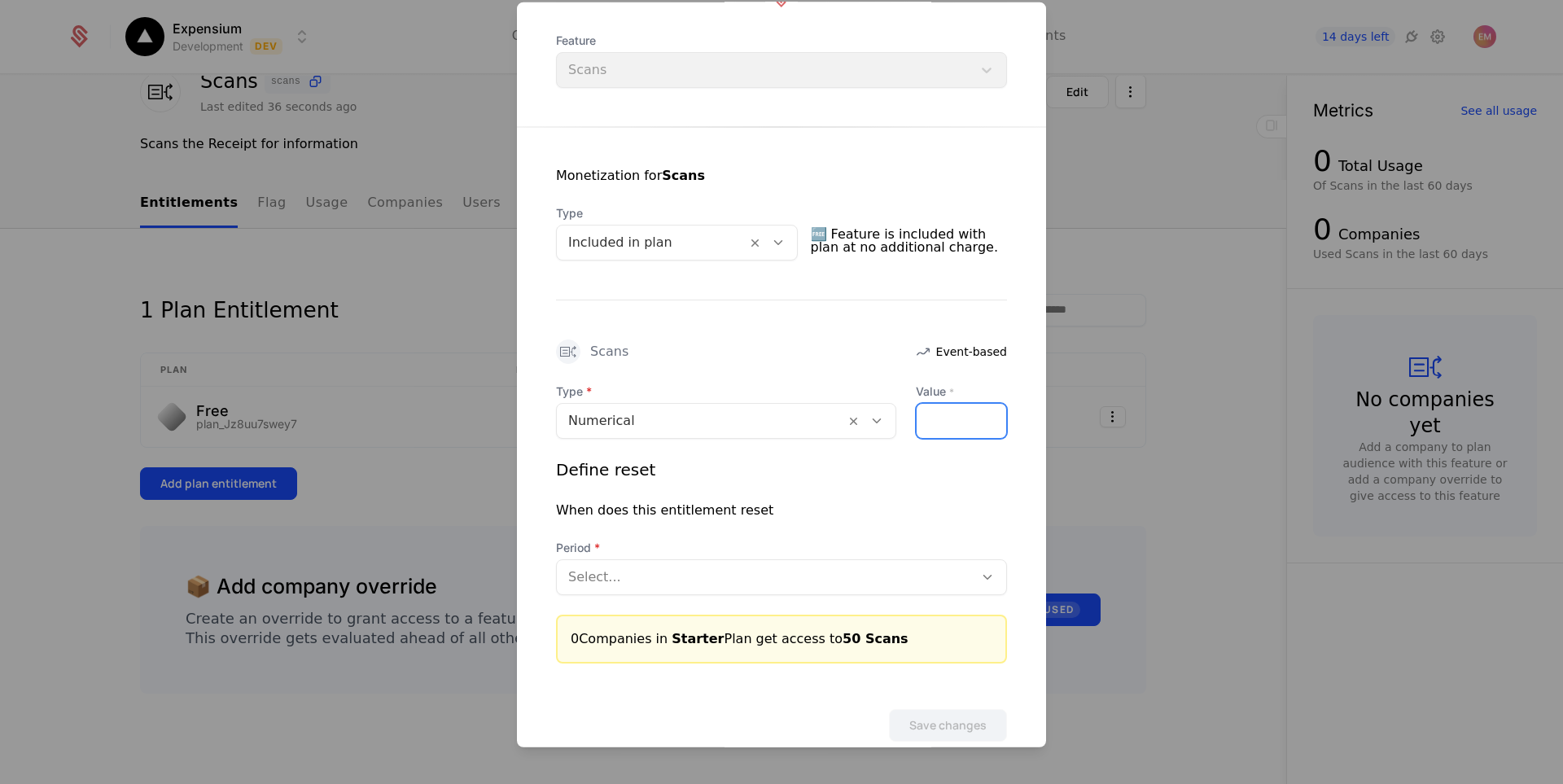
scroll to position [229, 0]
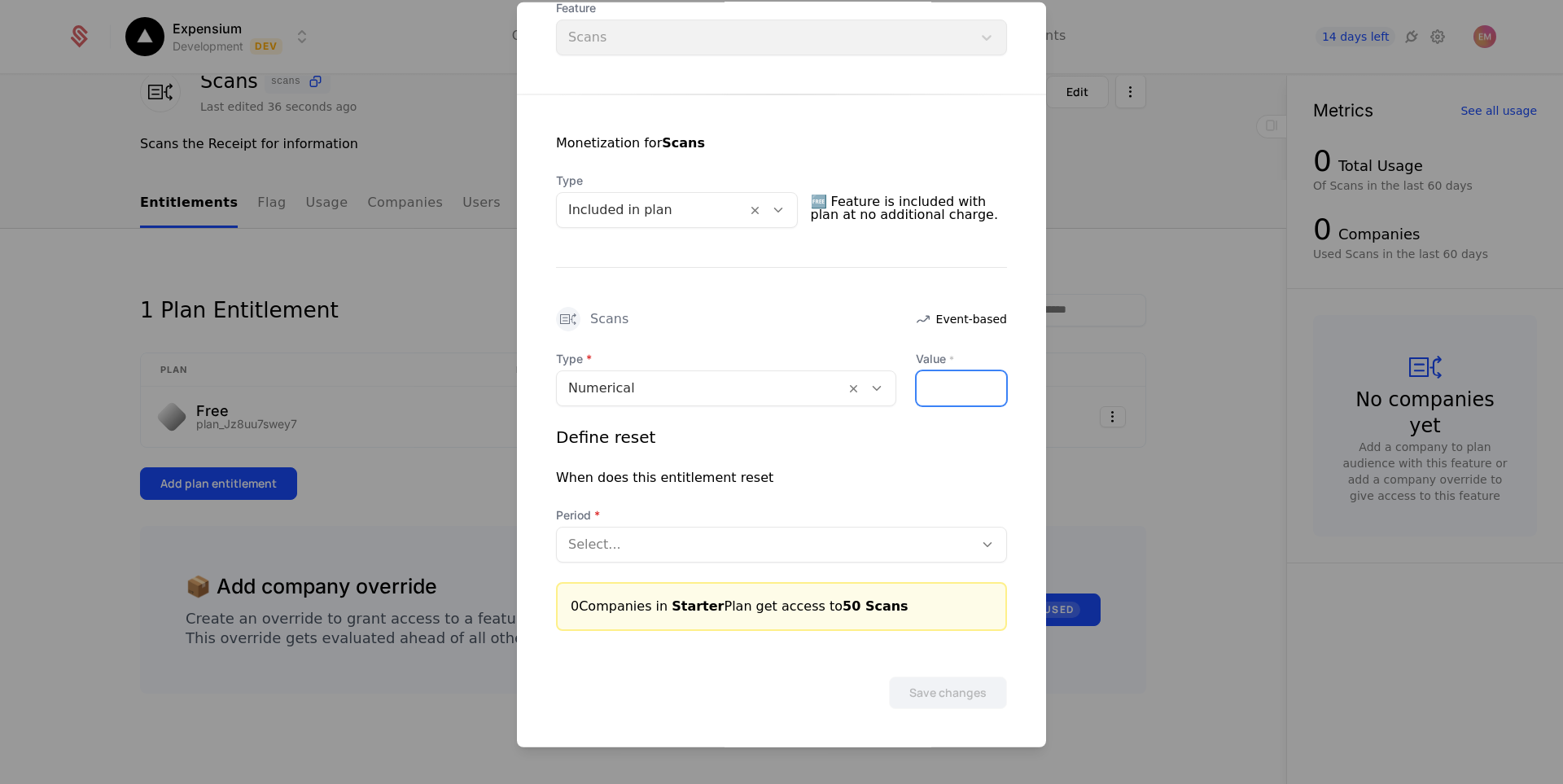
type input "**"
click at [605, 543] on div at bounding box center [765, 544] width 394 height 23
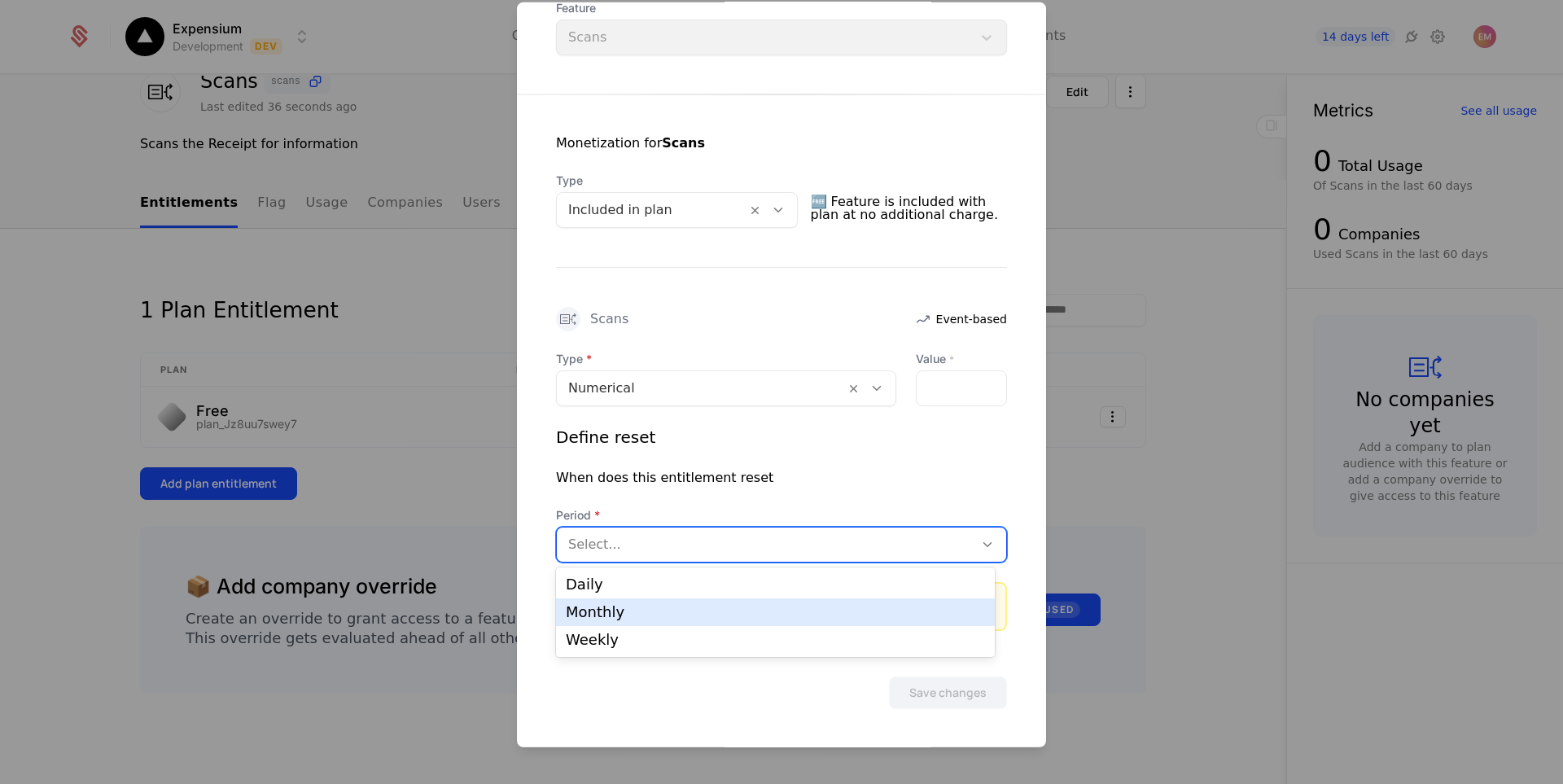
click at [644, 612] on div "Monthly" at bounding box center [775, 612] width 419 height 15
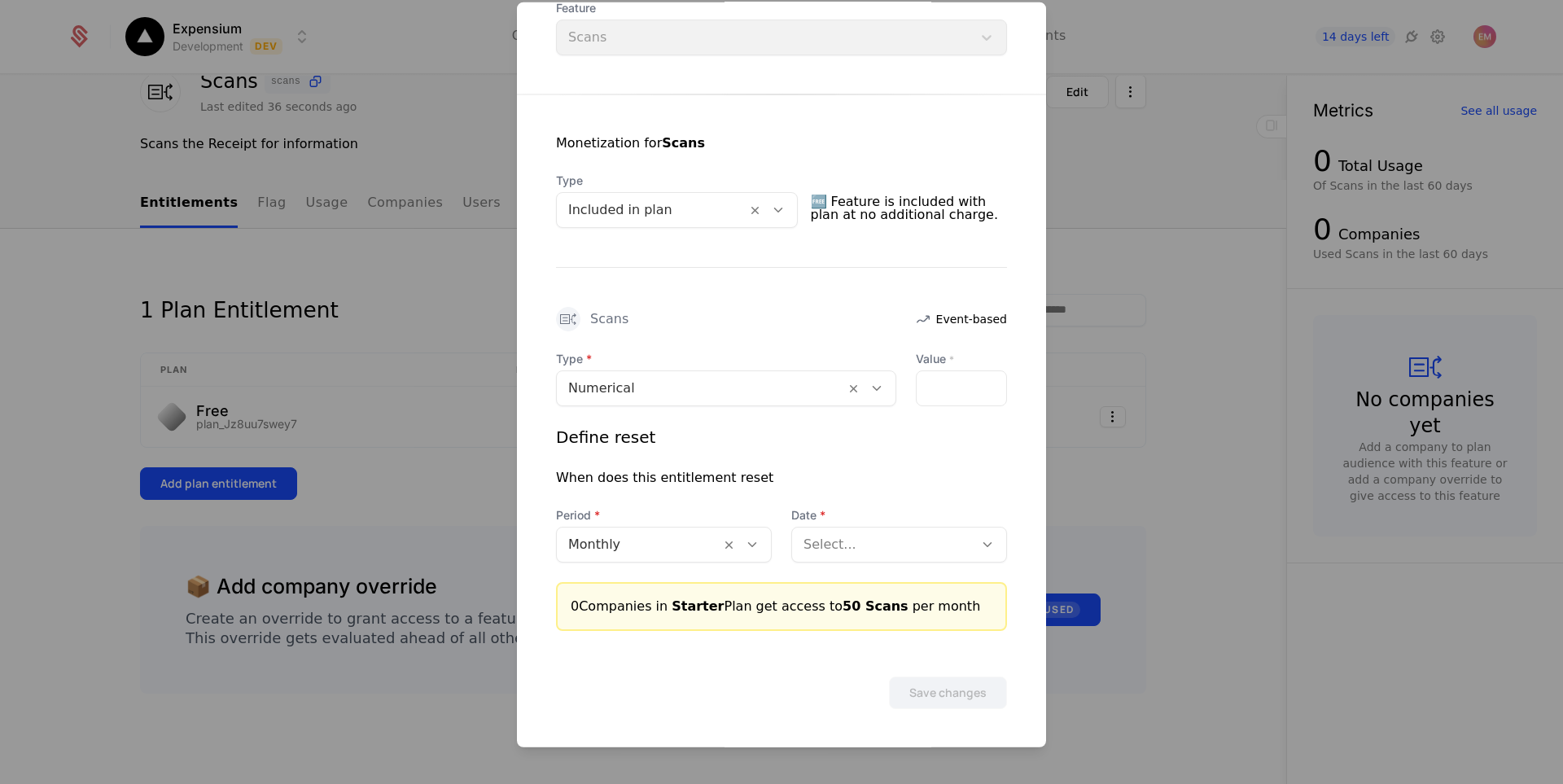
click at [920, 539] on div at bounding box center [882, 544] width 159 height 23
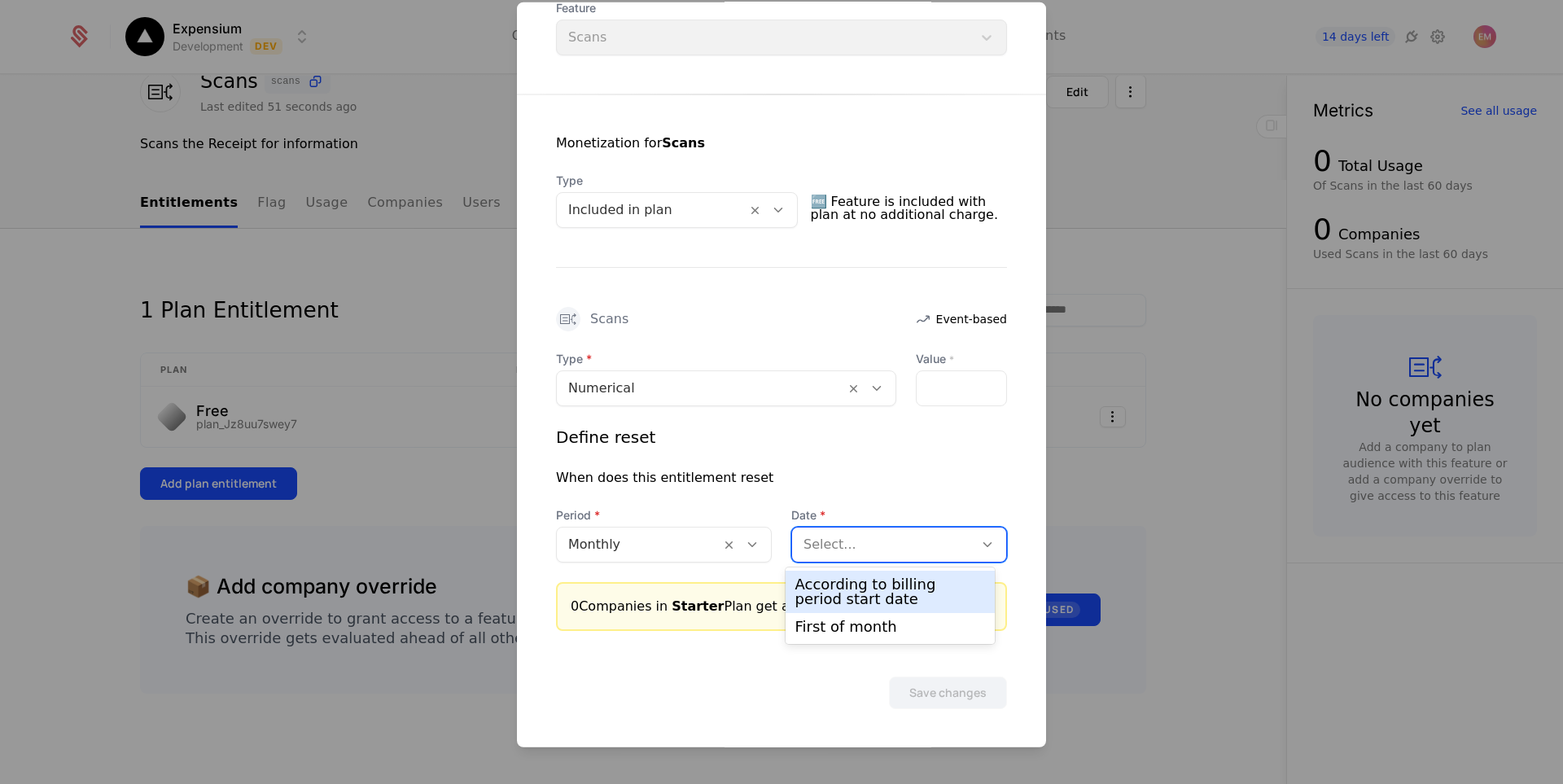
click at [900, 584] on div "According to billing period start date" at bounding box center [890, 591] width 190 height 29
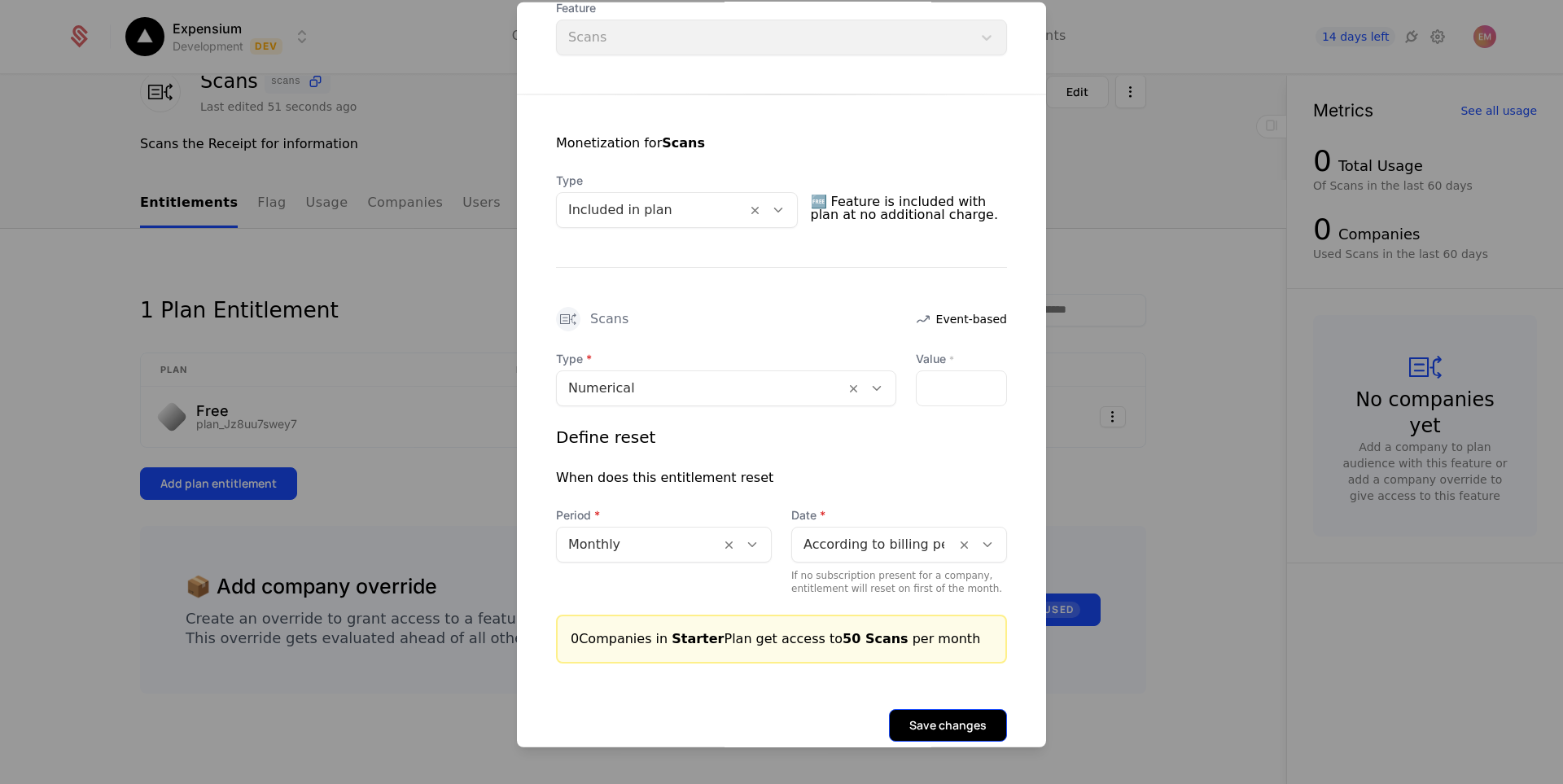
click at [957, 722] on button "Save changes" at bounding box center [948, 724] width 118 height 33
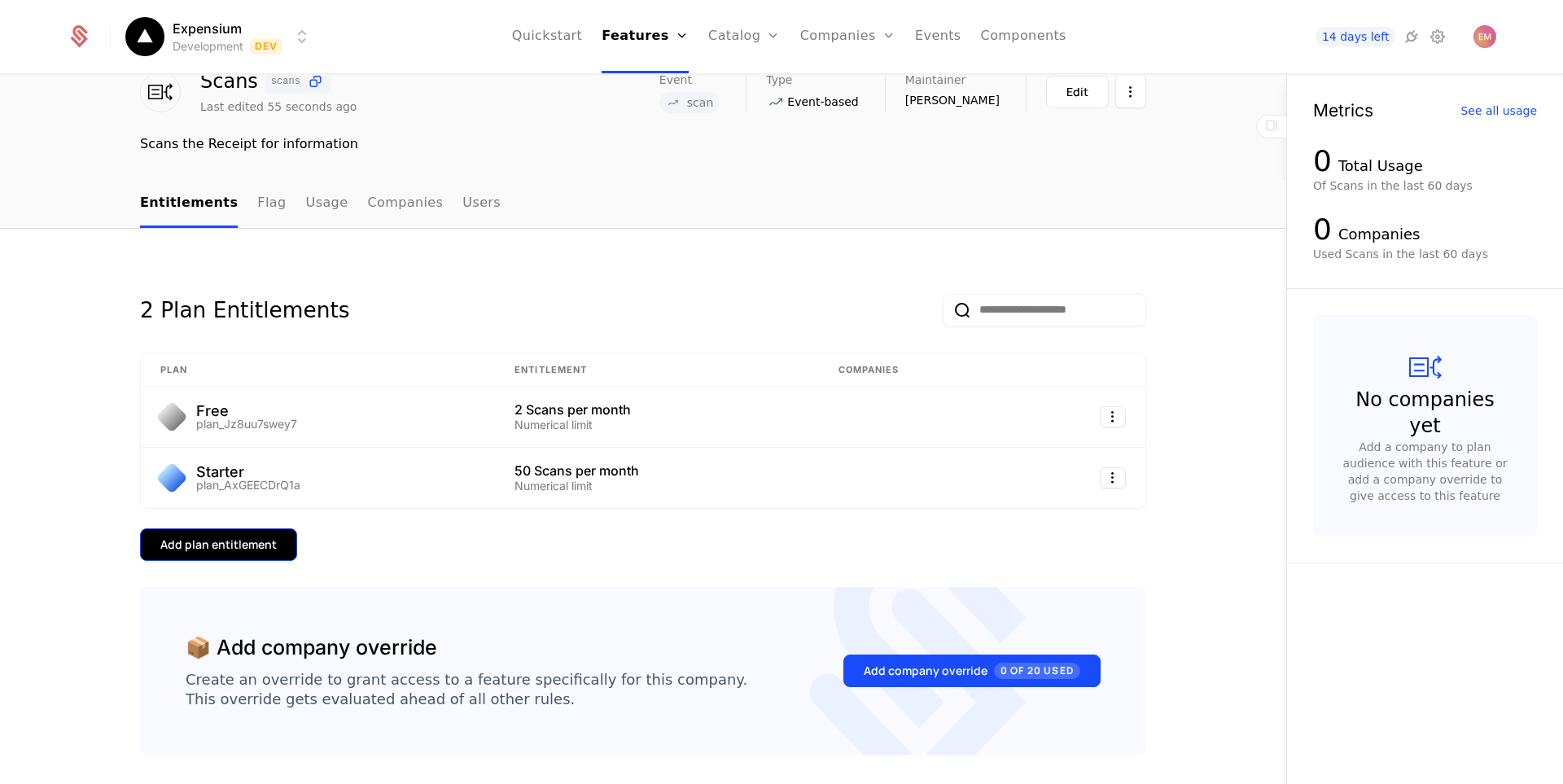
click at [234, 554] on button "Add plan entitlement" at bounding box center [218, 545] width 157 height 33
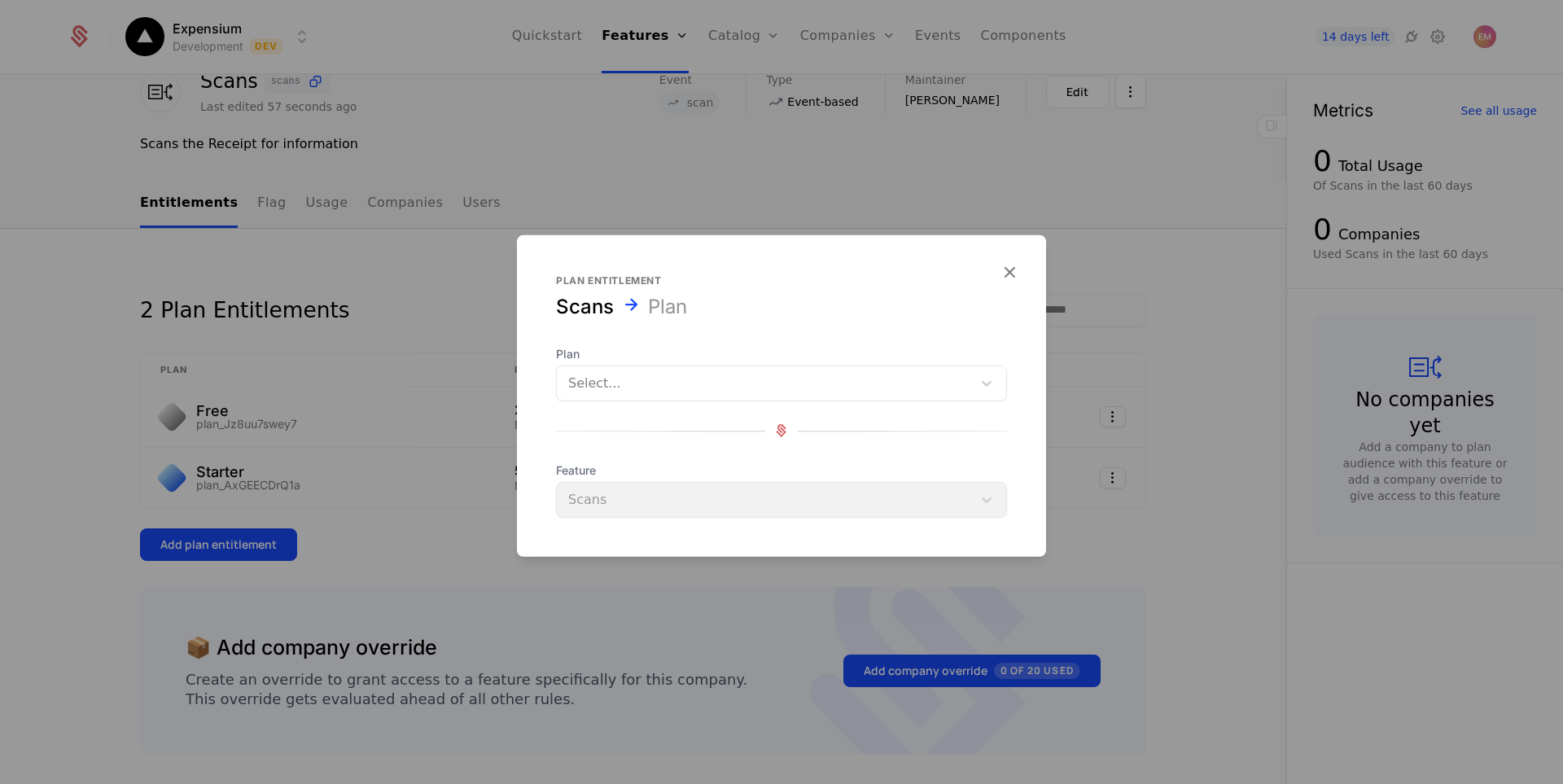
click at [650, 376] on div at bounding box center [764, 382] width 392 height 23
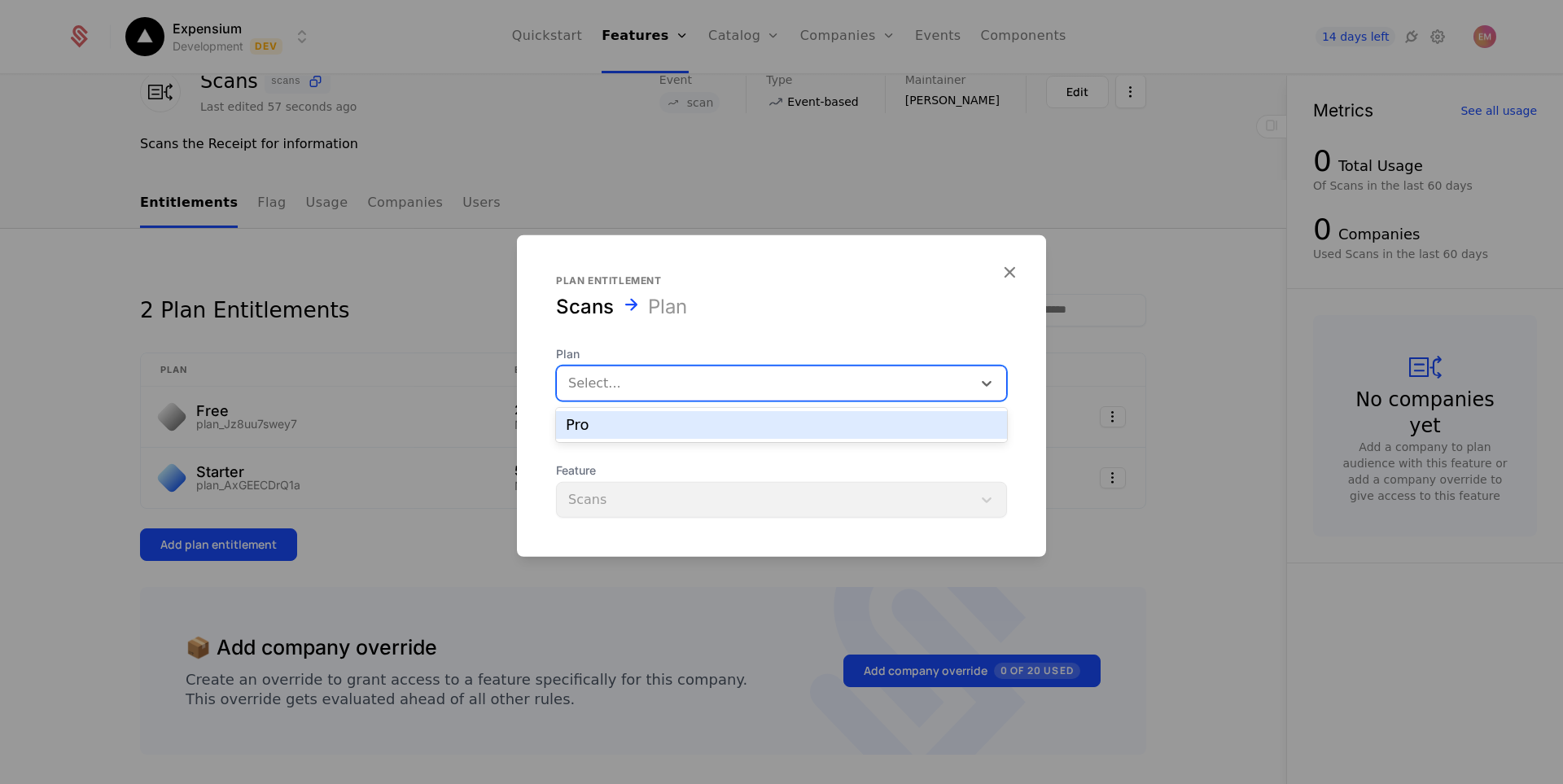
click at [626, 426] on div "Pro" at bounding box center [782, 425] width 431 height 15
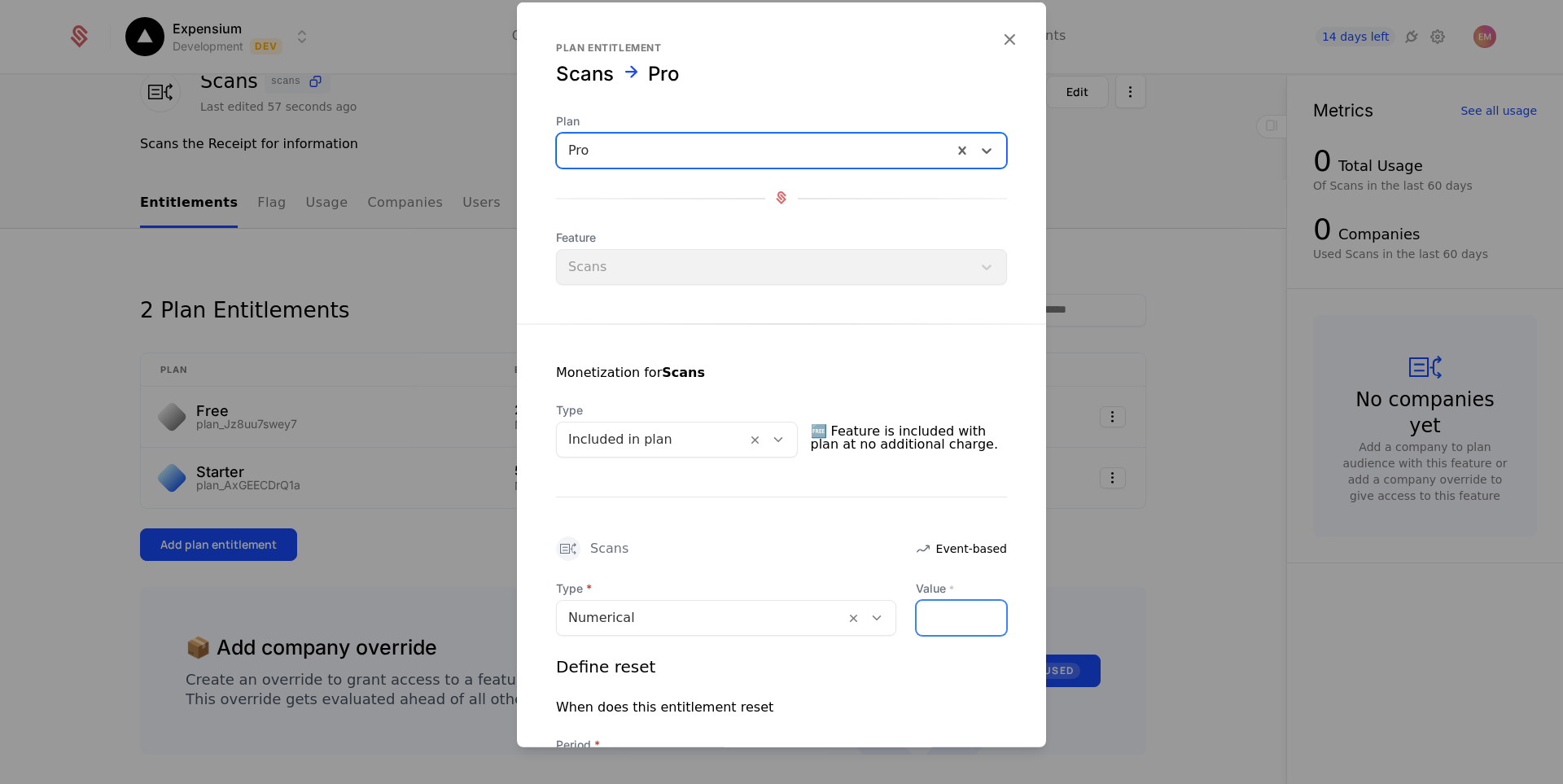
click at [937, 612] on input "Value *" at bounding box center [962, 617] width 90 height 34
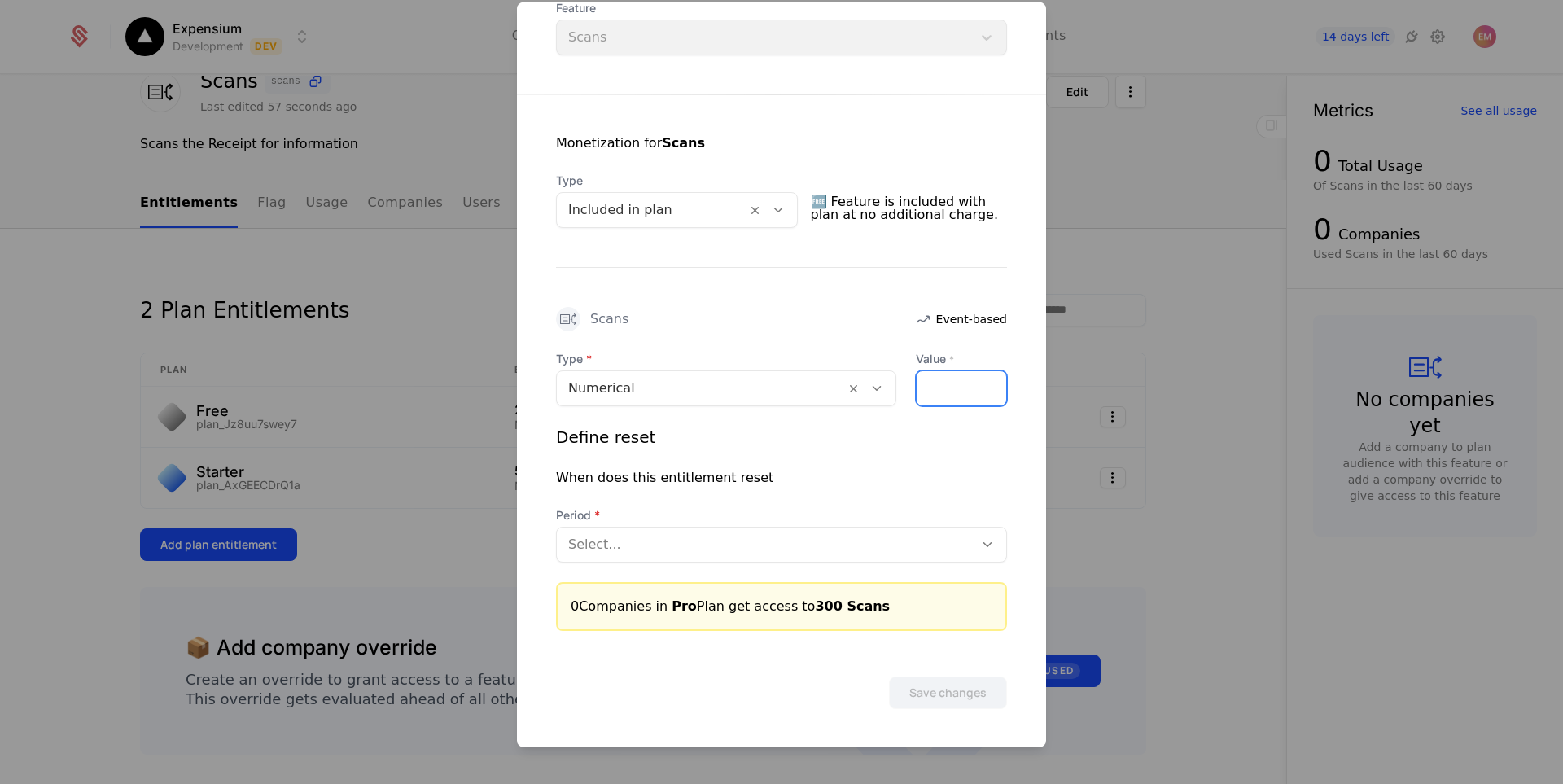
type input "***"
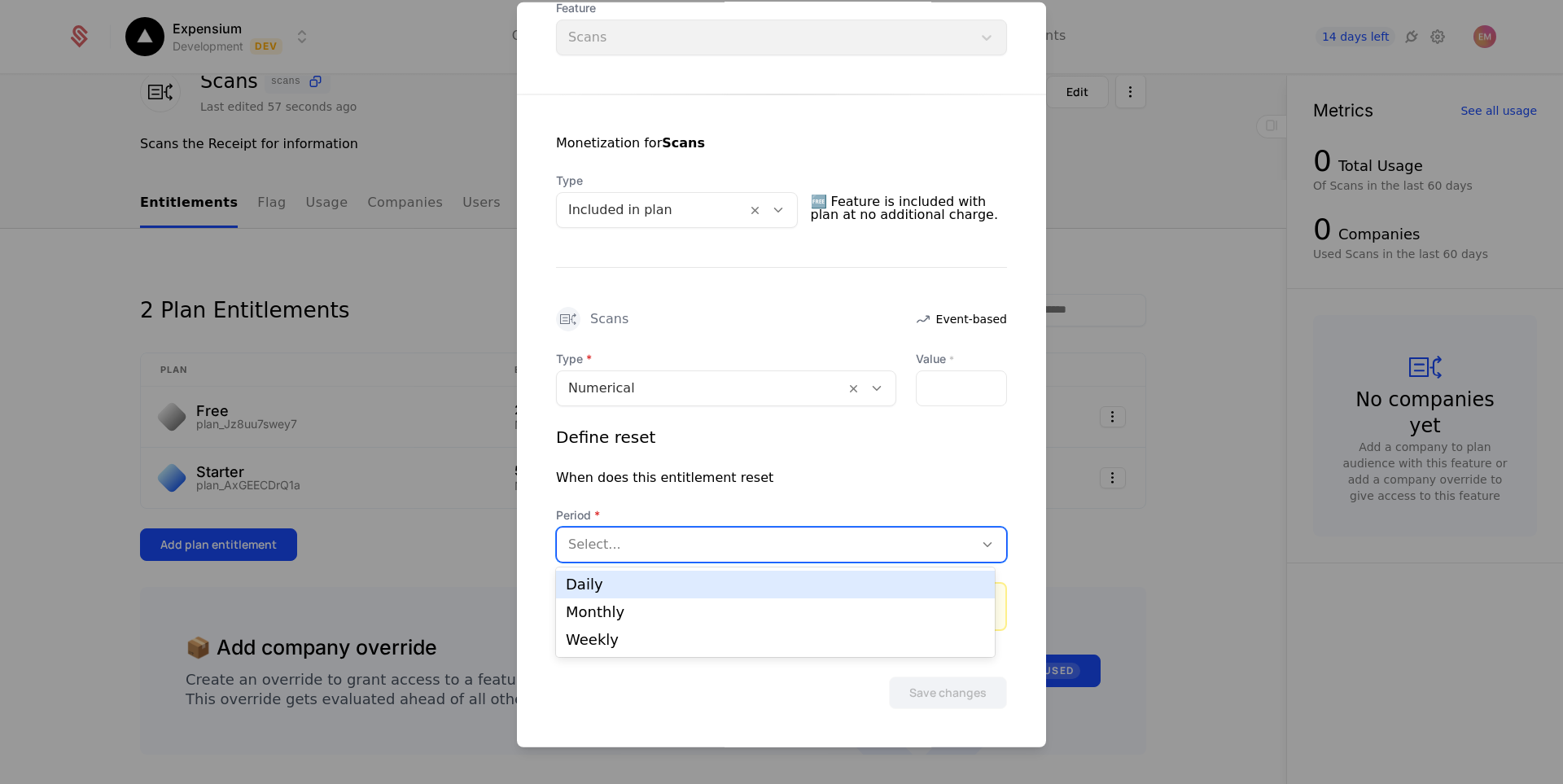
click at [662, 547] on div at bounding box center [765, 544] width 394 height 23
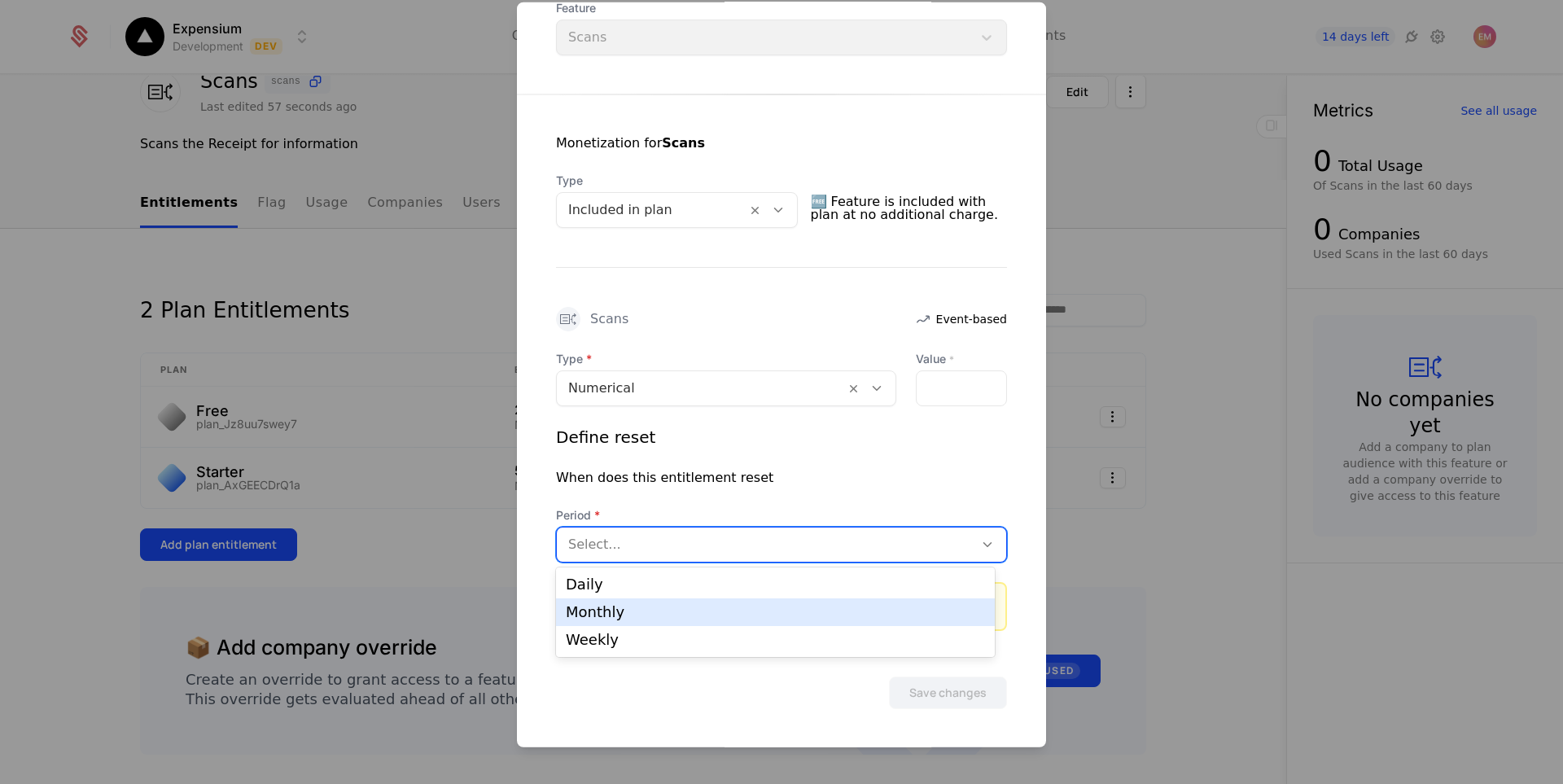
click at [636, 614] on div "Monthly" at bounding box center [775, 612] width 419 height 15
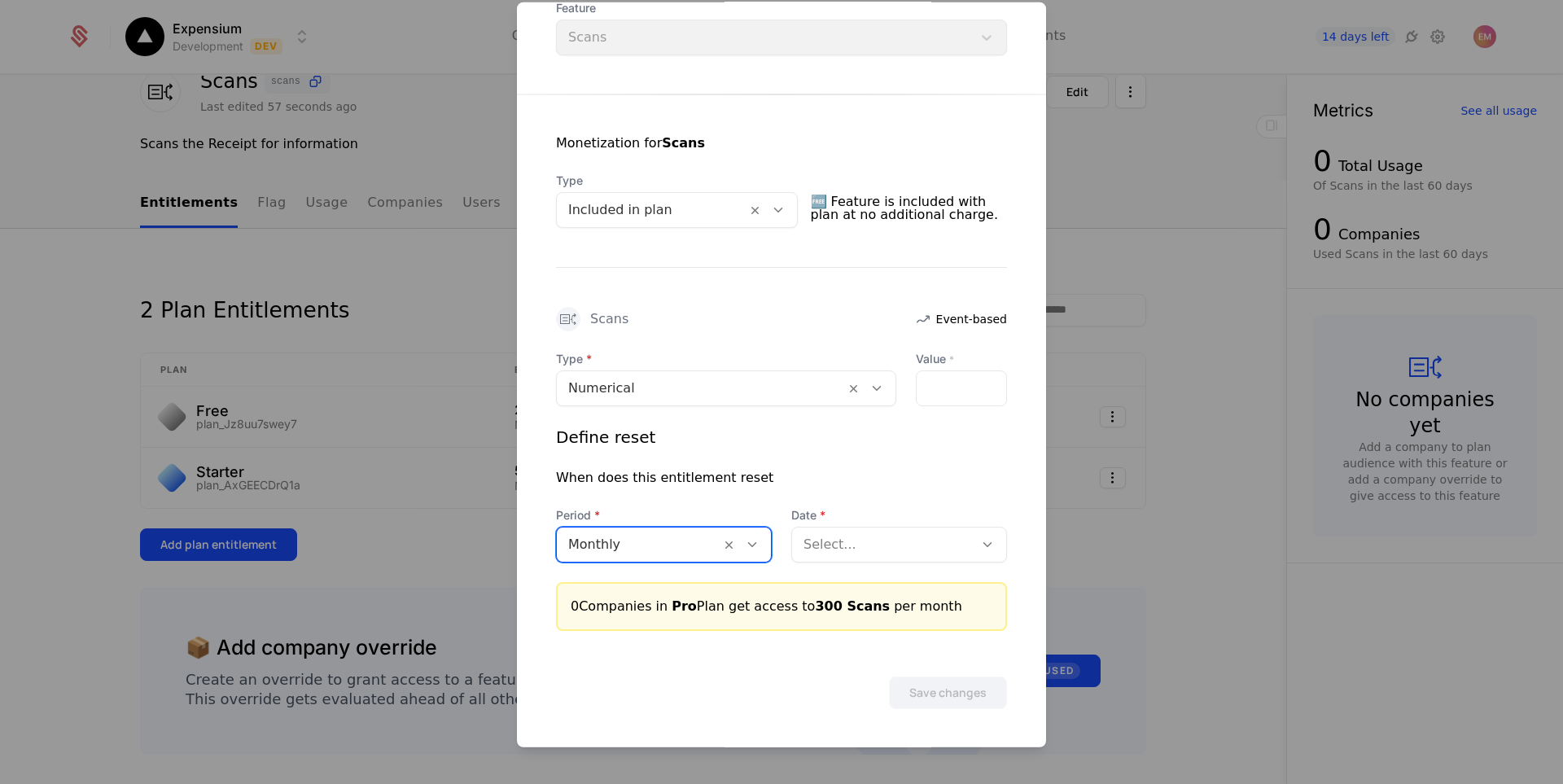
click at [900, 551] on div at bounding box center [882, 544] width 159 height 23
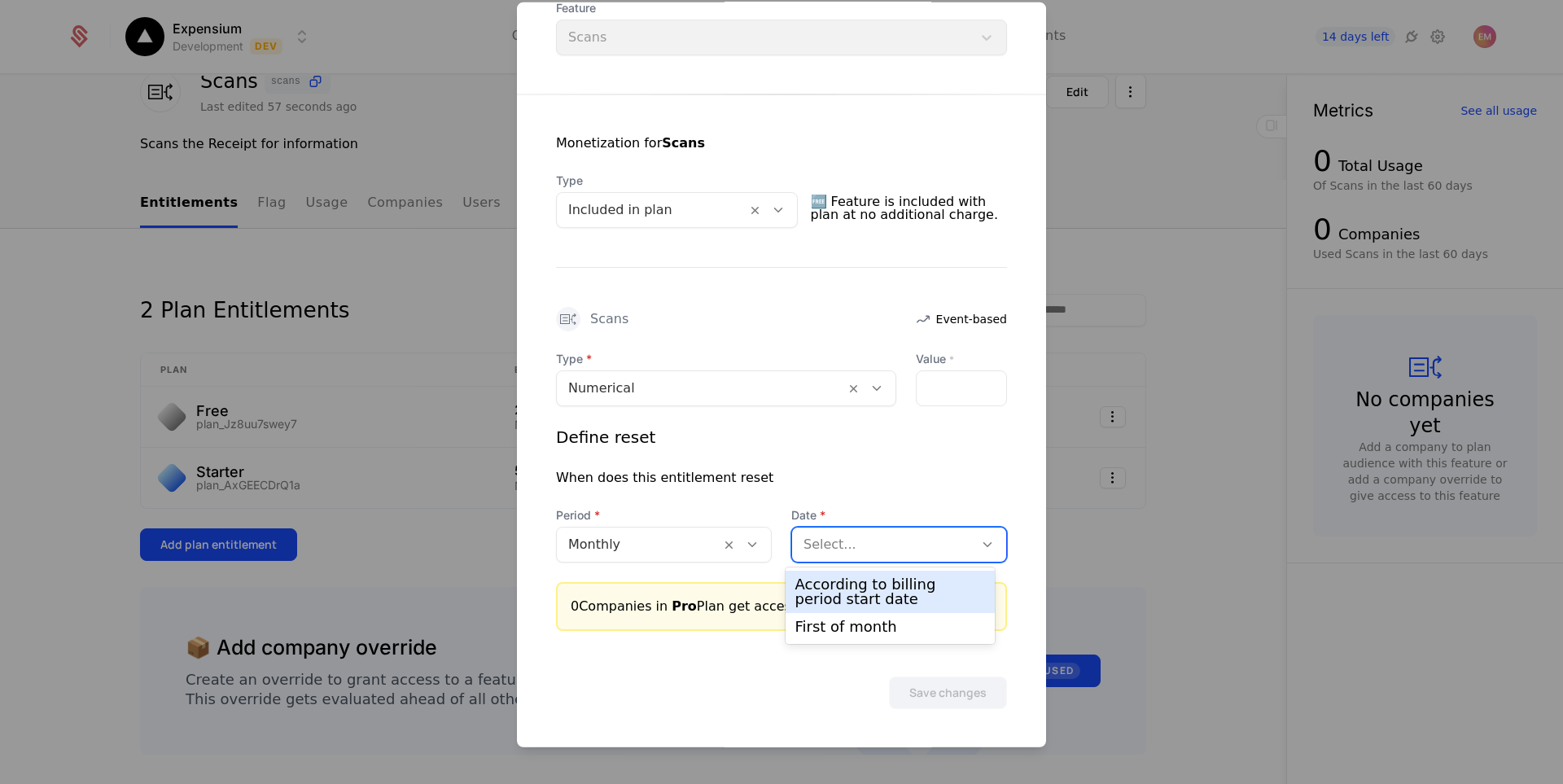
click at [882, 592] on div "According to billing period start date" at bounding box center [890, 591] width 190 height 29
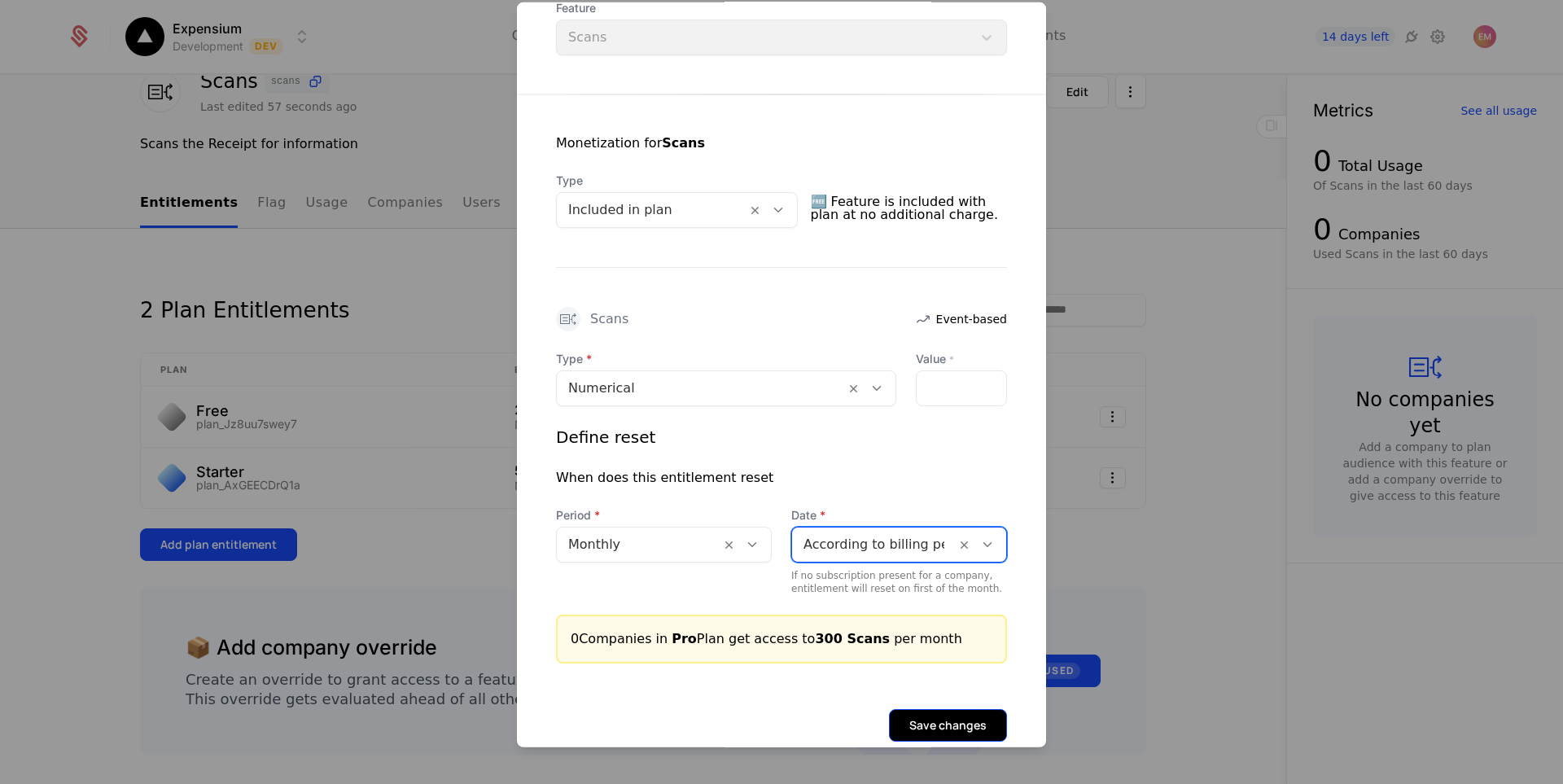
click at [949, 720] on button "Save changes" at bounding box center [948, 724] width 118 height 33
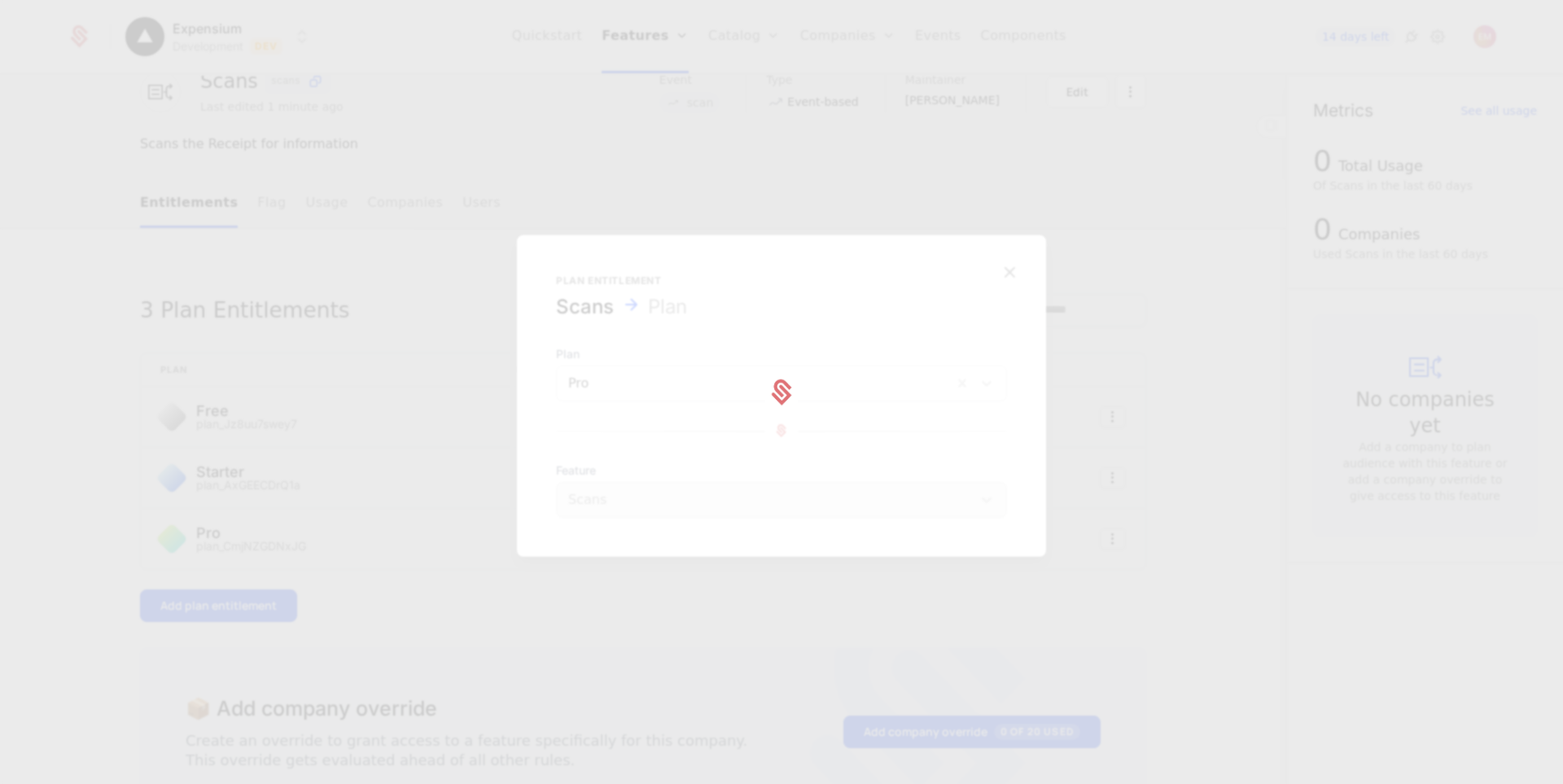
scroll to position [0, 0]
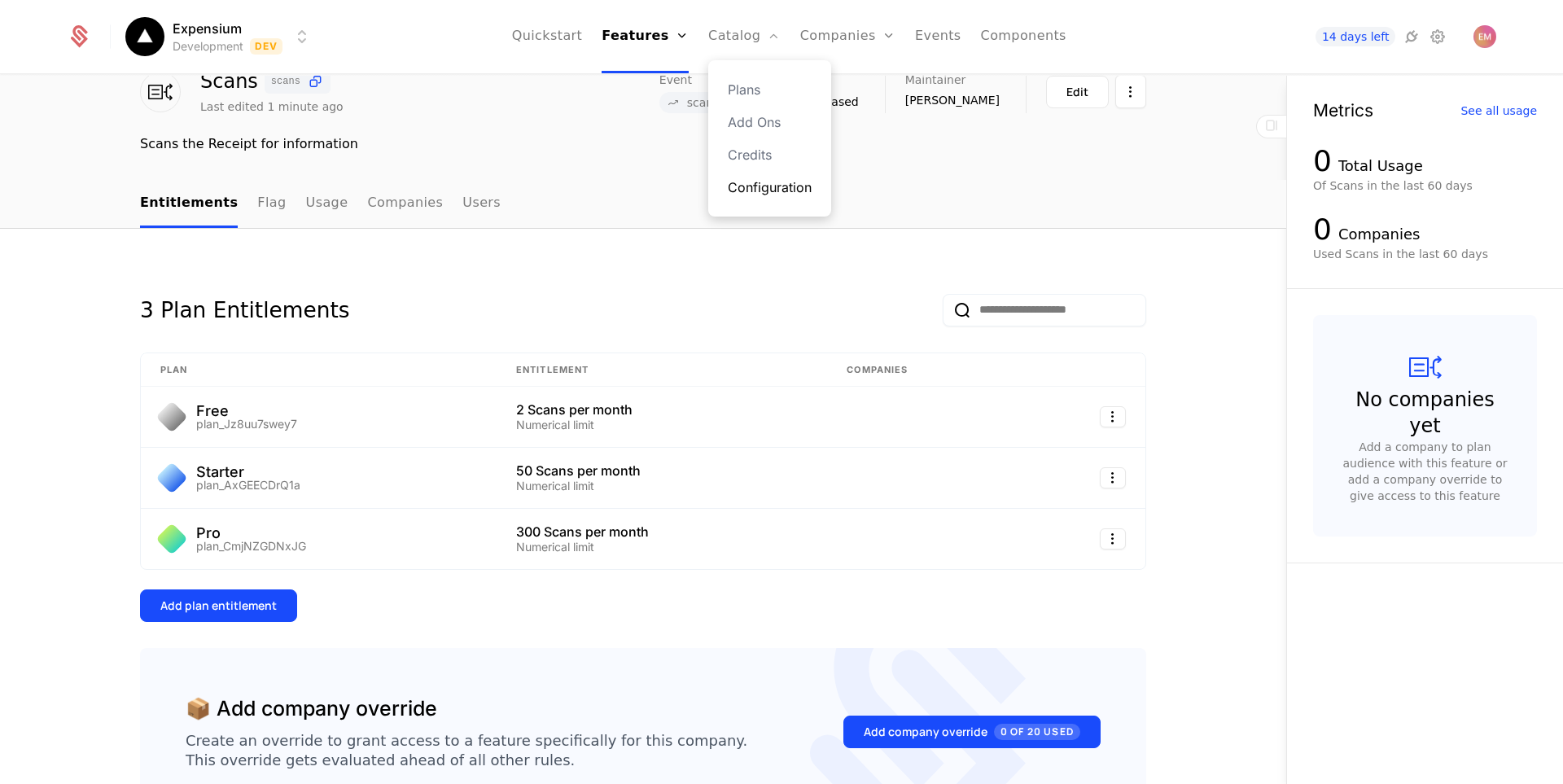
click at [770, 188] on link "Configuration" at bounding box center [770, 187] width 84 height 20
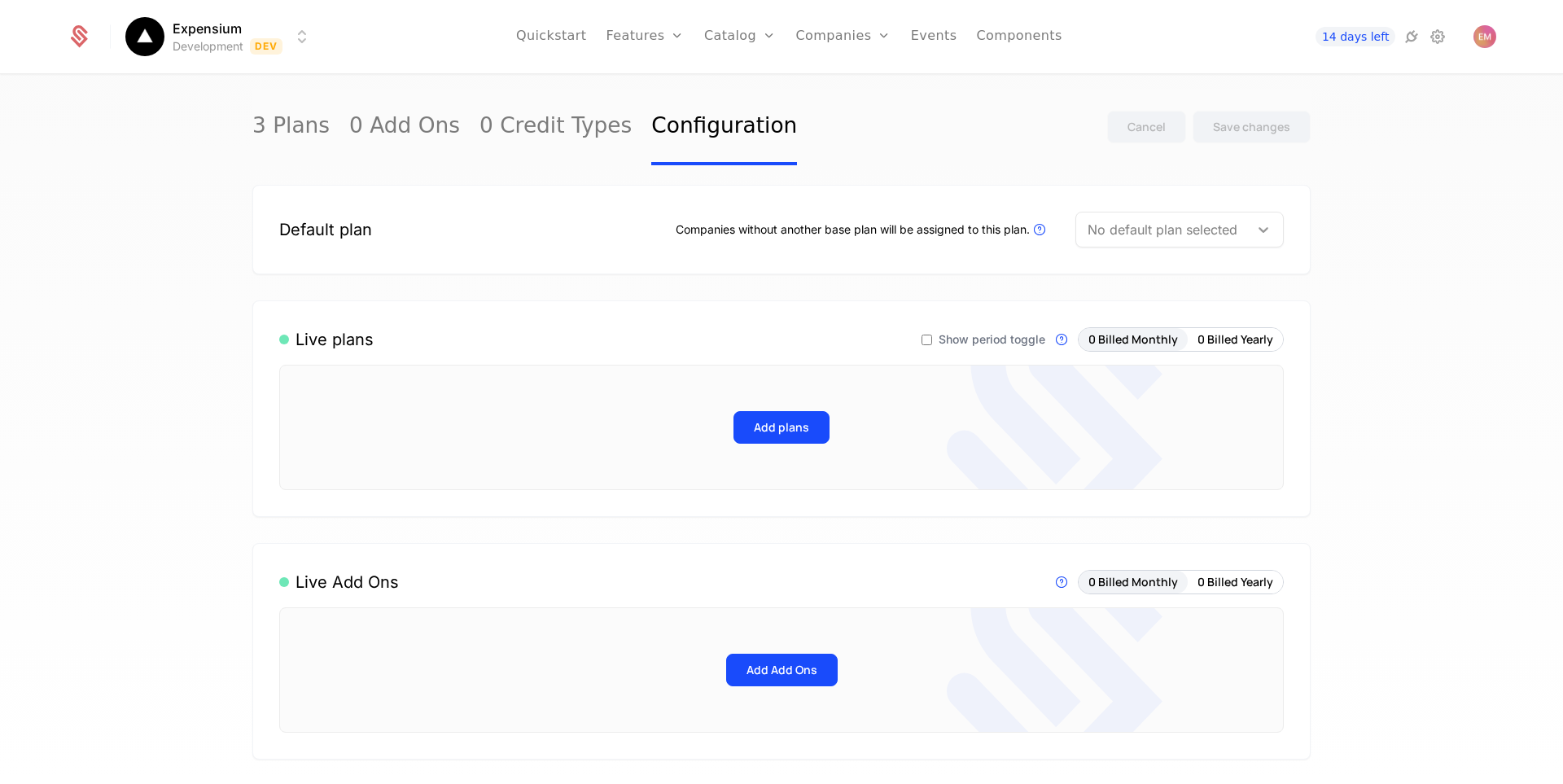
click at [1255, 229] on icon at bounding box center [1263, 229] width 16 height 16
click at [1186, 271] on div "Free" at bounding box center [1172, 271] width 189 height 15
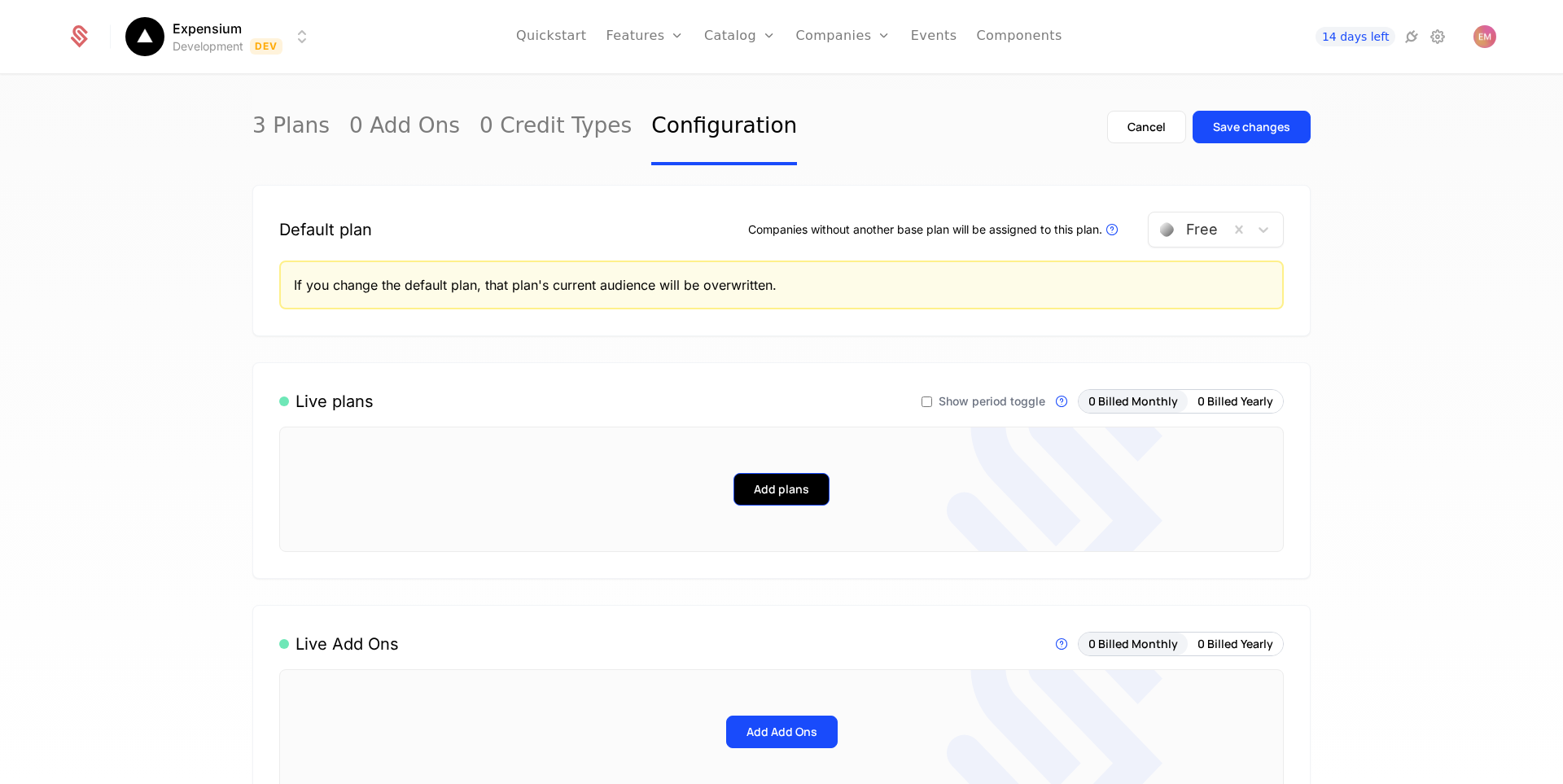
click at [807, 482] on button "Add plans" at bounding box center [782, 489] width 96 height 33
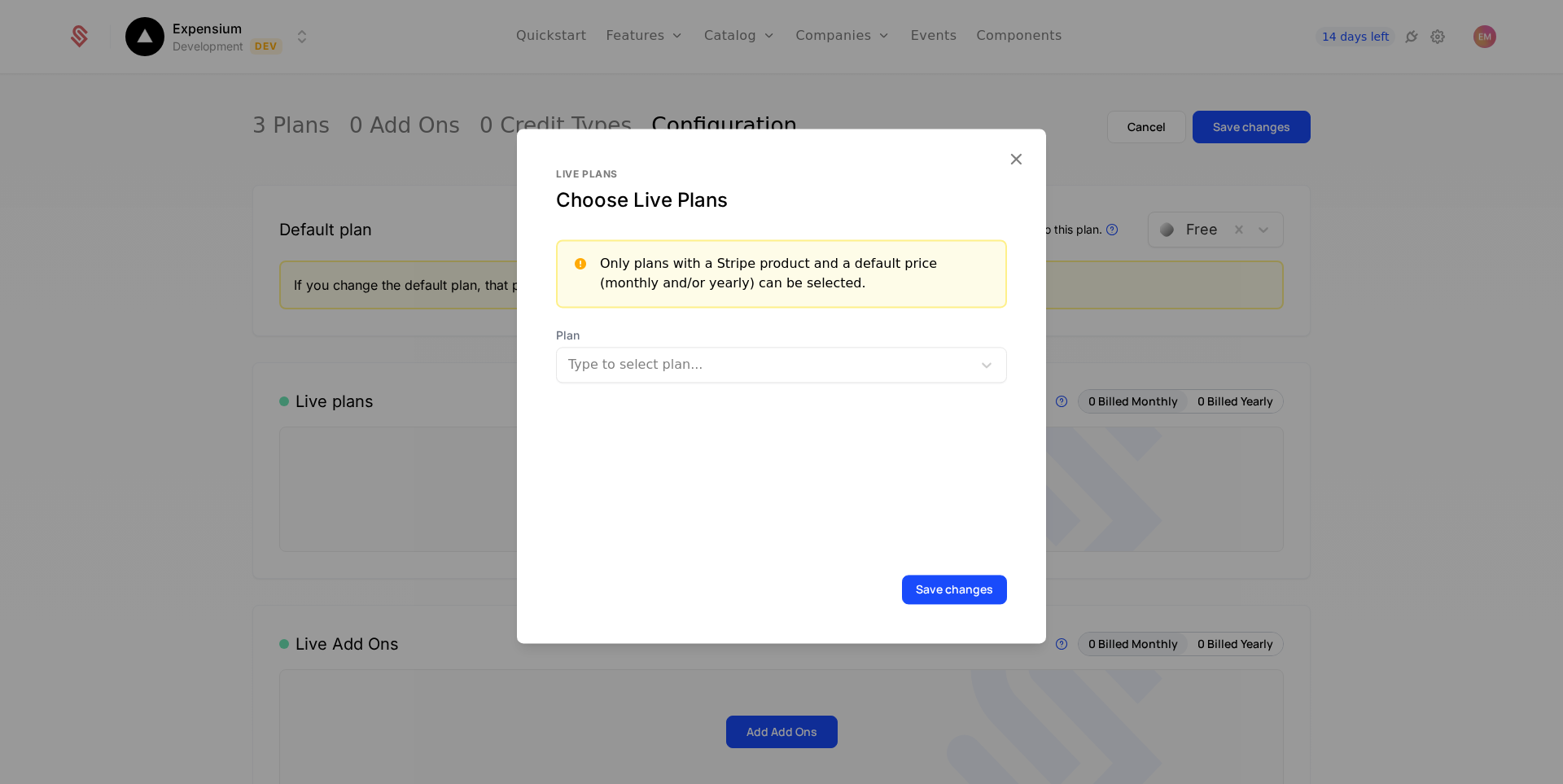
click at [790, 372] on div at bounding box center [766, 364] width 392 height 23
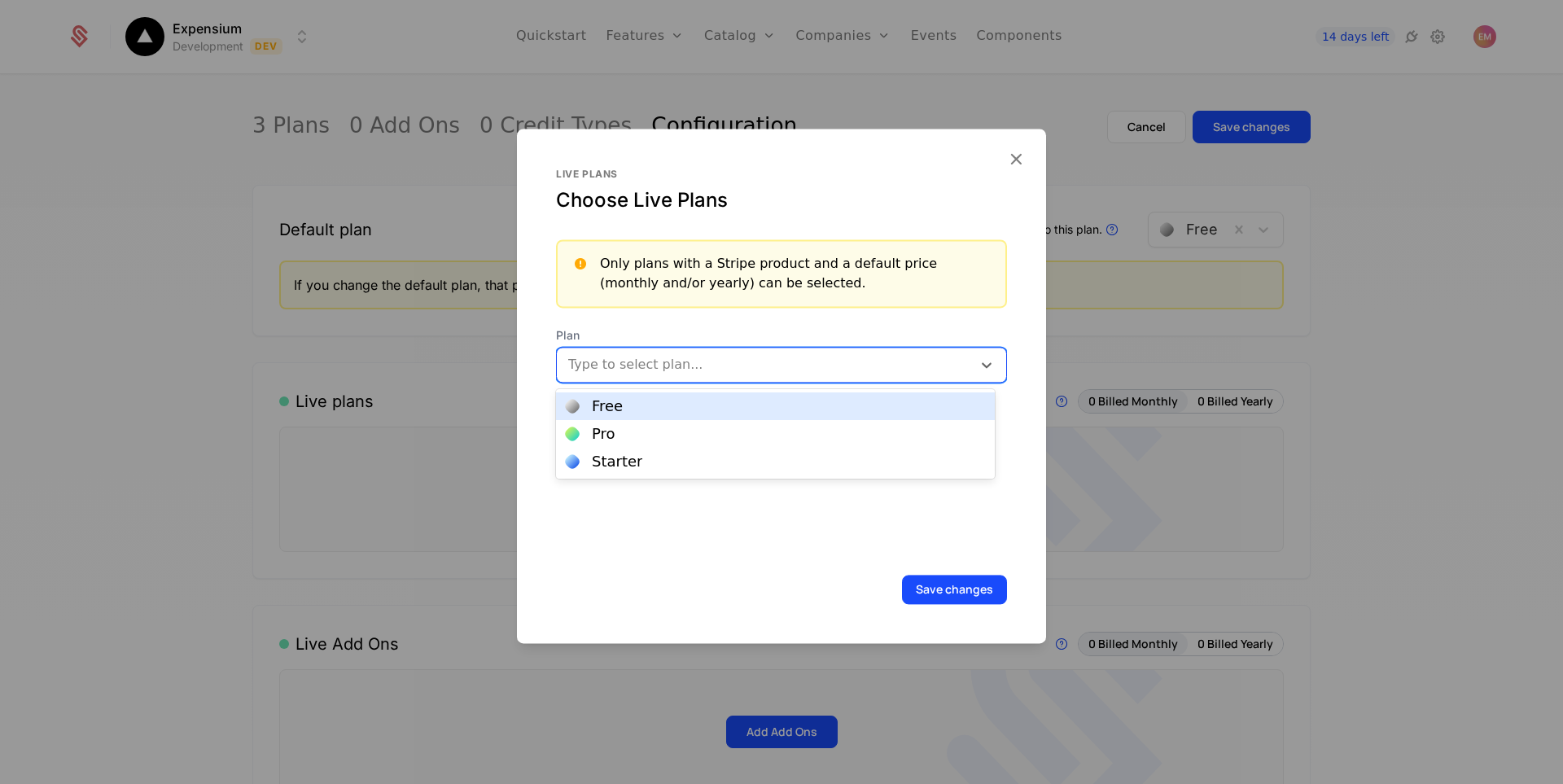
click at [683, 407] on div "Free" at bounding box center [775, 406] width 419 height 15
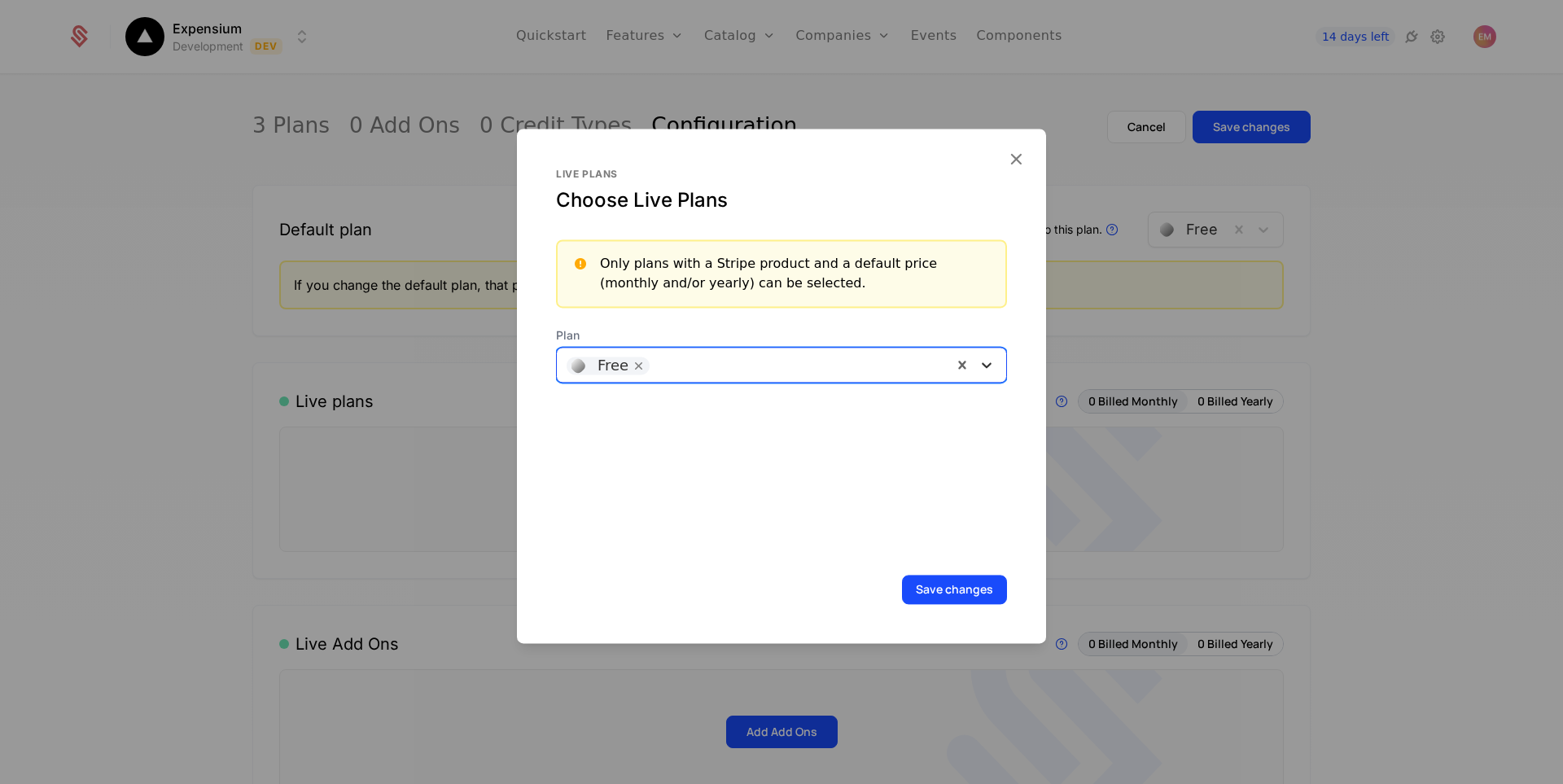
click at [979, 365] on icon at bounding box center [987, 364] width 16 height 16
click at [735, 410] on div "Pro" at bounding box center [775, 406] width 419 height 15
click at [972, 367] on div at bounding box center [987, 364] width 29 height 20
click at [834, 407] on div "Starter" at bounding box center [775, 406] width 419 height 15
click at [819, 365] on icon "Remove [object Object]" at bounding box center [827, 365] width 15 height 15
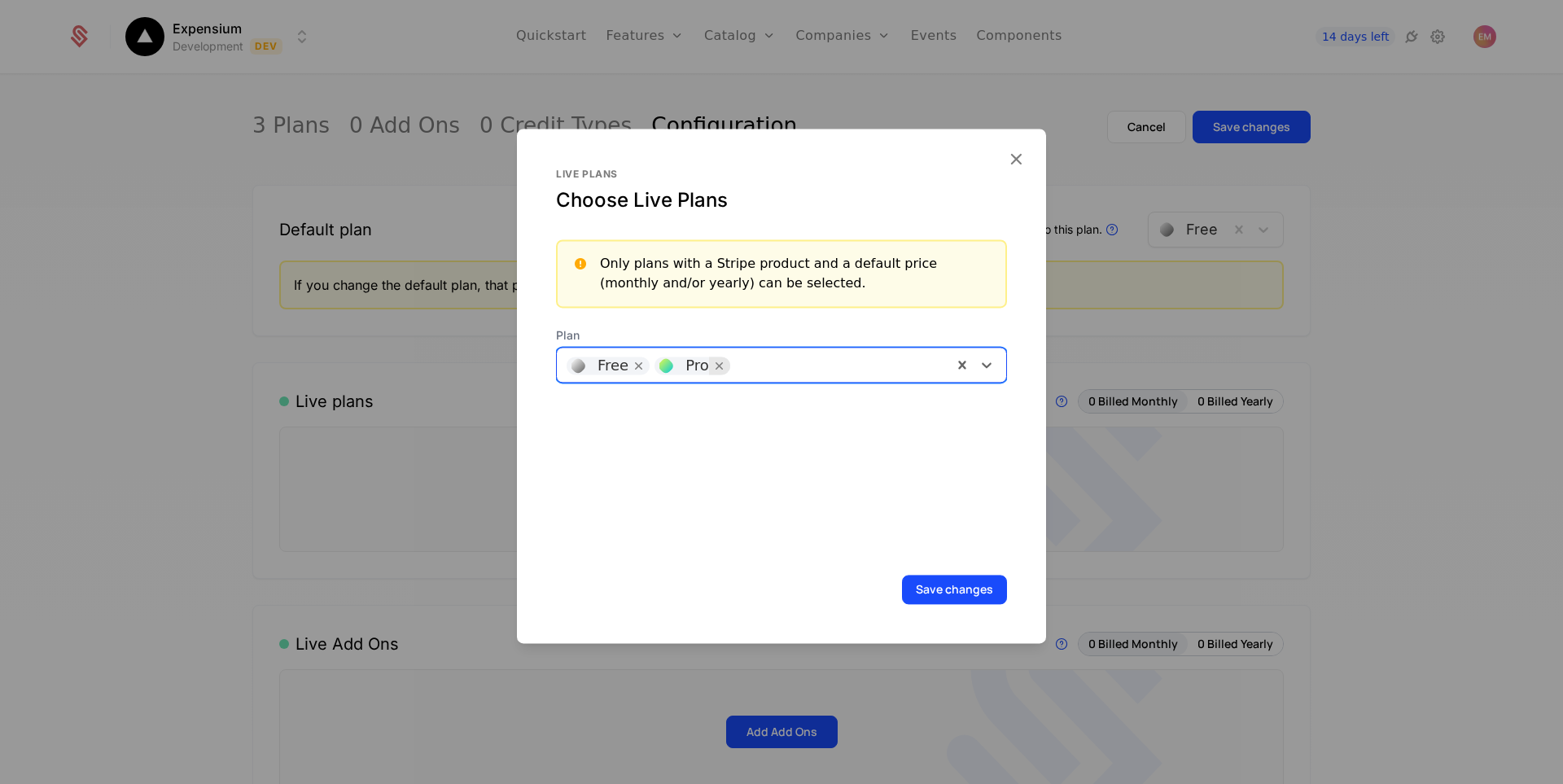
click at [712, 363] on icon "Remove [object Object]" at bounding box center [720, 365] width 15 height 15
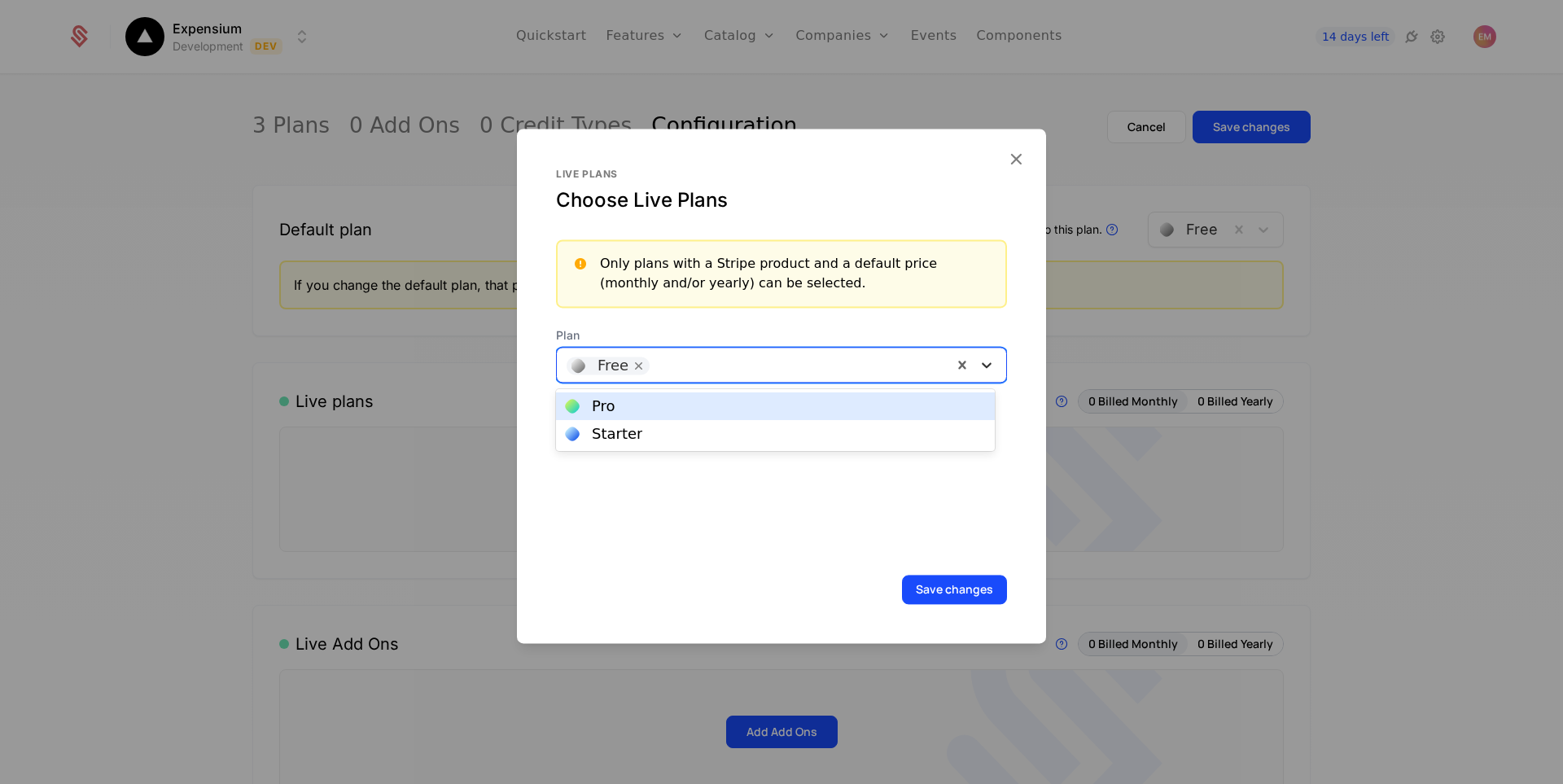
click at [979, 369] on icon at bounding box center [987, 364] width 16 height 16
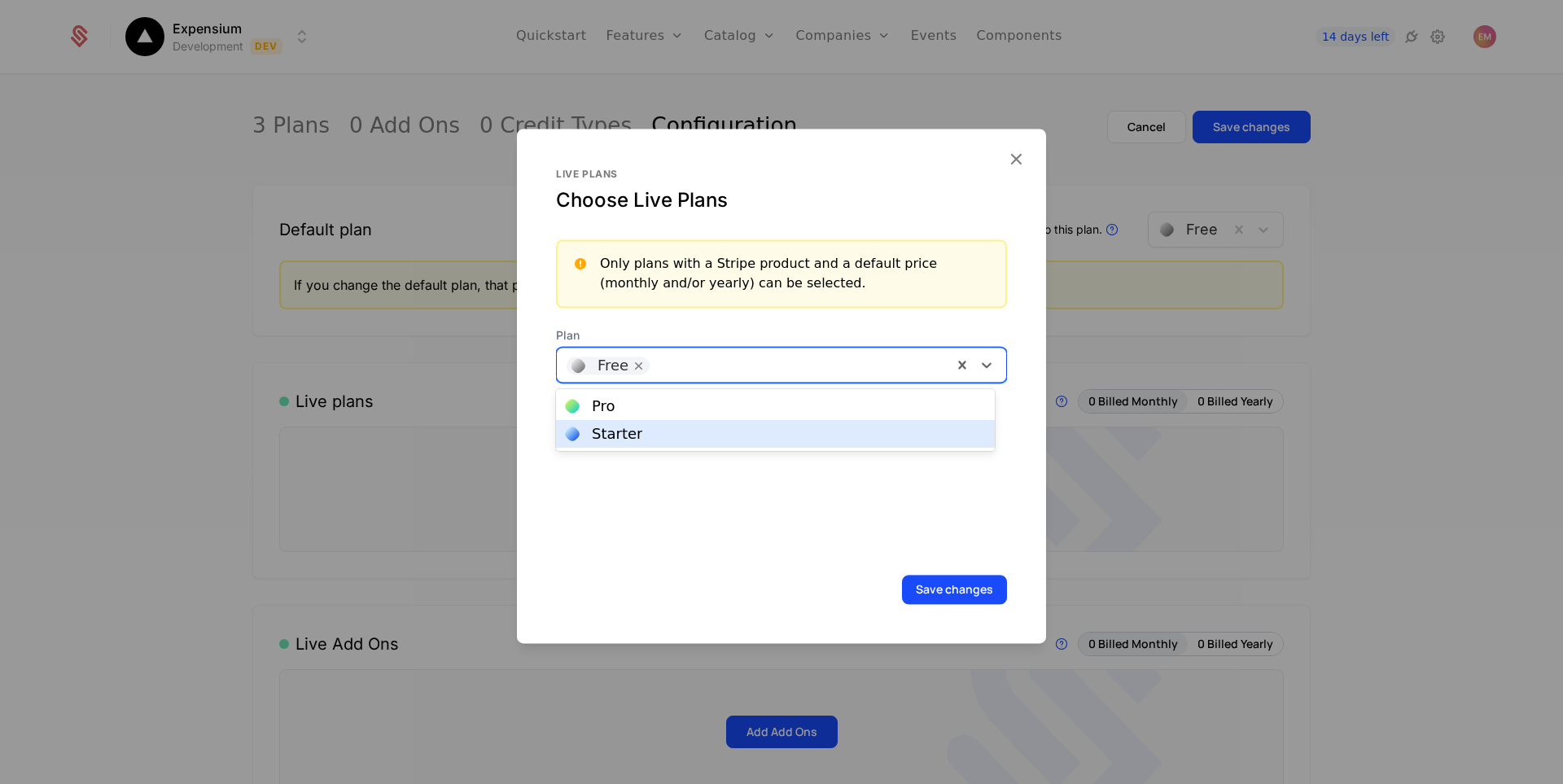
click at [721, 444] on div "Starter" at bounding box center [775, 434] width 439 height 28
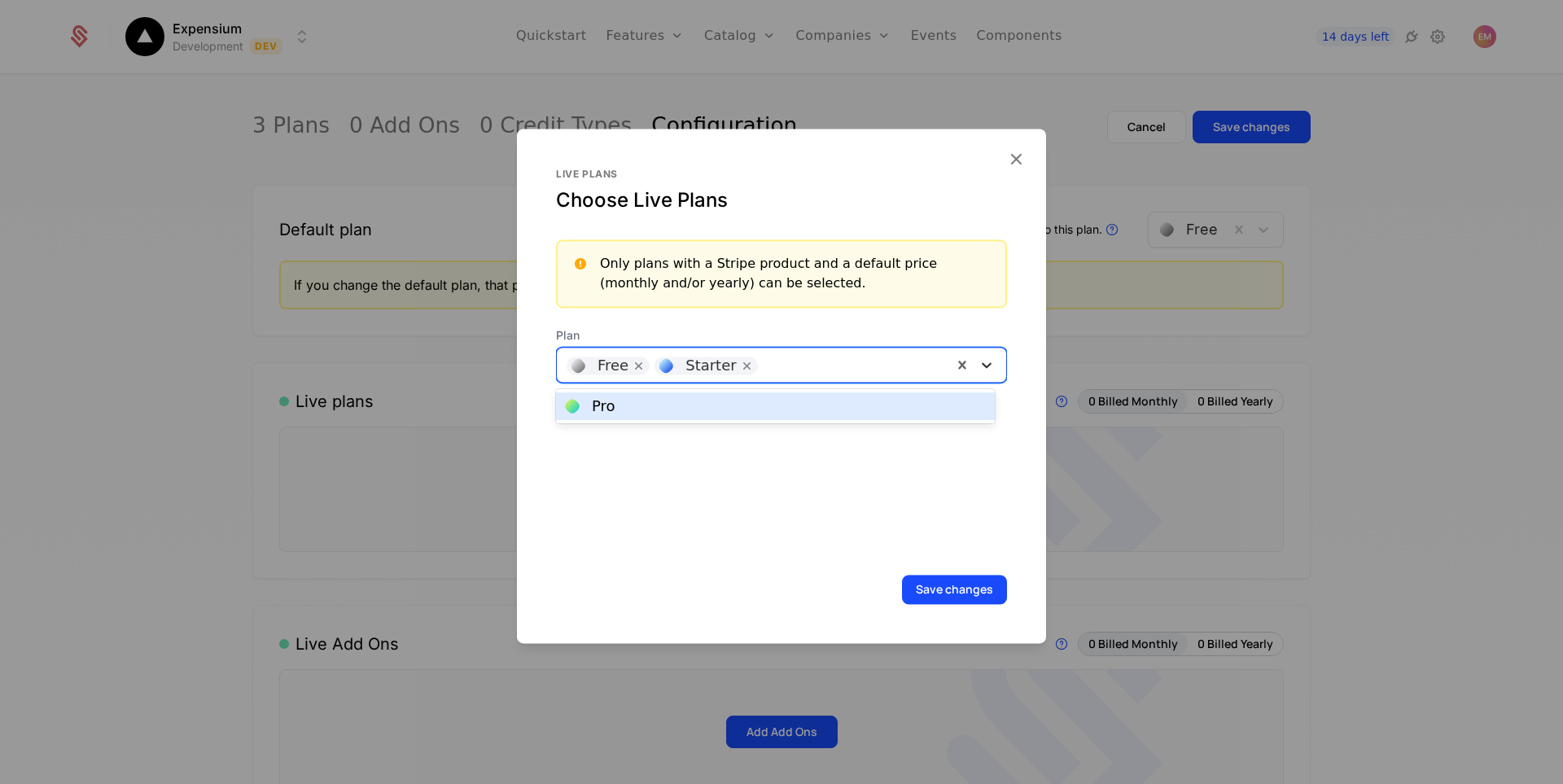
click at [982, 363] on icon at bounding box center [987, 364] width 10 height 6
click at [775, 405] on div "Pro" at bounding box center [775, 406] width 419 height 15
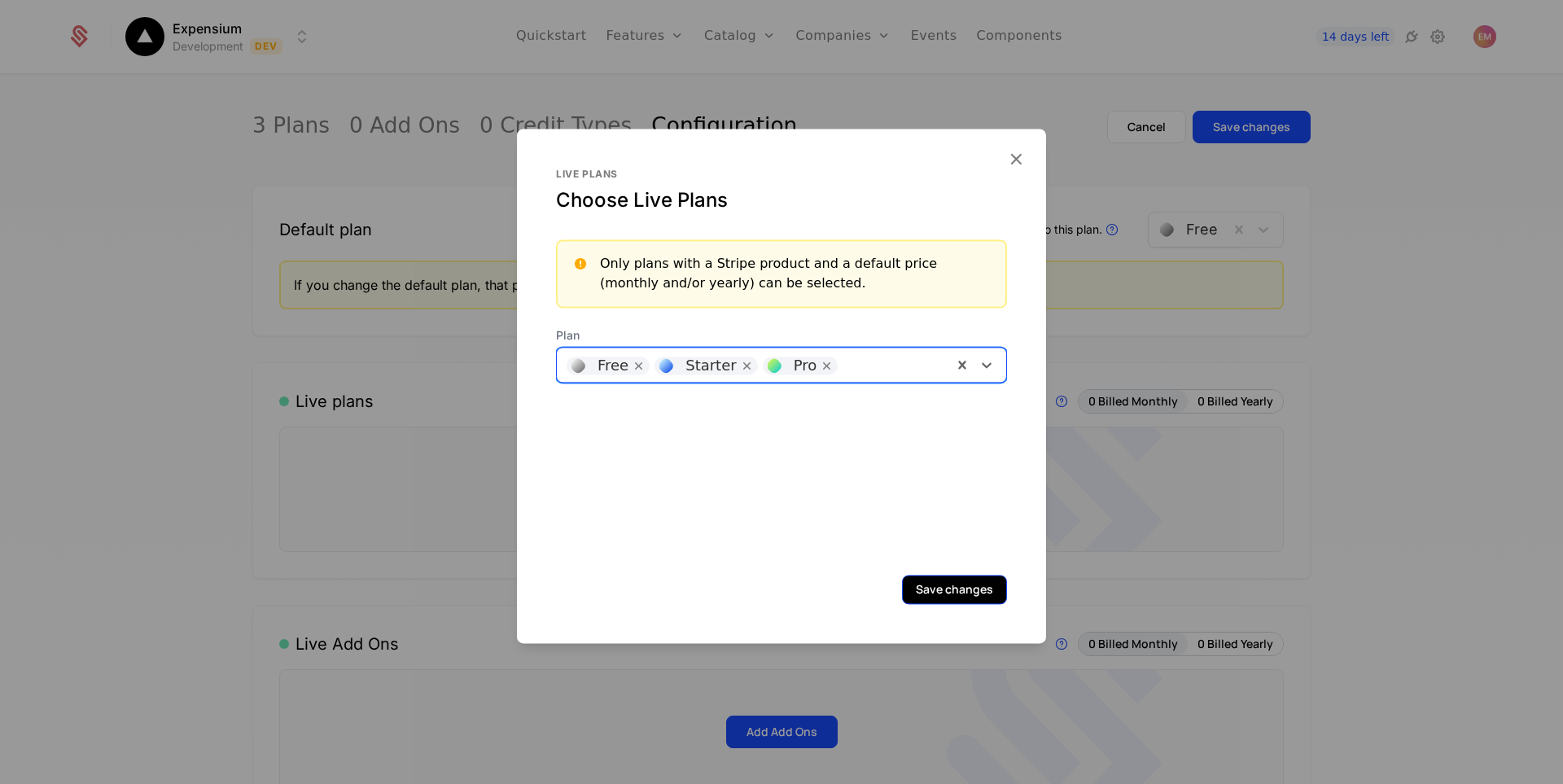
click at [944, 586] on button "Save changes" at bounding box center [954, 589] width 105 height 29
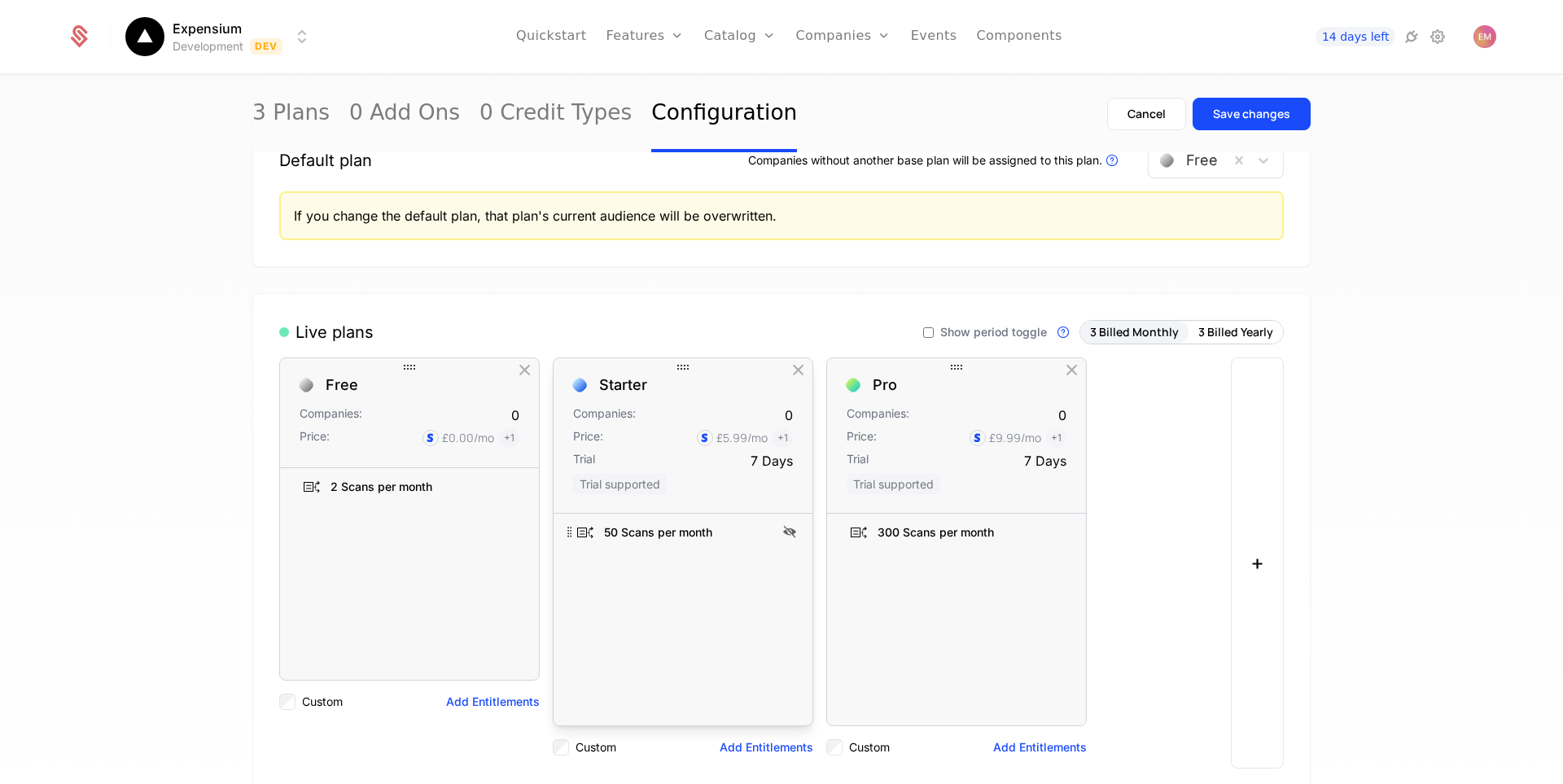
scroll to position [244, 0]
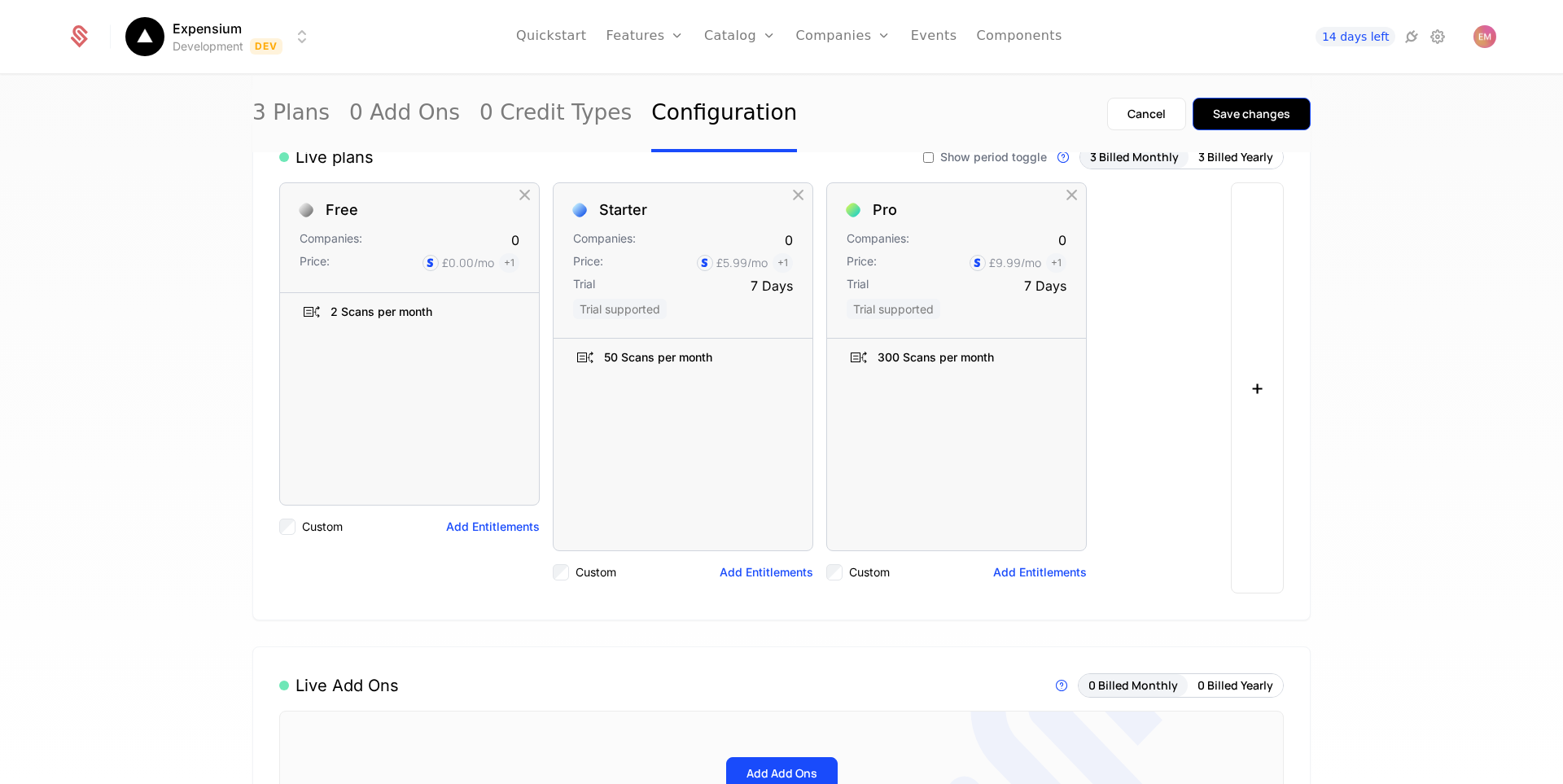
click at [1265, 109] on div "Save changes" at bounding box center [1252, 114] width 78 height 16
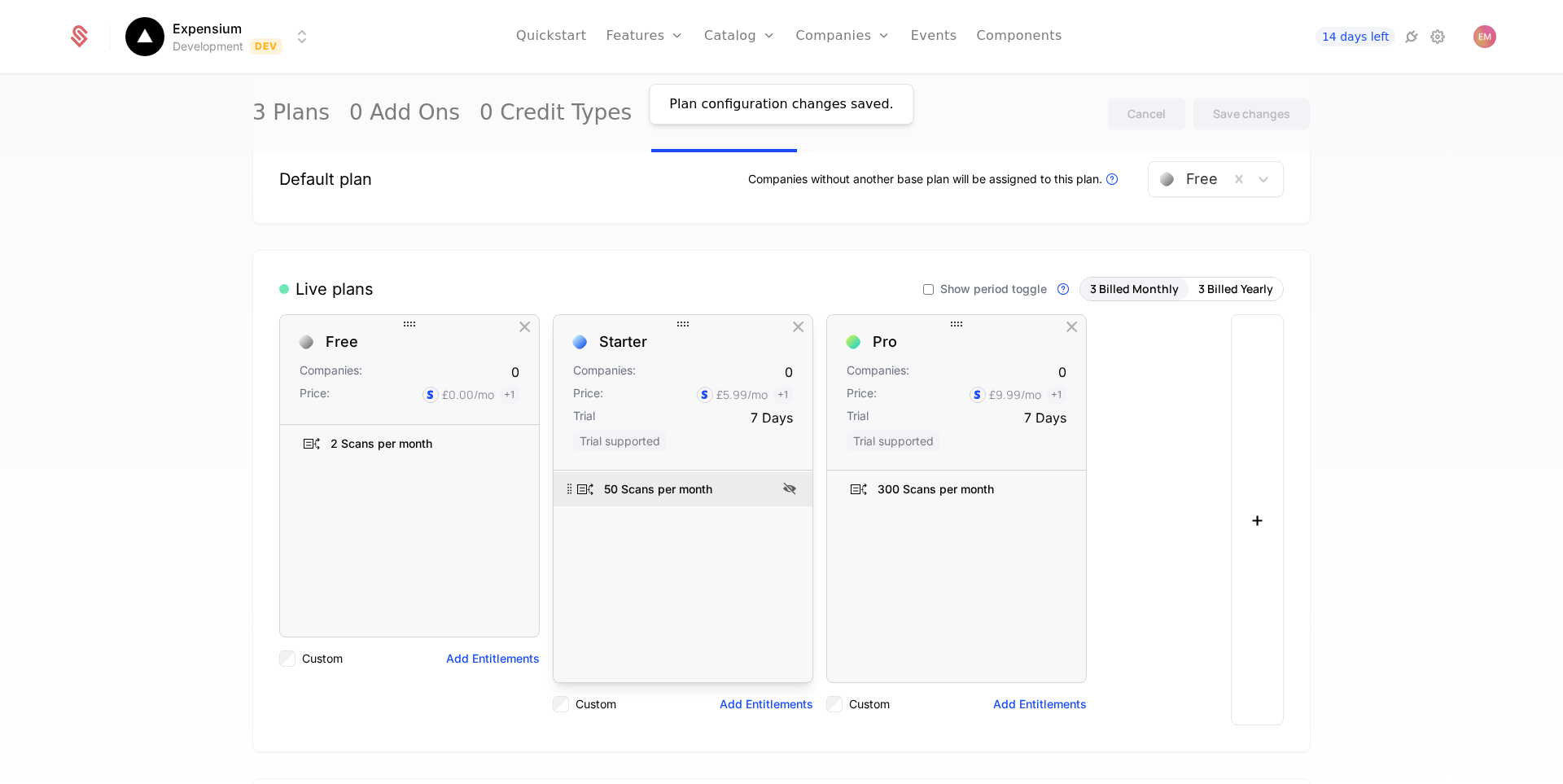
scroll to position [0, 0]
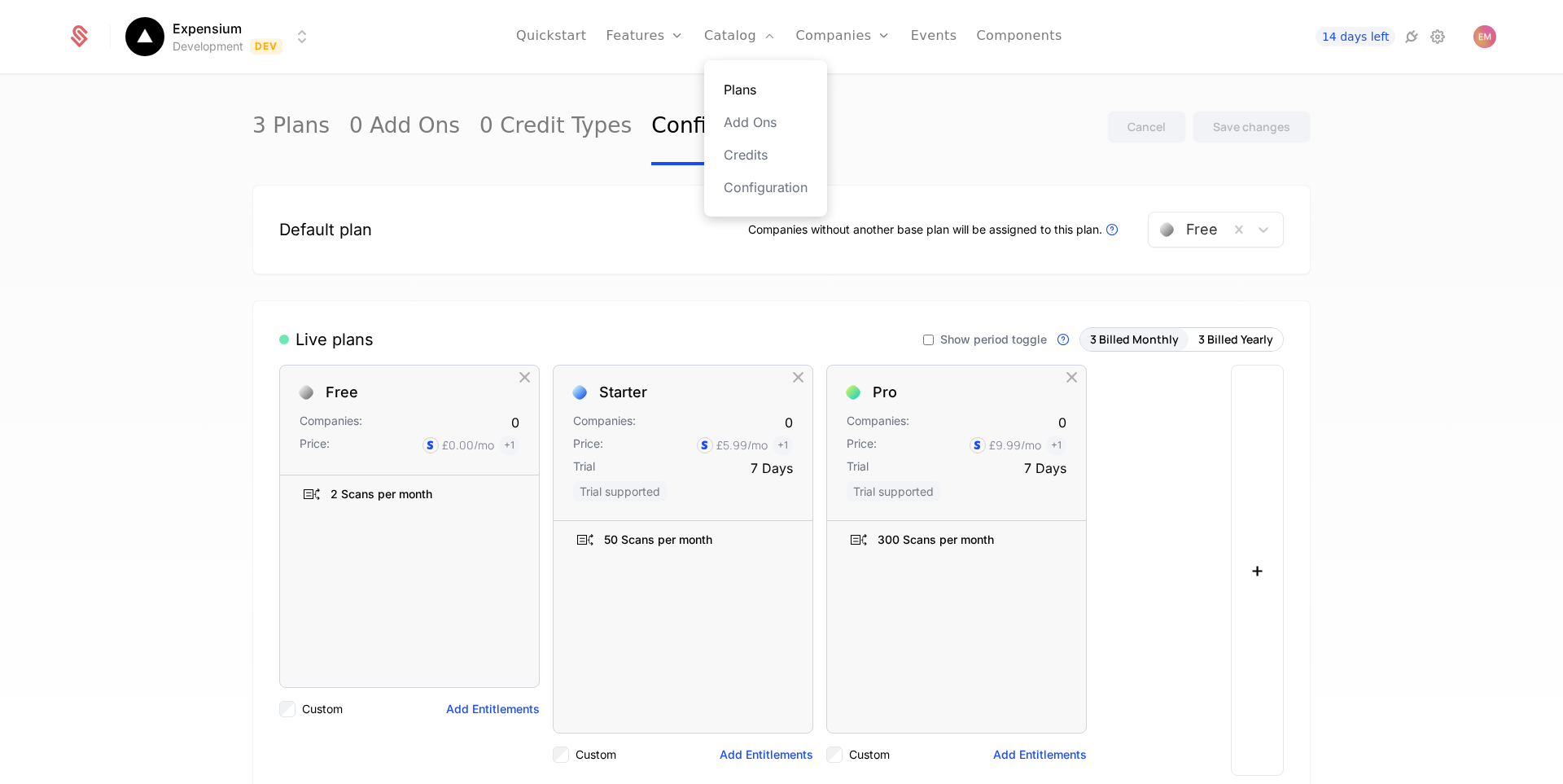
click at [752, 82] on link "Plans" at bounding box center [766, 90] width 84 height 20
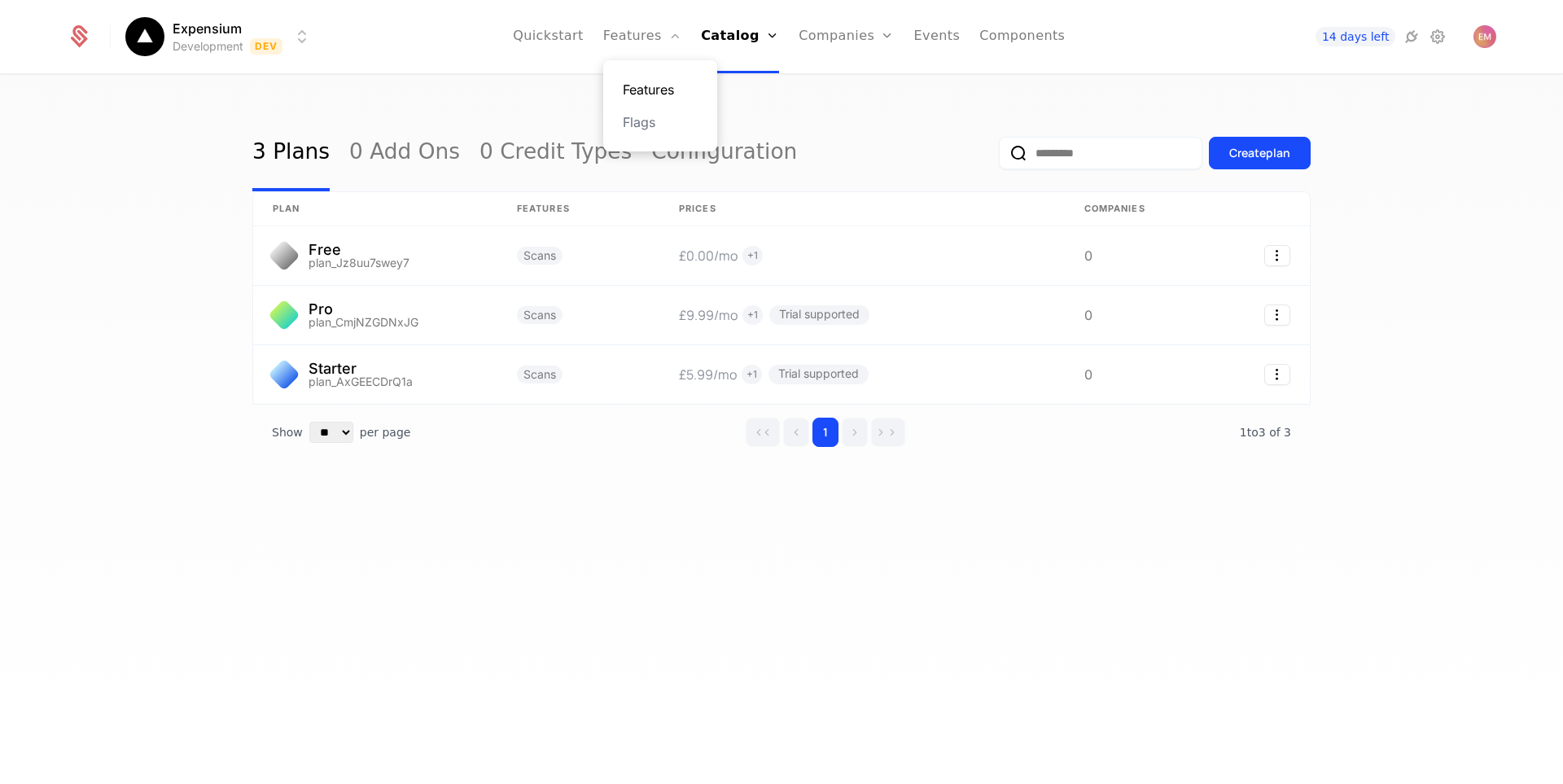
click at [682, 80] on link "Features" at bounding box center [660, 90] width 75 height 20
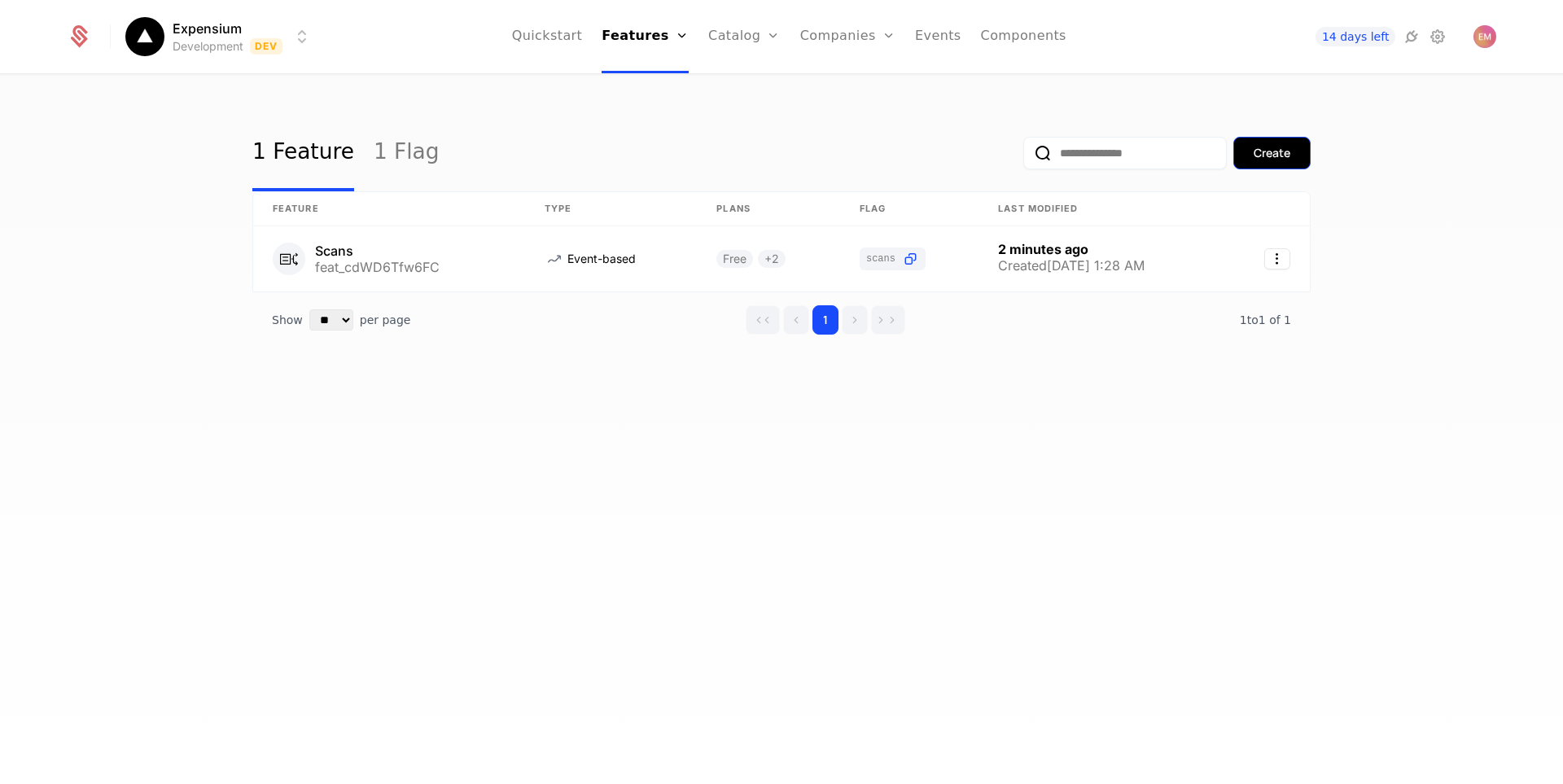
click at [1268, 153] on div "Create" at bounding box center [1271, 153] width 37 height 16
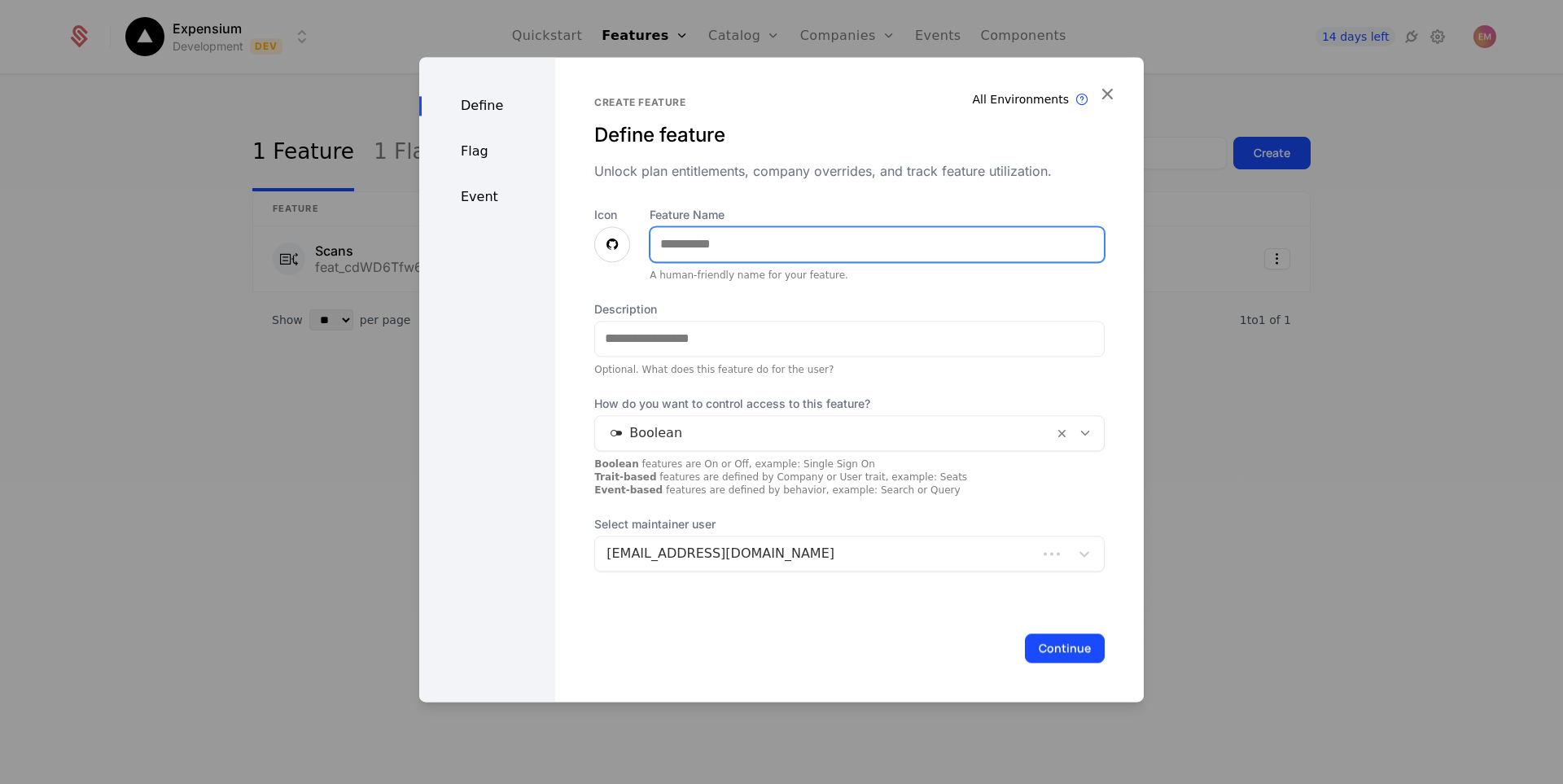
click at [743, 234] on input "Feature Name" at bounding box center [877, 244] width 453 height 34
type input "**********"
click at [609, 253] on icon at bounding box center [612, 244] width 20 height 20
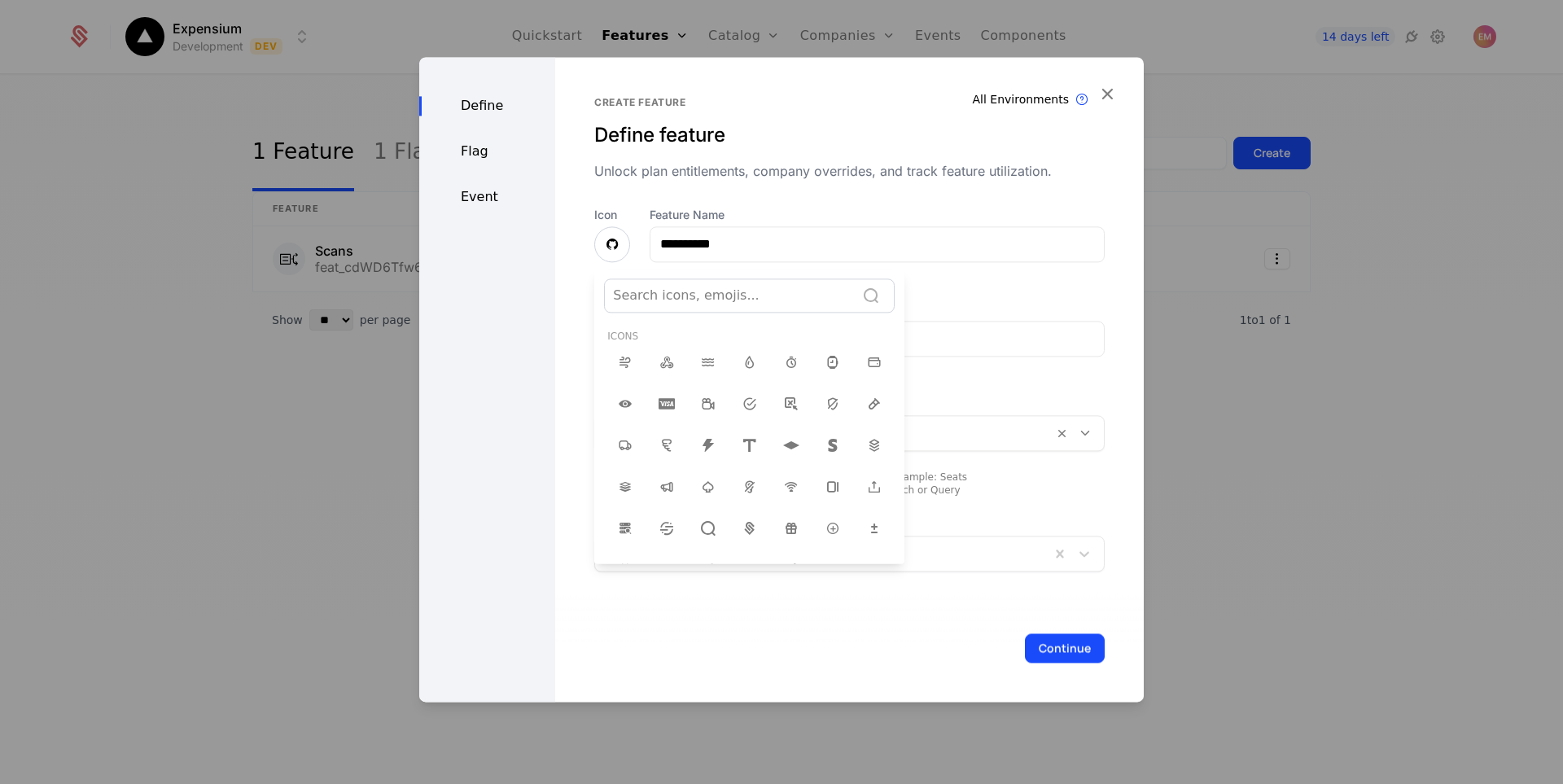
click at [607, 239] on div at bounding box center [781, 379] width 725 height 644
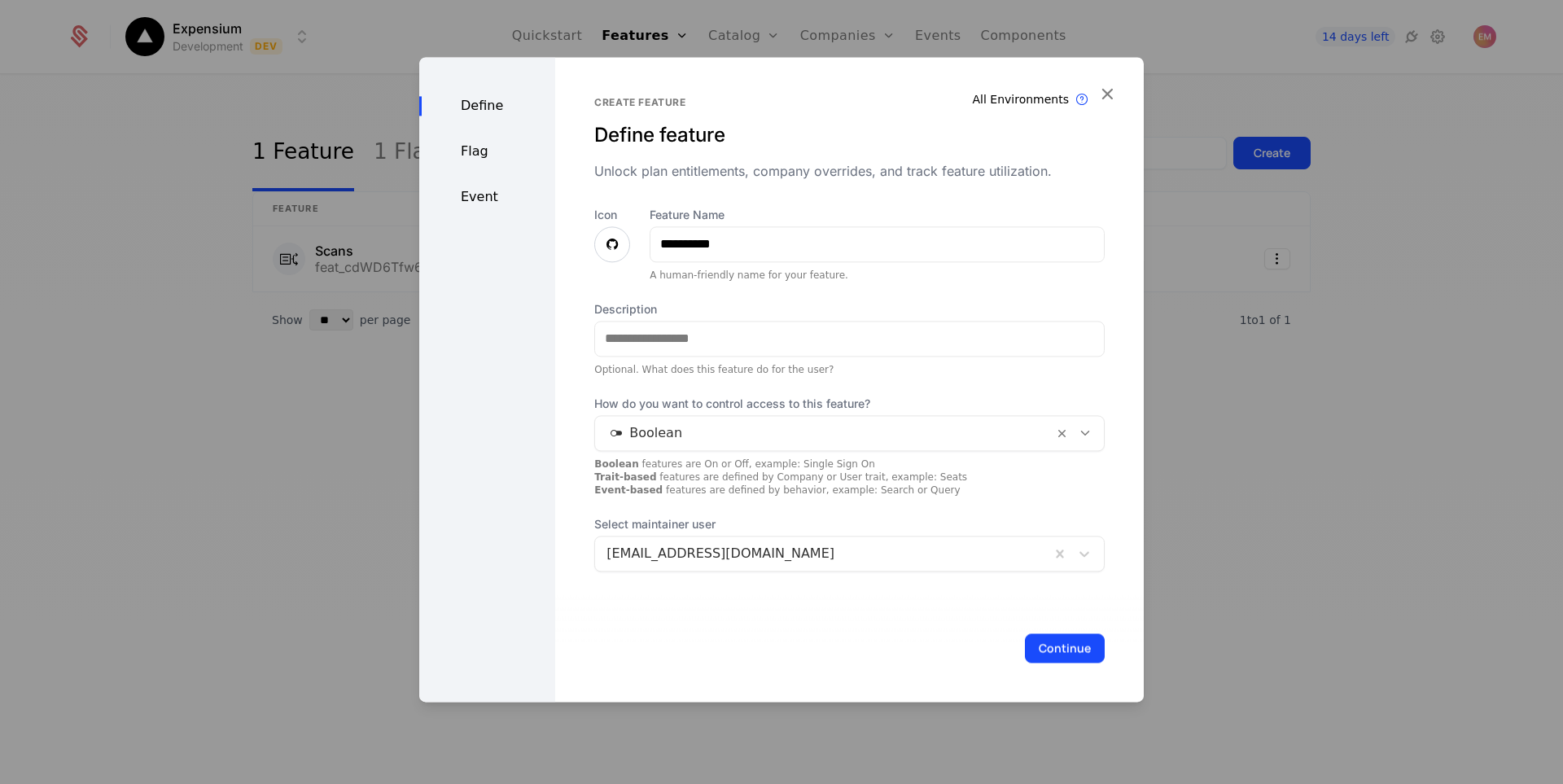
click at [609, 239] on icon at bounding box center [612, 244] width 20 height 20
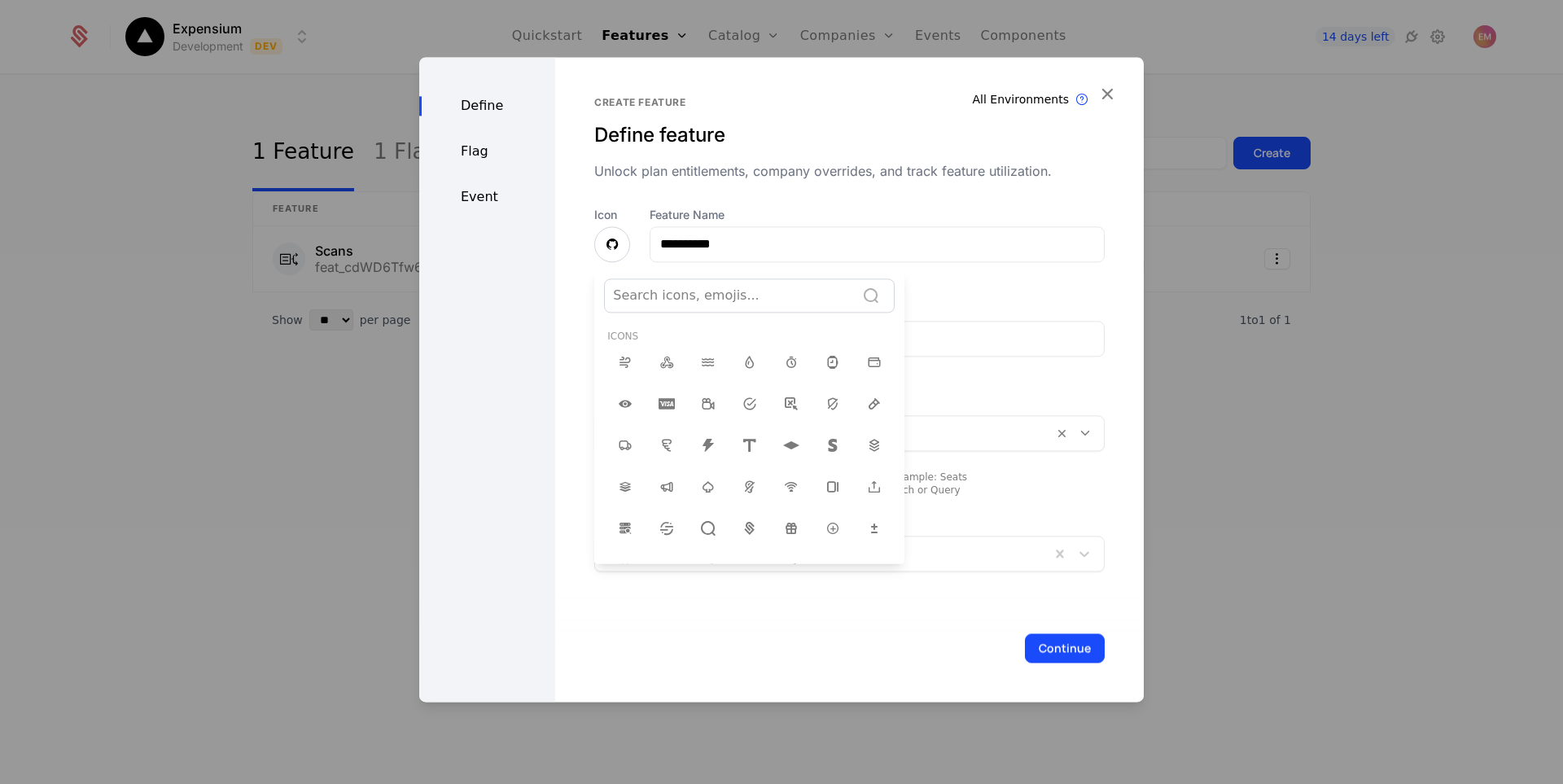
click at [638, 294] on div at bounding box center [730, 296] width 234 height 23
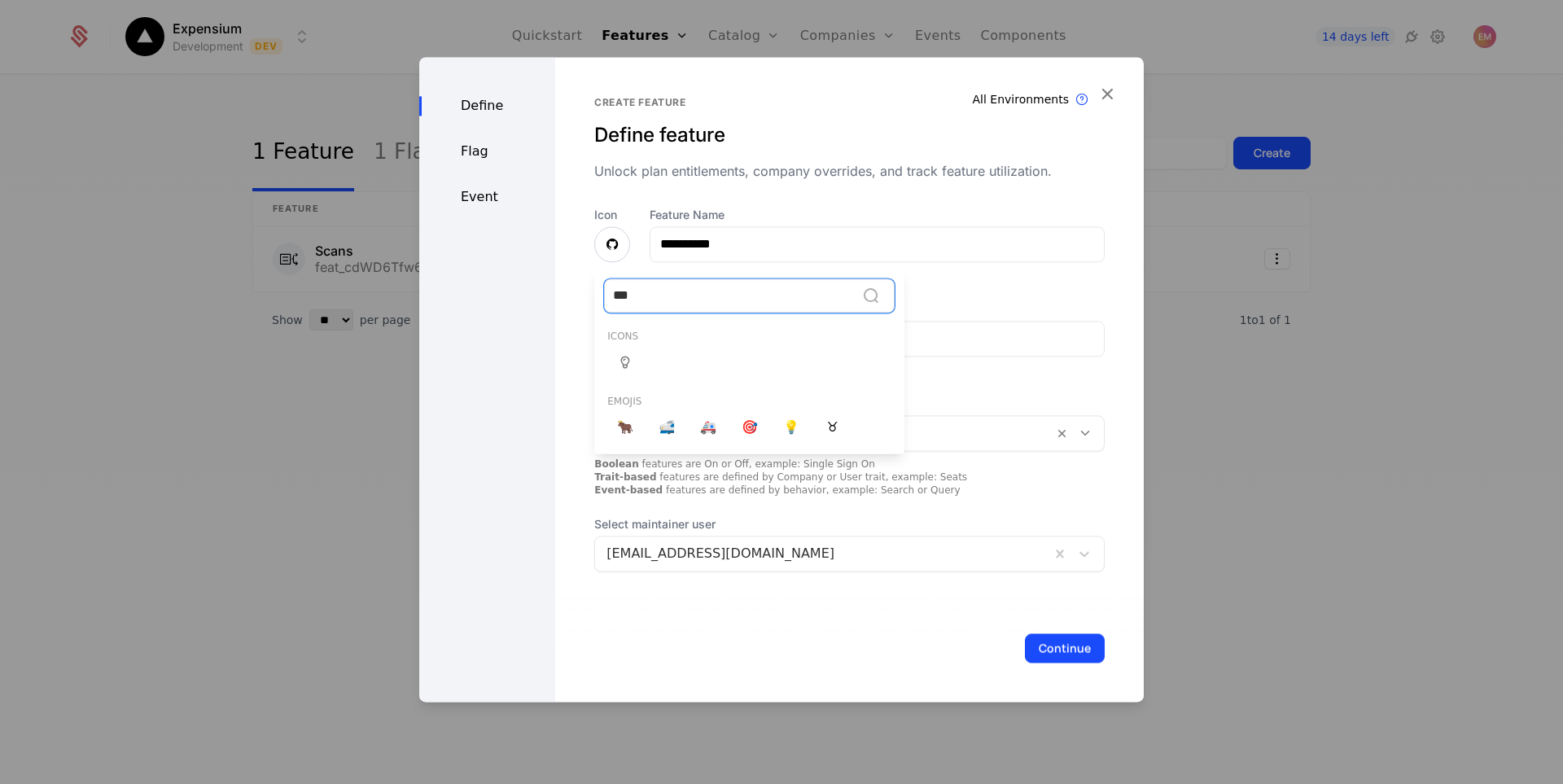
type input "****"
click at [617, 426] on div "💡" at bounding box center [624, 427] width 16 height 20
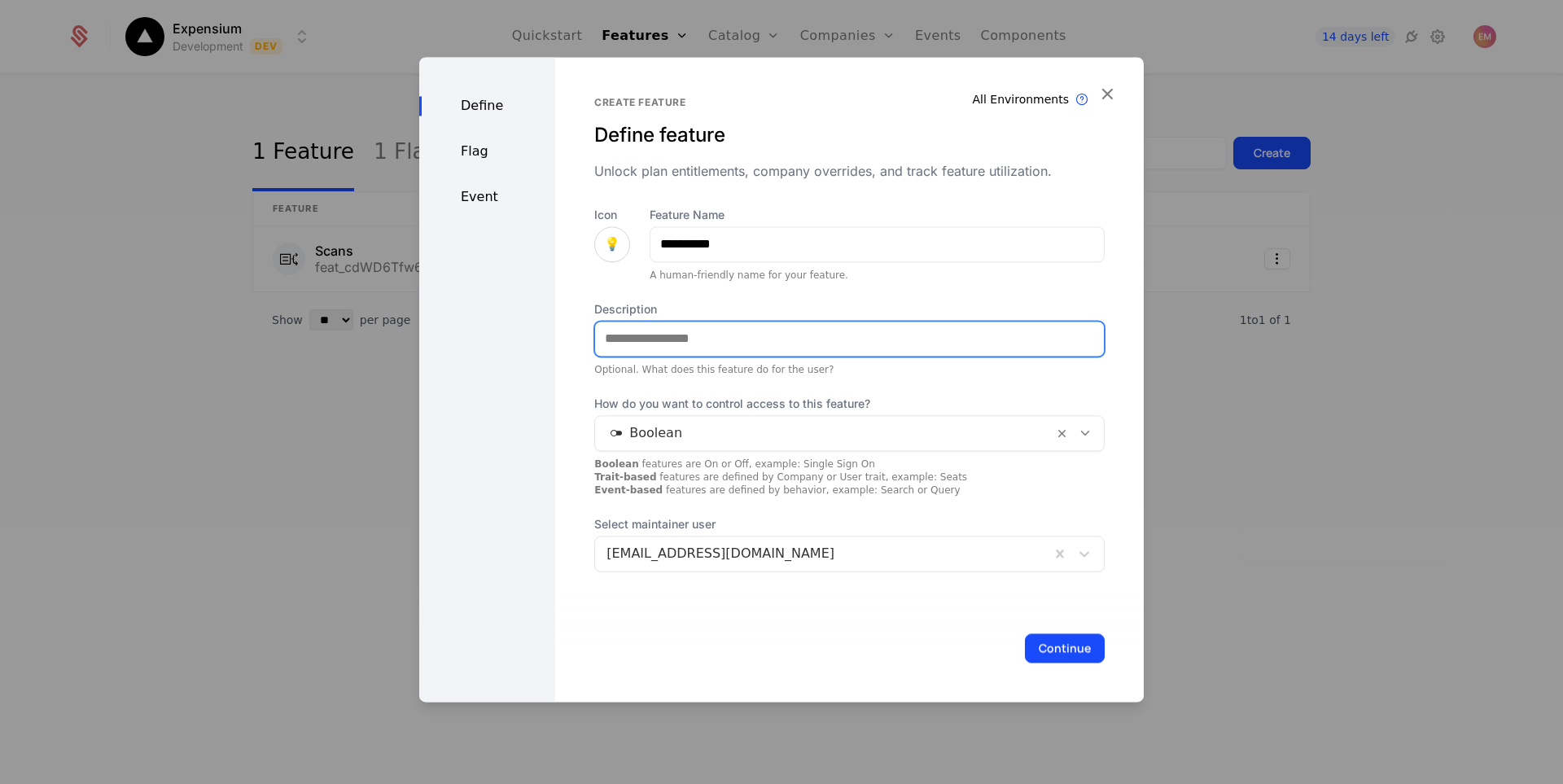
click at [721, 336] on input "Description" at bounding box center [849, 339] width 509 height 34
click at [712, 347] on input "Description" at bounding box center [849, 339] width 509 height 34
type input "**********"
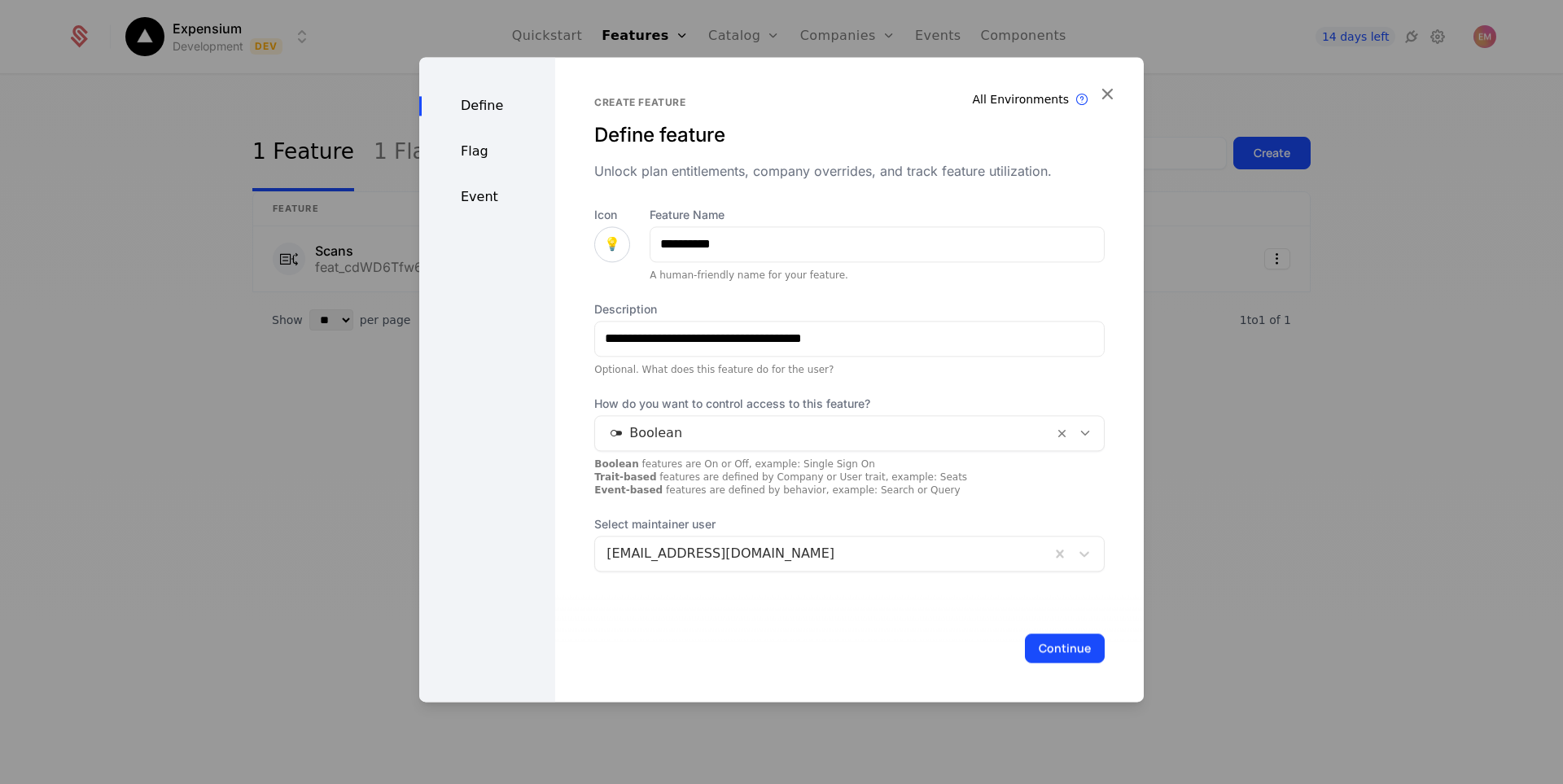
click at [737, 426] on div at bounding box center [824, 433] width 435 height 23
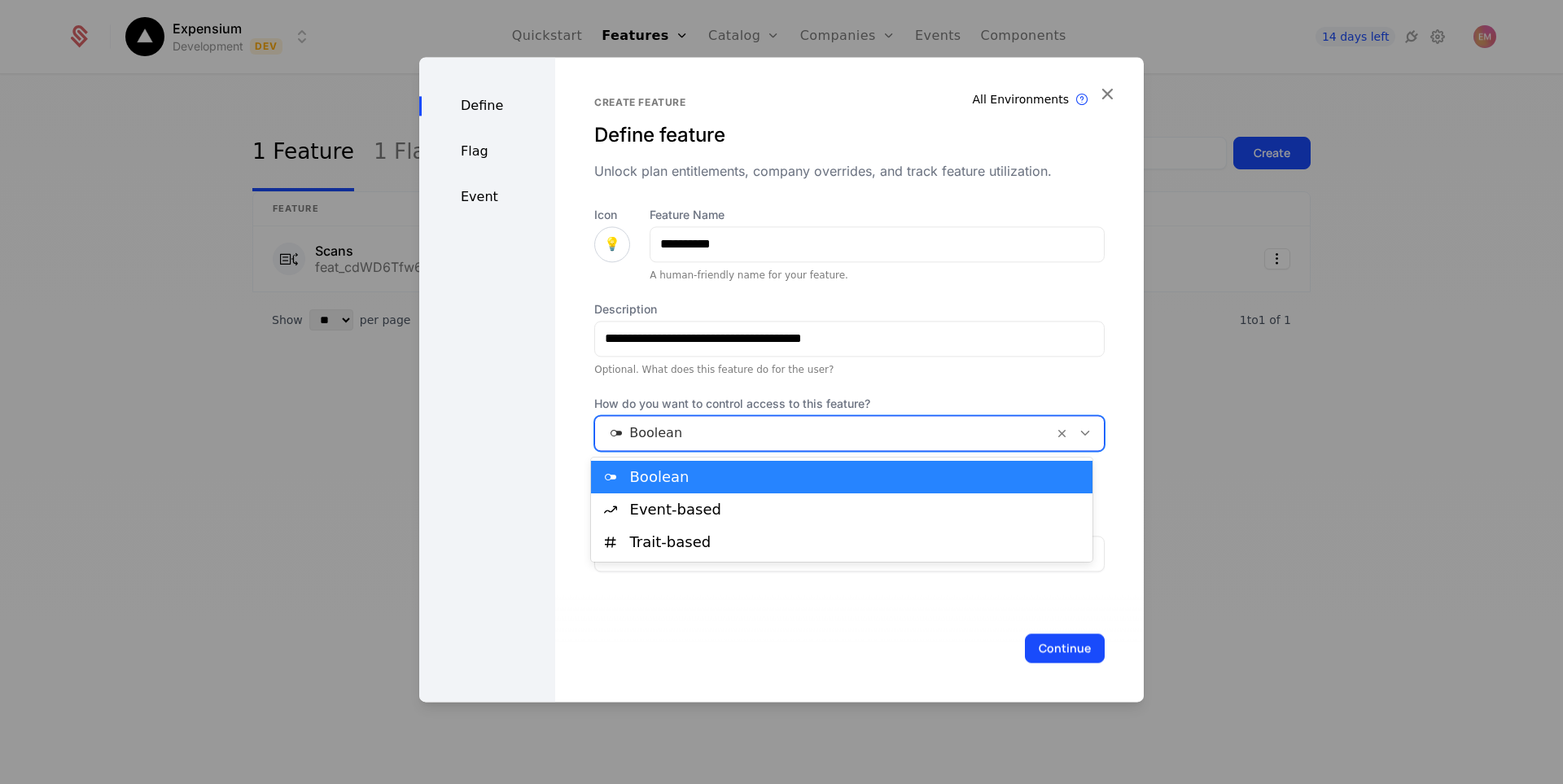
click at [737, 426] on div at bounding box center [824, 433] width 435 height 23
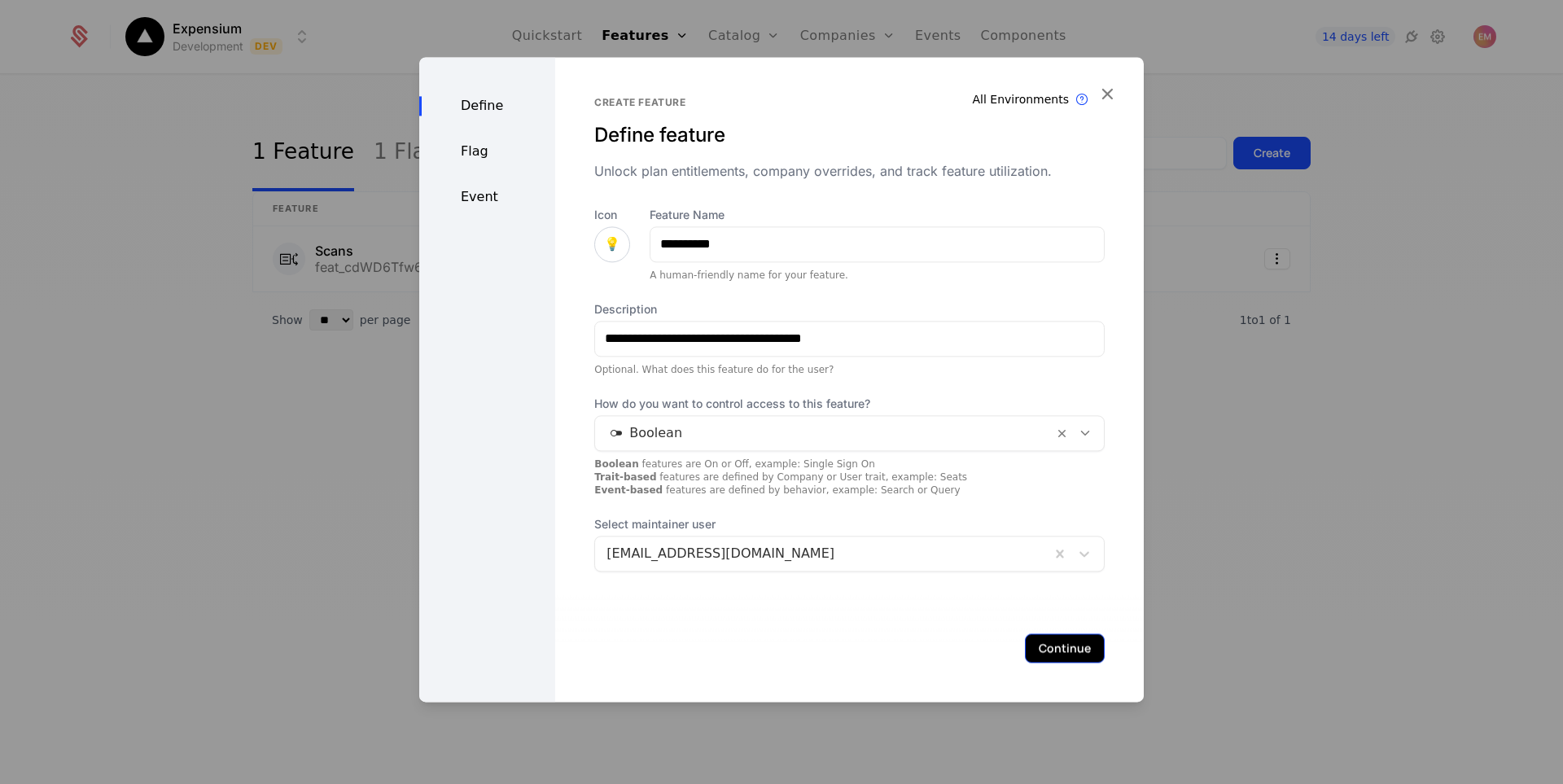
click at [1072, 653] on button "Continue" at bounding box center [1065, 648] width 80 height 29
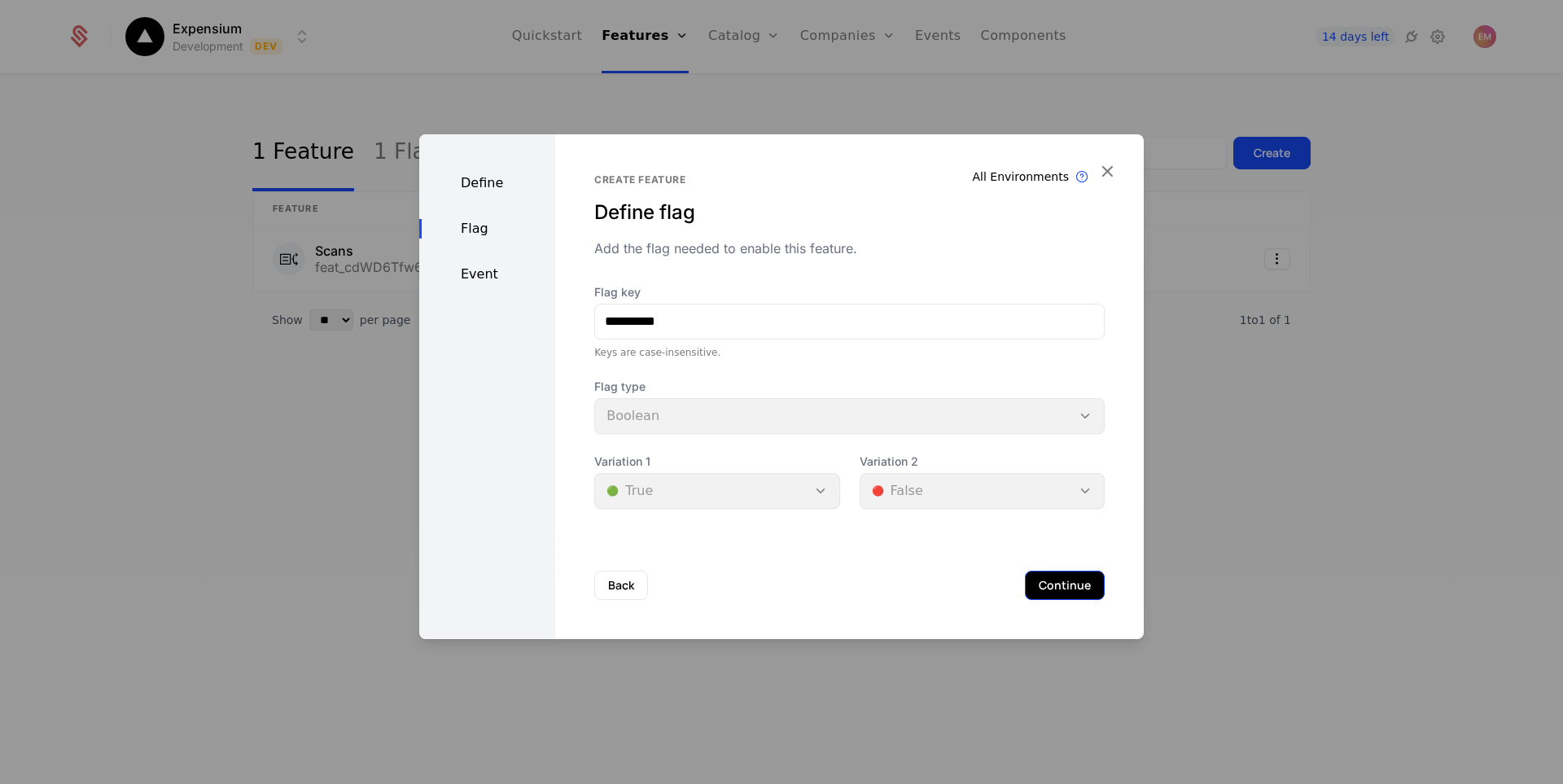
click at [1057, 587] on button "Continue" at bounding box center [1065, 585] width 80 height 29
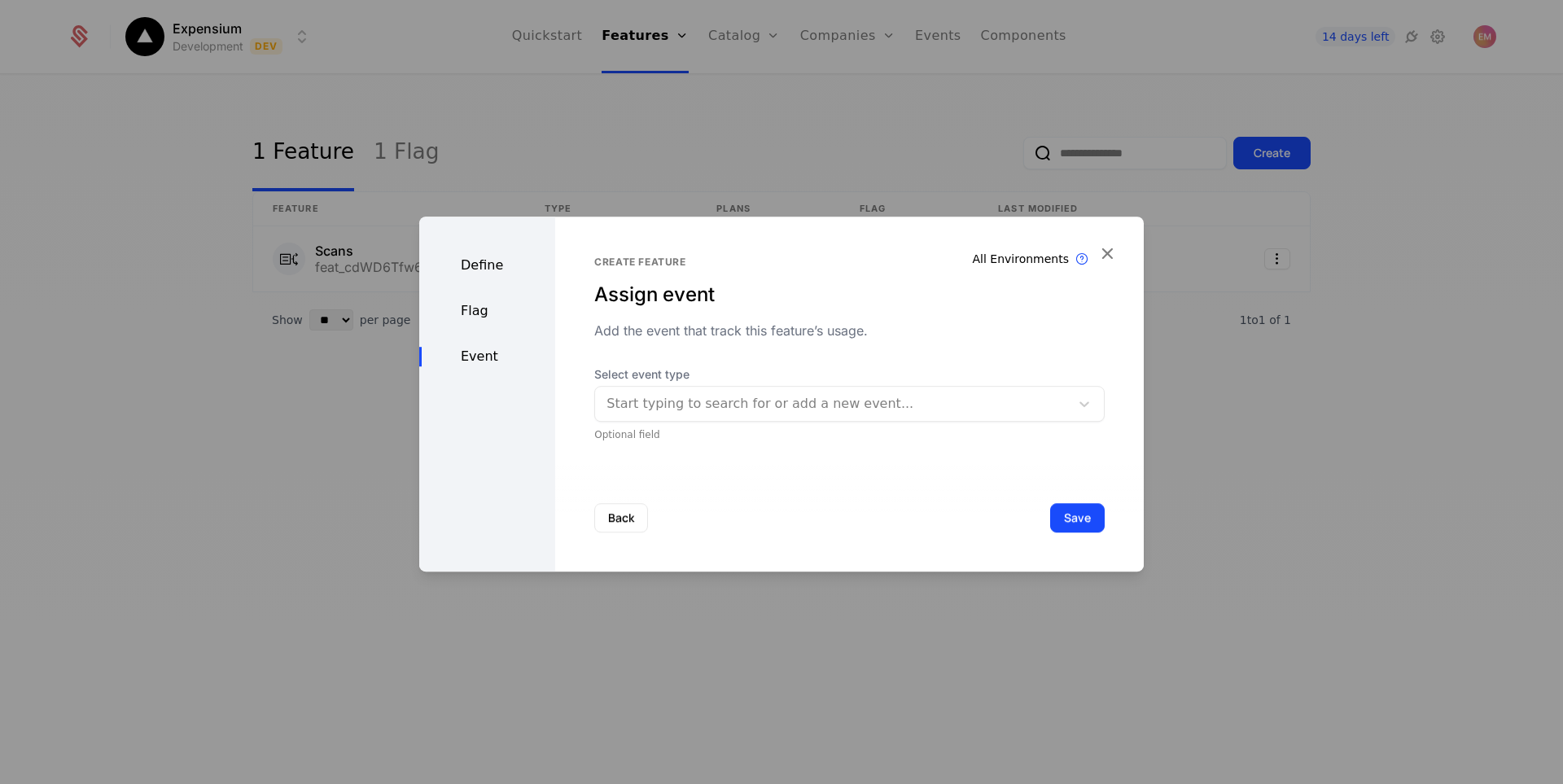
click at [705, 411] on div at bounding box center [832, 403] width 452 height 23
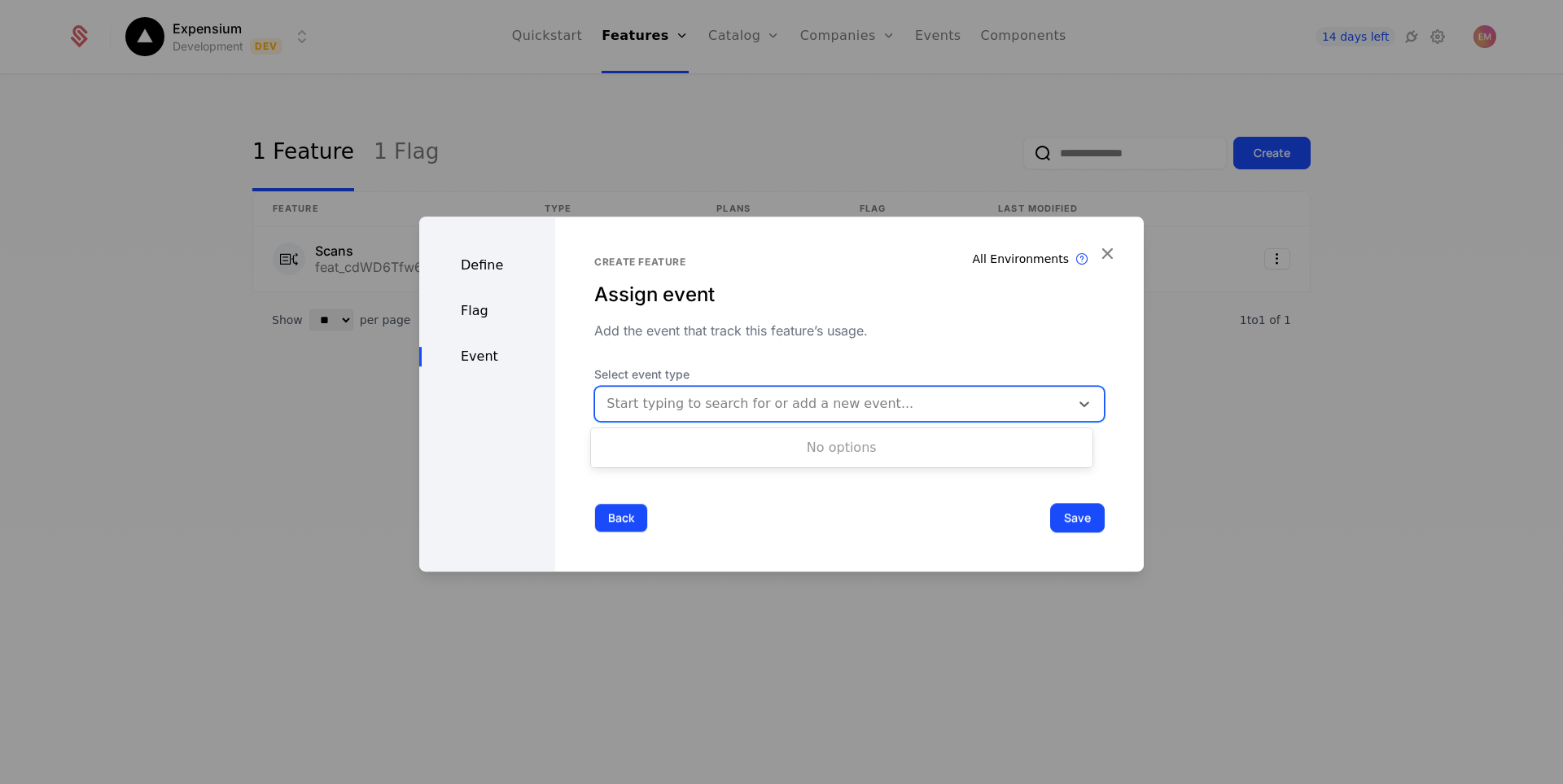
click at [639, 506] on button "Back" at bounding box center [621, 518] width 54 height 29
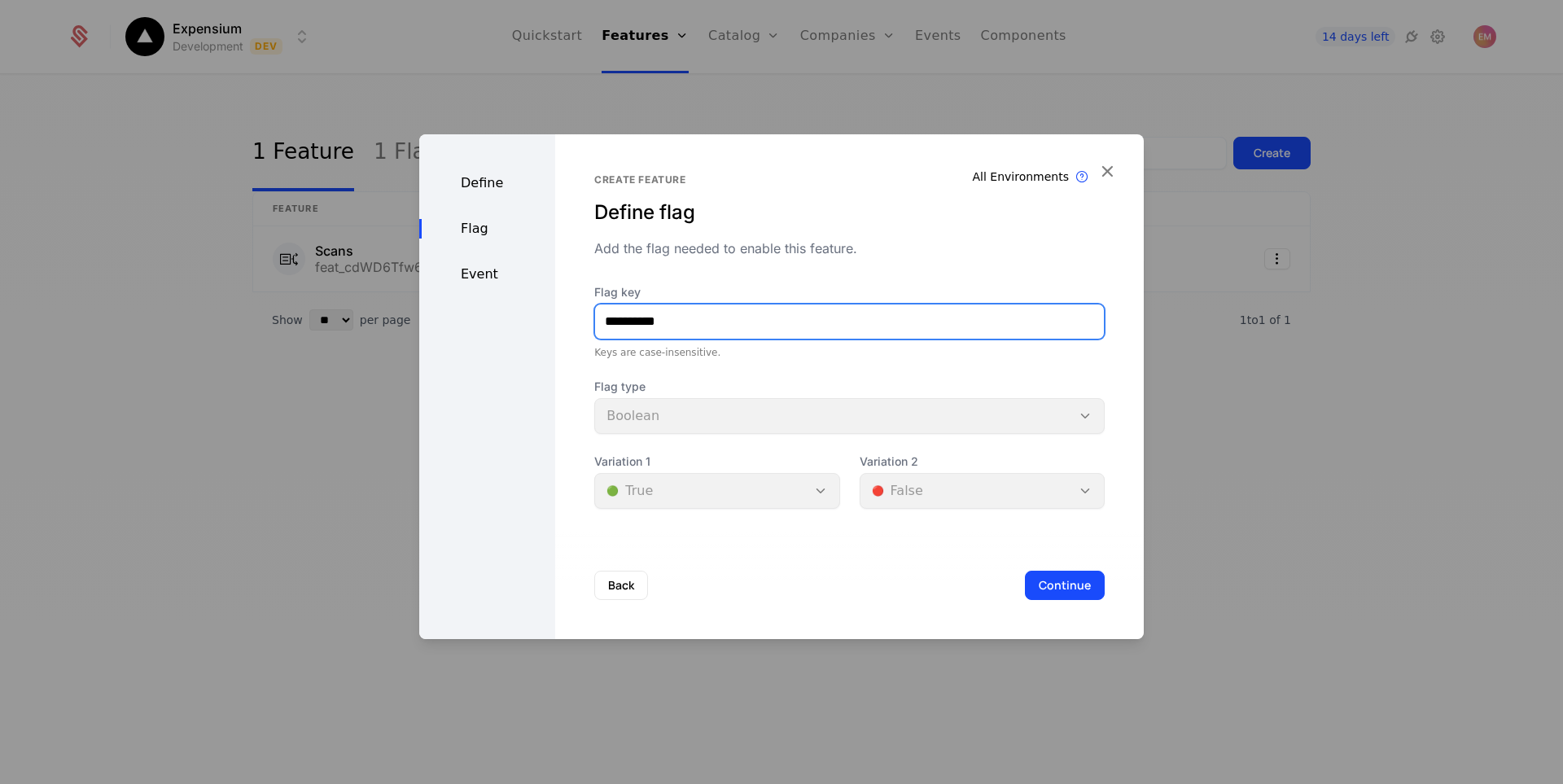
drag, startPoint x: 617, startPoint y: 324, endPoint x: 471, endPoint y: 338, distance: 146.7
click at [472, 339] on div "**********" at bounding box center [781, 386] width 725 height 505
type input "*******"
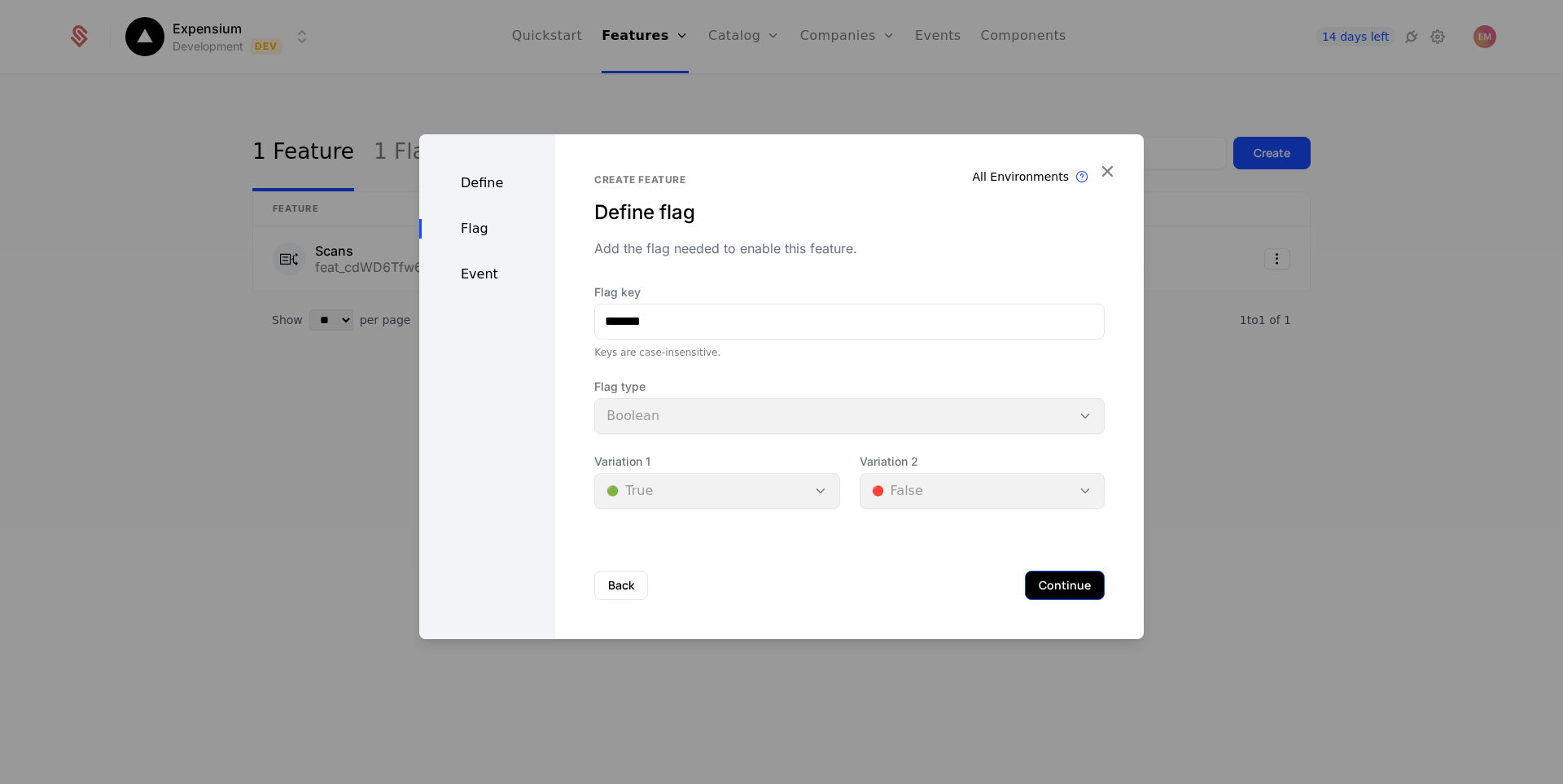
click at [1068, 583] on button "Continue" at bounding box center [1065, 585] width 80 height 29
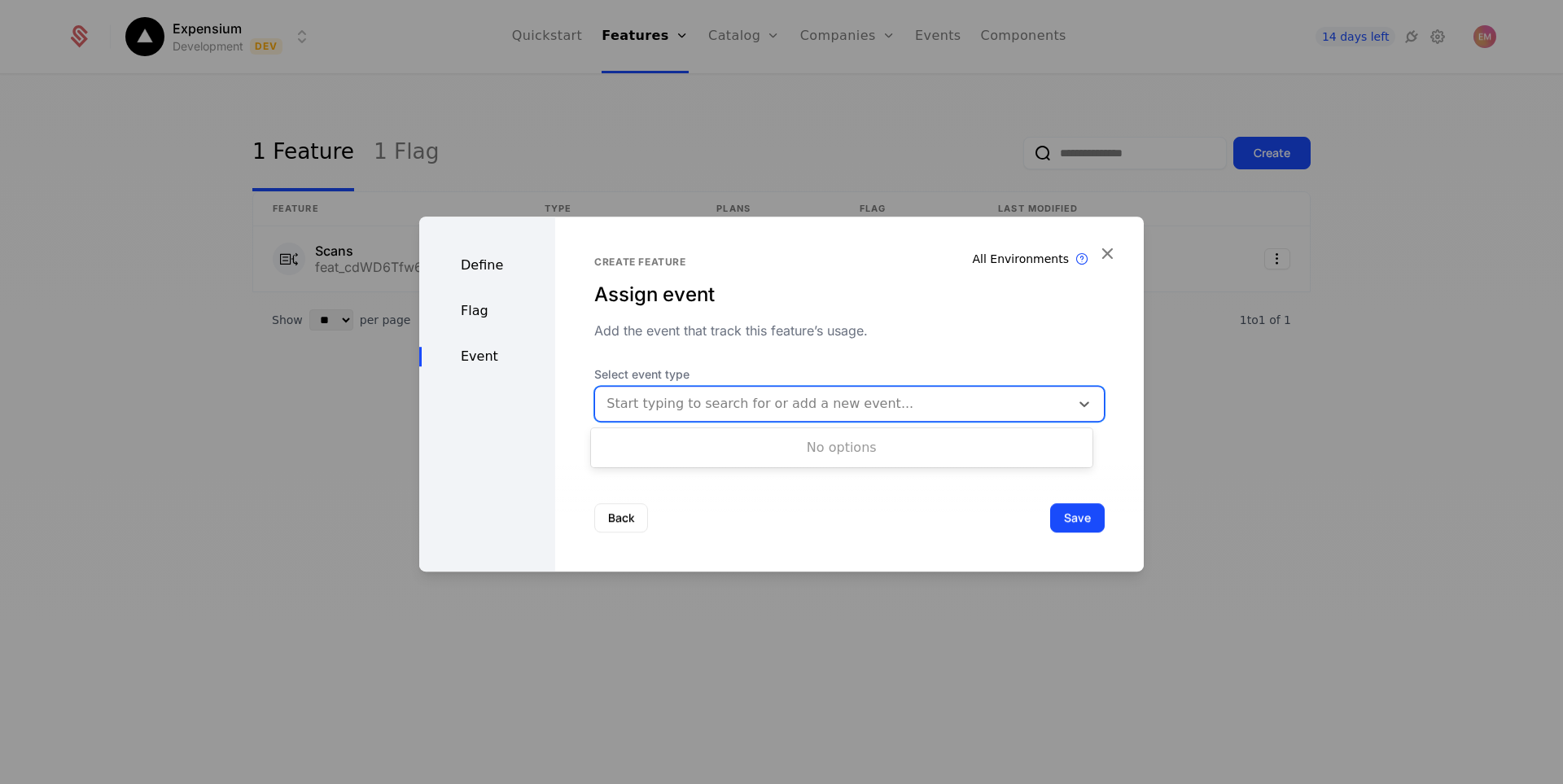
click at [722, 385] on div "Start typing to search for or add a new event..." at bounding box center [849, 403] width 511 height 36
click at [680, 404] on div at bounding box center [832, 403] width 452 height 23
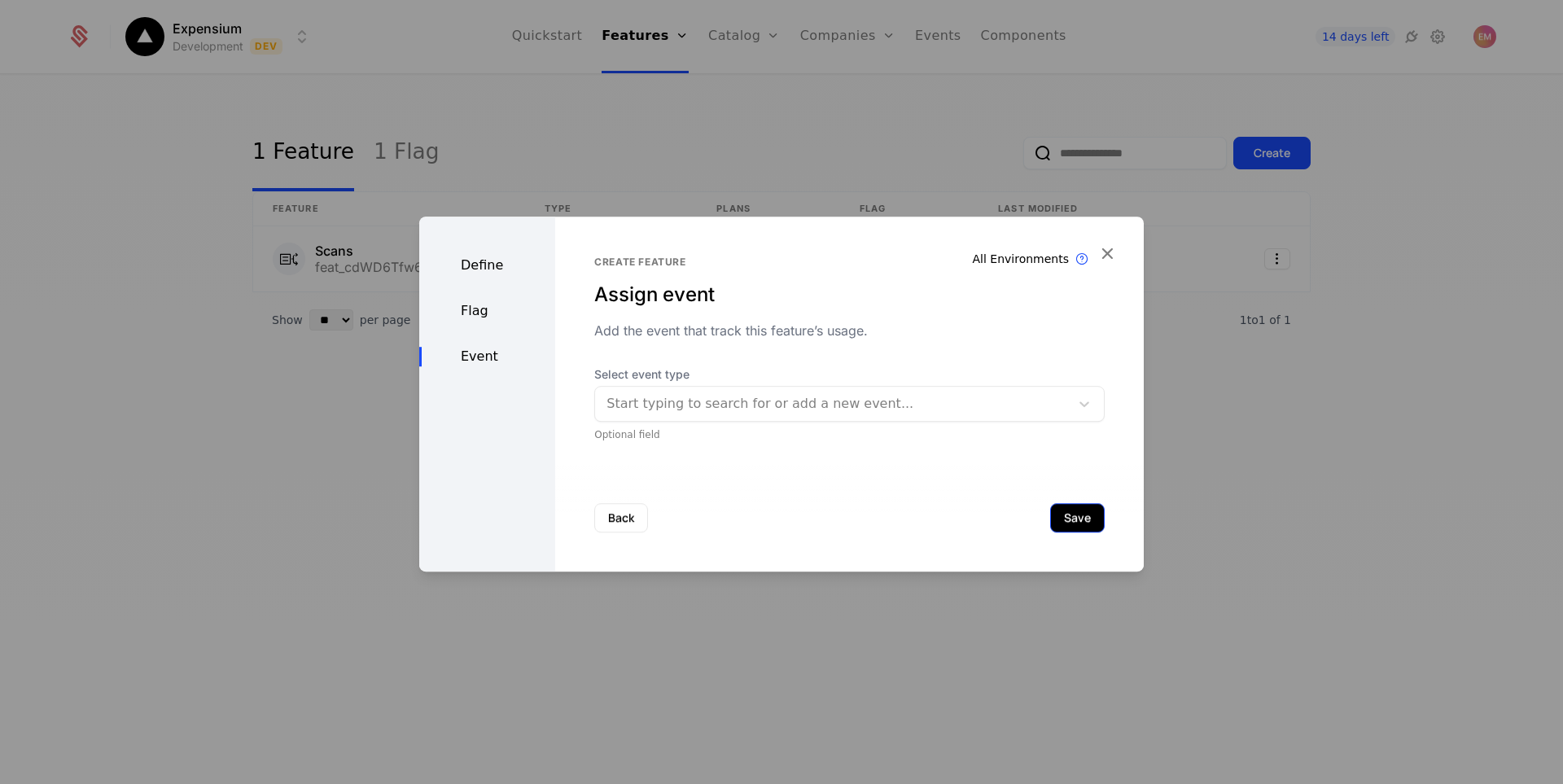
click at [1074, 516] on button "Save" at bounding box center [1077, 518] width 55 height 29
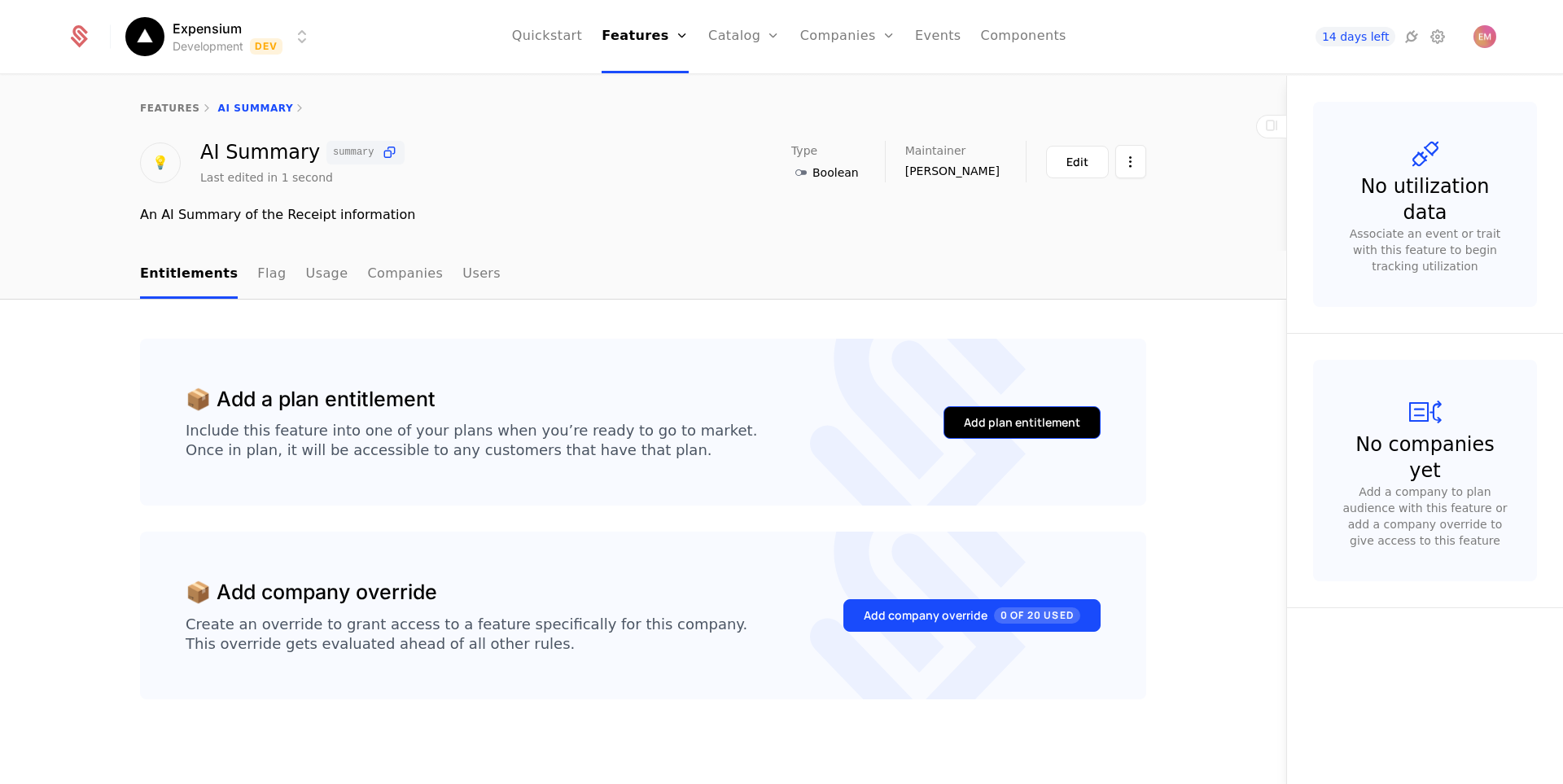
click at [1034, 427] on div "Add plan entitlement" at bounding box center [1022, 422] width 116 height 16
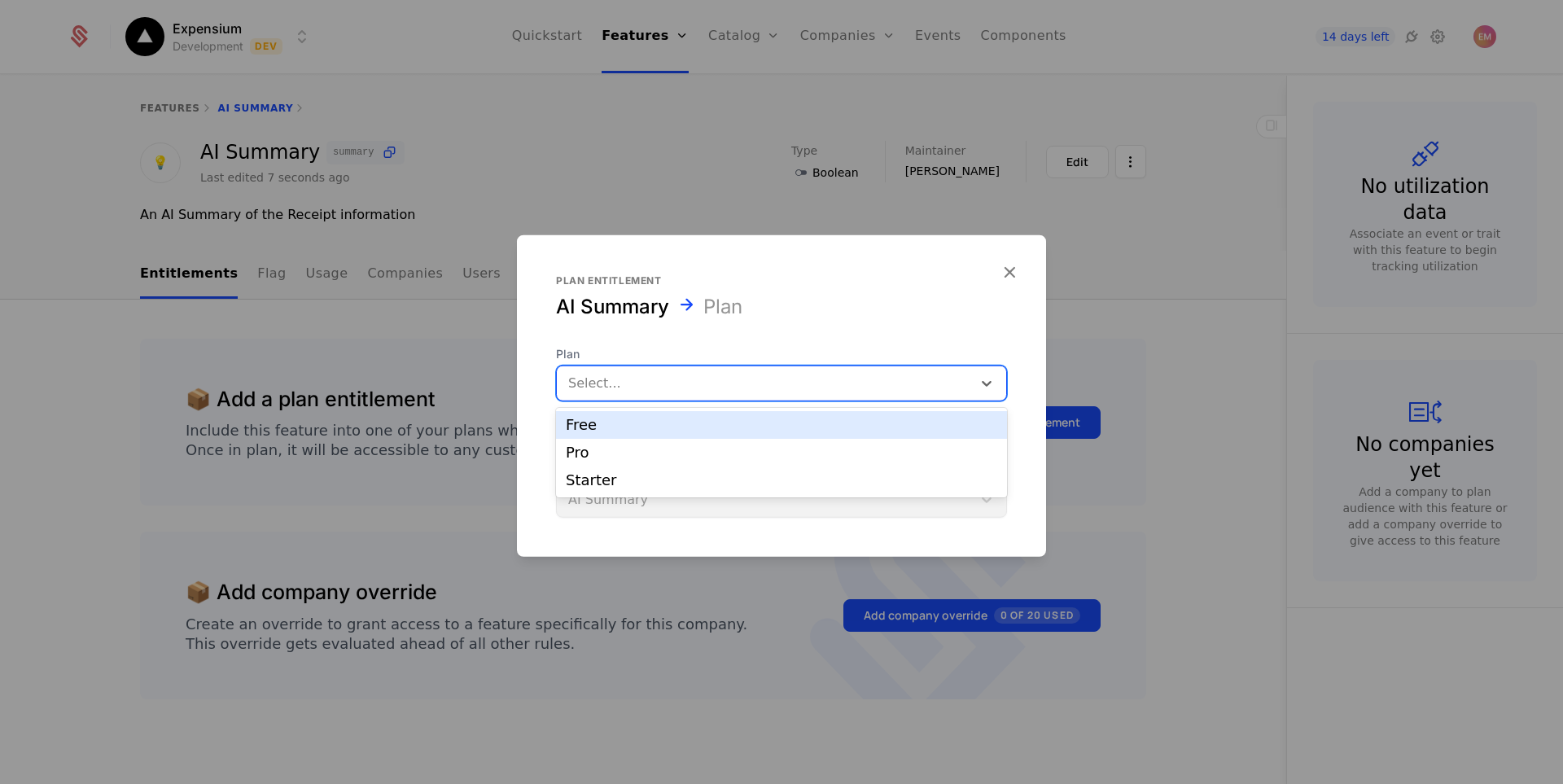
click at [684, 382] on div at bounding box center [764, 382] width 392 height 23
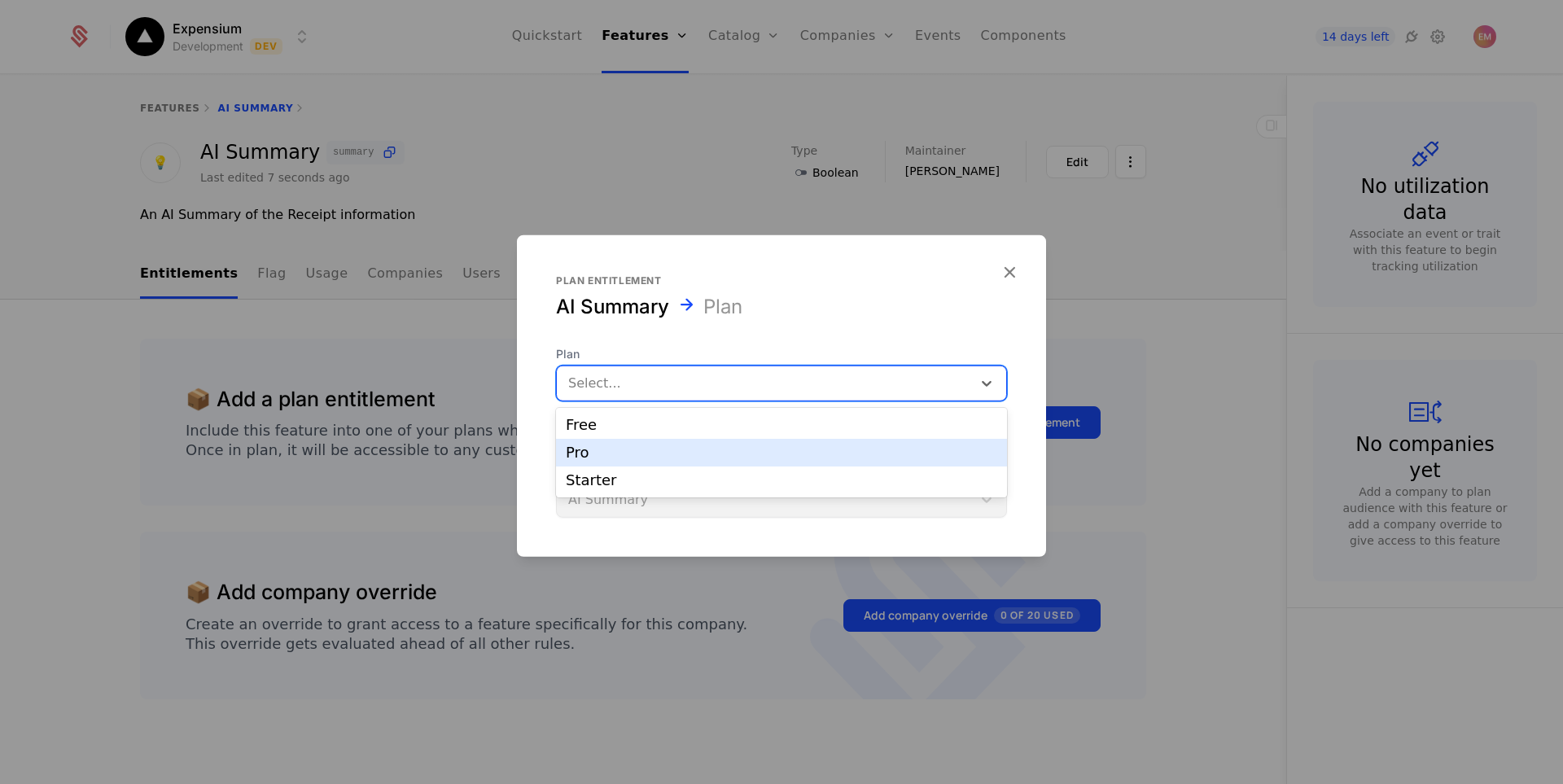
click at [585, 457] on div "Pro" at bounding box center [782, 452] width 431 height 15
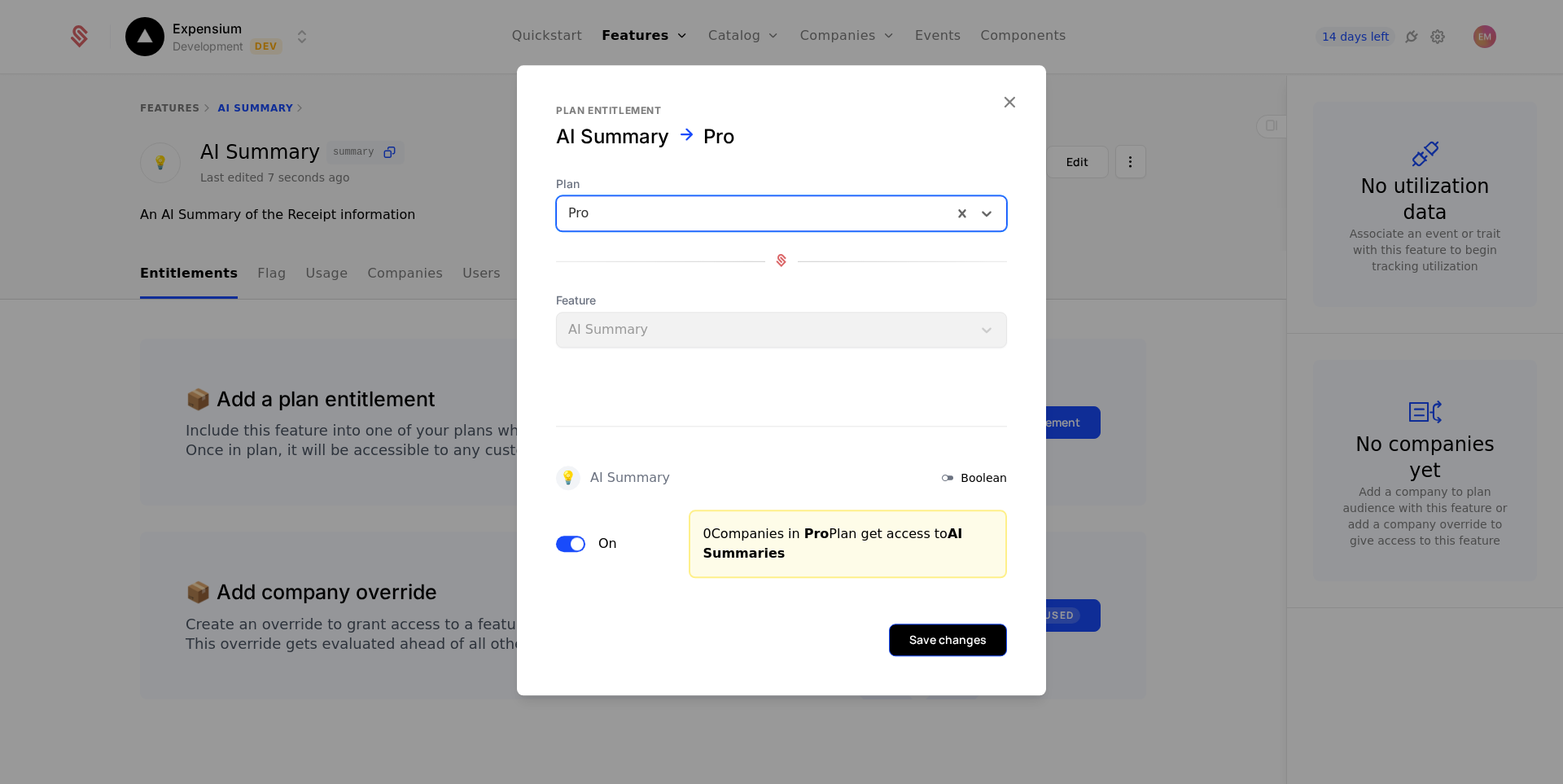
click at [967, 634] on button "Save changes" at bounding box center [948, 639] width 118 height 33
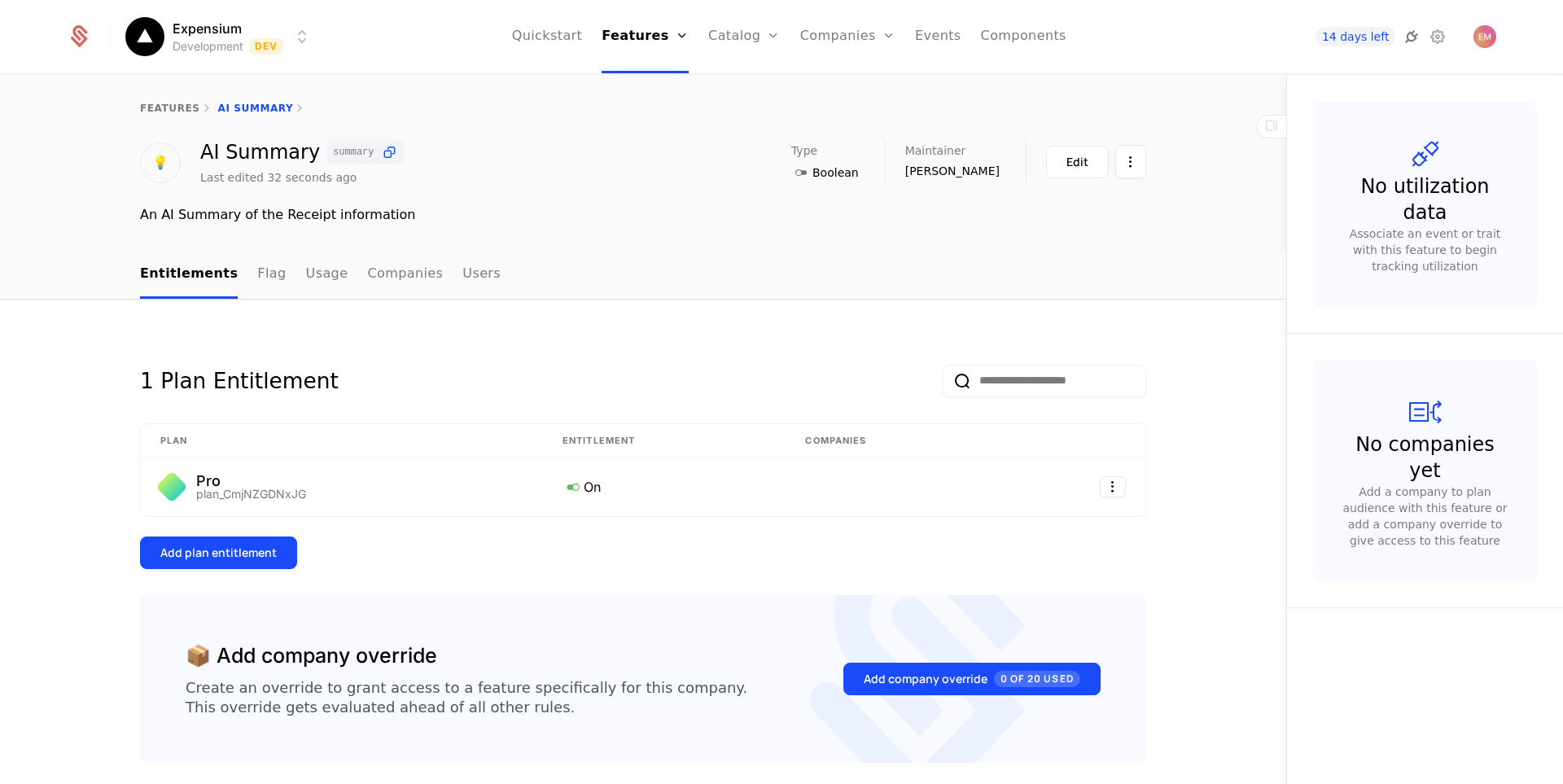
click at [1407, 37] on icon at bounding box center [1412, 37] width 20 height 20
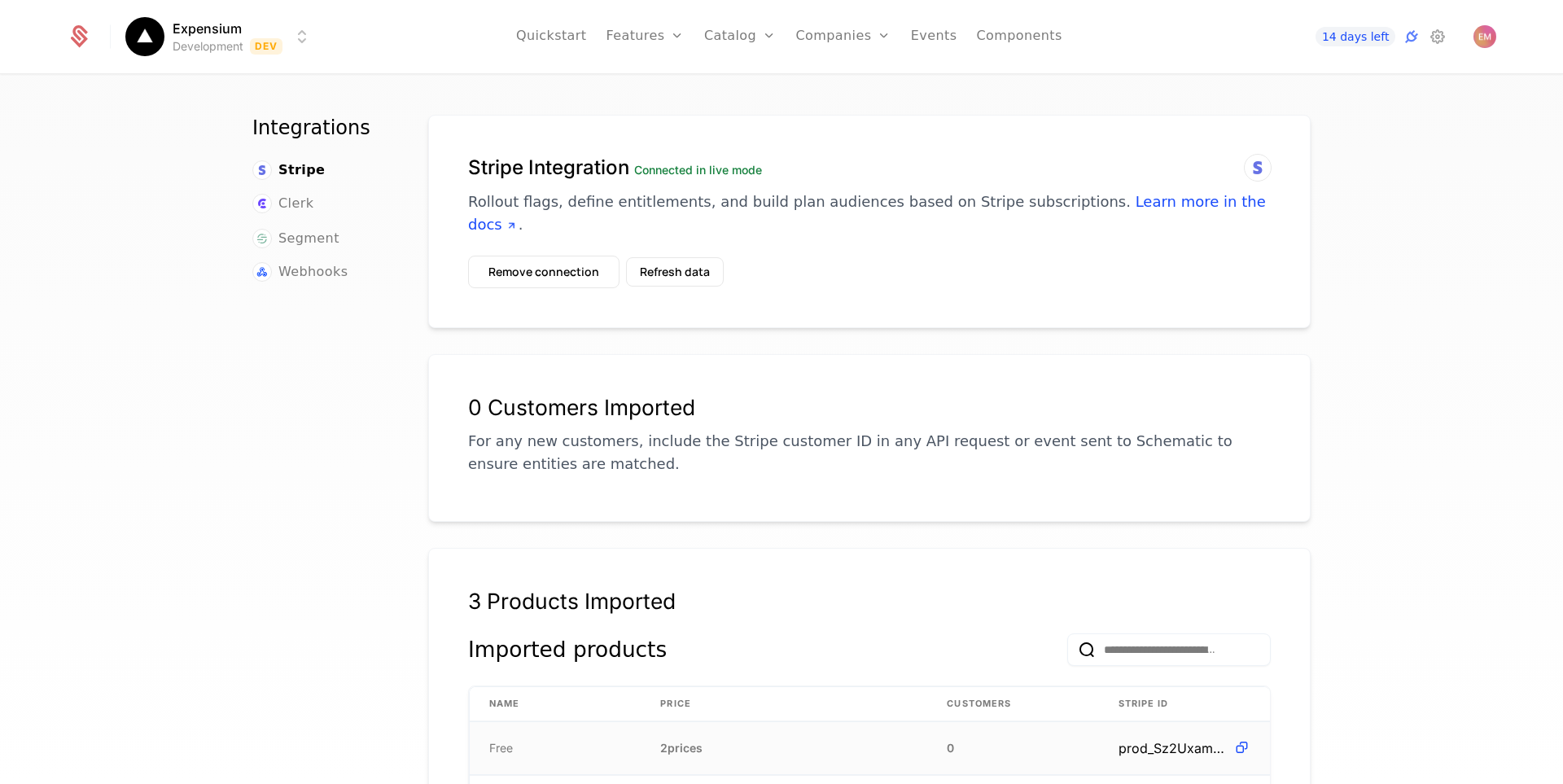
scroll to position [488, 0]
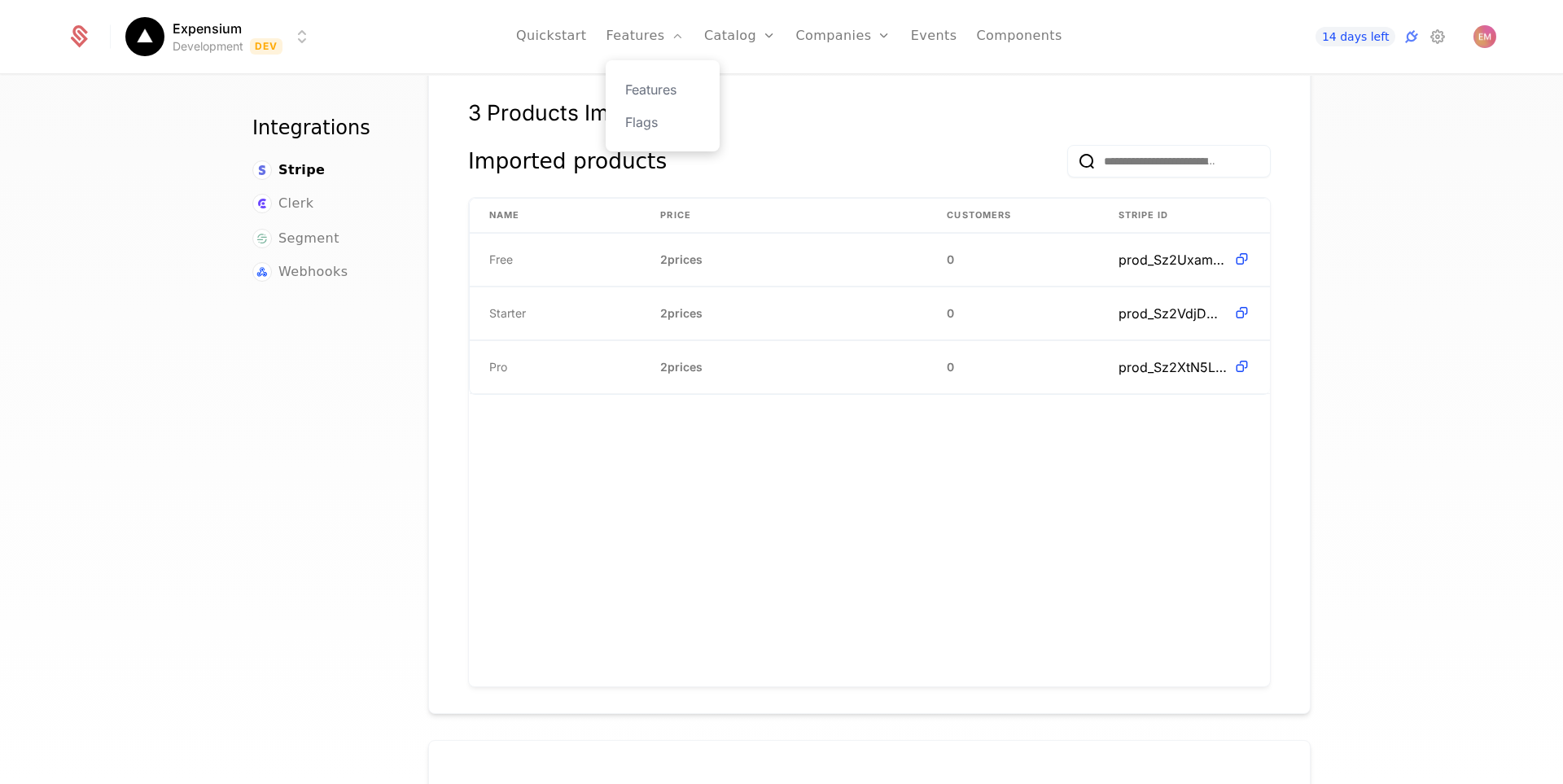
click at [663, 77] on div "Features Flags" at bounding box center [662, 106] width 114 height 91
click at [663, 82] on link "Features" at bounding box center [663, 90] width 75 height 20
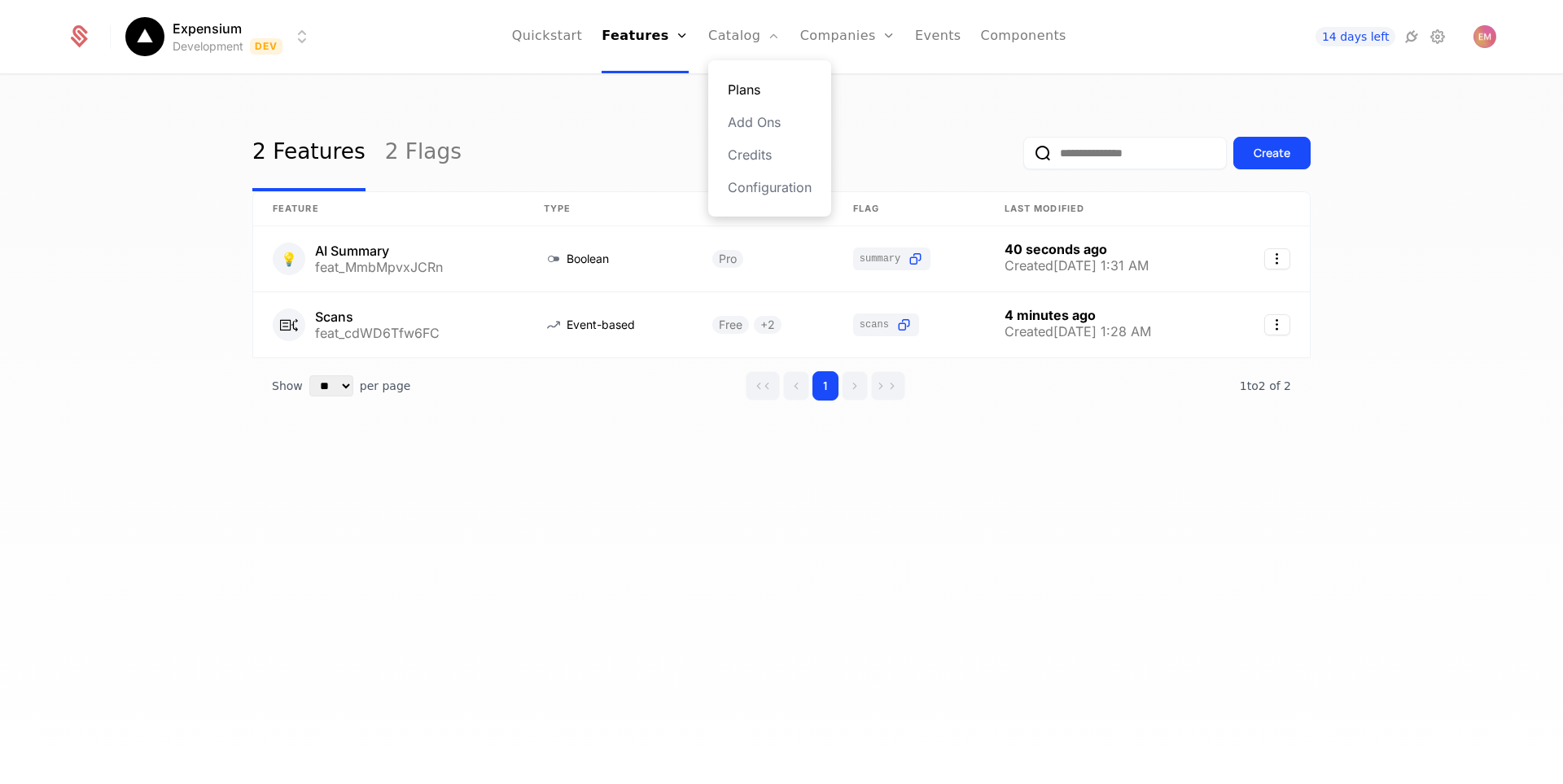
click at [737, 82] on link "Plans" at bounding box center [770, 90] width 84 height 20
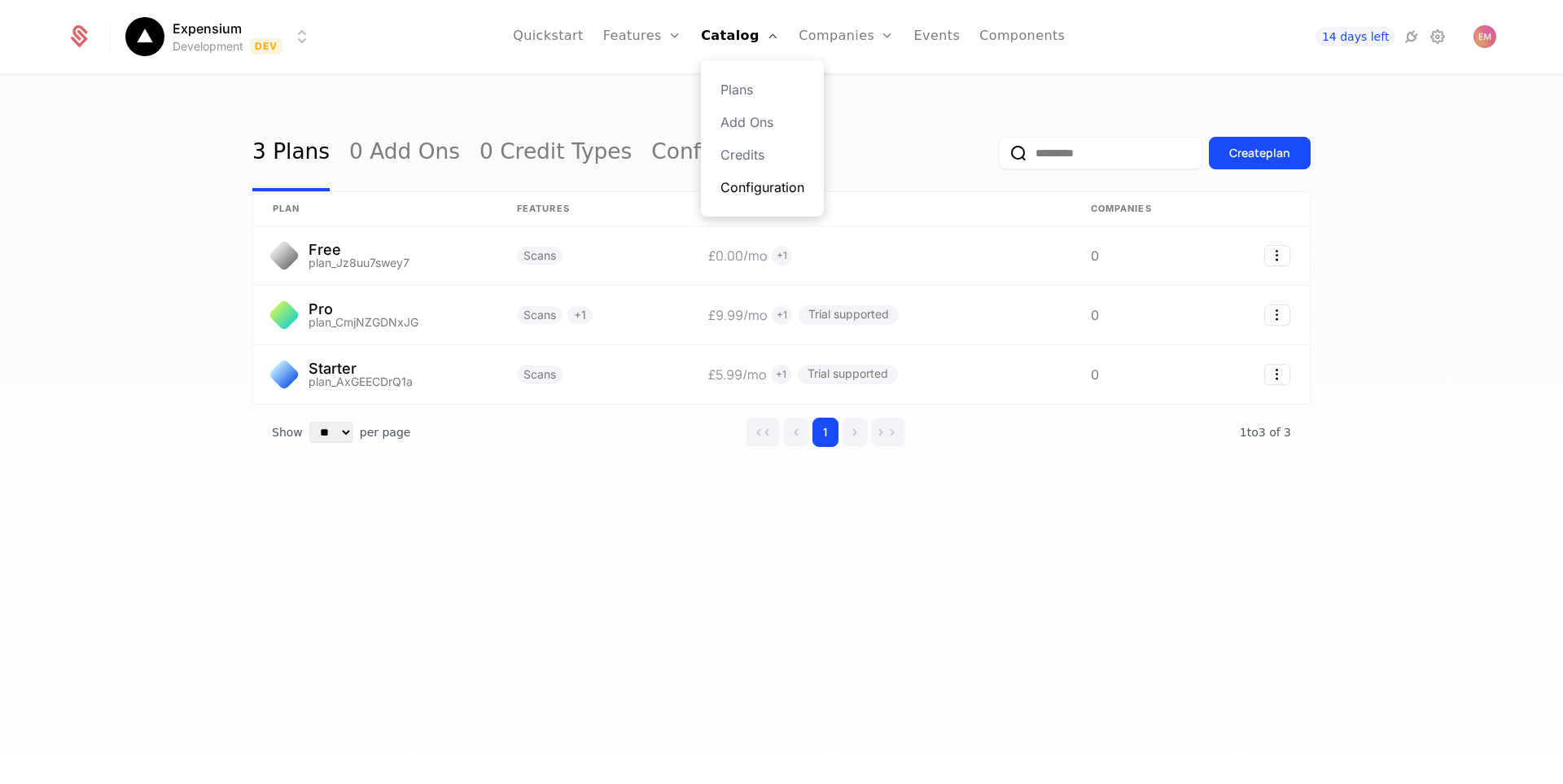
click at [763, 192] on link "Configuration" at bounding box center [762, 187] width 84 height 20
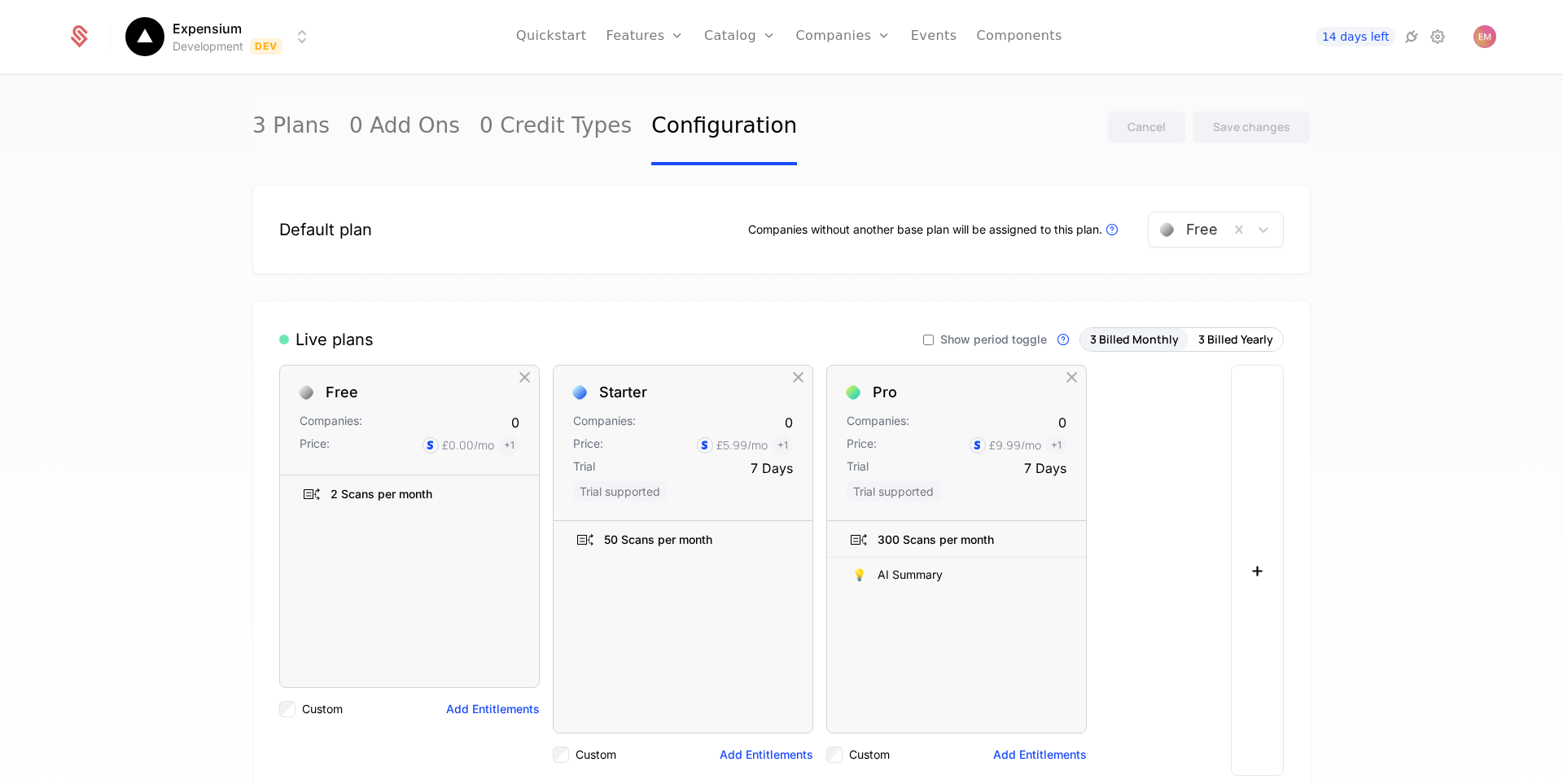
scroll to position [82, 0]
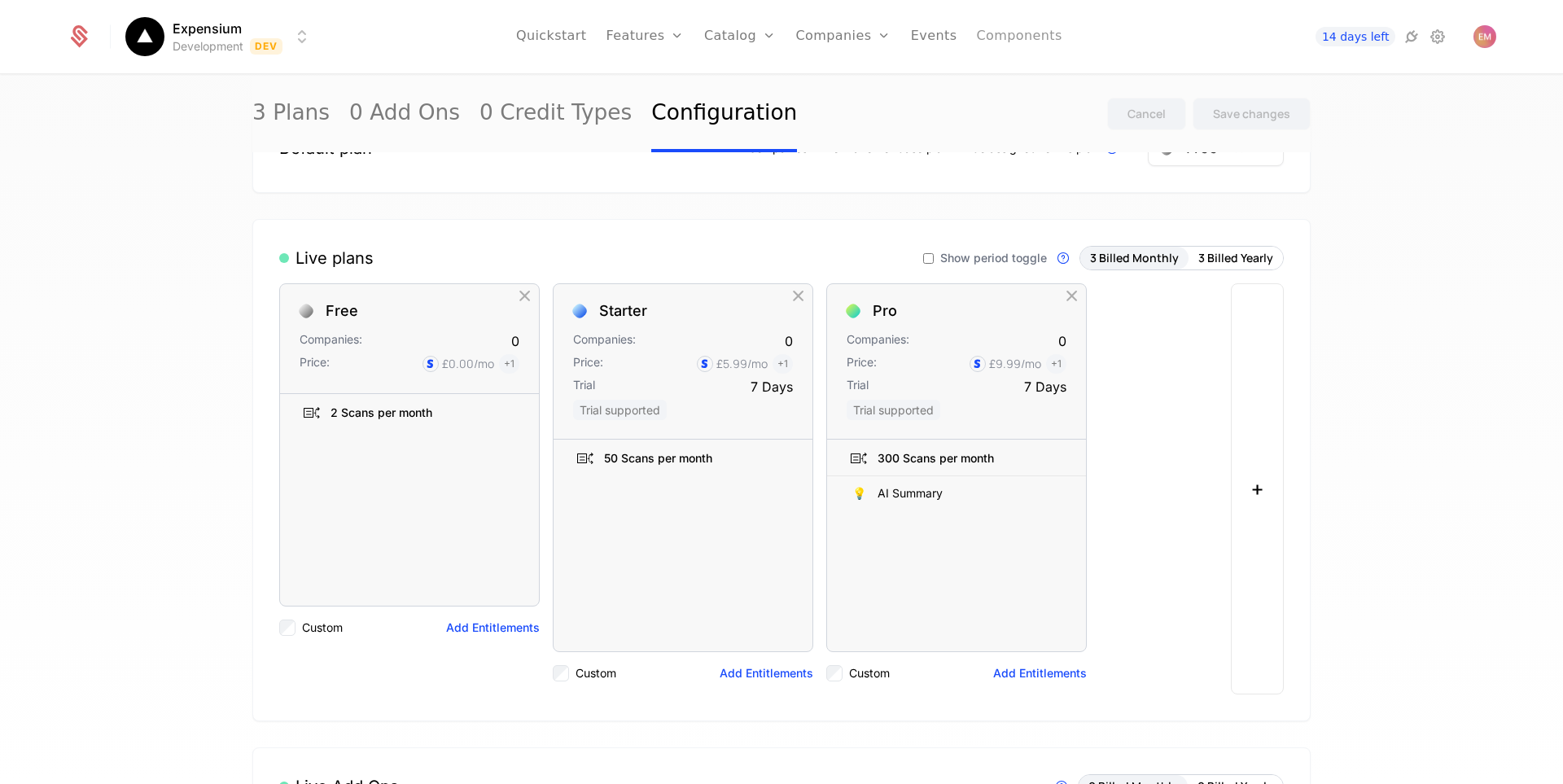
click at [1039, 40] on link "Components" at bounding box center [1019, 37] width 86 height 74
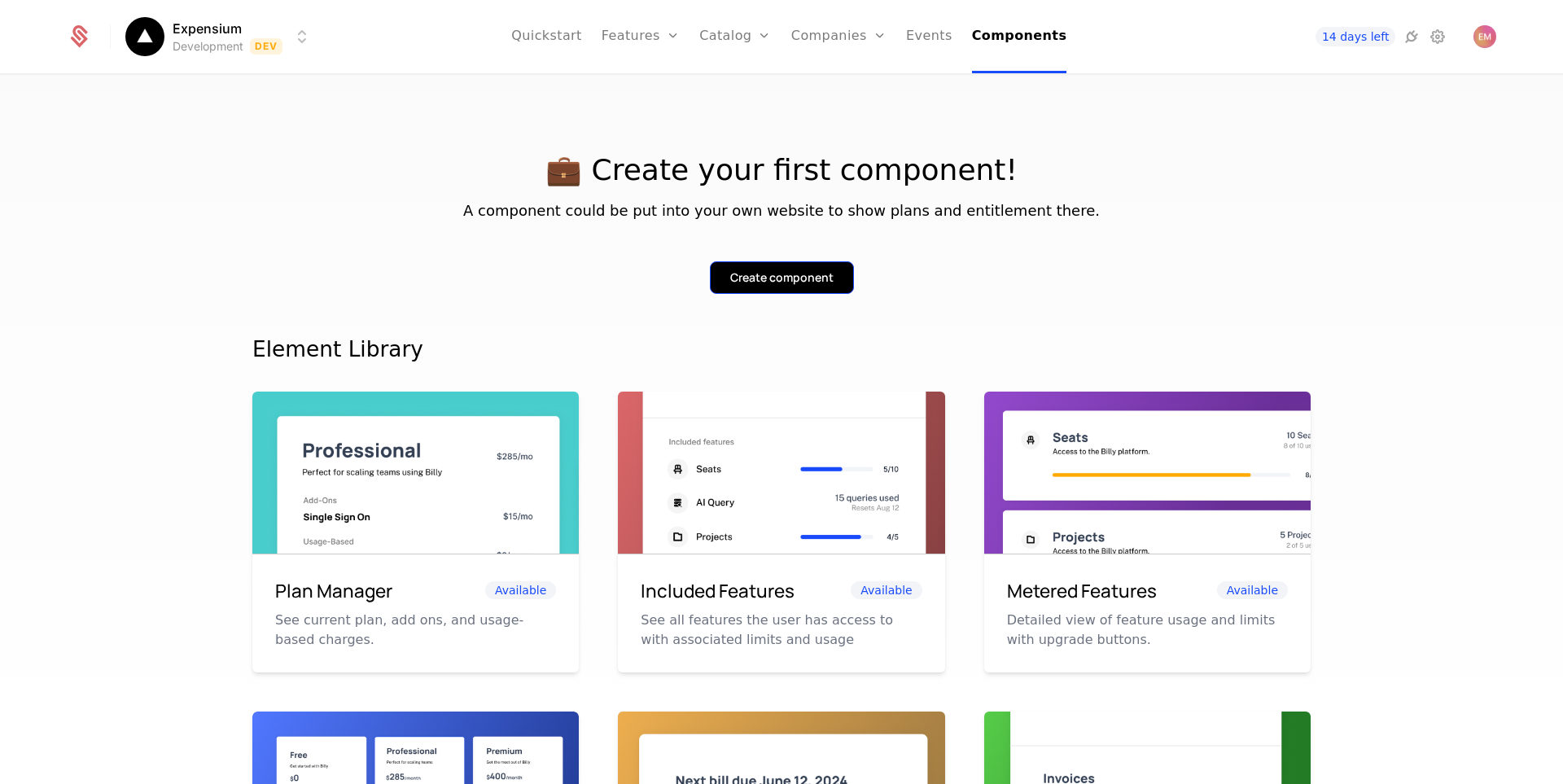
click at [787, 270] on div "Create component" at bounding box center [782, 278] width 104 height 16
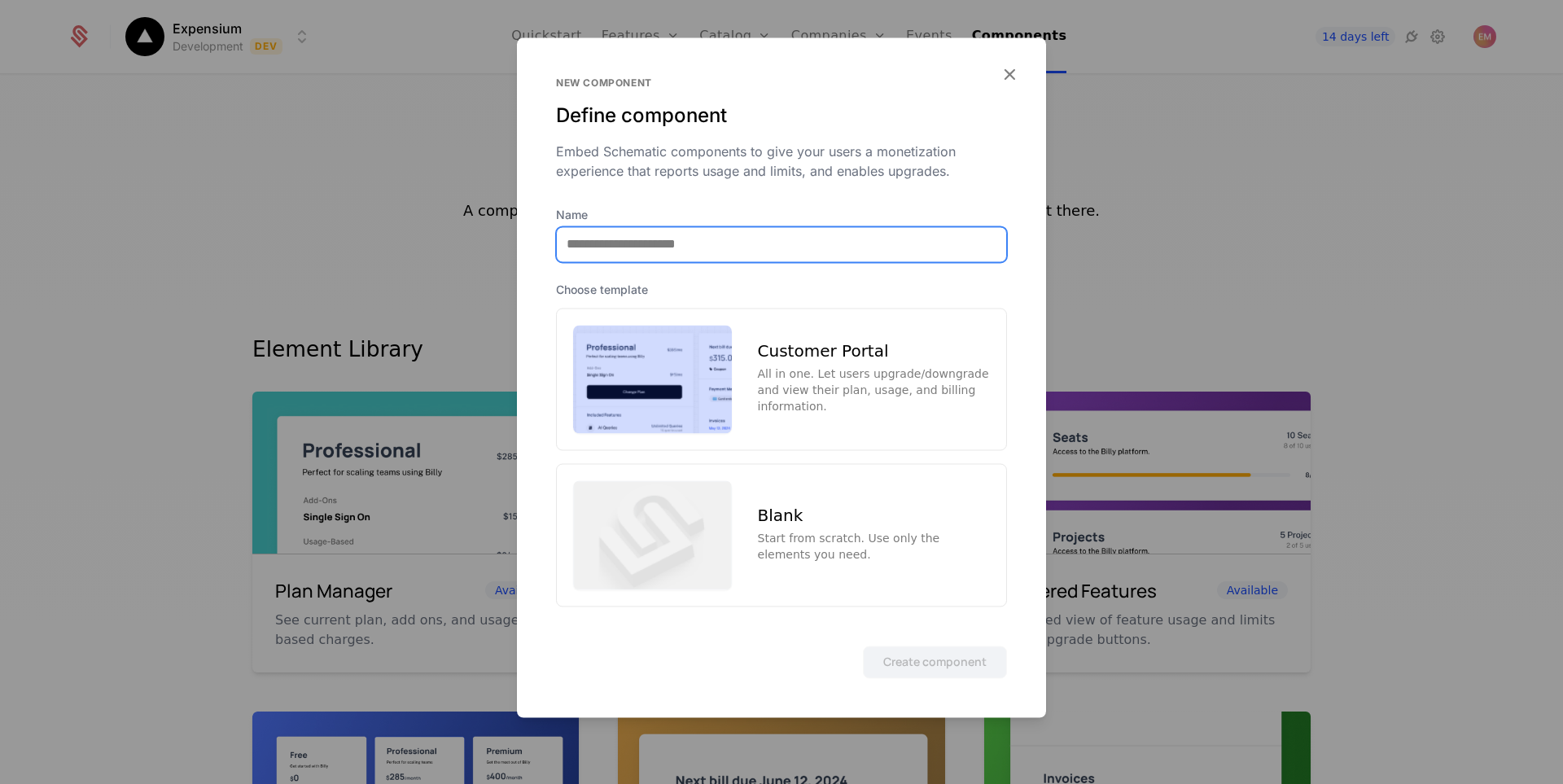
click at [661, 245] on input "Name" at bounding box center [782, 244] width 449 height 34
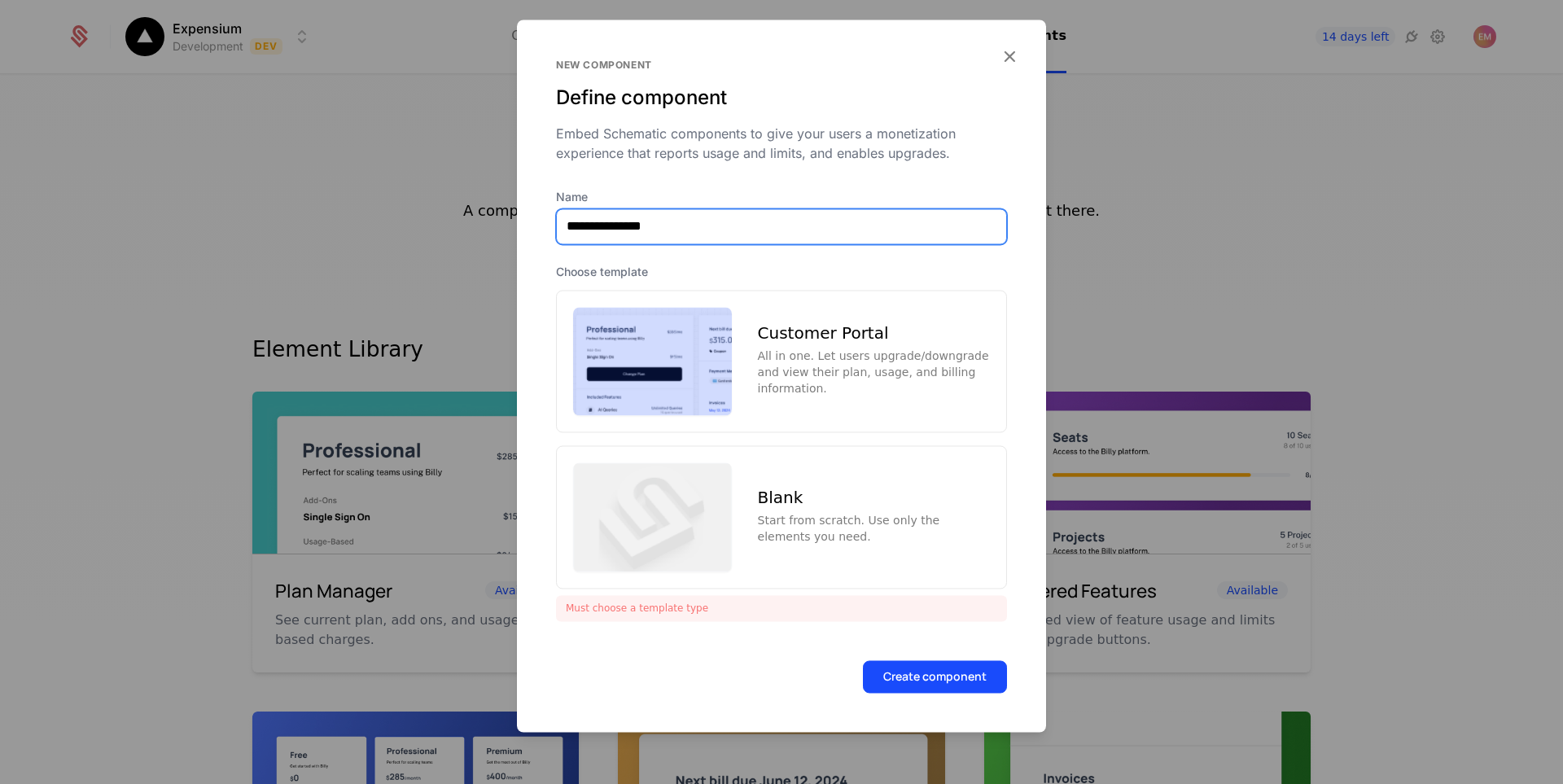
type input "**********"
click at [802, 368] on div "All in one. Let users upgrade/downgrade and view their plan, usage, and billing…" at bounding box center [874, 372] width 232 height 49
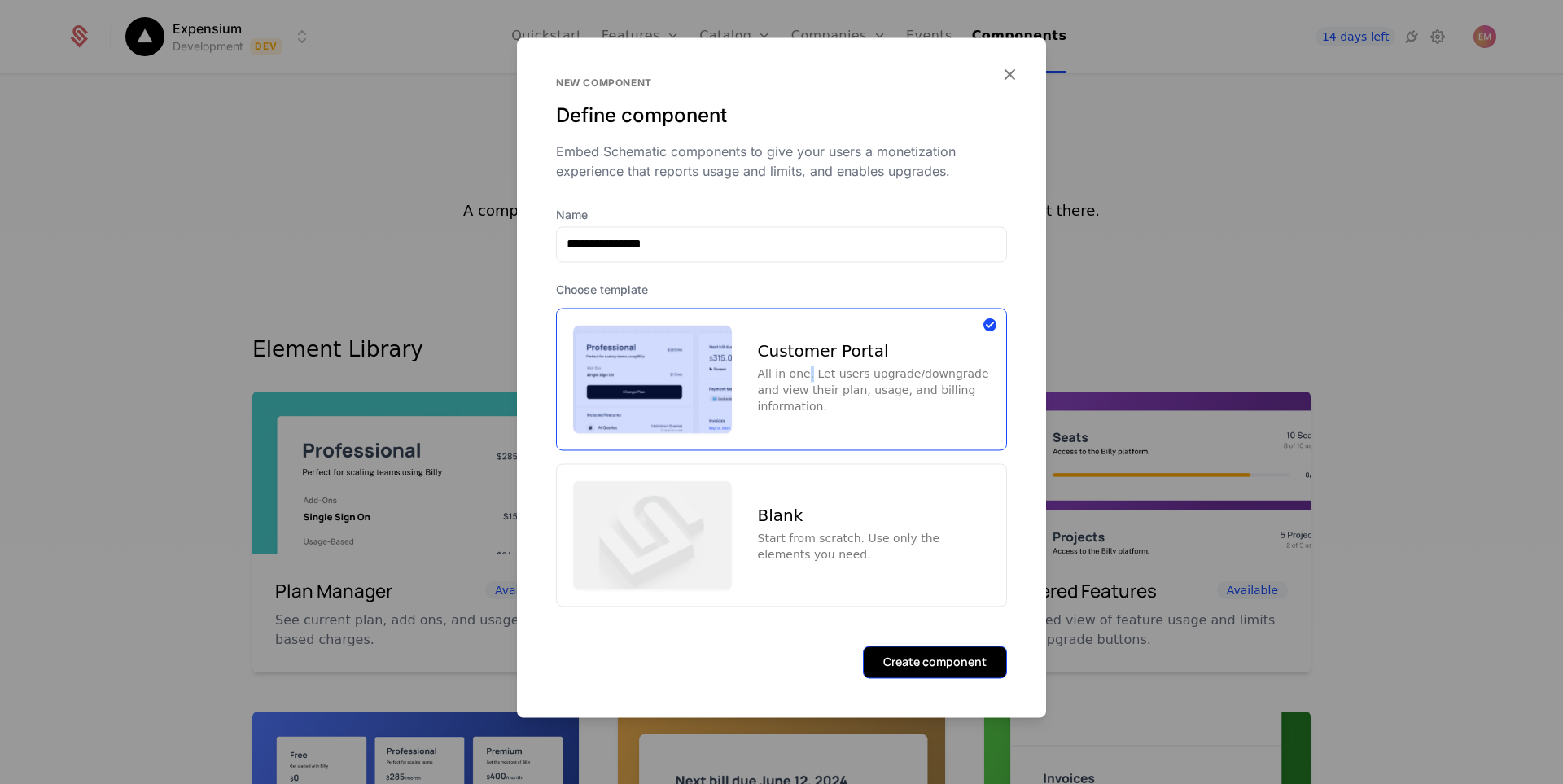
click at [918, 666] on button "Create component" at bounding box center [935, 662] width 144 height 33
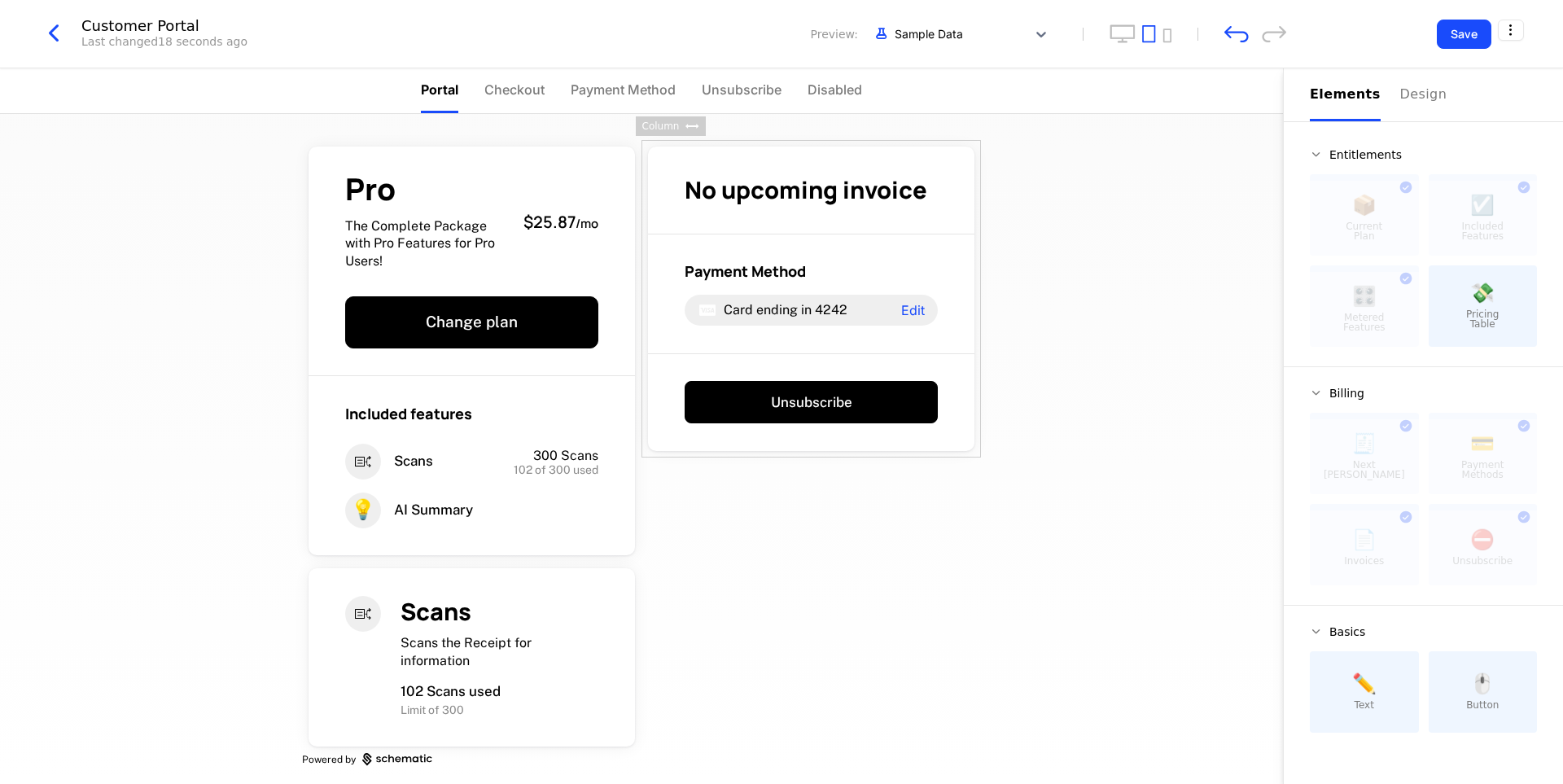
scroll to position [8, 0]
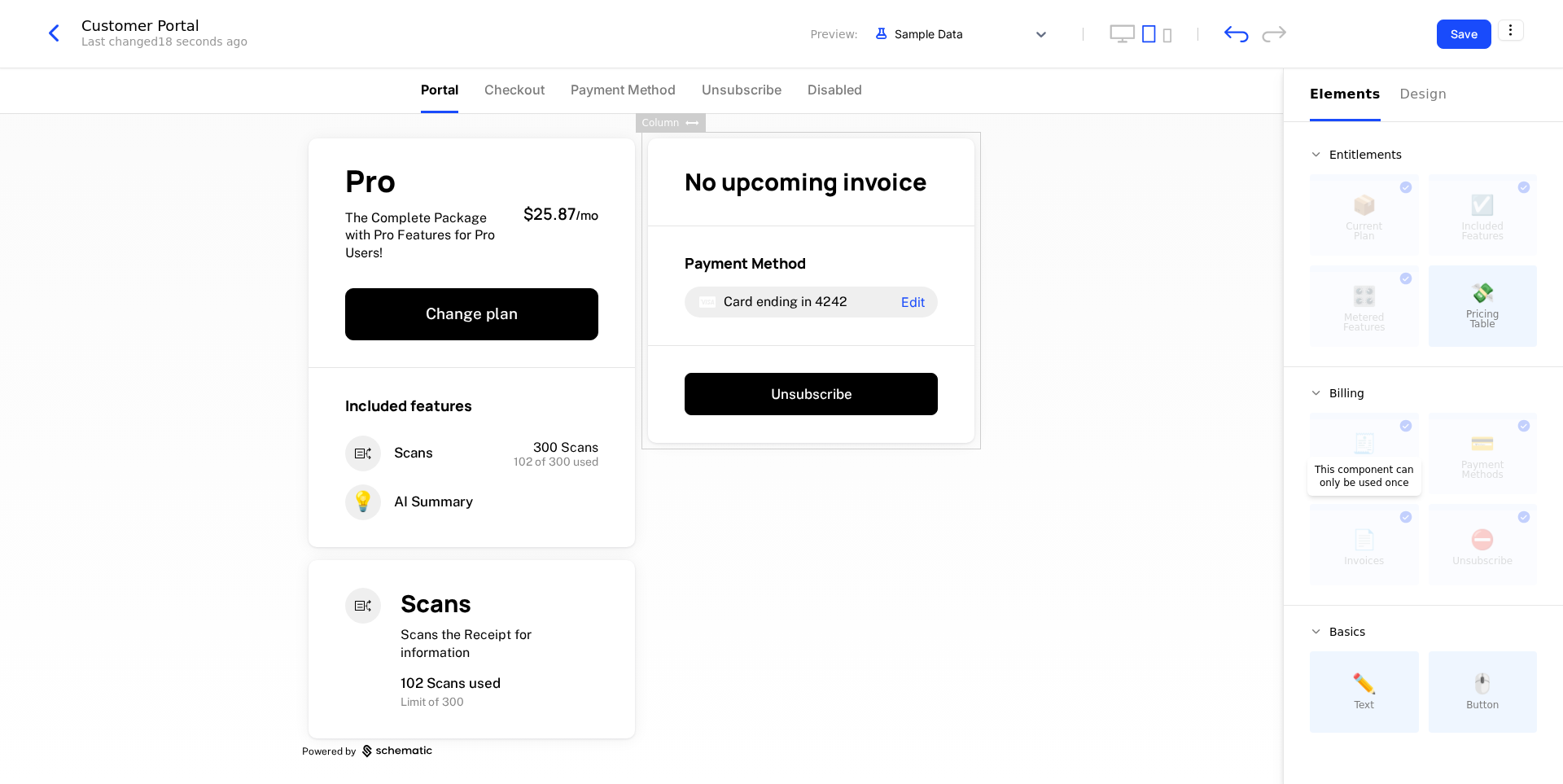
click at [1362, 531] on div at bounding box center [1364, 548] width 109 height 75
click at [1239, 39] on icon "undo" at bounding box center [1237, 33] width 25 height 17
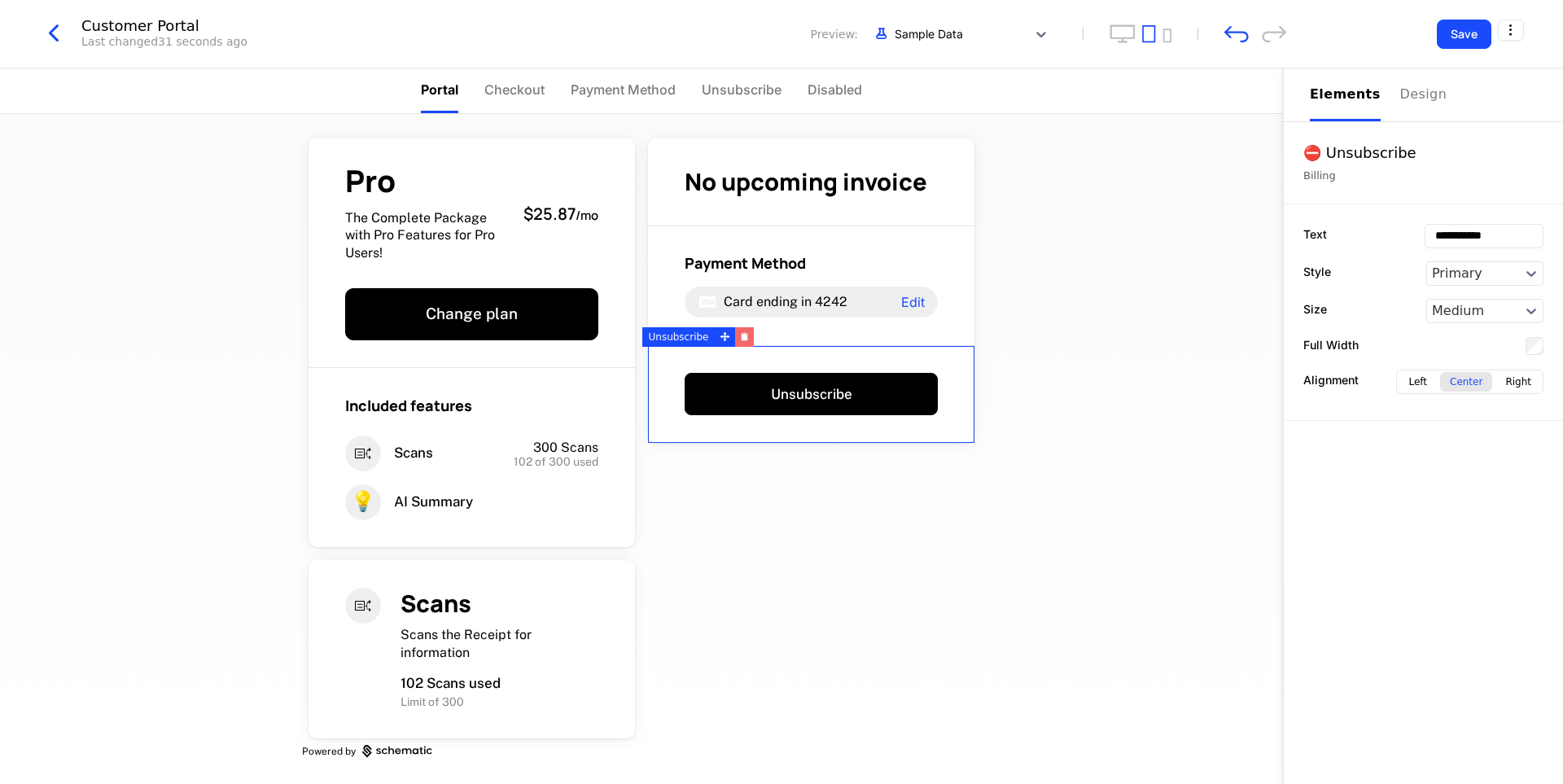
click at [740, 338] on icon "button" at bounding box center [744, 336] width 9 height 9
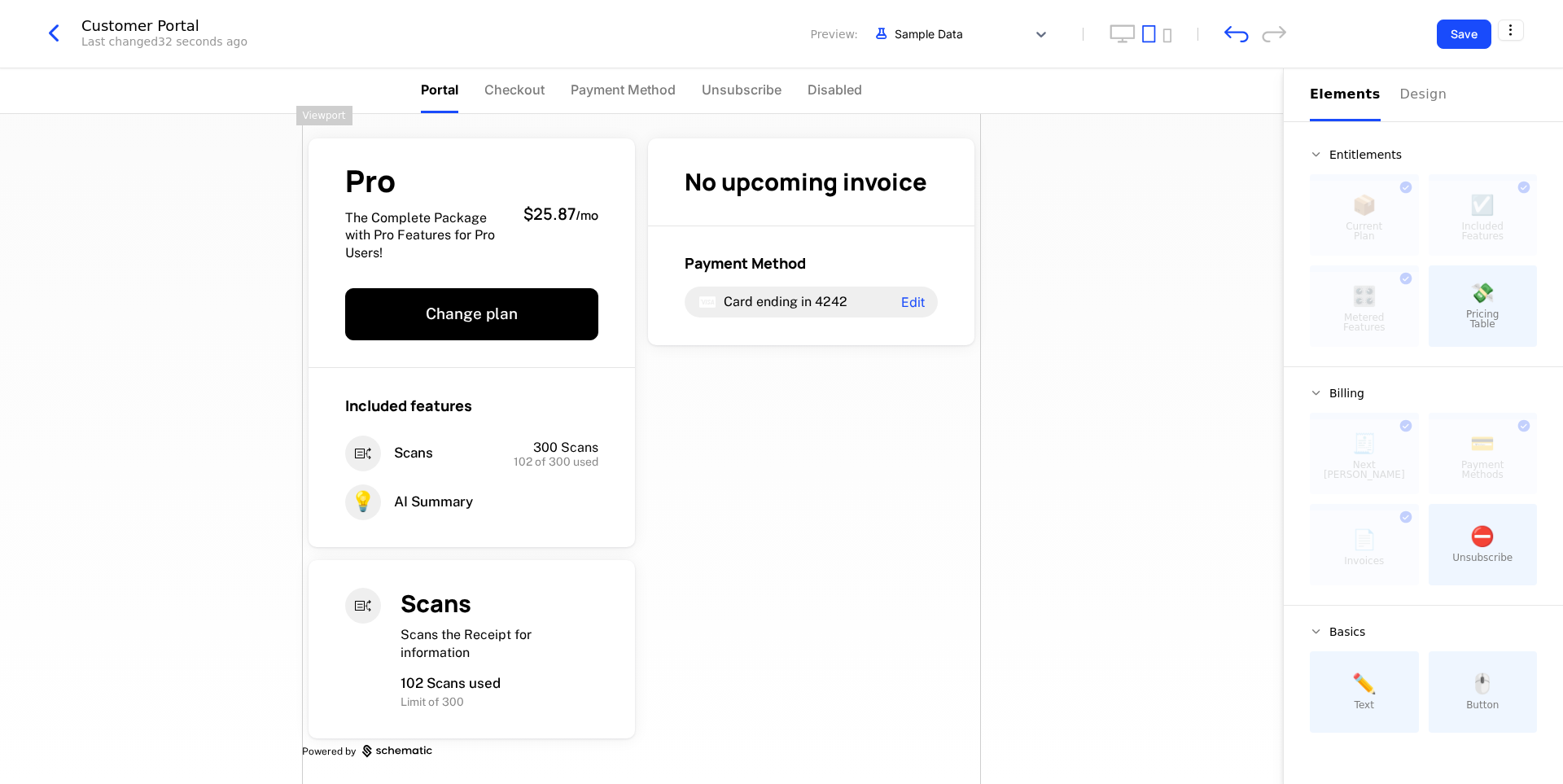
click at [1246, 47] on div "Customer Portal Last changed 32 seconds ago Preview: Sample Data" at bounding box center [663, 34] width 1247 height 31
click at [1241, 36] on icon "undo" at bounding box center [1237, 33] width 25 height 17
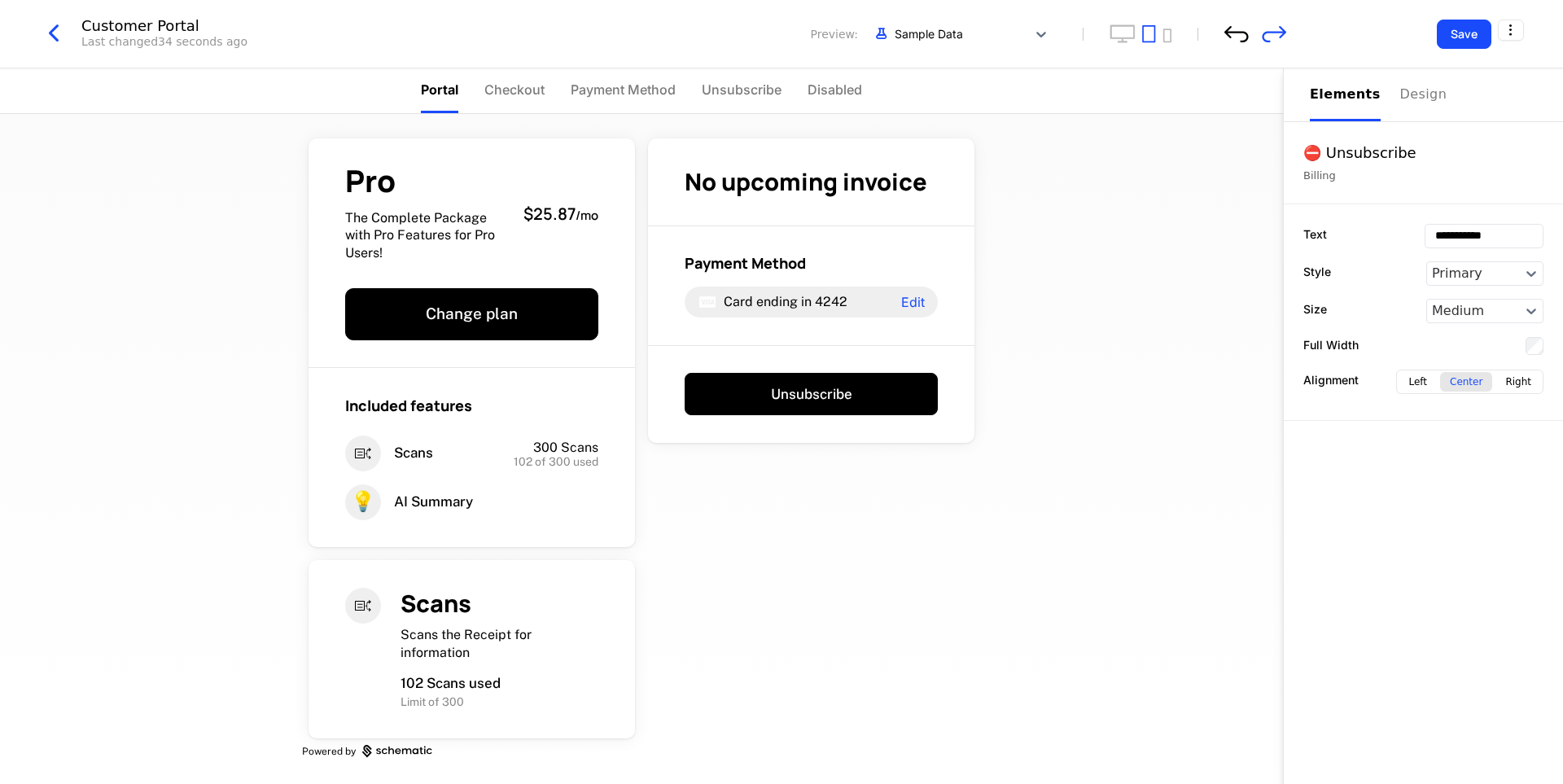
click at [1239, 38] on icon "undo" at bounding box center [1237, 33] width 25 height 17
click at [1400, 101] on div "Design" at bounding box center [1427, 95] width 52 height 20
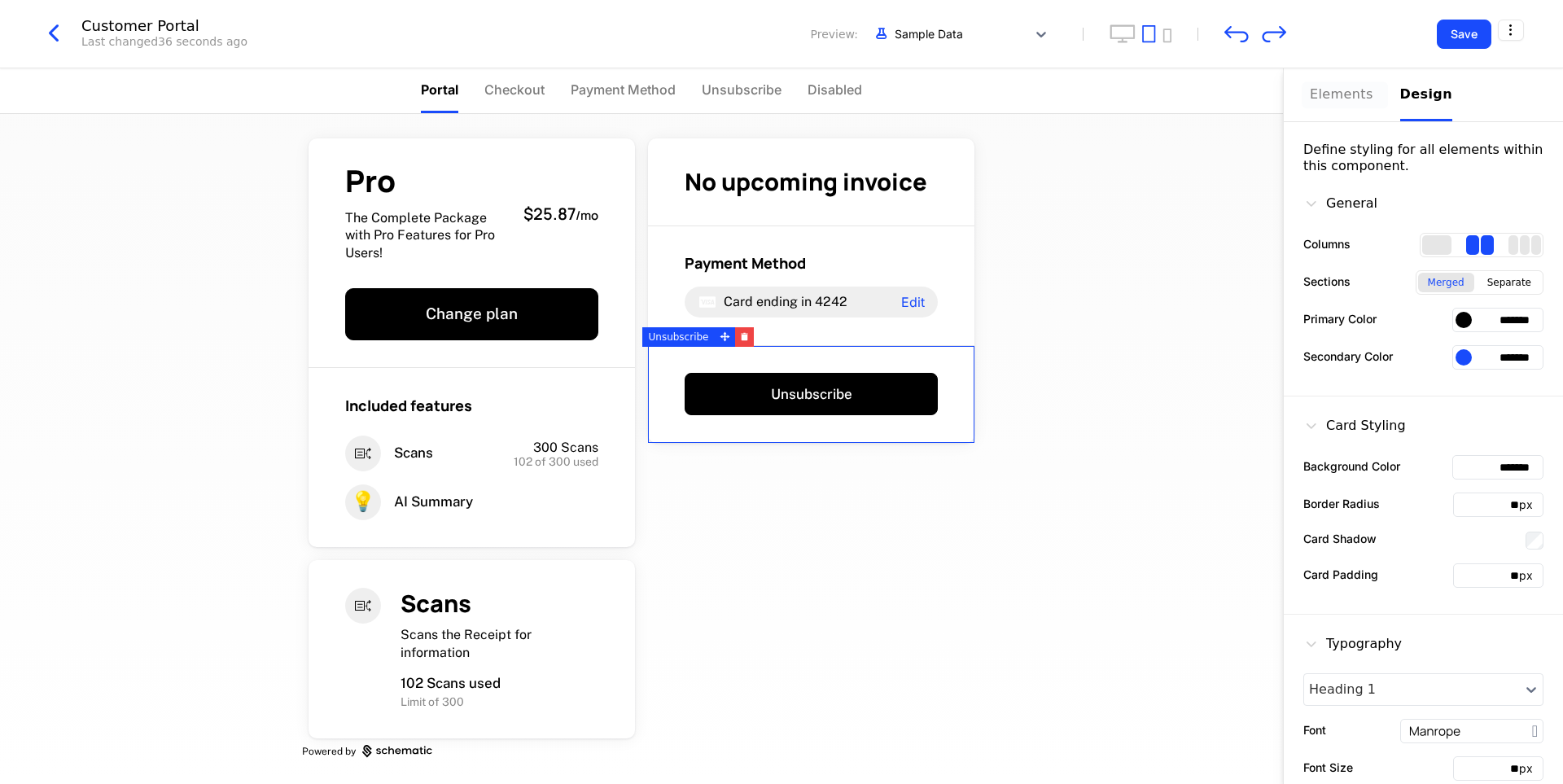
click at [1342, 97] on div "Elements" at bounding box center [1345, 95] width 71 height 20
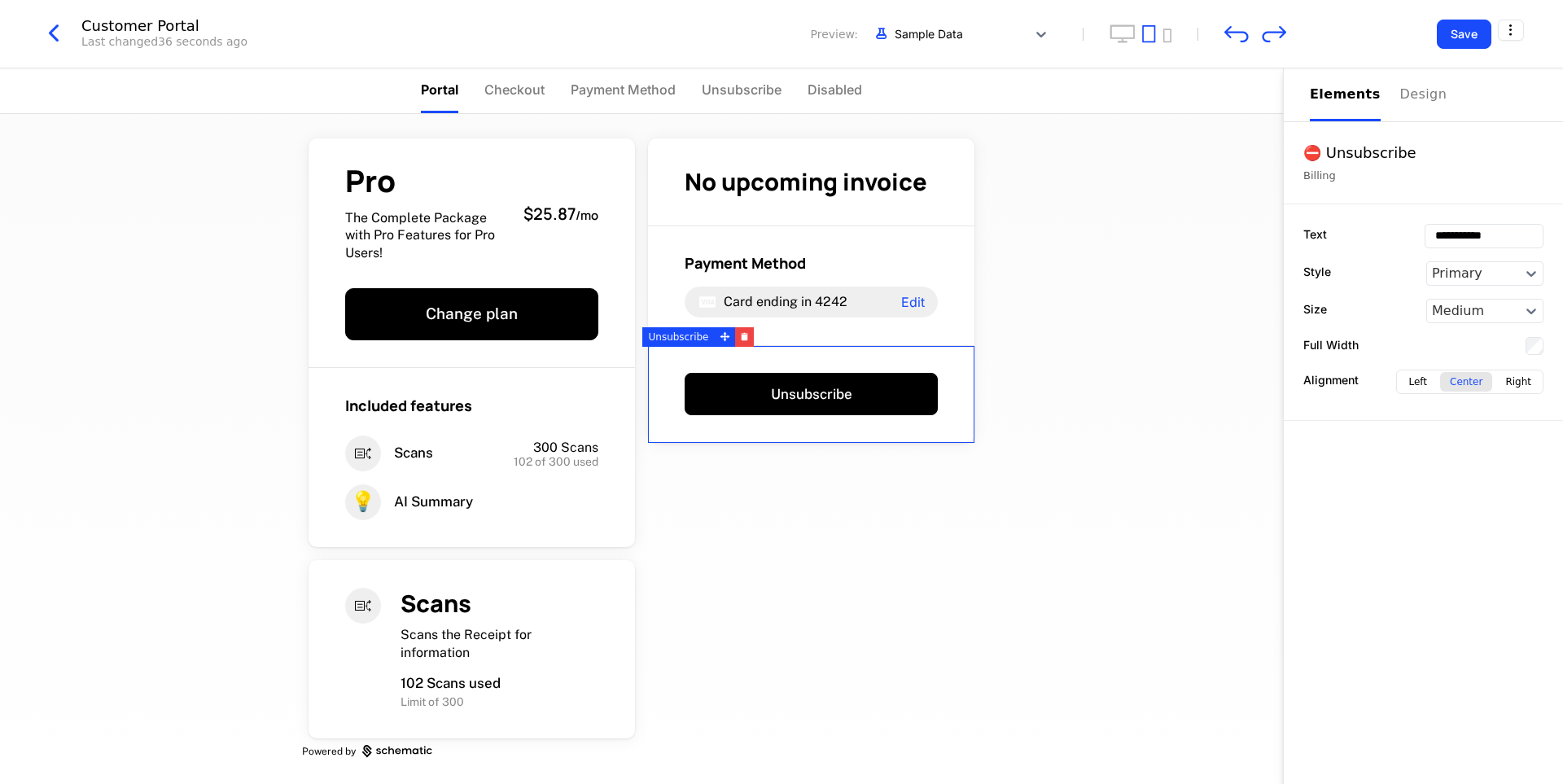
click at [1418, 484] on div "**********" at bounding box center [1422, 426] width 280 height 715
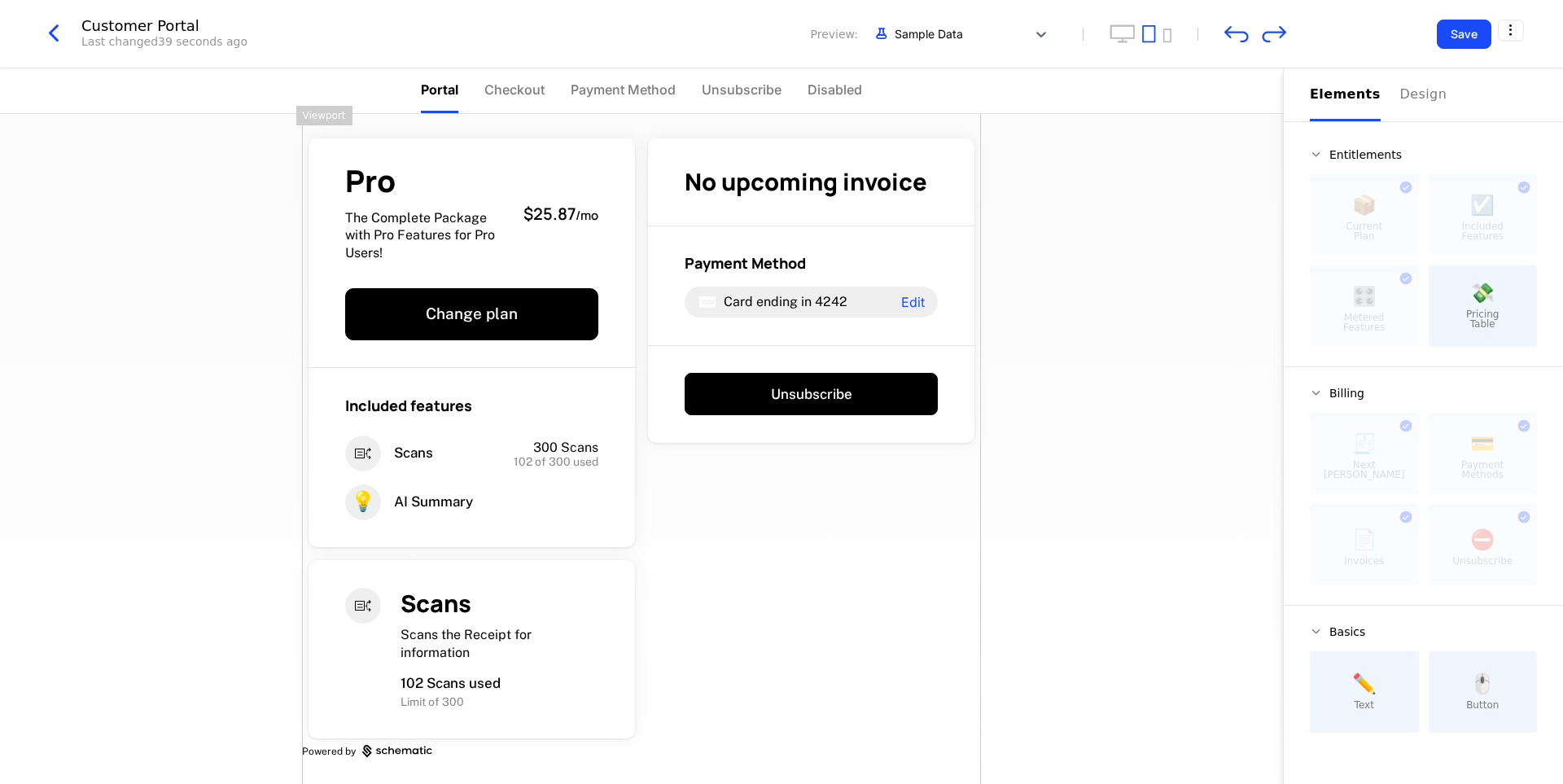
click at [826, 484] on div "Pro The Complete Package with Pro Features for Pro Users! $25.87 / mo Change pl…" at bounding box center [641, 445] width 679 height 678
click at [742, 340] on icon "button" at bounding box center [745, 337] width 7 height 6
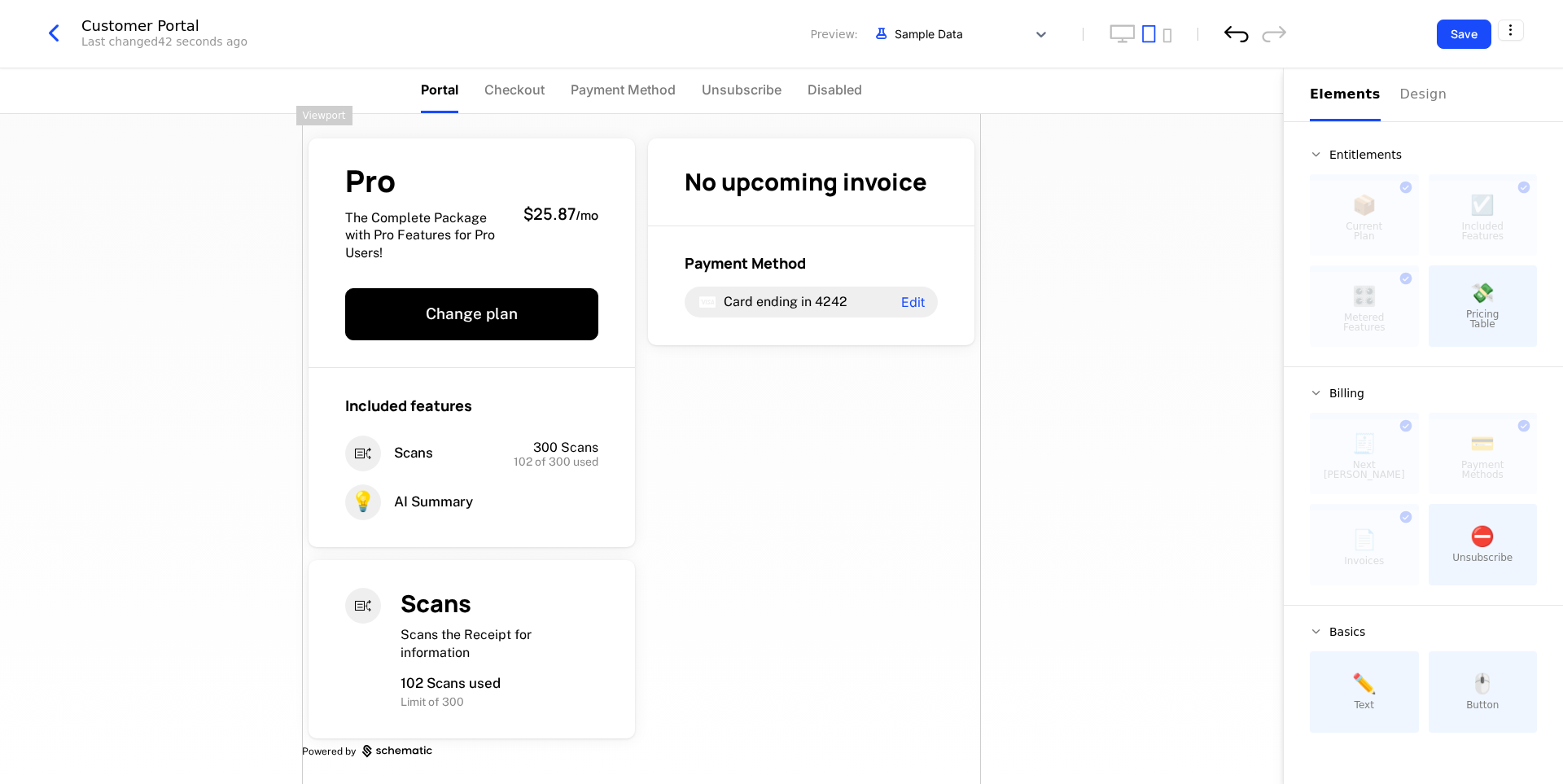
click at [1232, 30] on icon "undo" at bounding box center [1237, 33] width 25 height 17
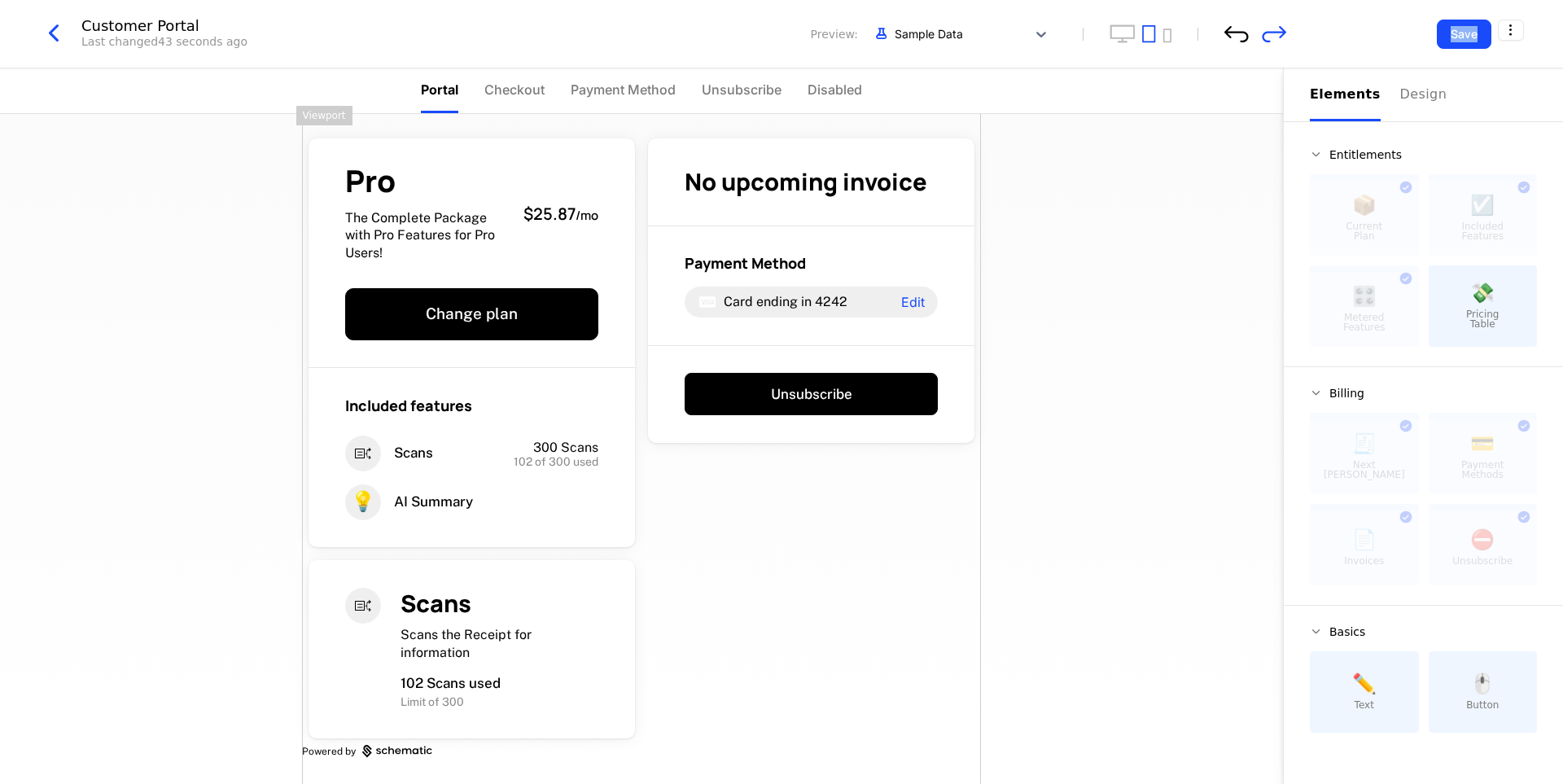
click at [1232, 30] on icon "undo" at bounding box center [1237, 33] width 25 height 17
click at [1386, 98] on div "Elements Design" at bounding box center [1423, 95] width 227 height 53
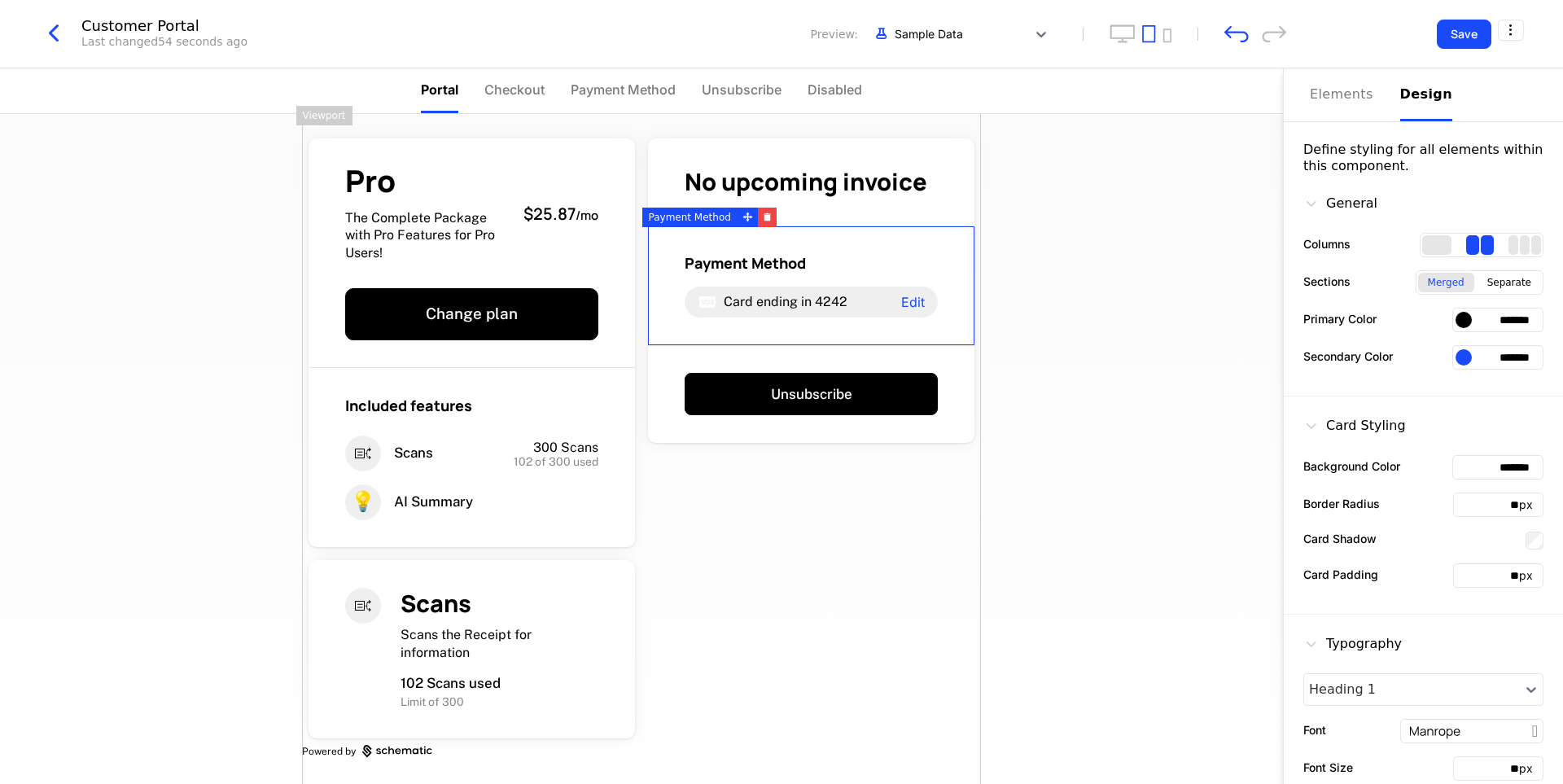
click at [1456, 316] on div at bounding box center [1464, 320] width 16 height 16
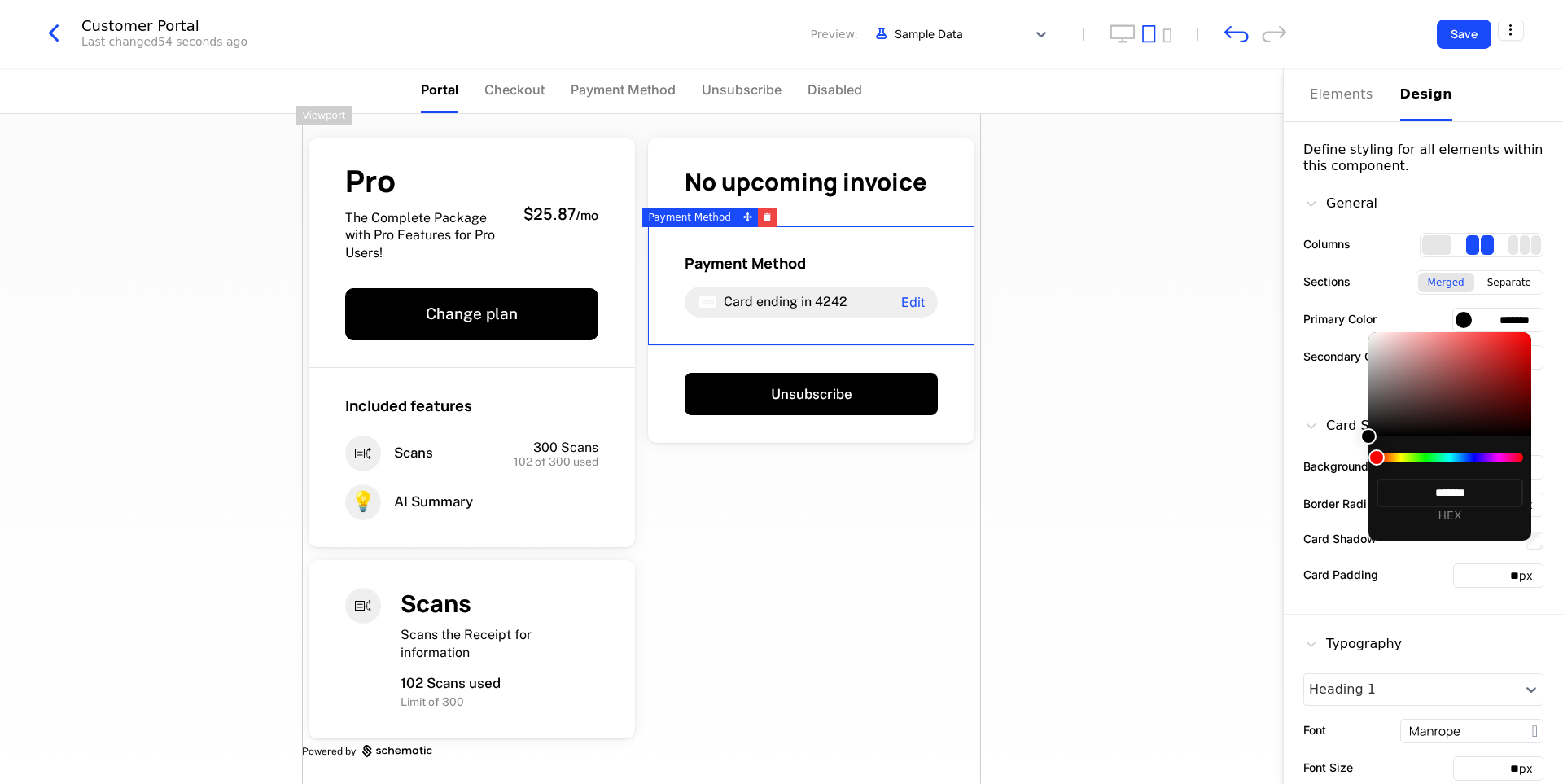
click at [1476, 455] on div at bounding box center [1449, 457] width 146 height 10
click at [1480, 457] on div at bounding box center [1449, 457] width 146 height 10
click at [1471, 488] on input "*******" at bounding box center [1449, 492] width 146 height 29
type input "*****"
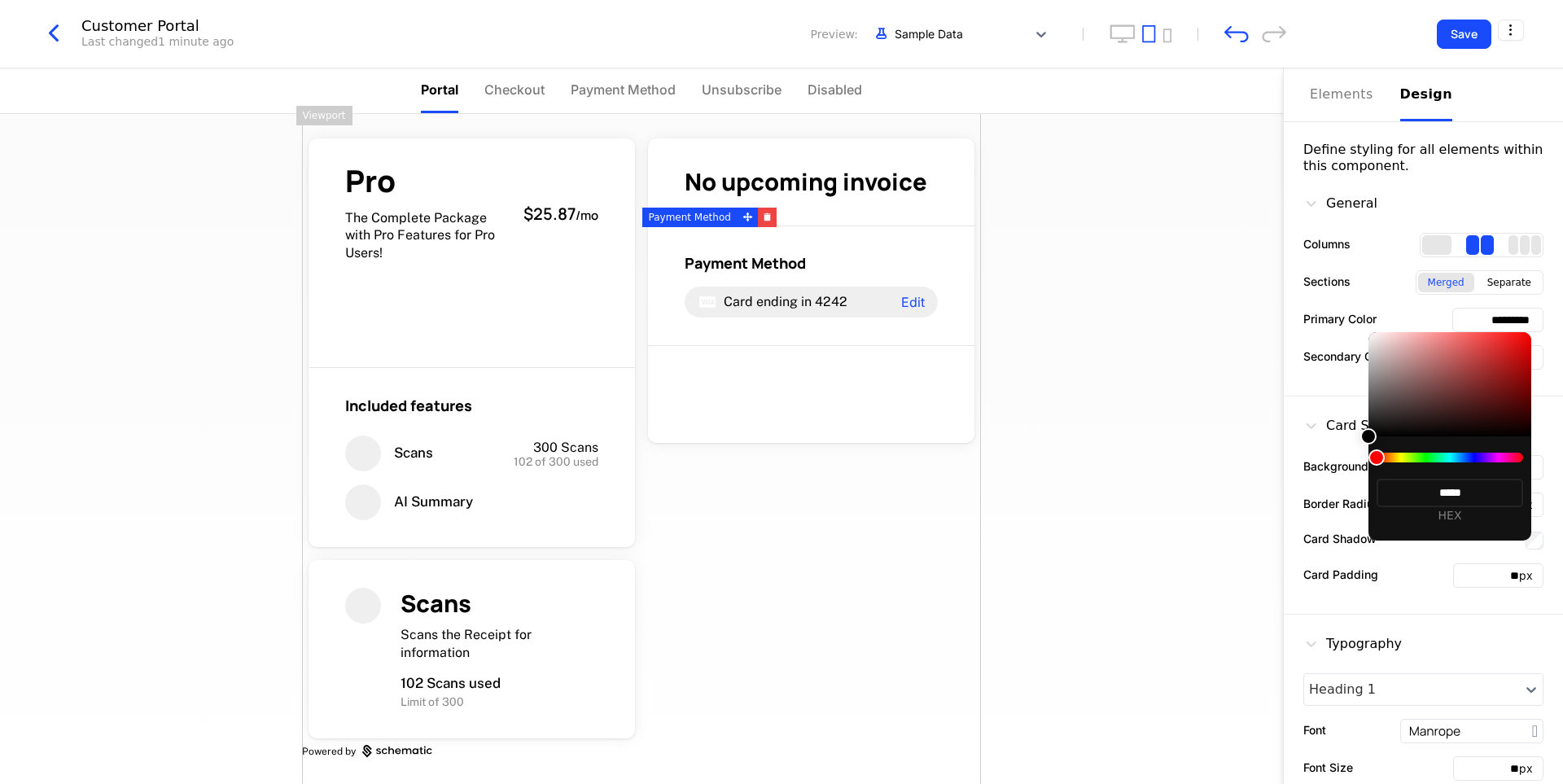
type input "*******"
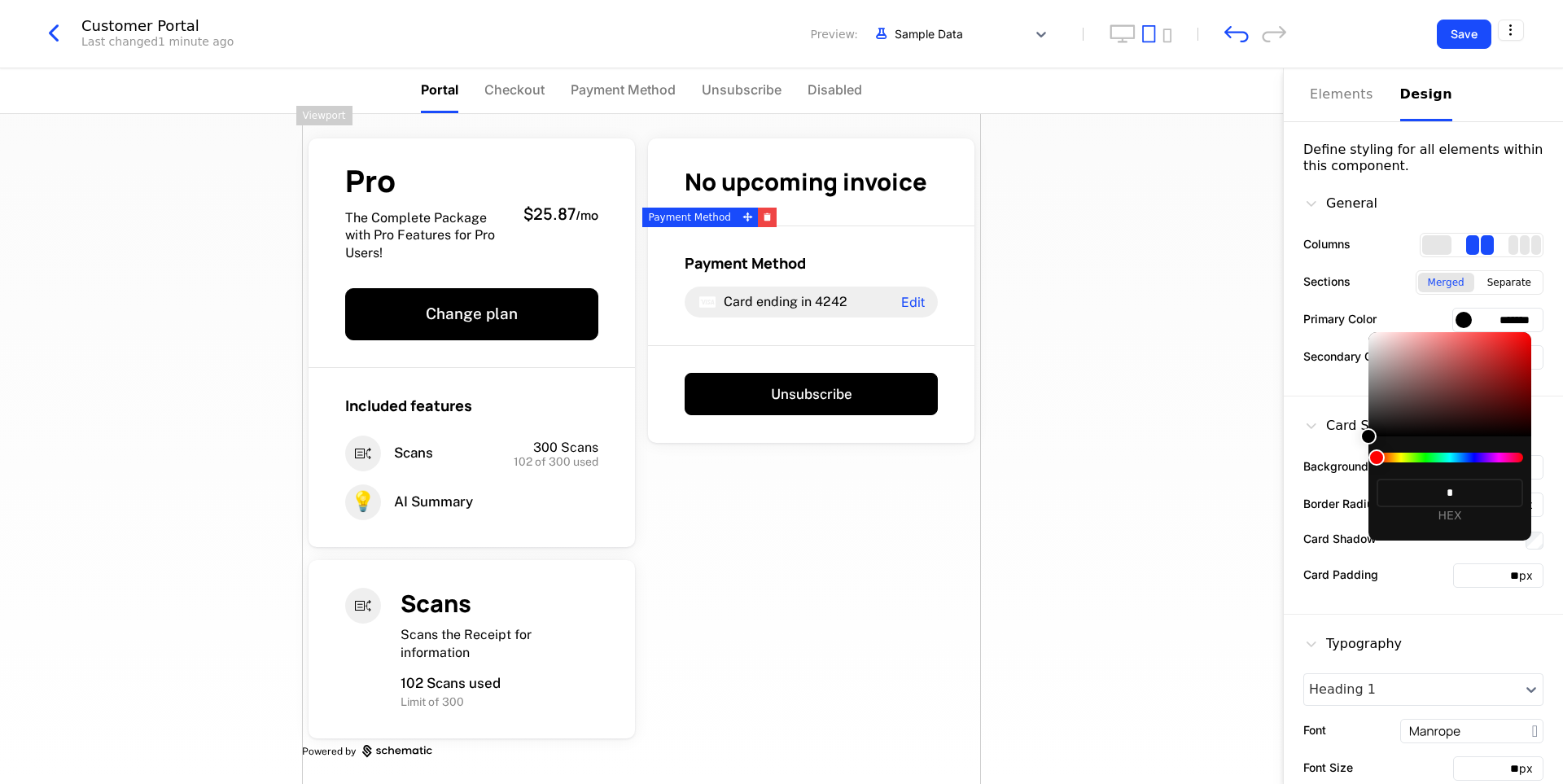
click at [1464, 497] on input "*" at bounding box center [1449, 492] width 146 height 29
drag, startPoint x: 1480, startPoint y: 487, endPoint x: 1435, endPoint y: 498, distance: 46.3
click at [1435, 498] on input "*******" at bounding box center [1449, 492] width 146 height 29
type input "***"
type input "*******"
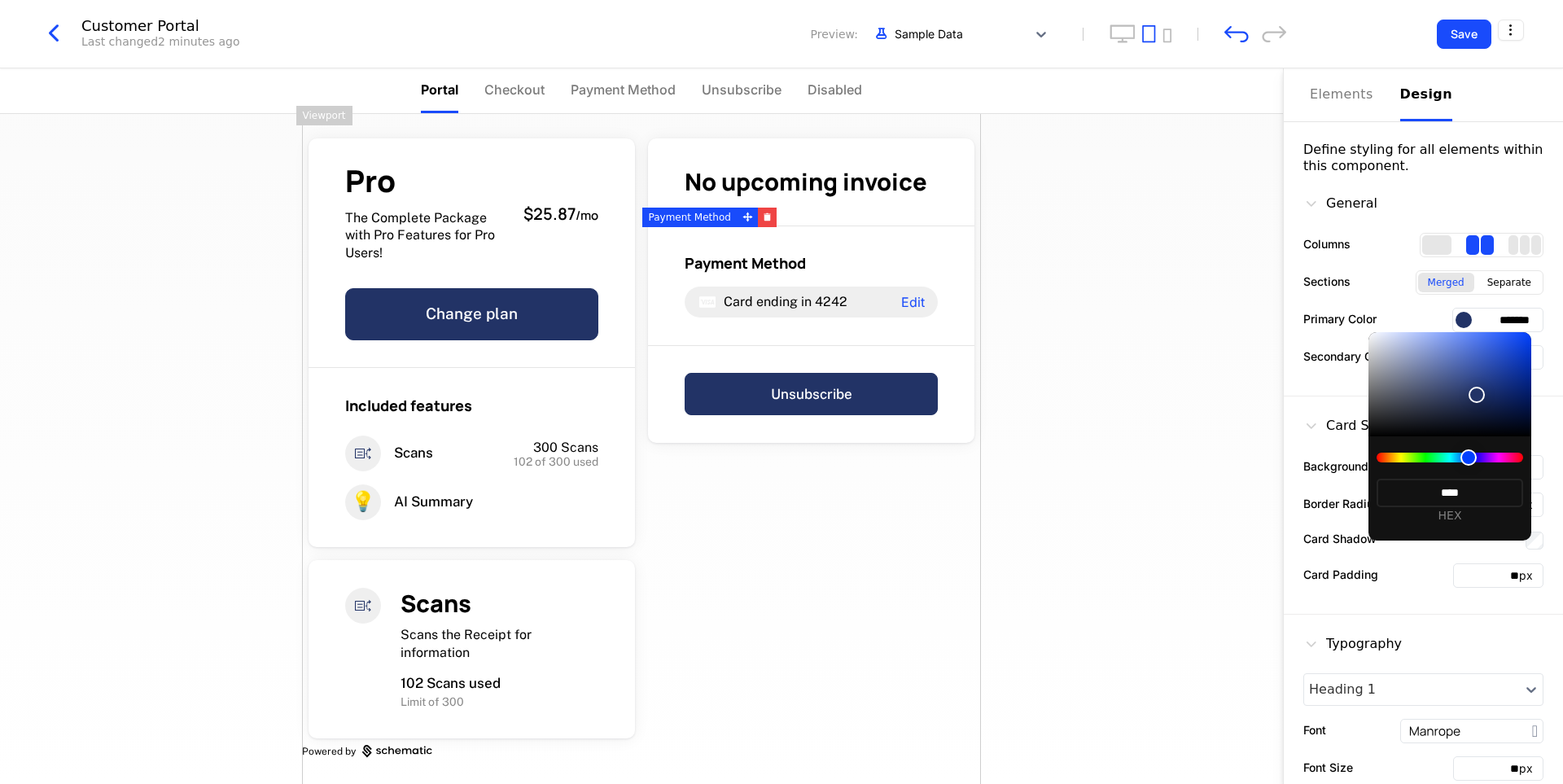
type input "*****"
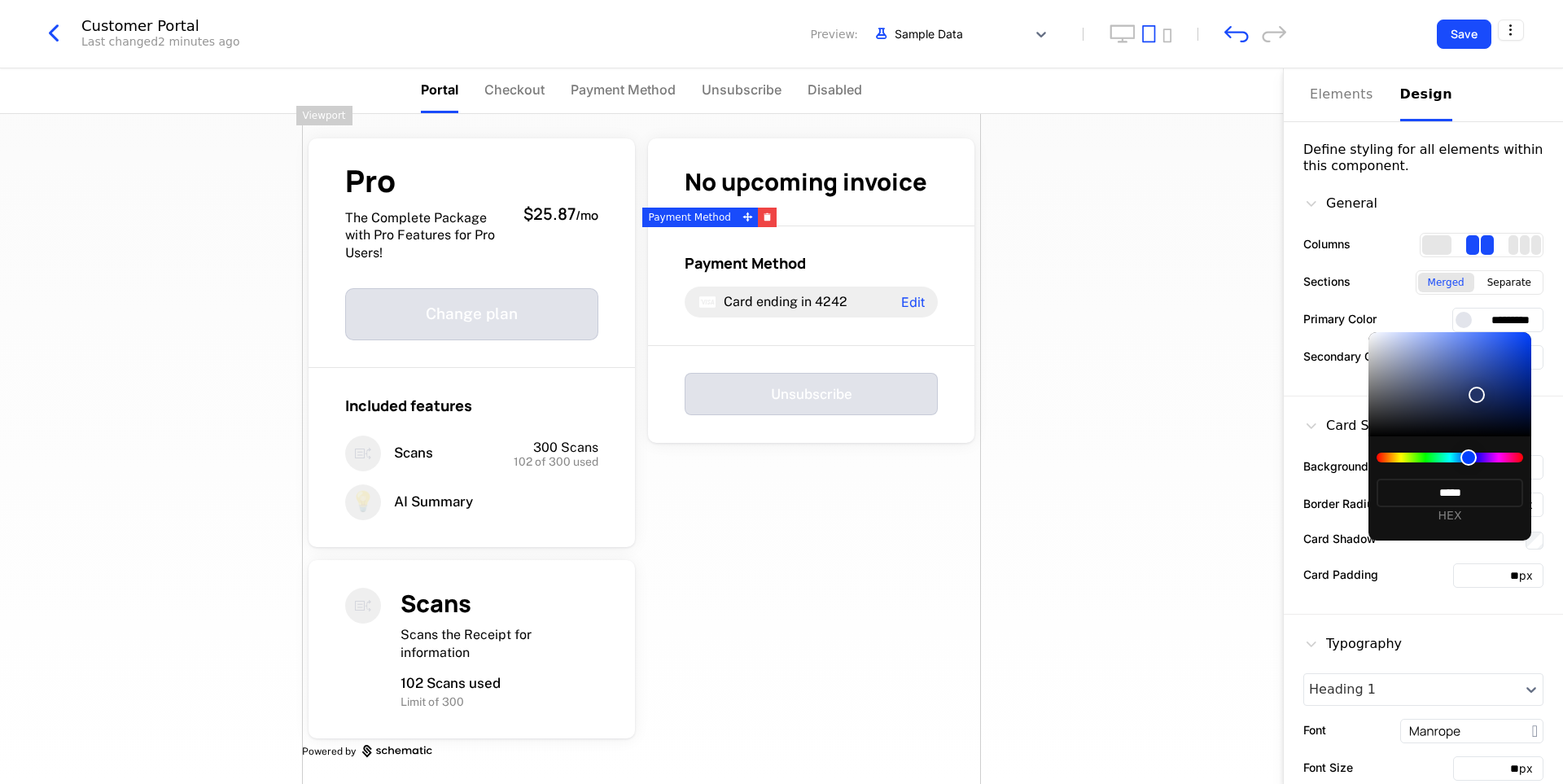
type input "*******"
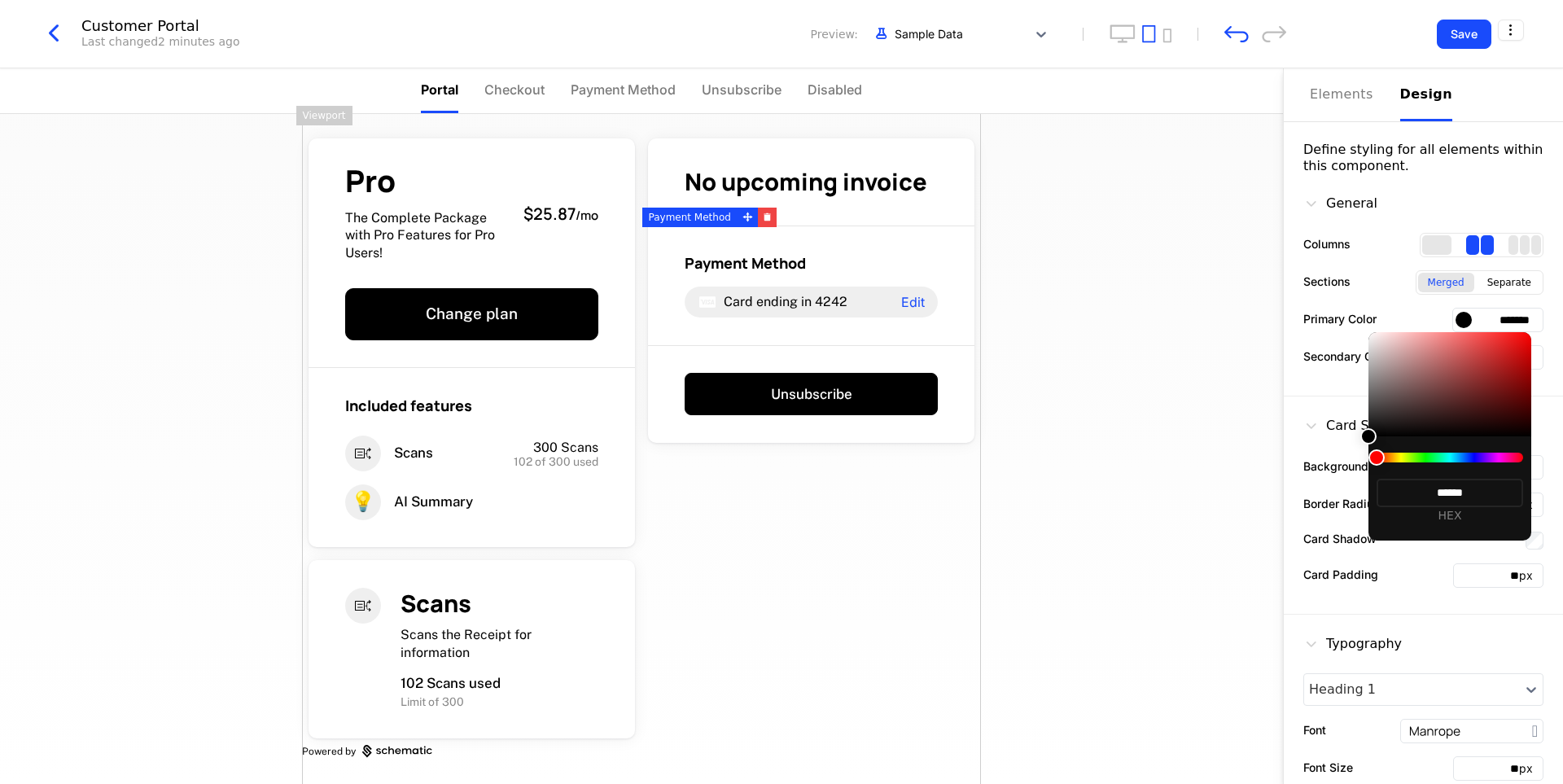
type input "*******"
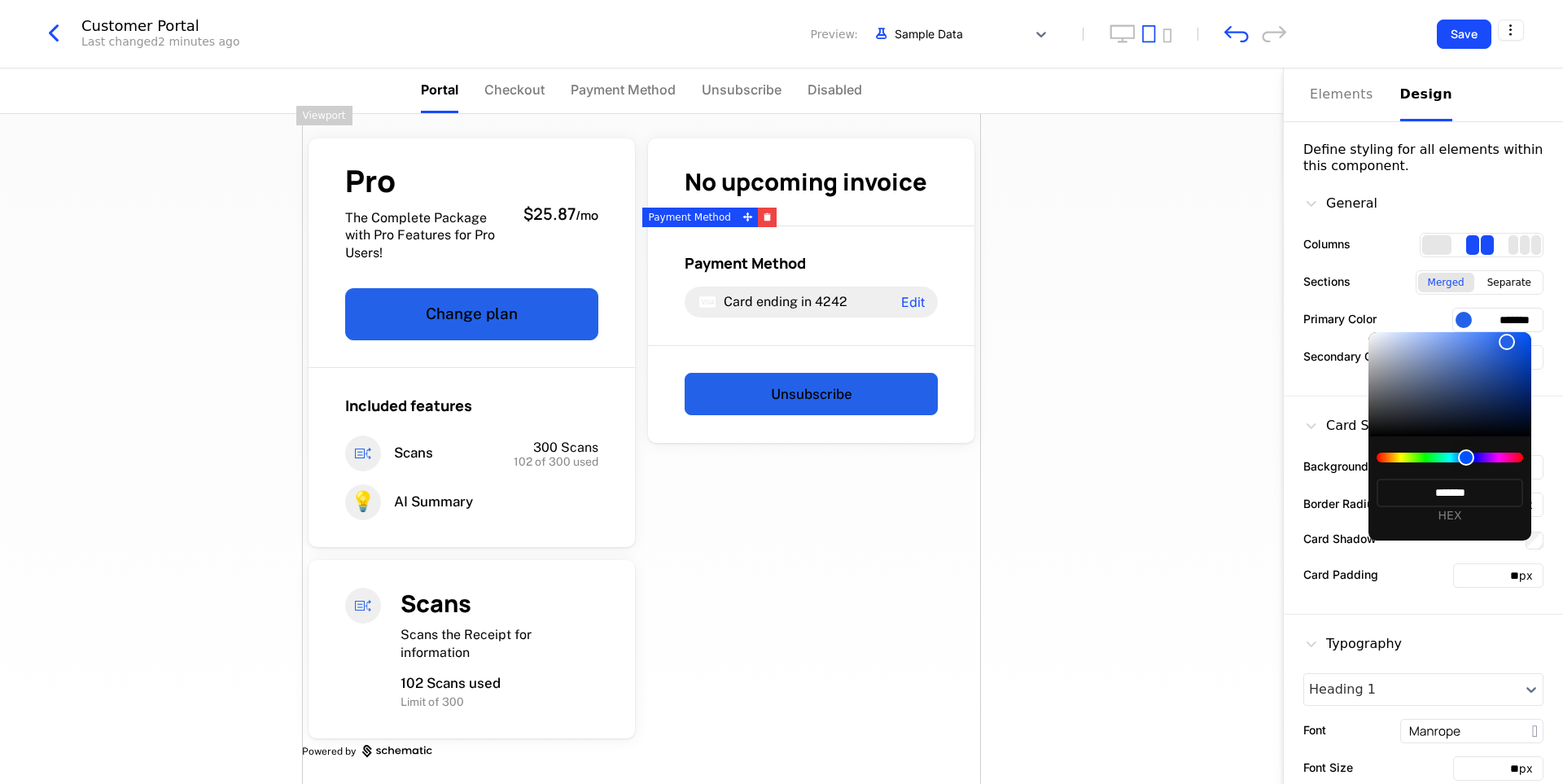
type input "*******"
click at [1141, 433] on div at bounding box center [781, 392] width 1563 height 784
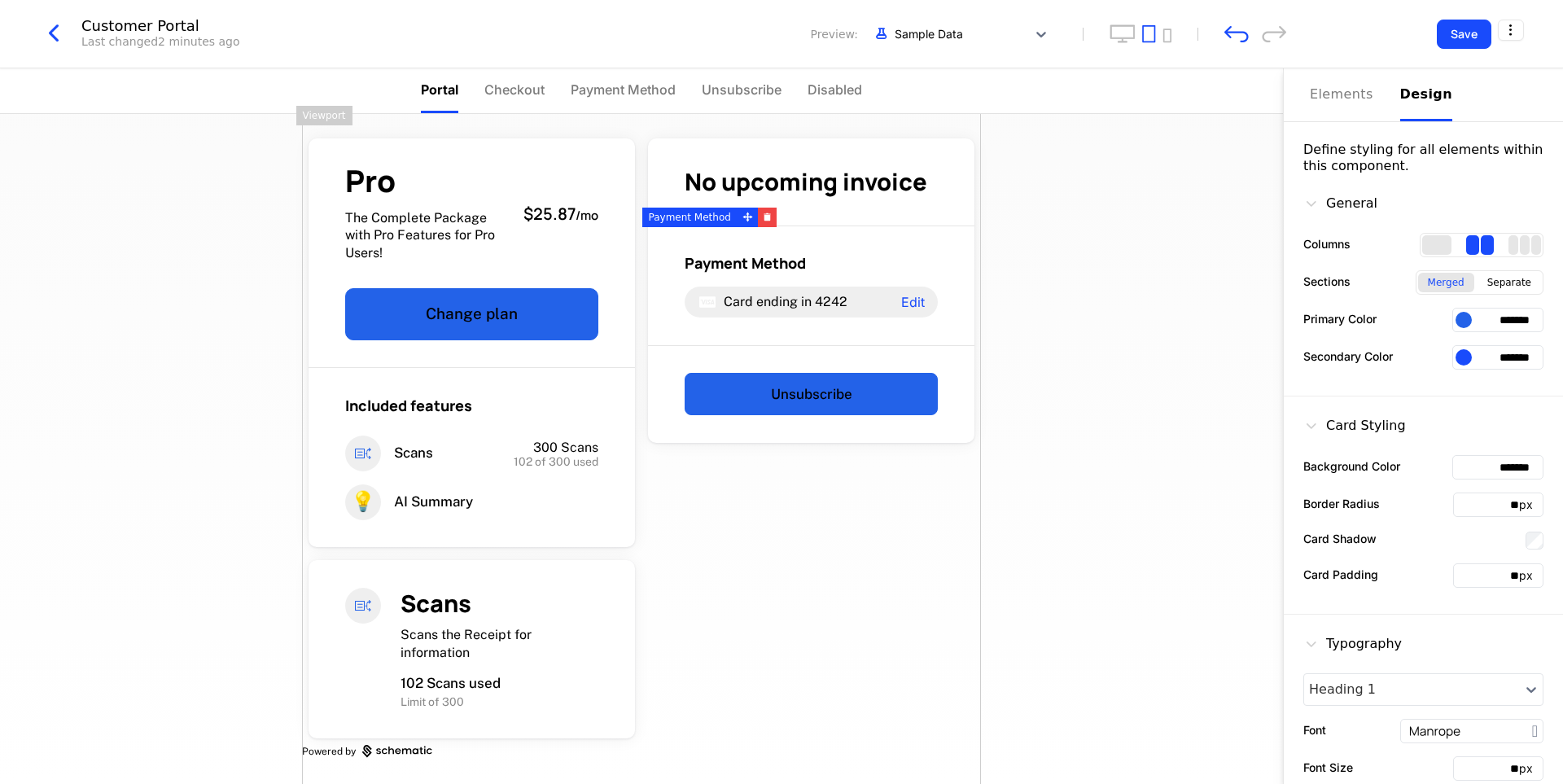
click at [1456, 359] on div at bounding box center [1464, 357] width 16 height 16
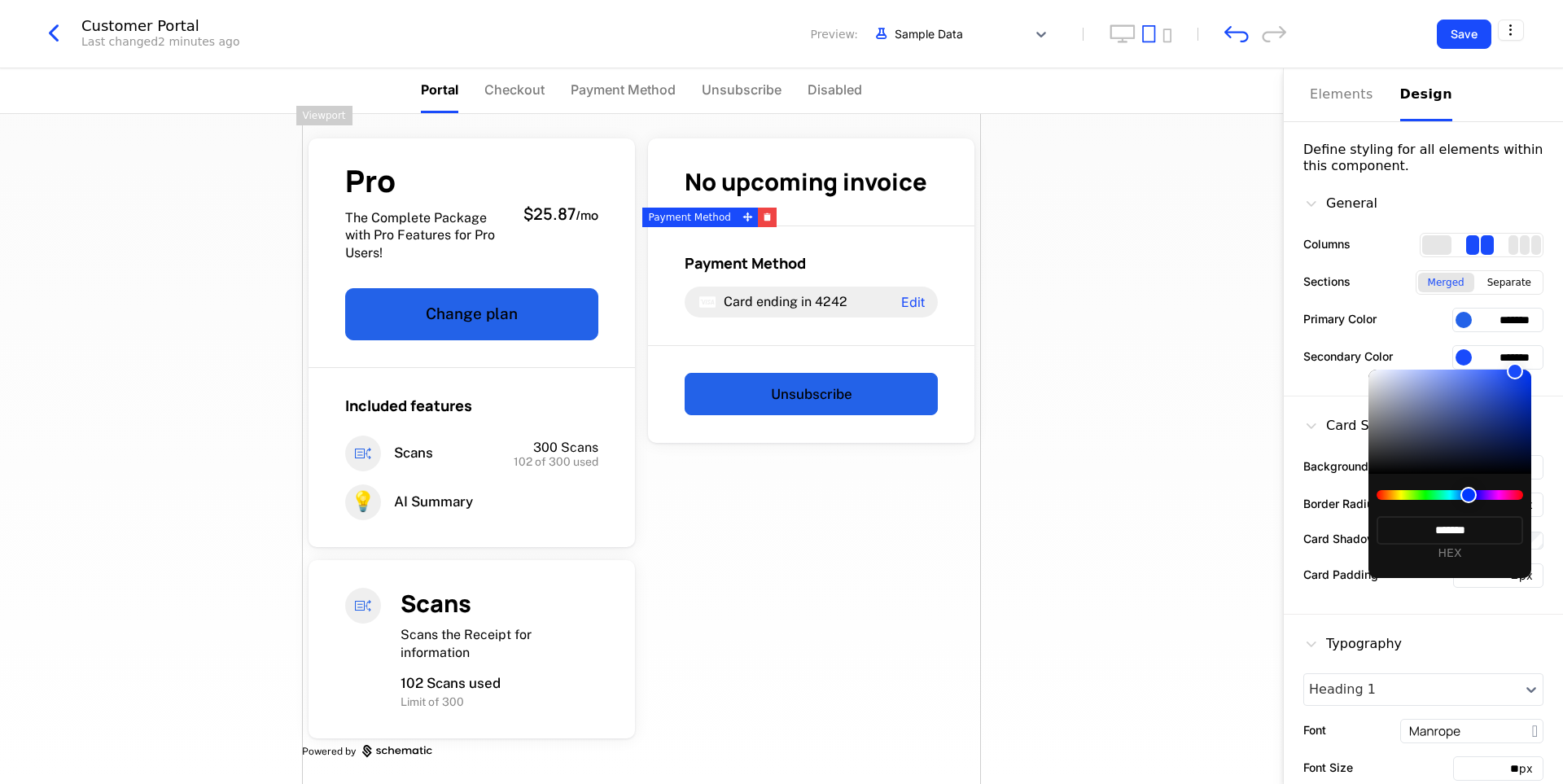
click at [1114, 363] on div at bounding box center [781, 392] width 1563 height 784
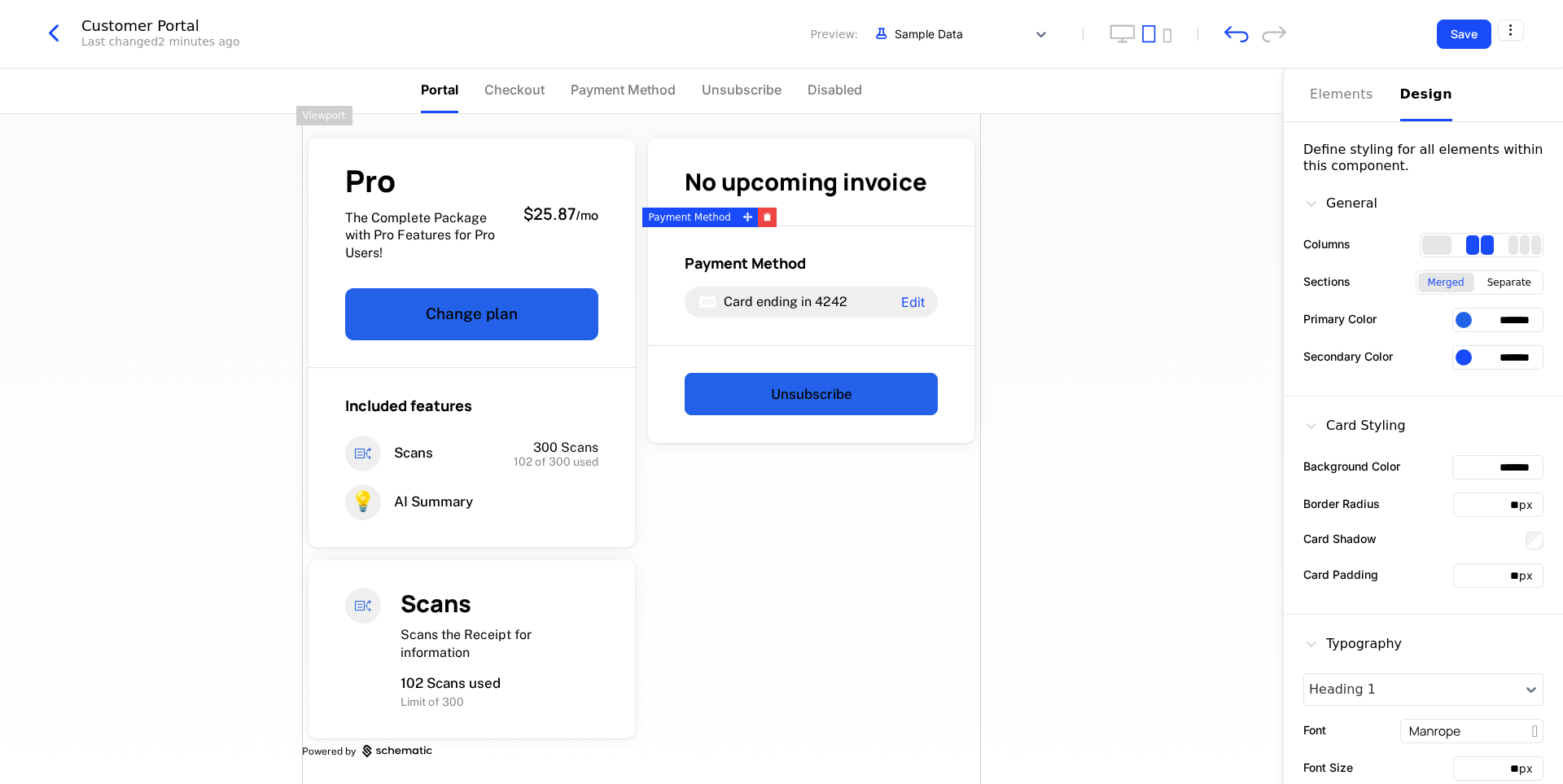
drag, startPoint x: 1521, startPoint y: 321, endPoint x: 1480, endPoint y: 326, distance: 41.3
click at [1480, 326] on input "*******" at bounding box center [1498, 320] width 92 height 24
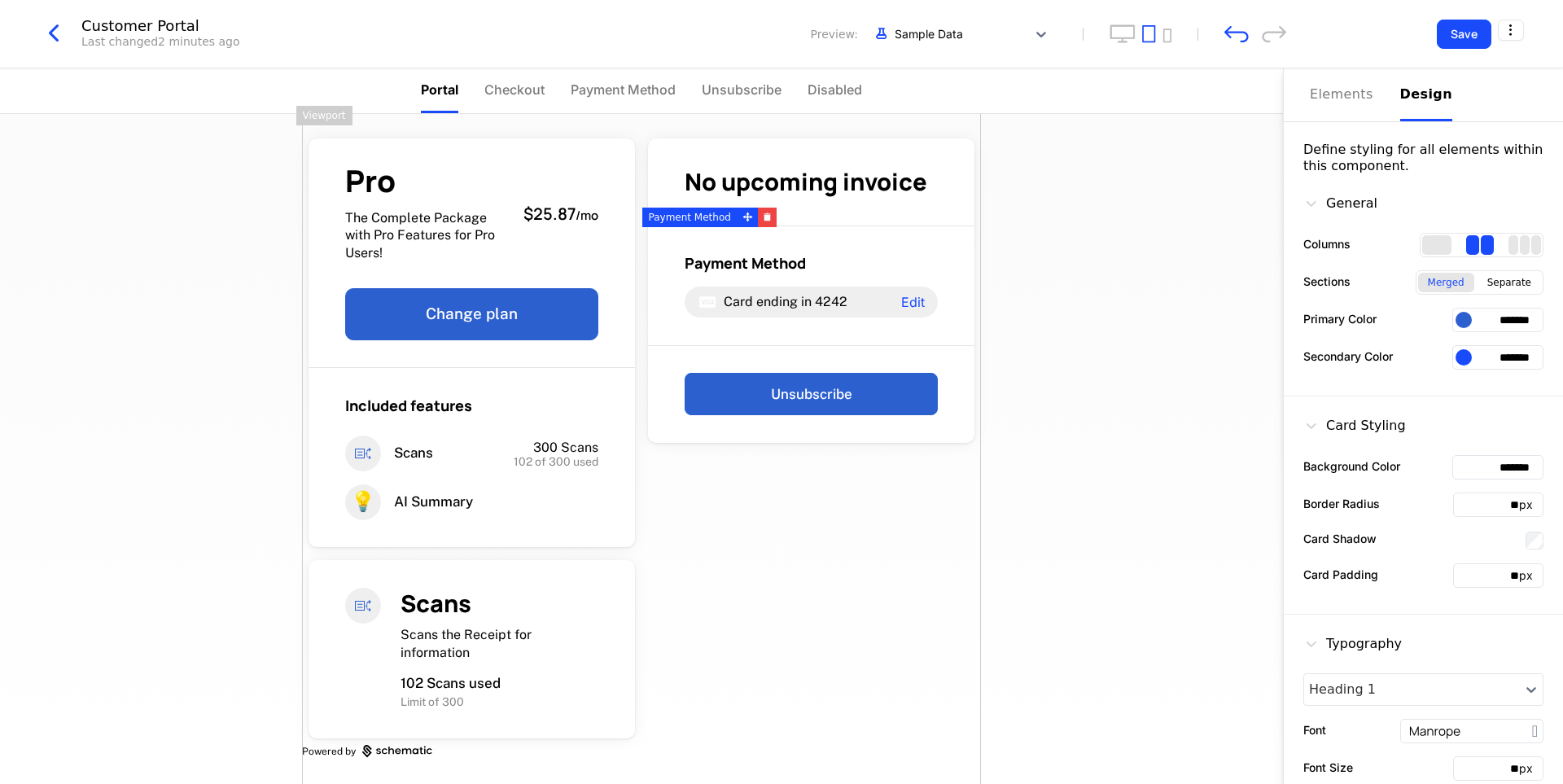
type input "*******"
click at [1206, 337] on div "Pro The Complete Package with Pro Features for Pro Users! $25.87 / mo Change pl…" at bounding box center [641, 448] width 1283 height 670
click at [1354, 99] on div "Elements" at bounding box center [1345, 95] width 71 height 20
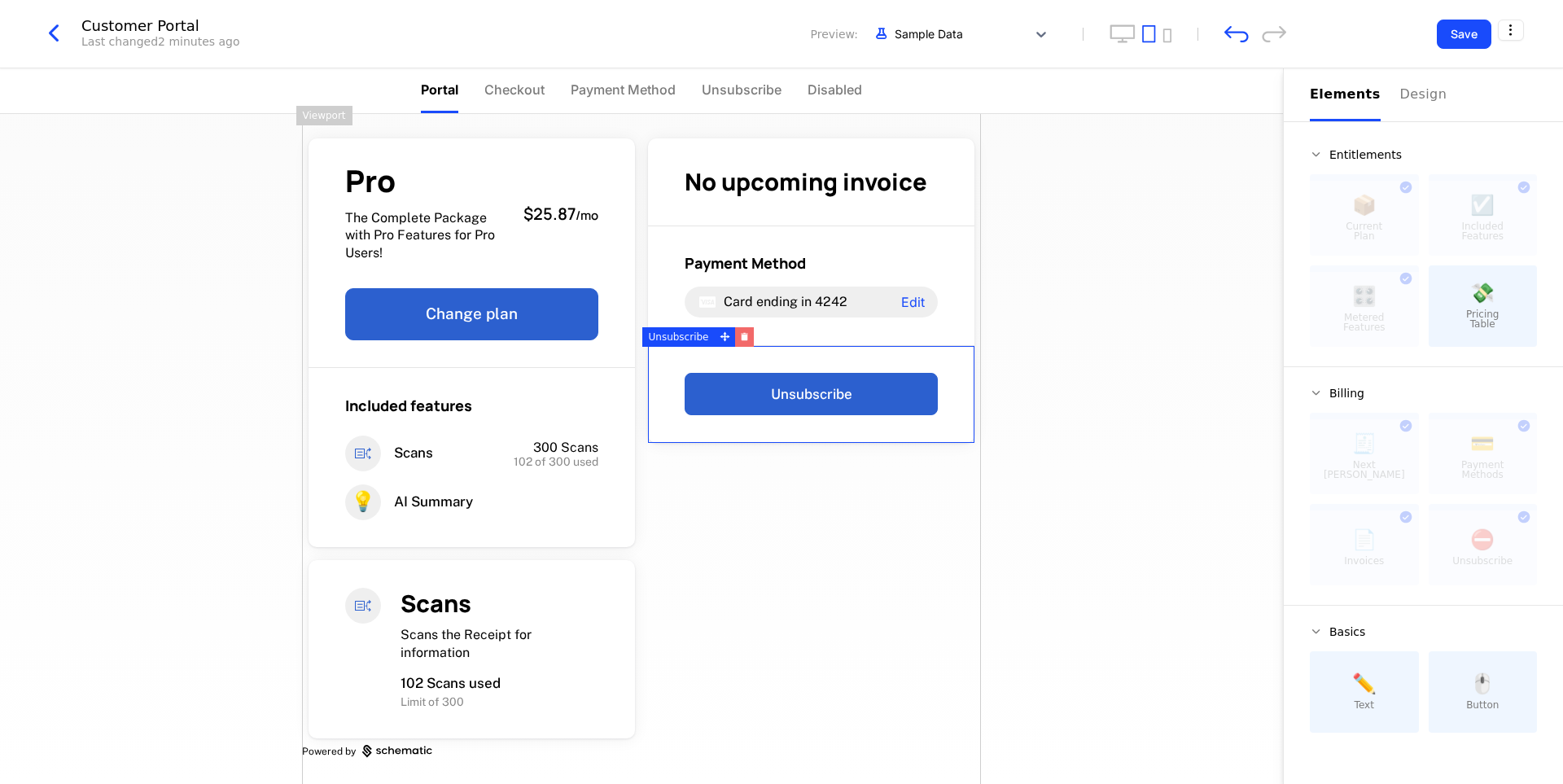
click at [743, 345] on button "button" at bounding box center [744, 337] width 19 height 20
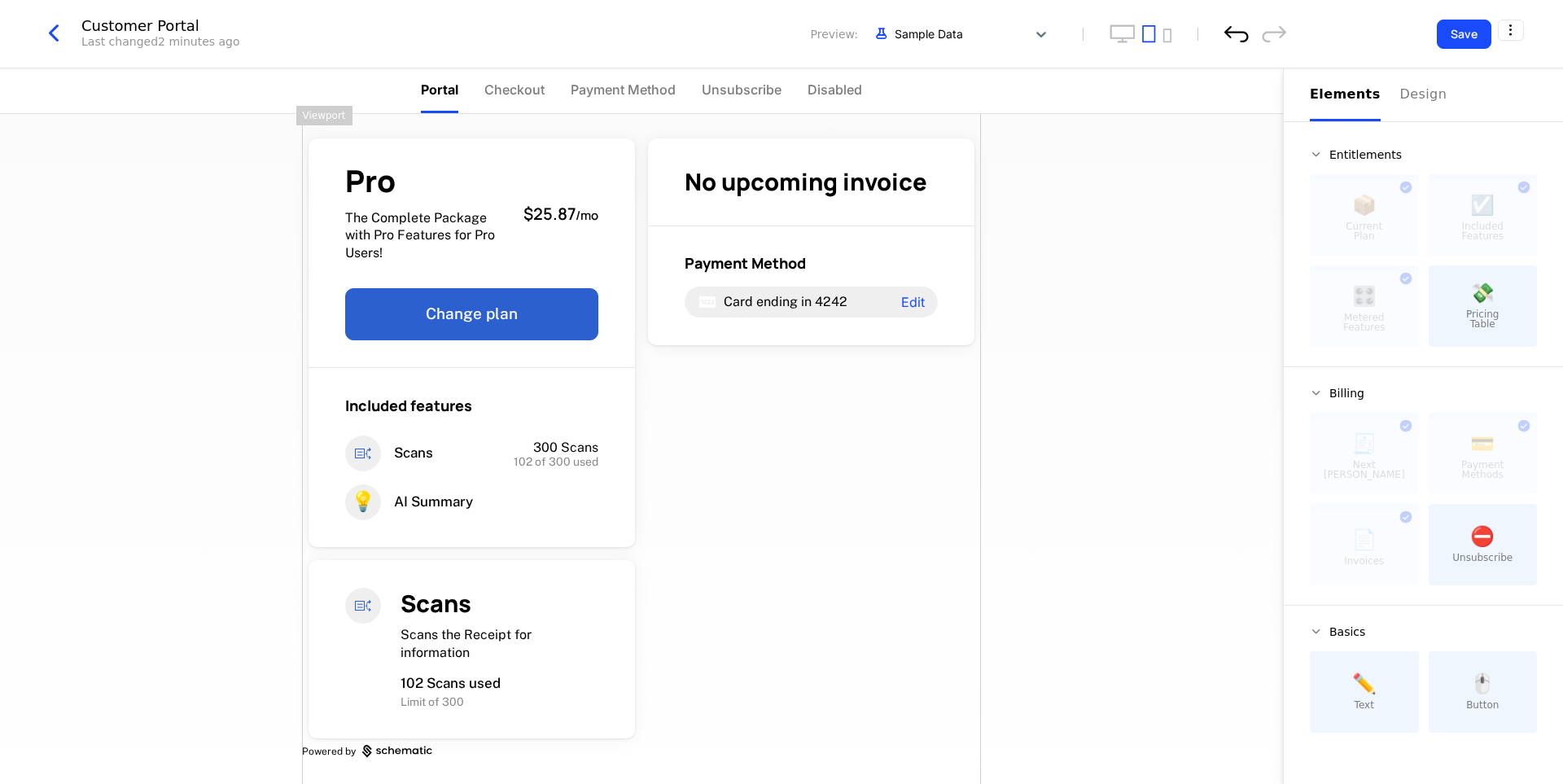
click at [1239, 37] on icon "undo" at bounding box center [1237, 33] width 25 height 17
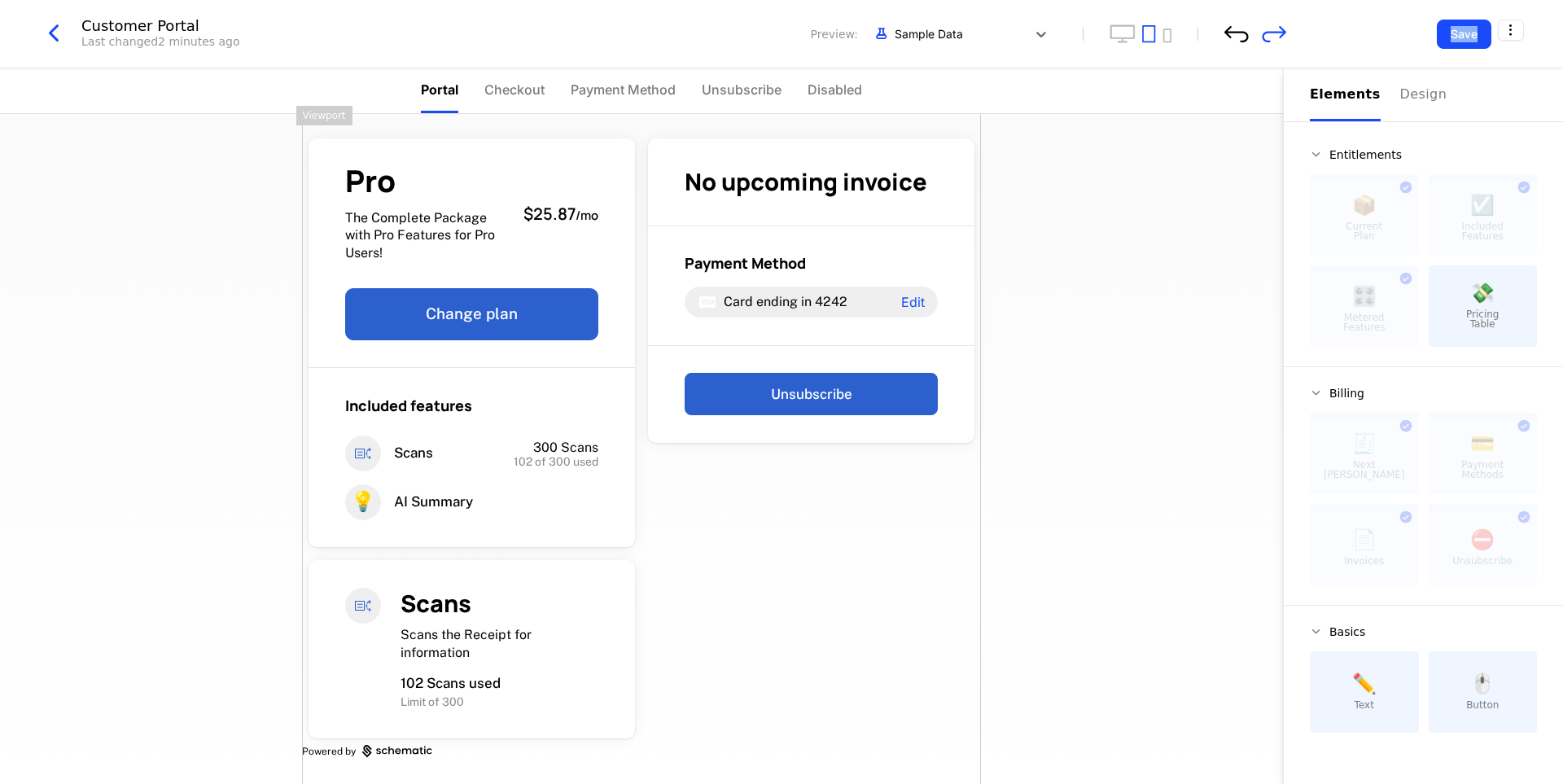
click at [1239, 37] on icon "undo" at bounding box center [1237, 33] width 25 height 17
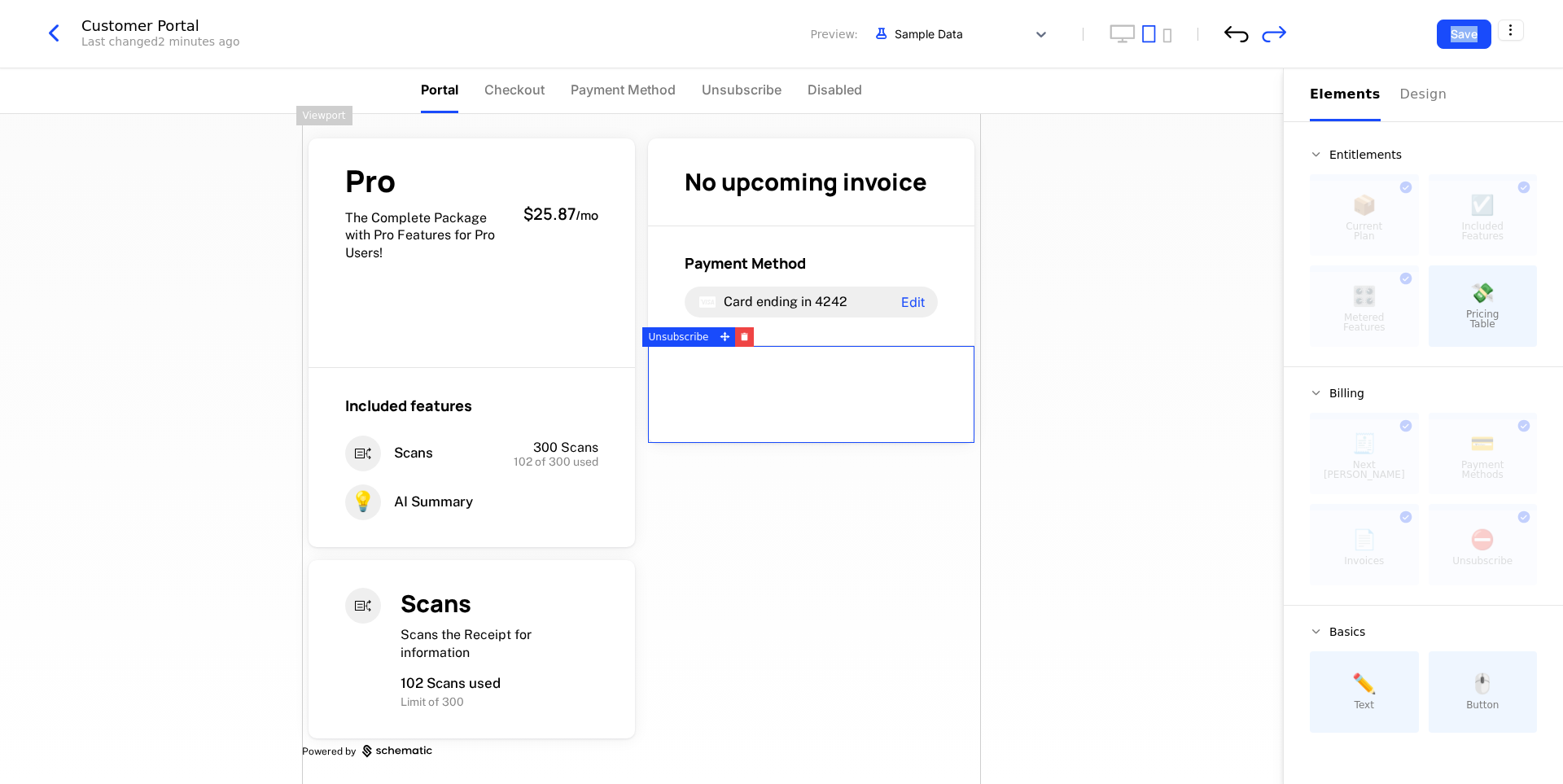
click at [1239, 37] on icon "undo" at bounding box center [1237, 33] width 25 height 17
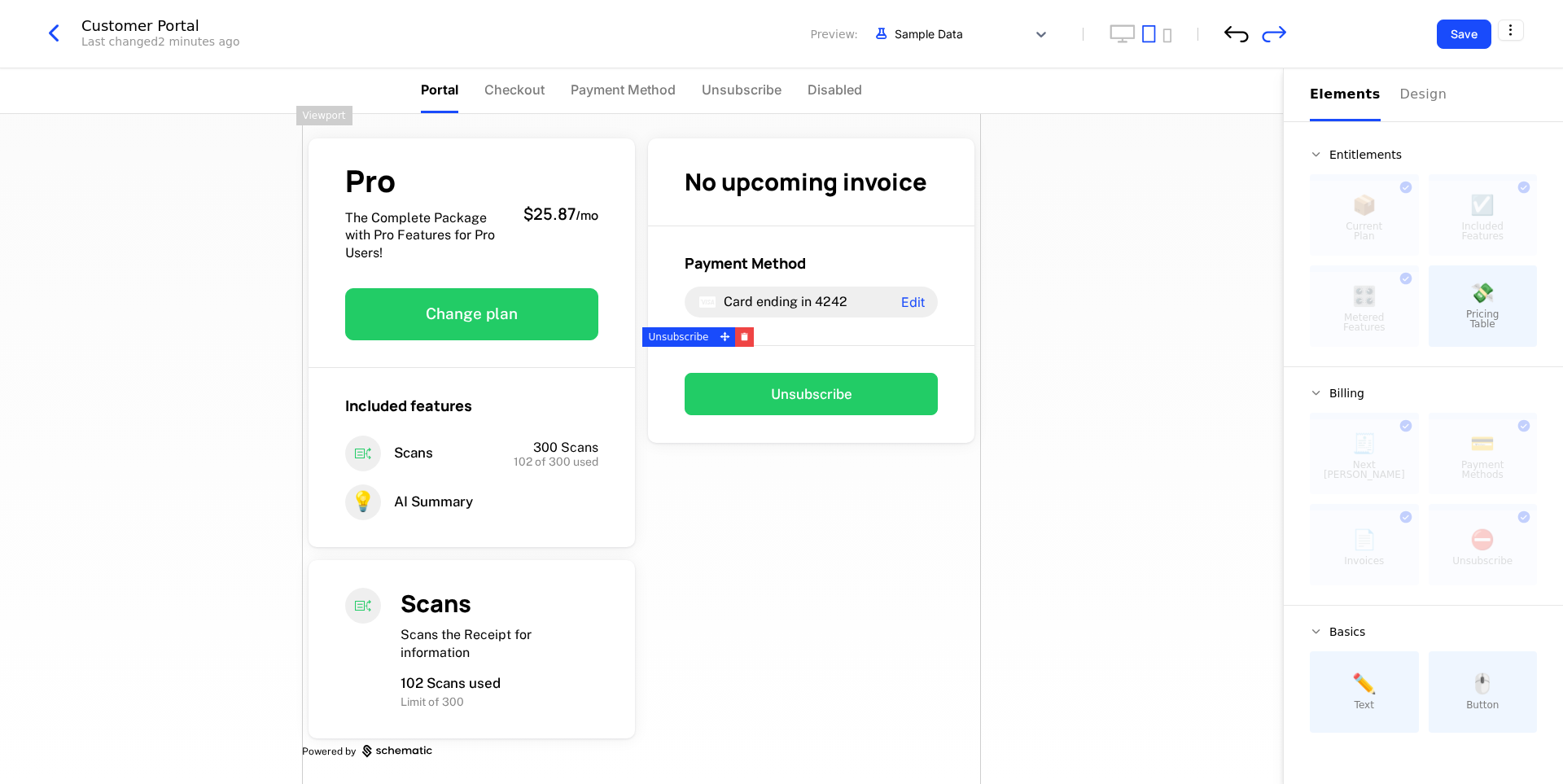
click at [1239, 37] on icon "undo" at bounding box center [1237, 33] width 25 height 17
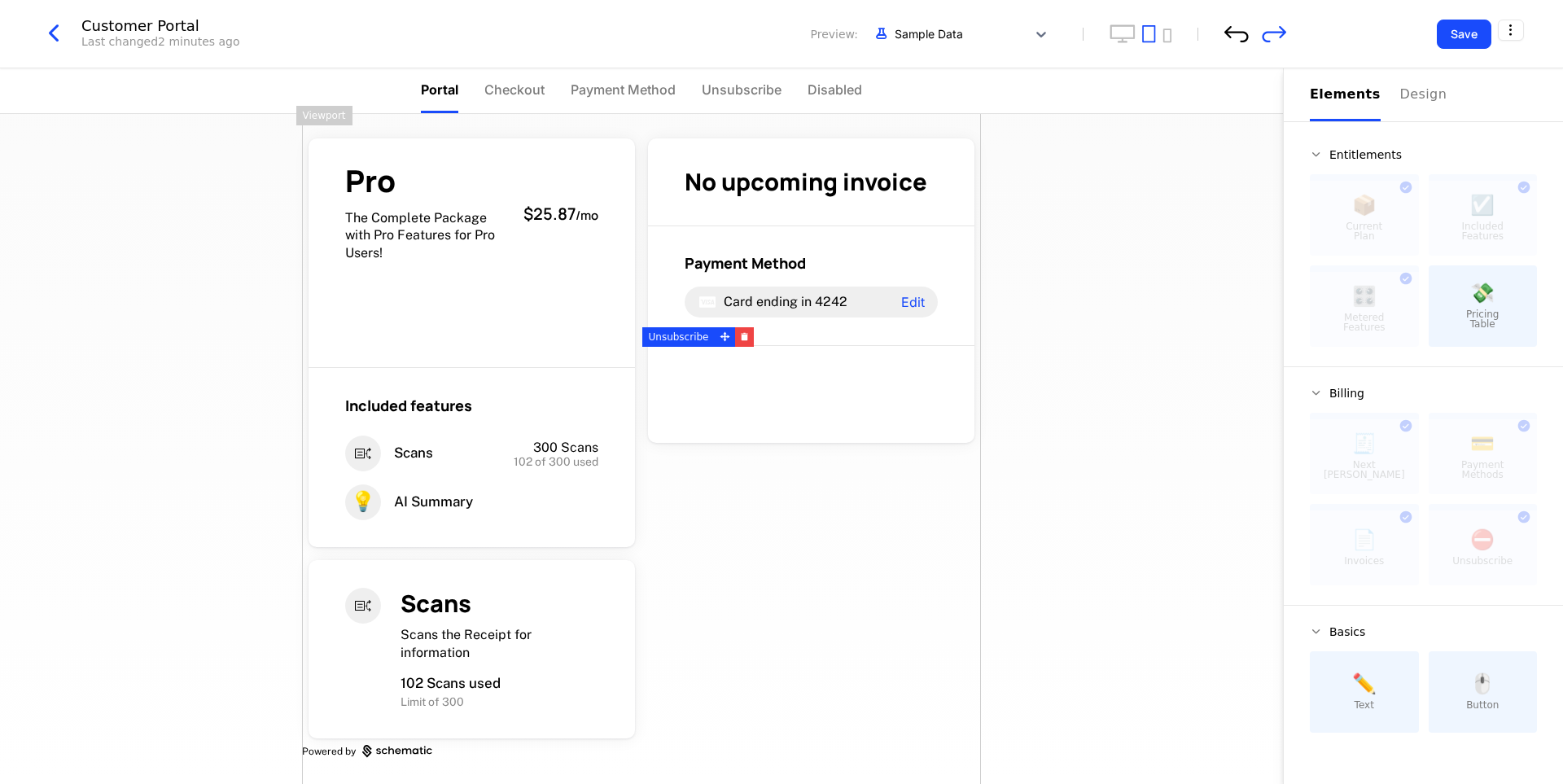
click at [1239, 37] on icon "undo" at bounding box center [1237, 33] width 25 height 17
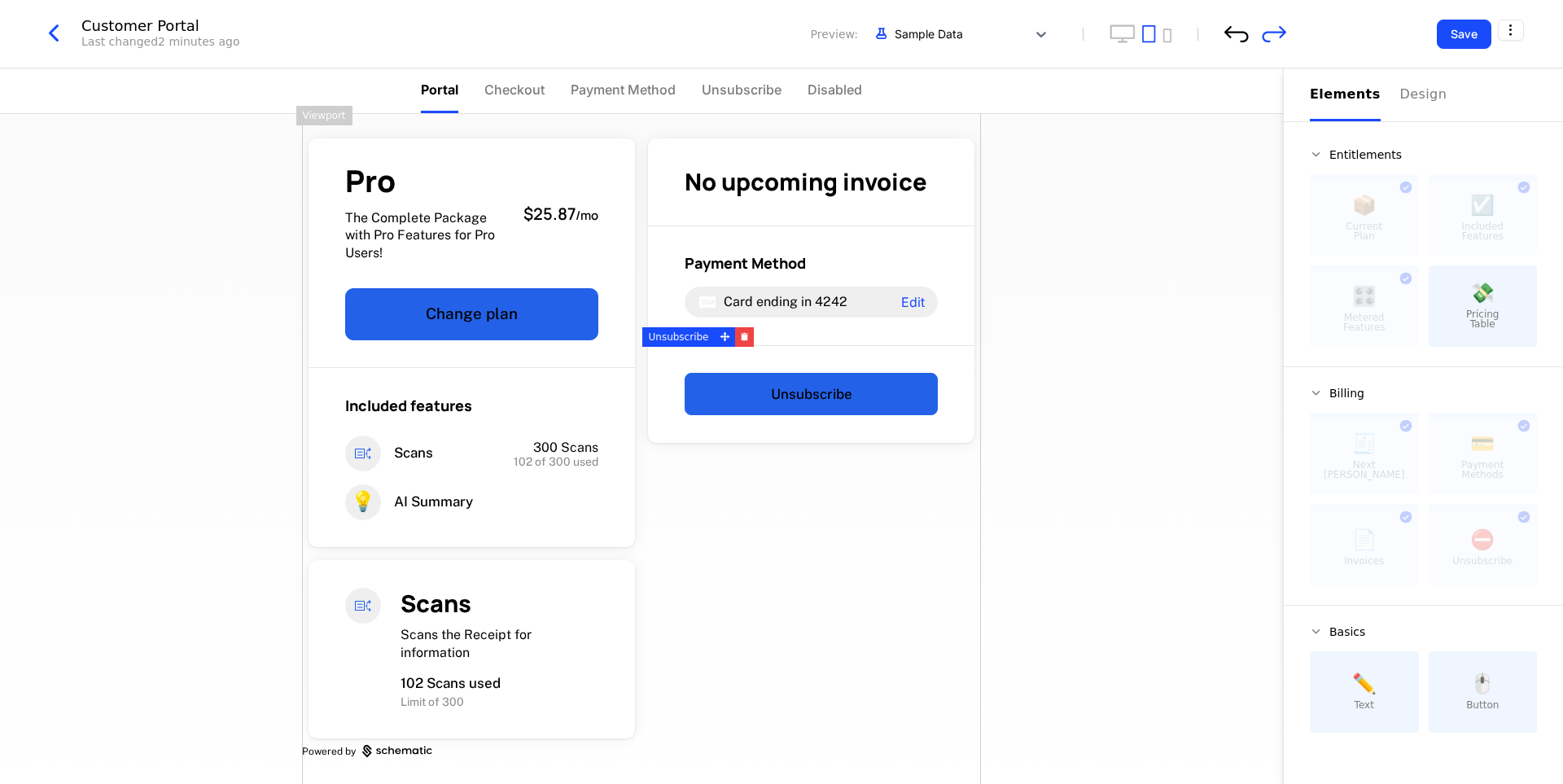
click at [1239, 37] on icon "undo" at bounding box center [1237, 33] width 25 height 17
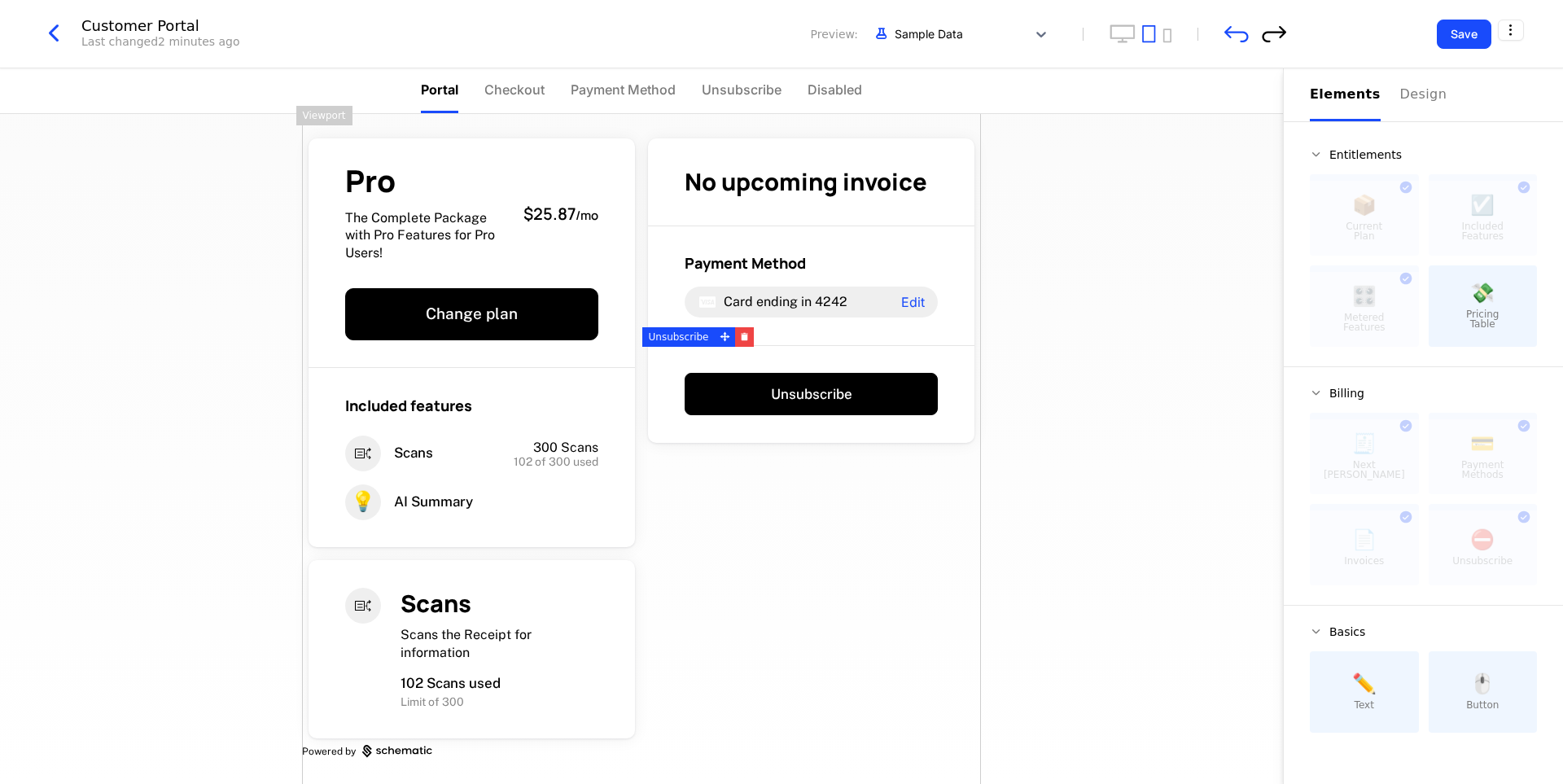
click at [1275, 35] on icon "redo" at bounding box center [1274, 33] width 25 height 17
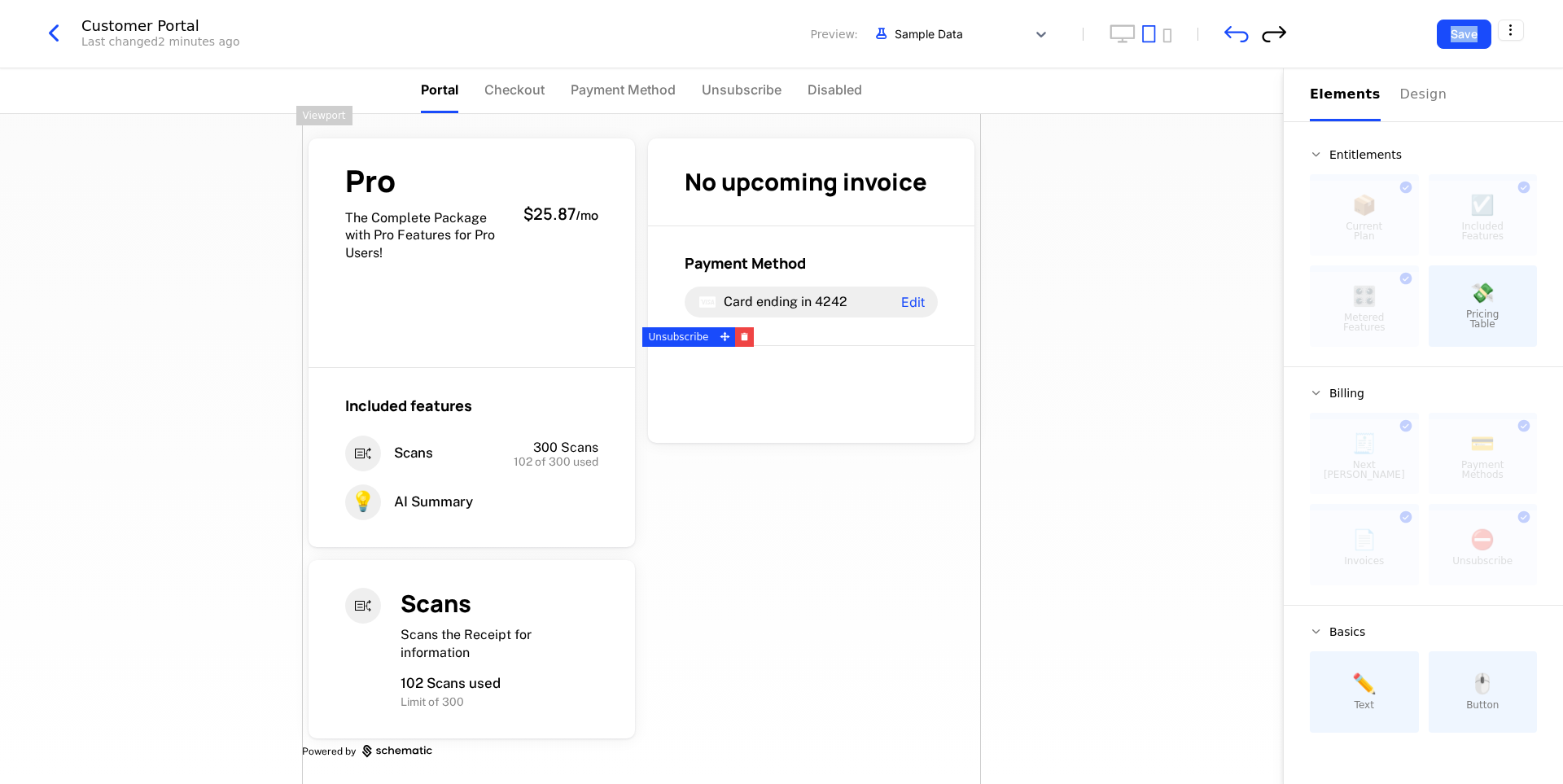
click at [1275, 35] on icon "redo" at bounding box center [1274, 33] width 25 height 17
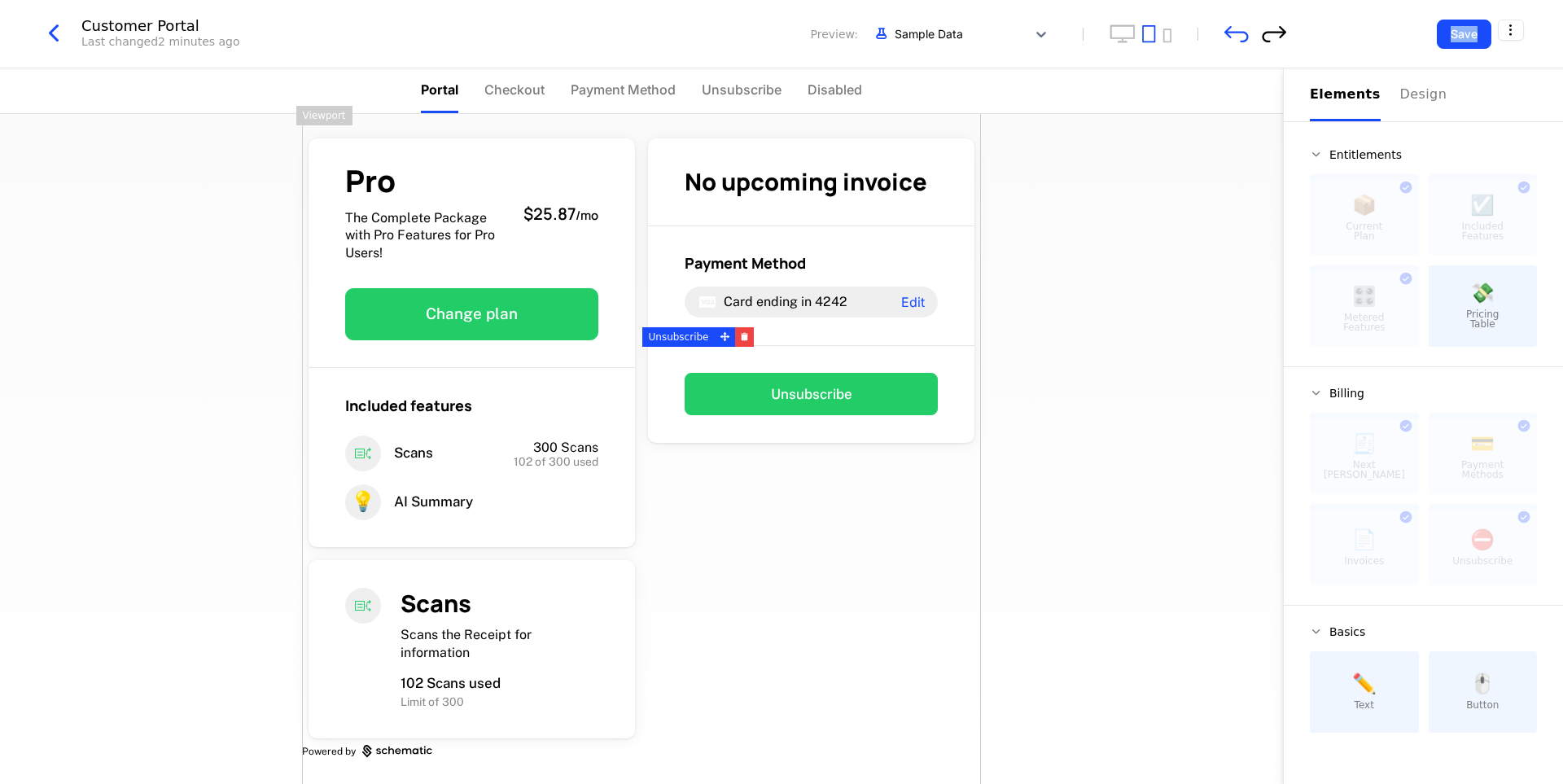
click at [1275, 35] on icon "redo" at bounding box center [1274, 33] width 25 height 17
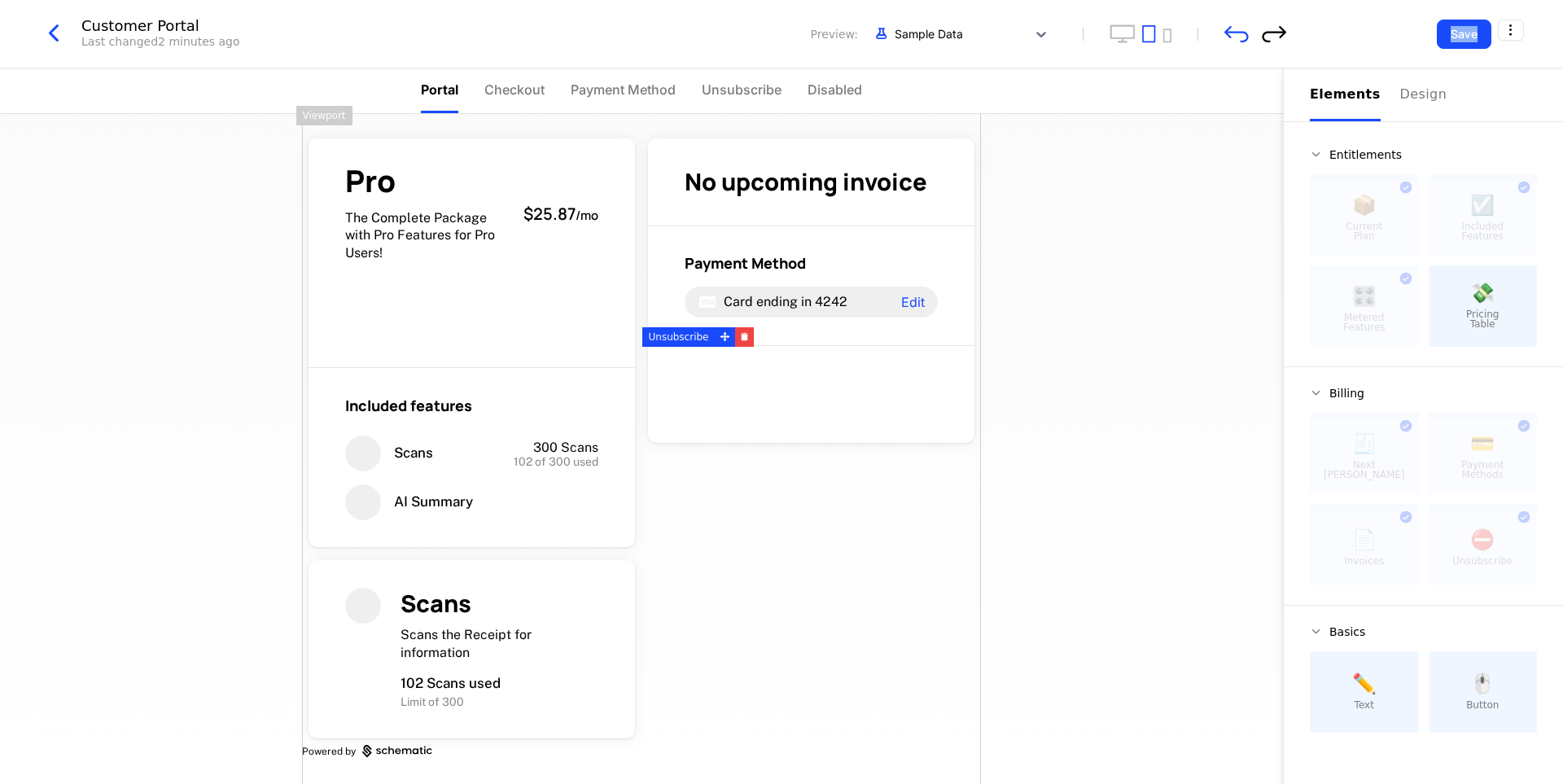
click at [1275, 35] on icon "redo" at bounding box center [1274, 33] width 25 height 17
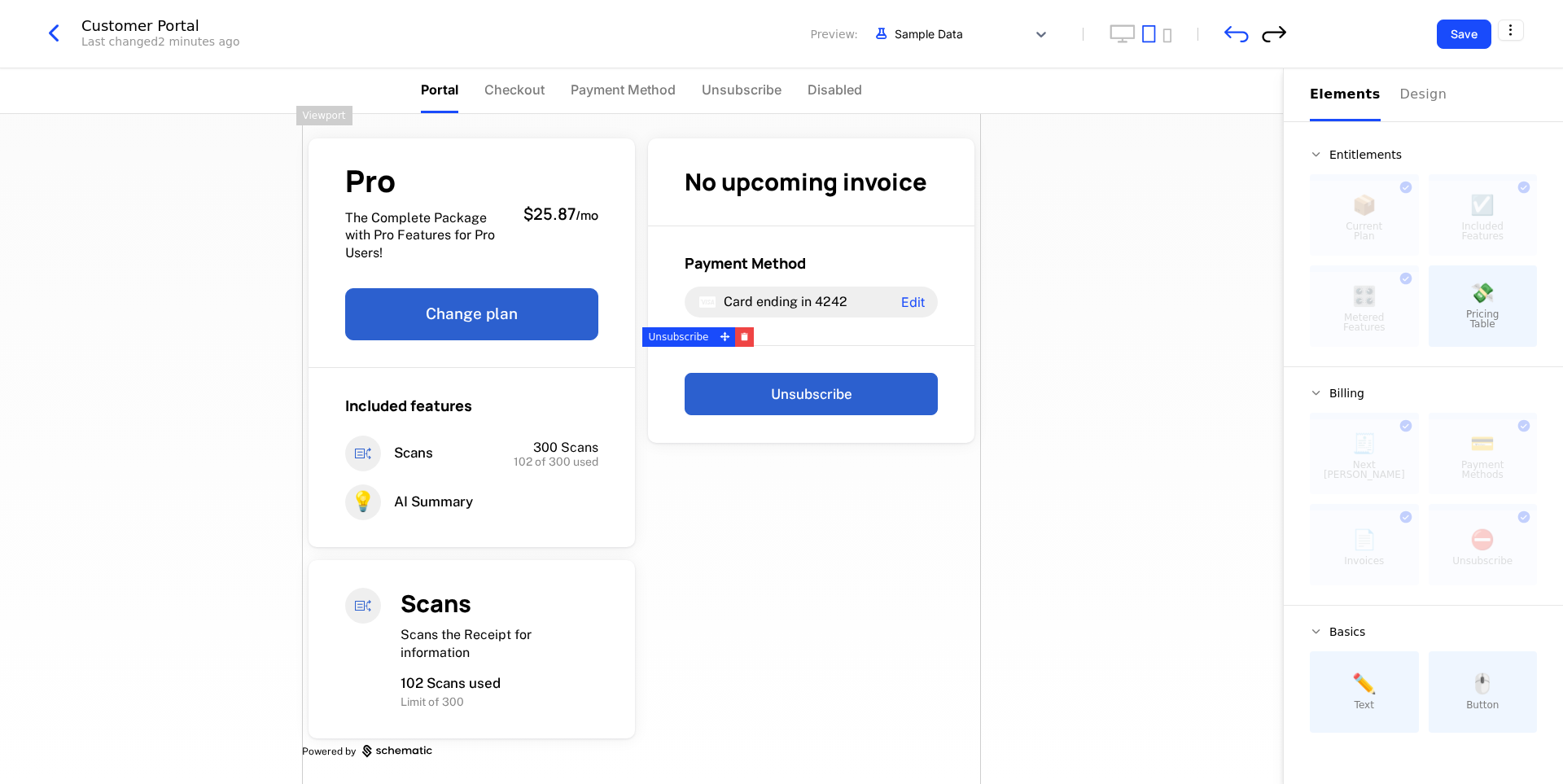
click at [1275, 35] on icon "redo" at bounding box center [1274, 33] width 25 height 17
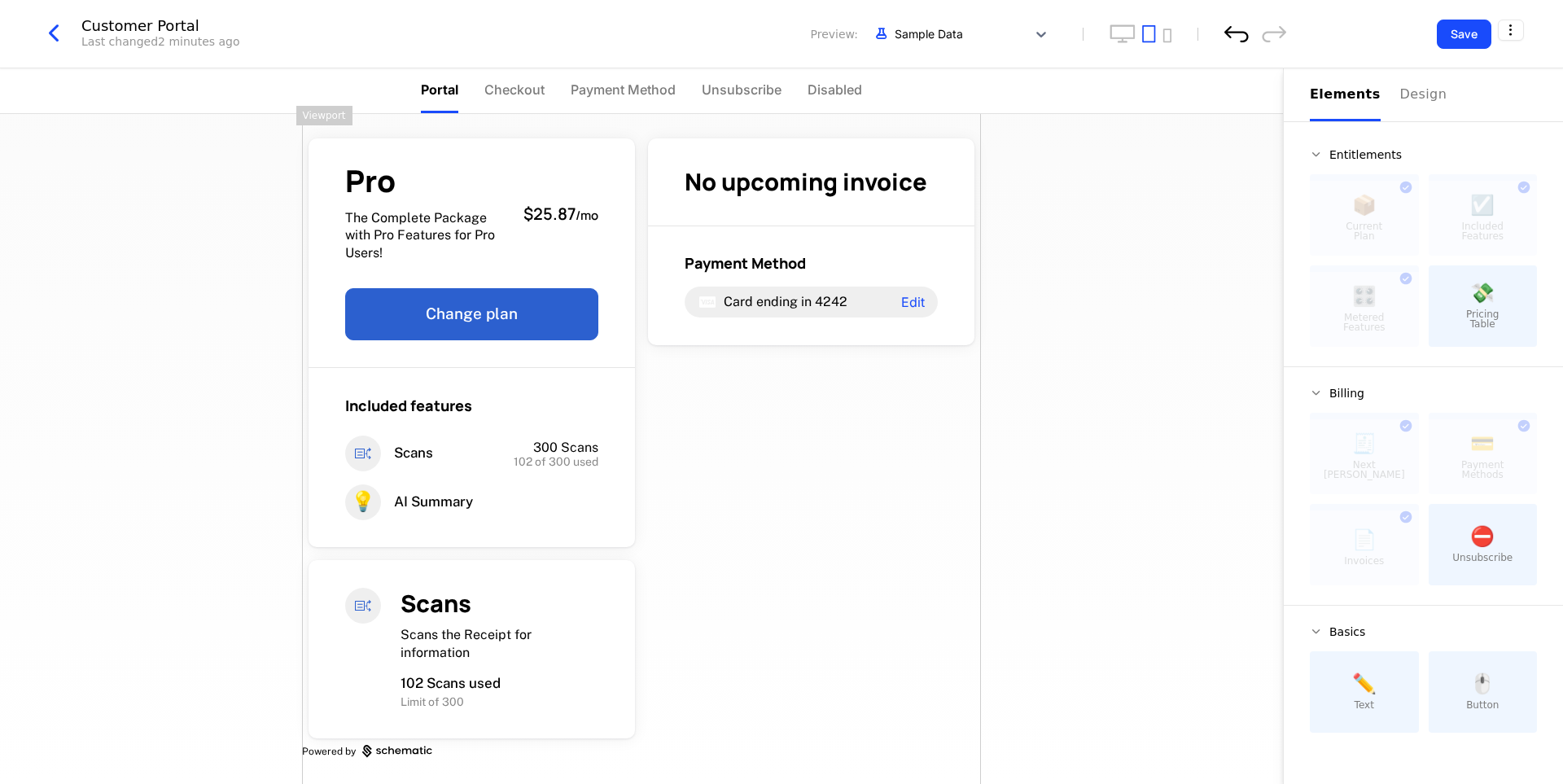
click at [1226, 31] on icon "undo" at bounding box center [1237, 34] width 25 height 16
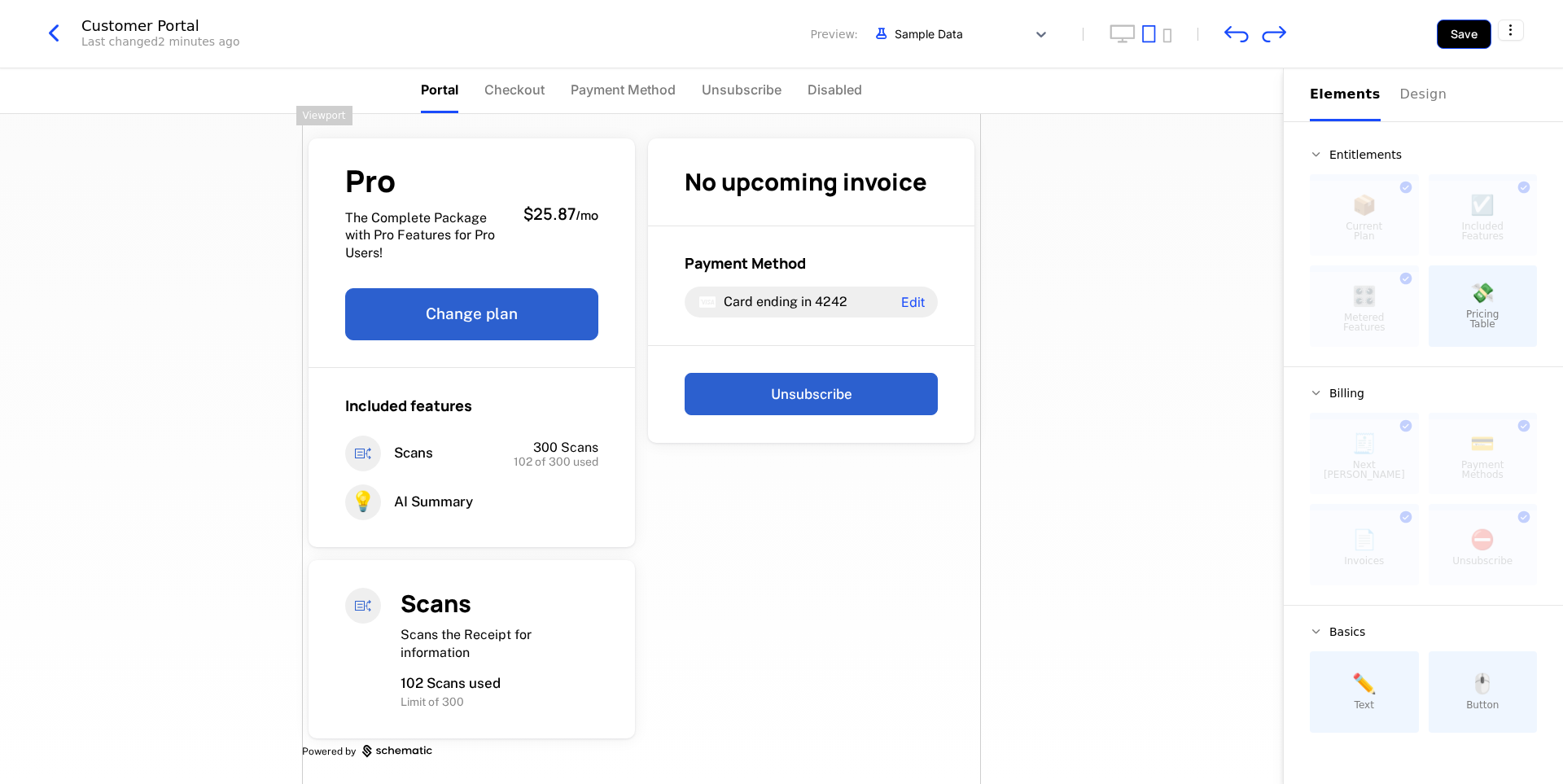
click at [1450, 33] on button "Save" at bounding box center [1464, 34] width 55 height 29
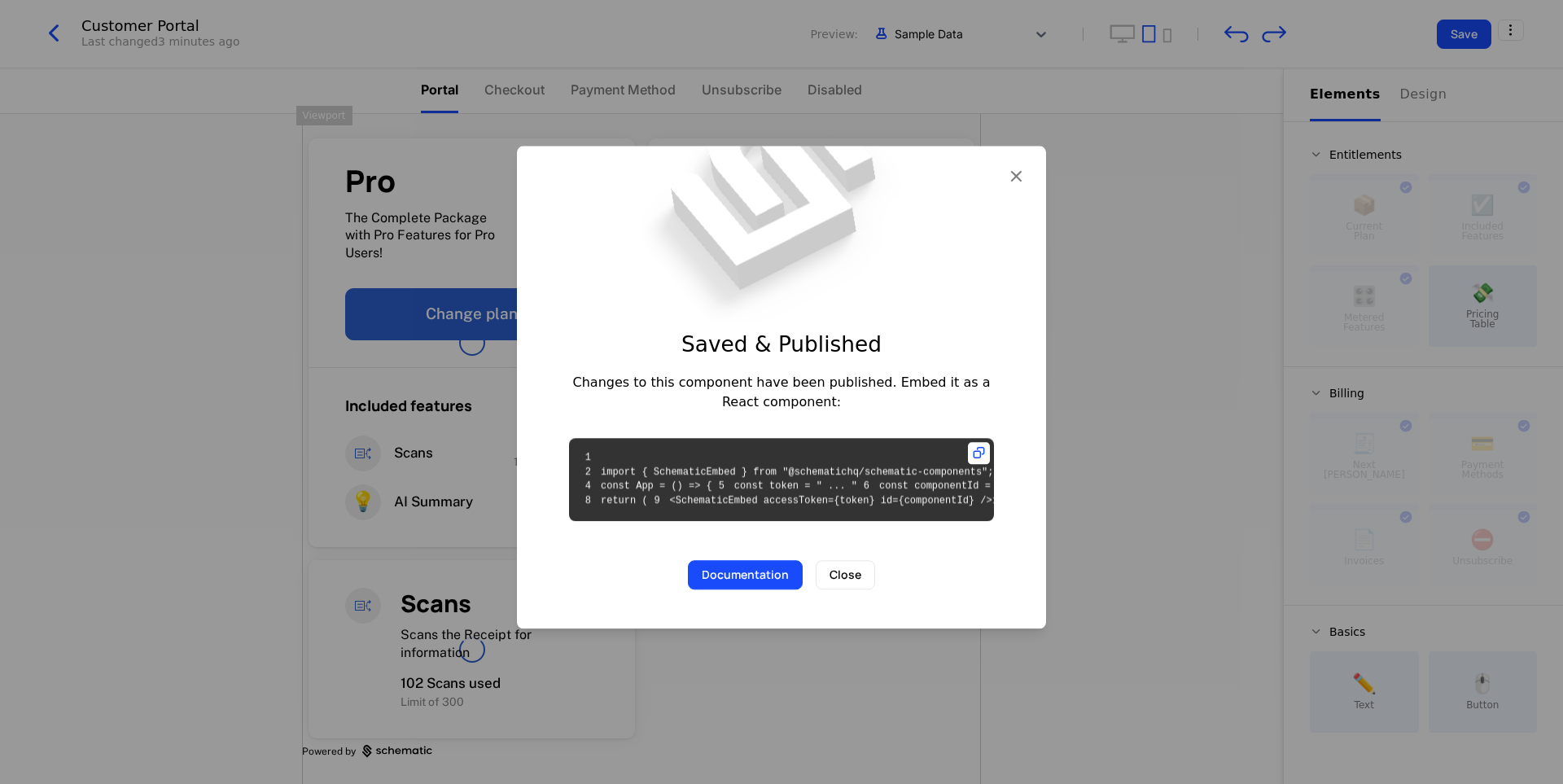
scroll to position [0, 0]
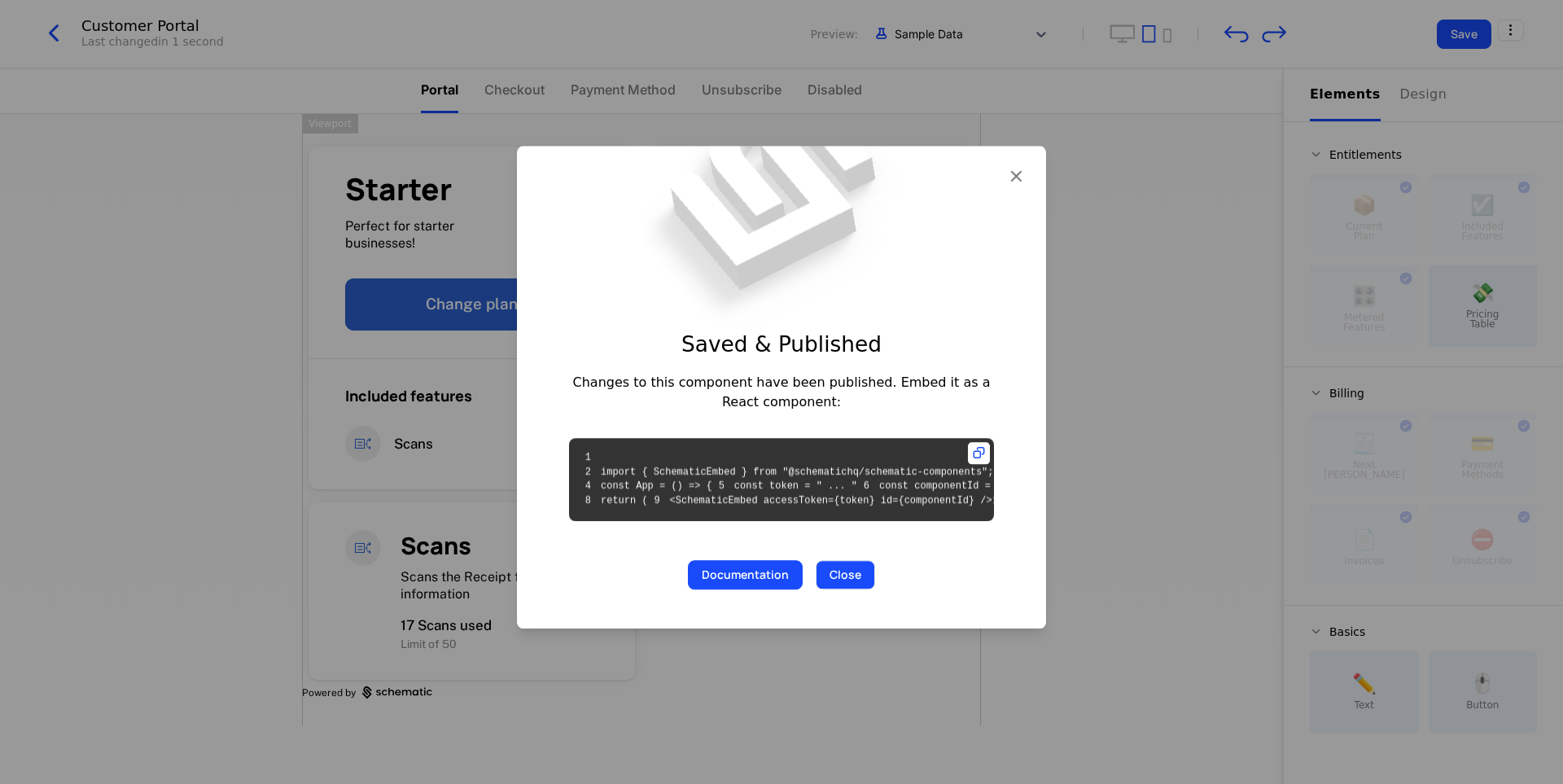
click at [842, 590] on button "Close" at bounding box center [845, 576] width 60 height 29
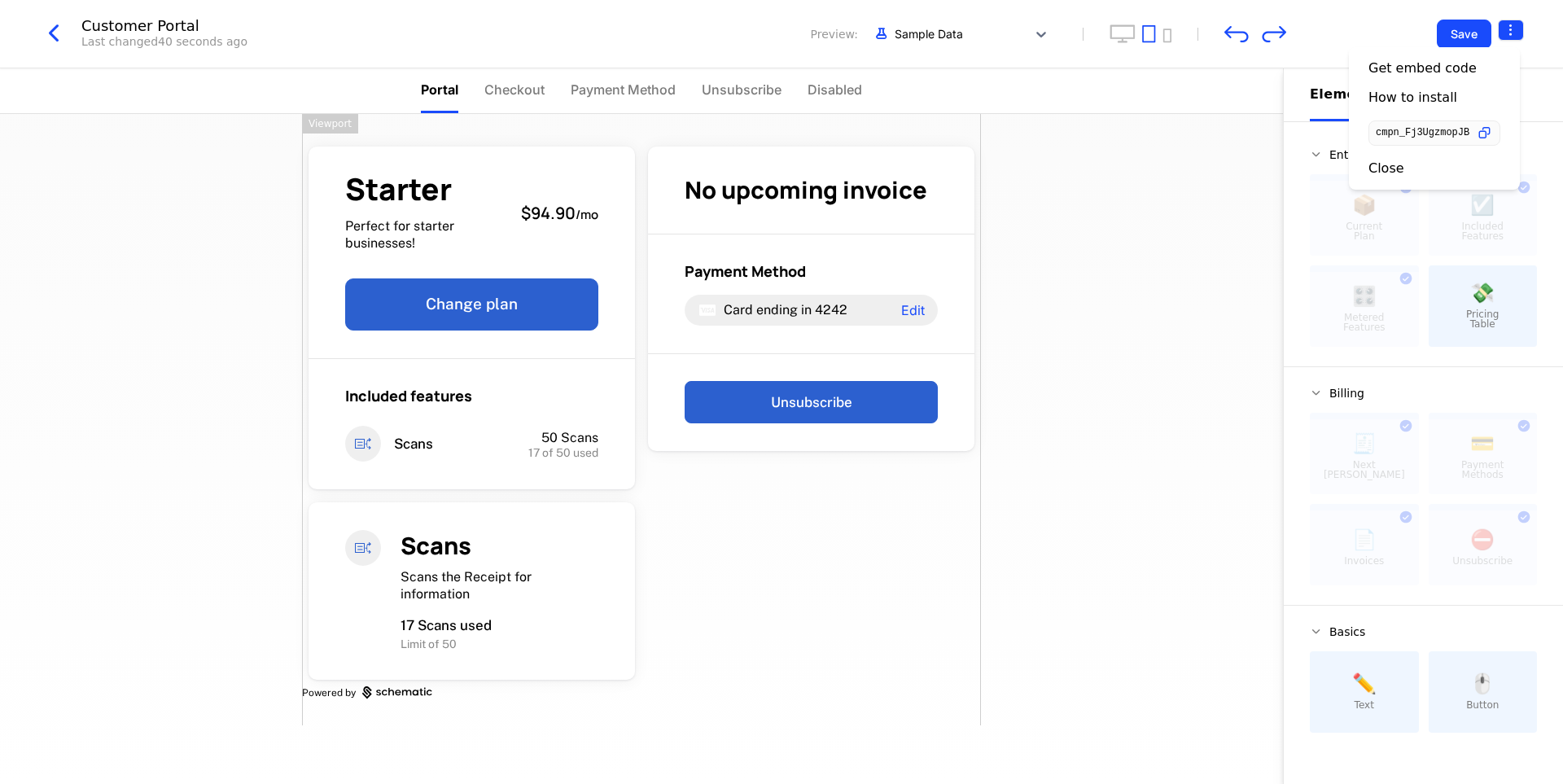
click at [1505, 40] on html "Expensium Development Dev Quickstart Features Features Flags Catalog Plans Add …" at bounding box center [781, 392] width 1563 height 784
click at [1490, 130] on icon "button" at bounding box center [1484, 132] width 17 height 17
click at [1436, 99] on div "How to install" at bounding box center [1413, 98] width 89 height 16
click at [1505, 40] on div at bounding box center [1511, 34] width 26 height 29
click at [1507, 37] on html "Expensium Development Dev Quickstart Features Features Flags Catalog Plans Add …" at bounding box center [781, 392] width 1563 height 784
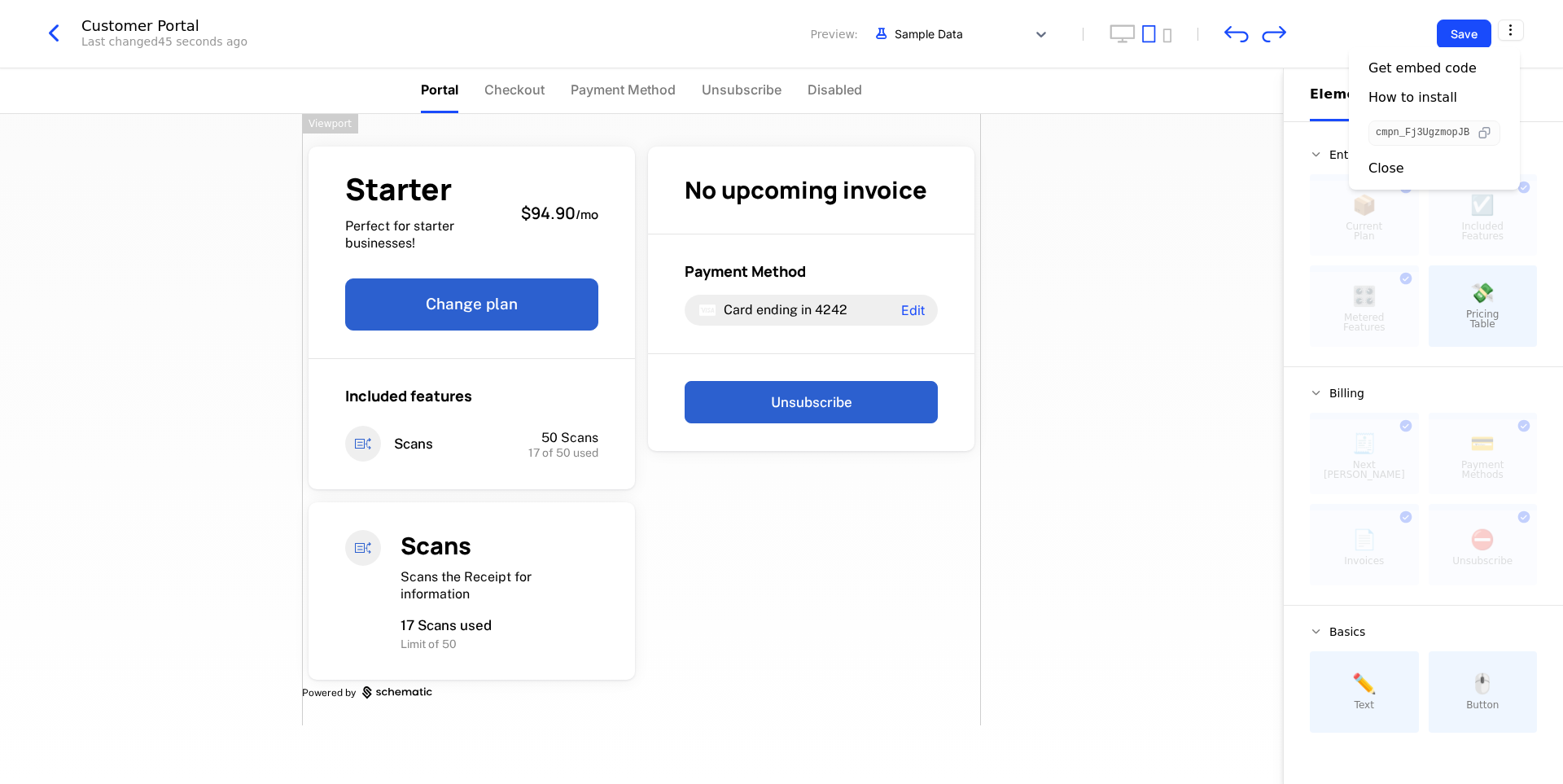
click at [1490, 135] on icon "button" at bounding box center [1484, 132] width 17 height 17
click at [1490, 133] on icon "button" at bounding box center [1484, 132] width 17 height 17
